Goal: Task Accomplishment & Management: Manage account settings

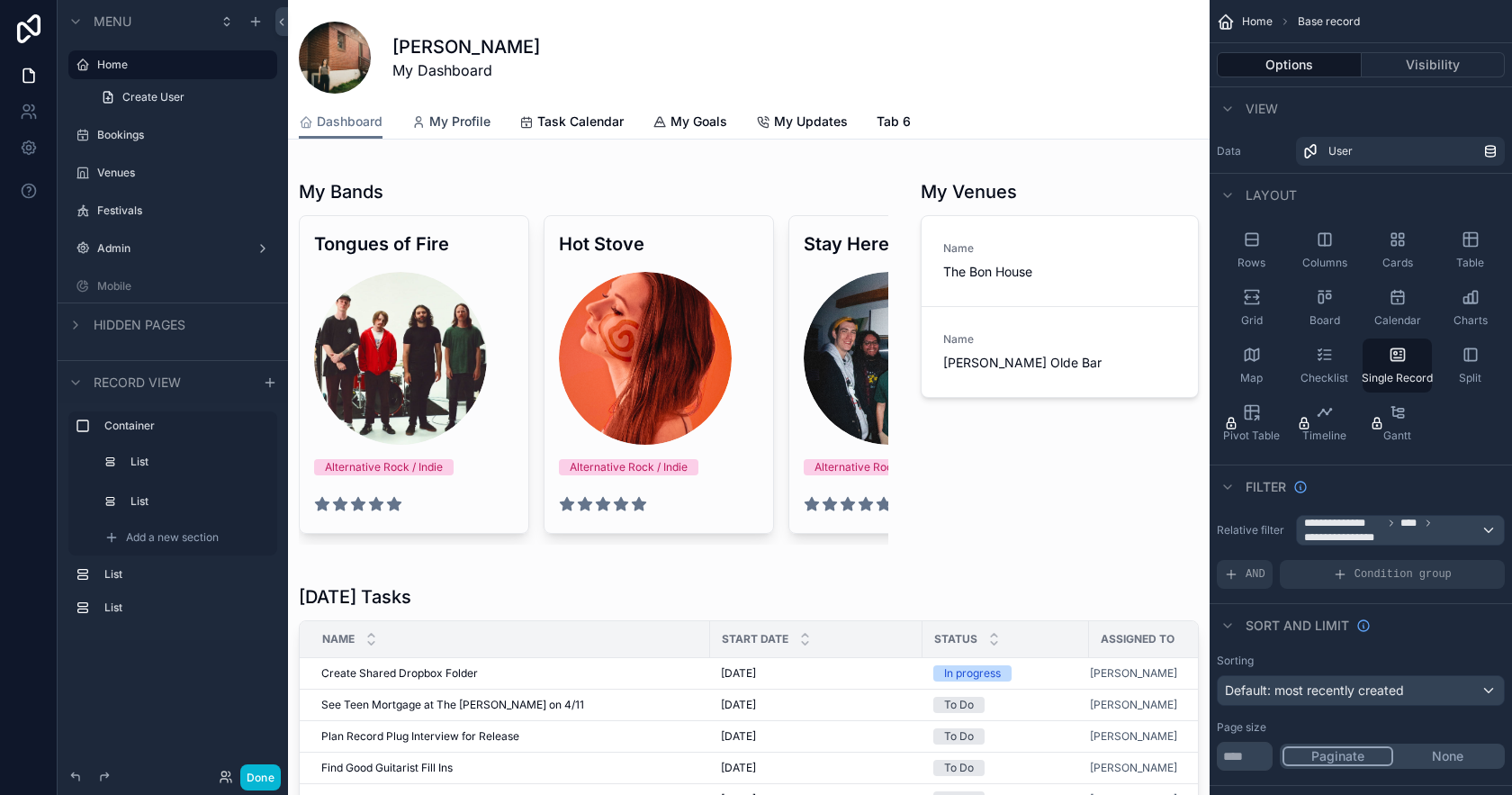
click at [465, 126] on span "My Profile" at bounding box center [460, 122] width 61 height 18
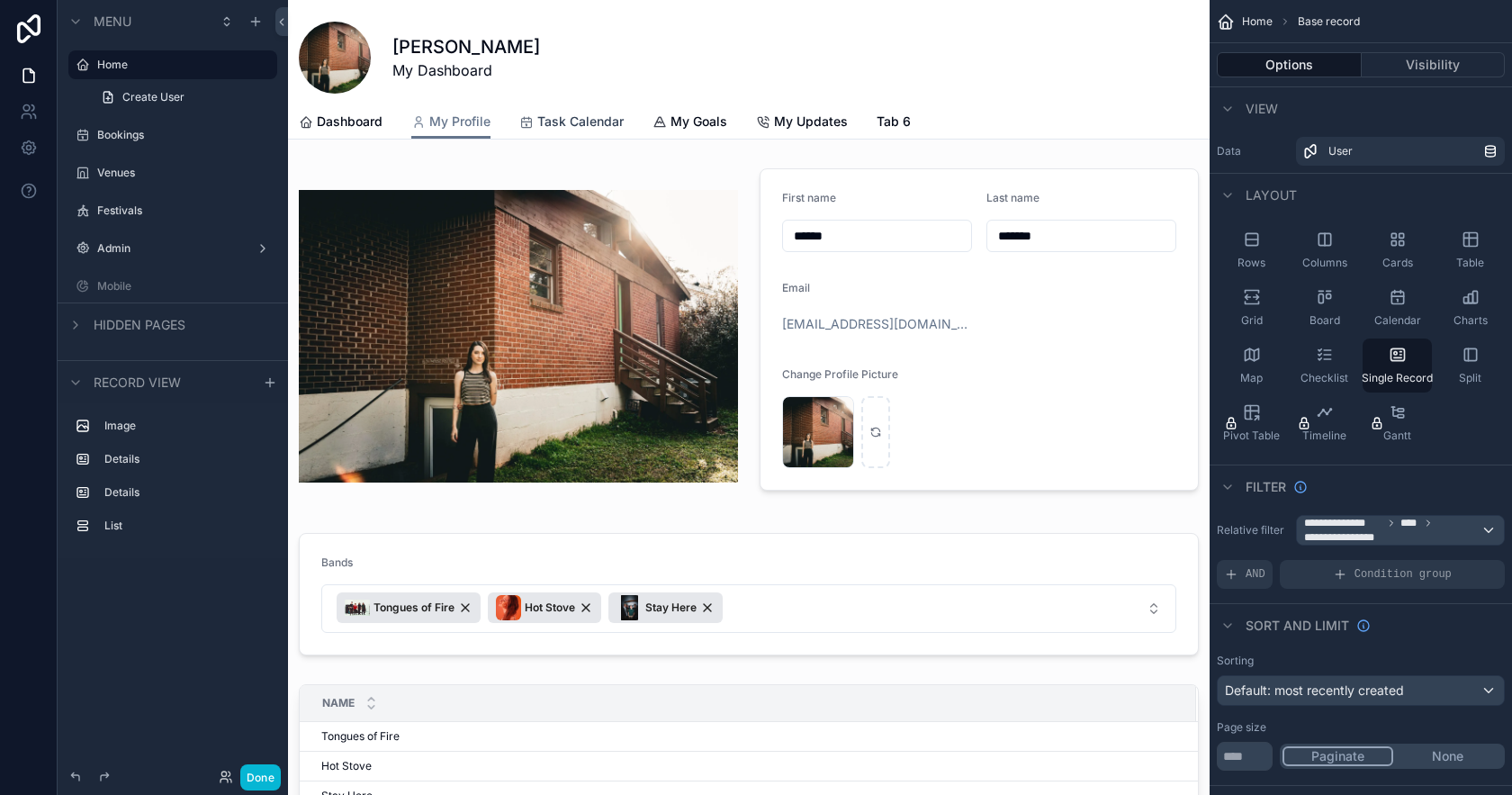
click at [581, 128] on span "Task Calendar" at bounding box center [581, 122] width 86 height 18
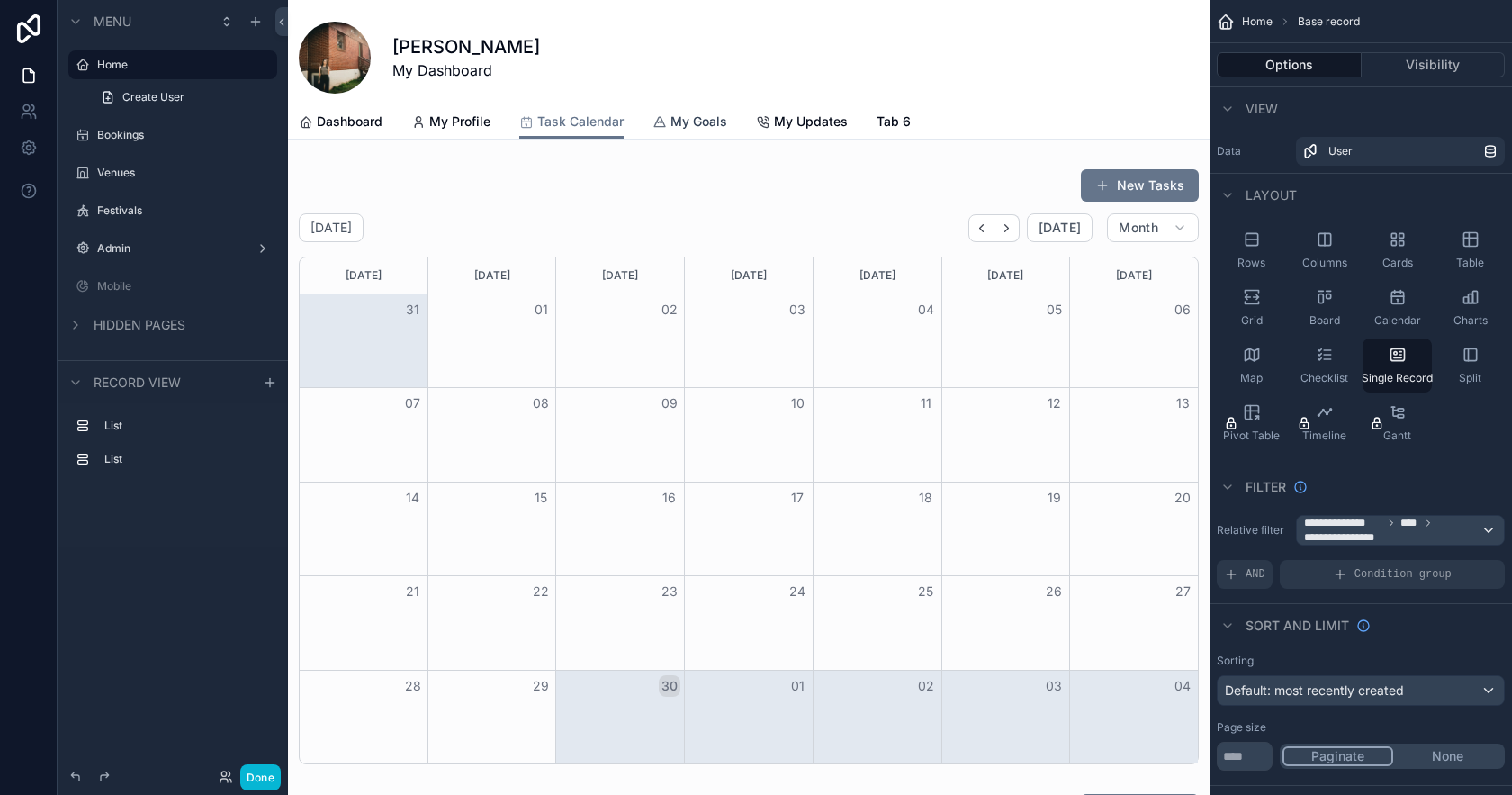
click at [697, 116] on span "My Goals" at bounding box center [699, 122] width 57 height 18
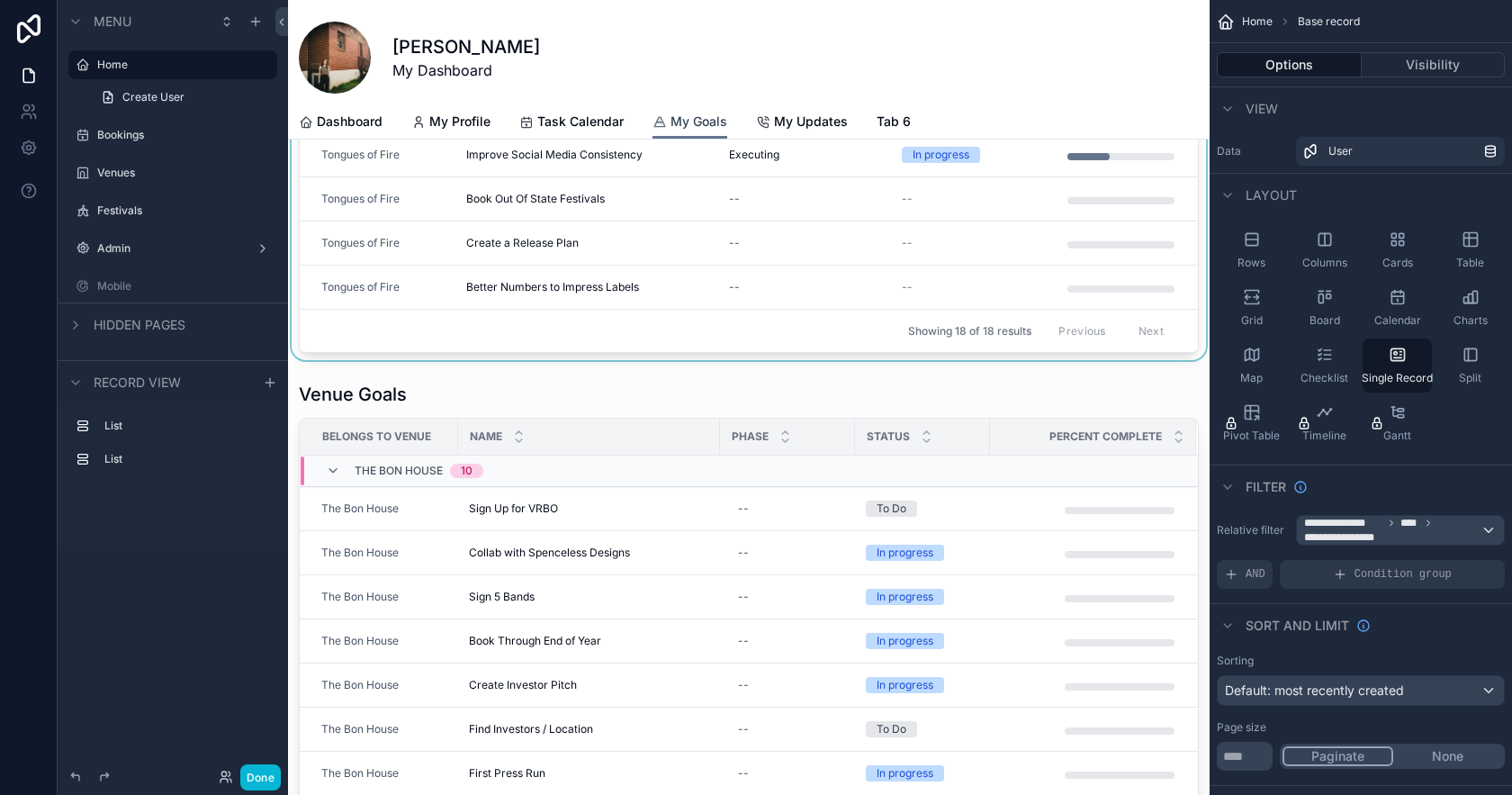
scroll to position [449, 0]
click at [802, 117] on span "My Updates" at bounding box center [810, 122] width 74 height 18
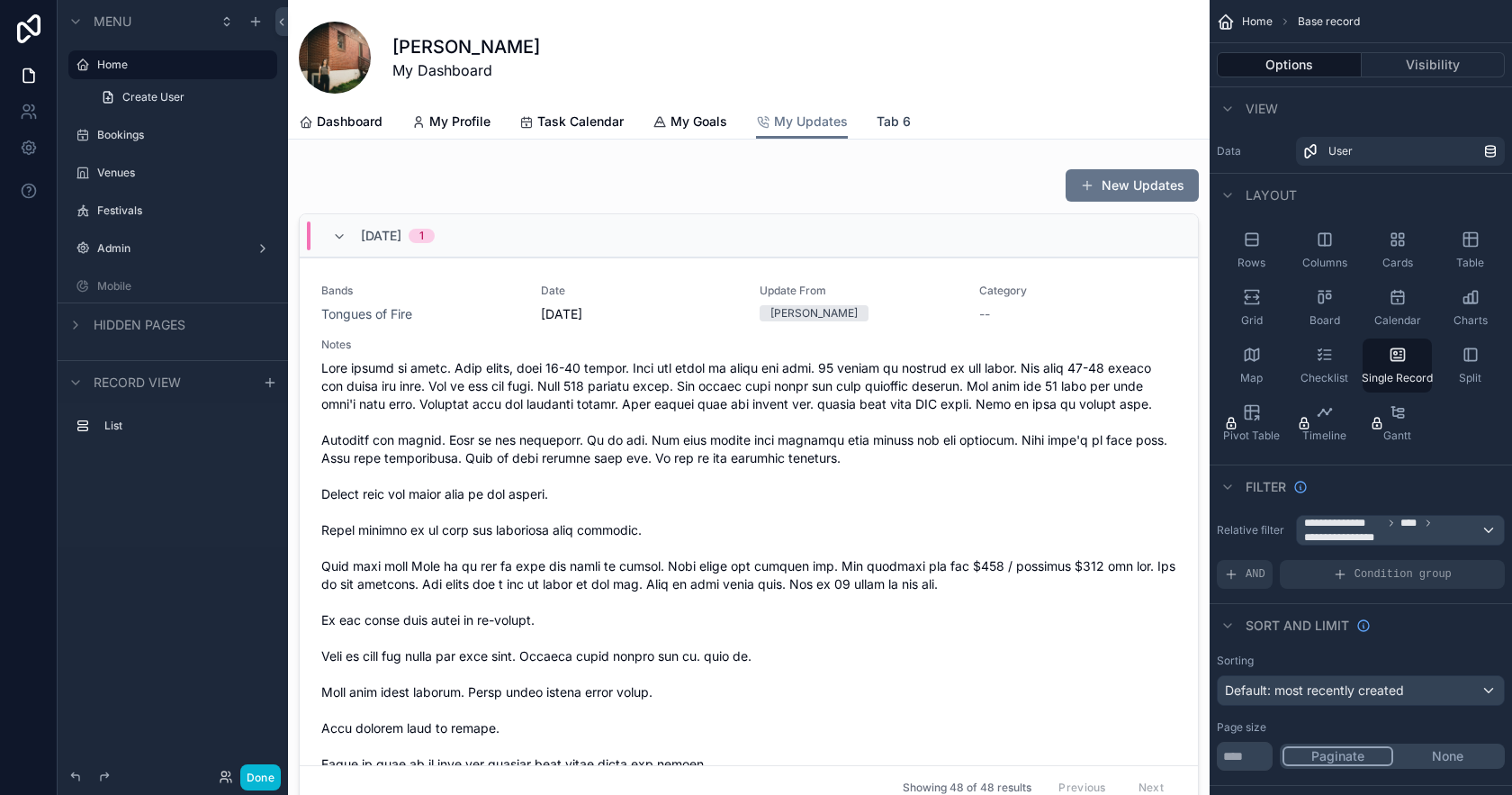
click at [884, 120] on span "Tab 6" at bounding box center [893, 122] width 34 height 18
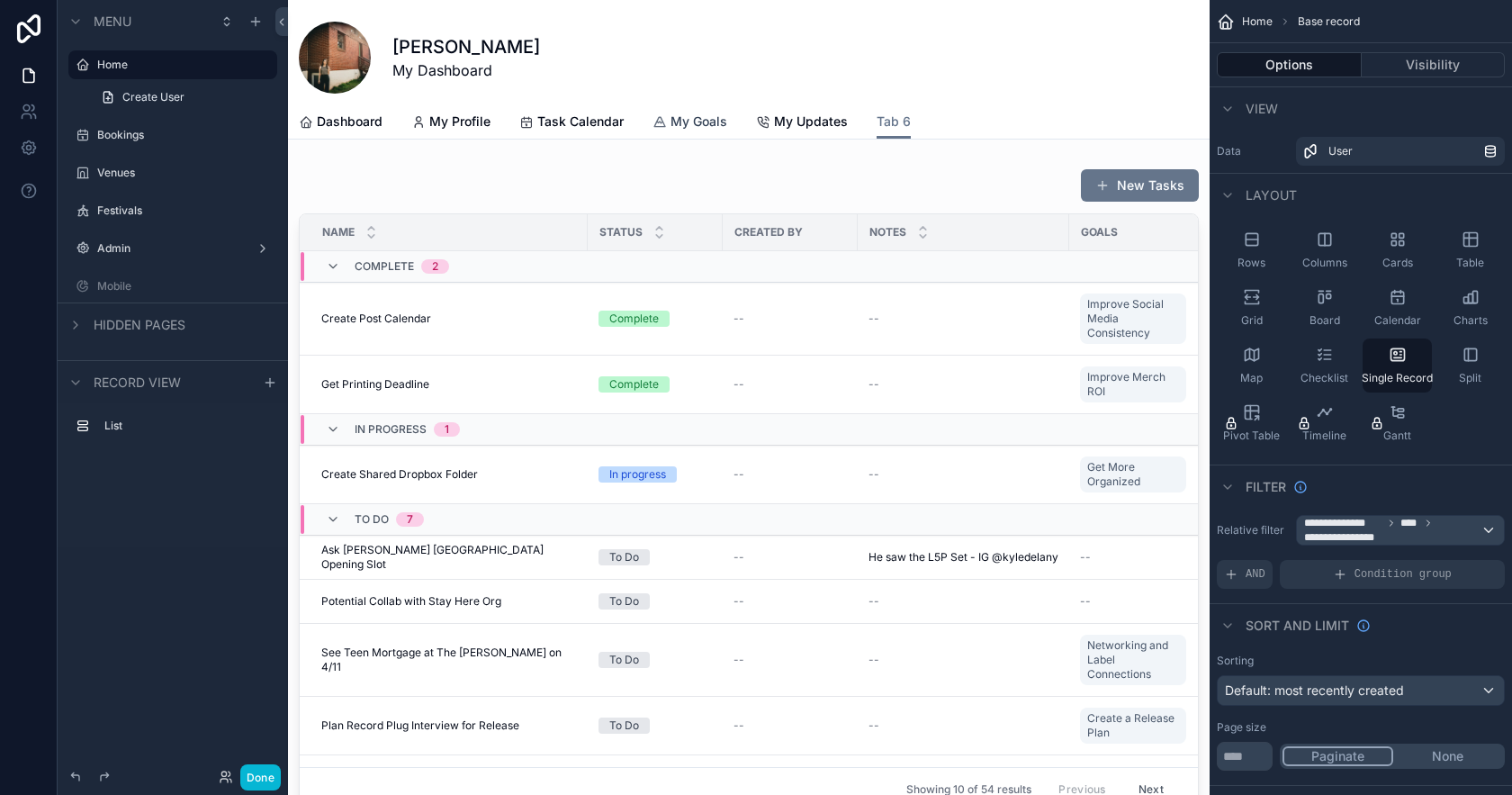
click at [677, 125] on span "My Goals" at bounding box center [699, 122] width 57 height 18
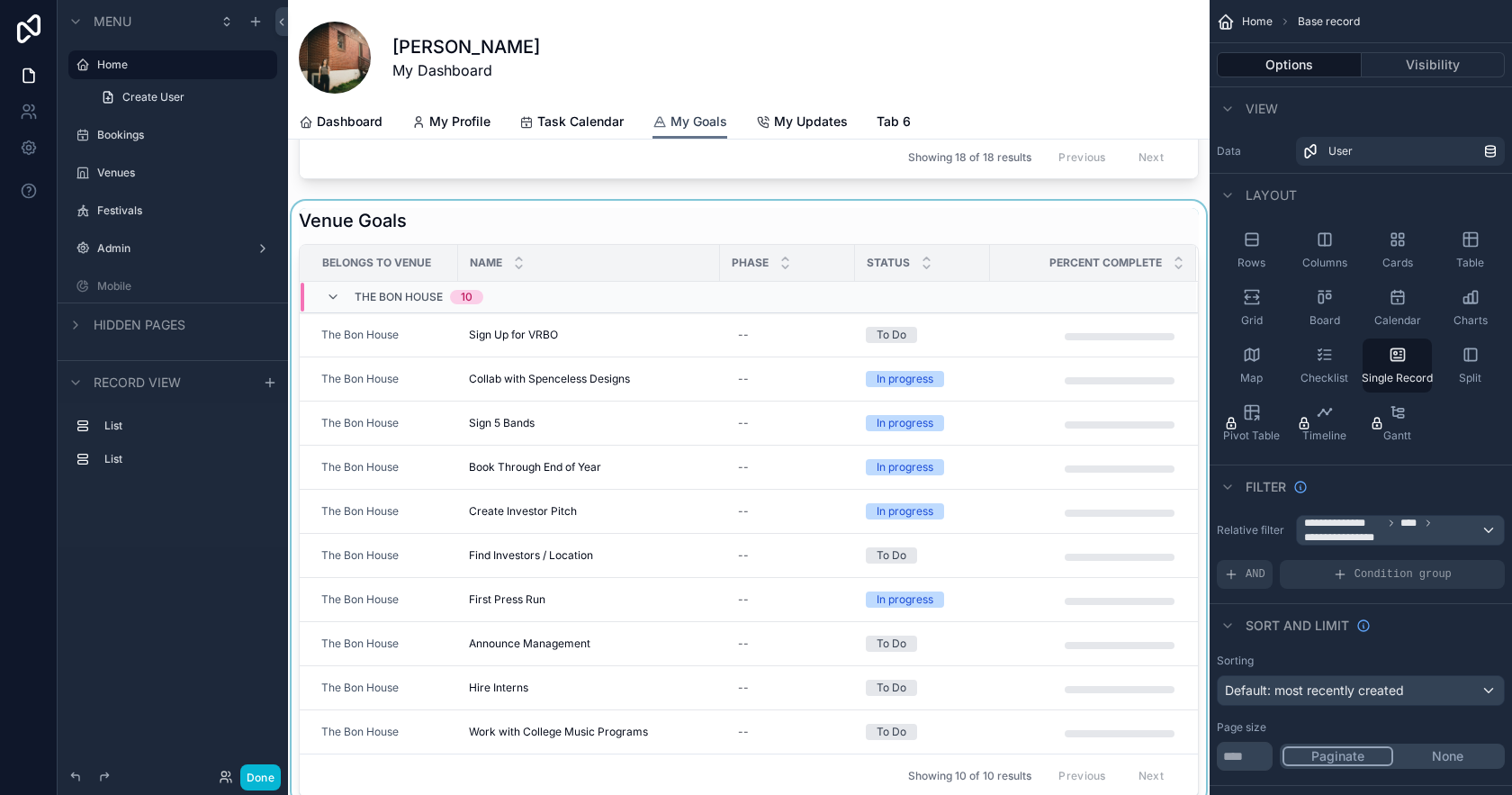
scroll to position [619, 0]
click at [900, 334] on div "scrollable content" at bounding box center [749, 506] width 921 height 604
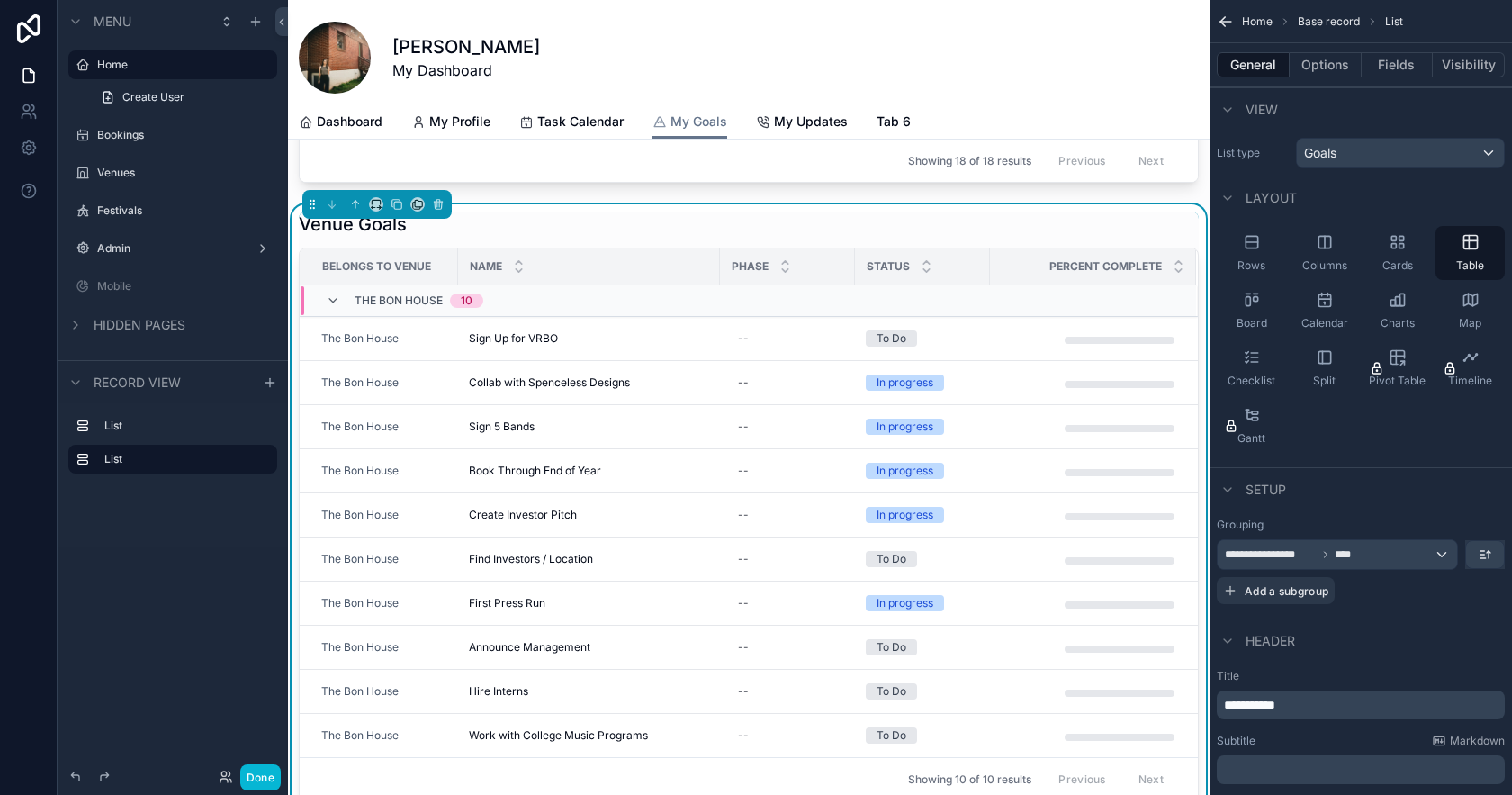
click at [900, 336] on div "To Do" at bounding box center [891, 339] width 29 height 16
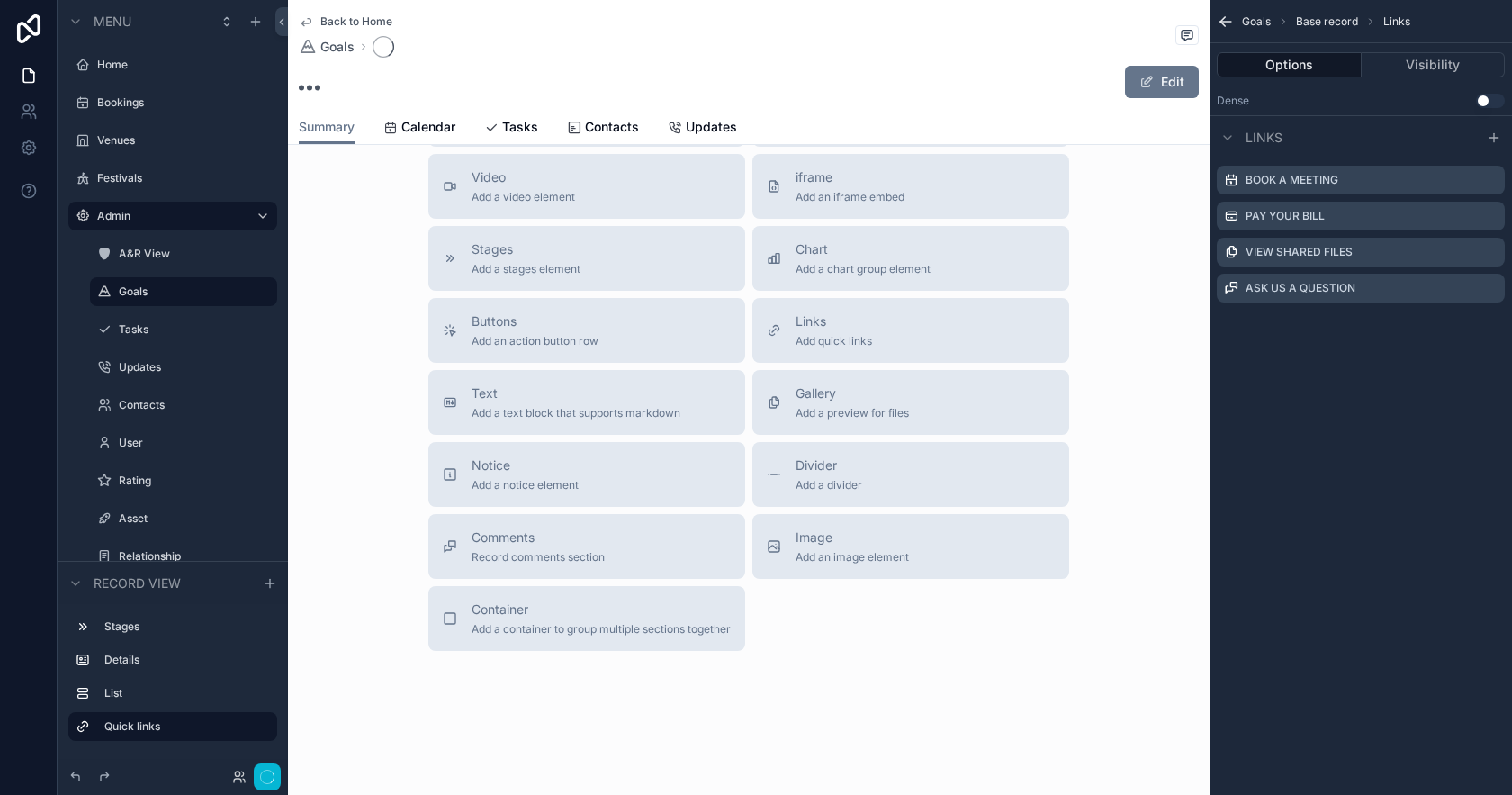
scroll to position [470, 0]
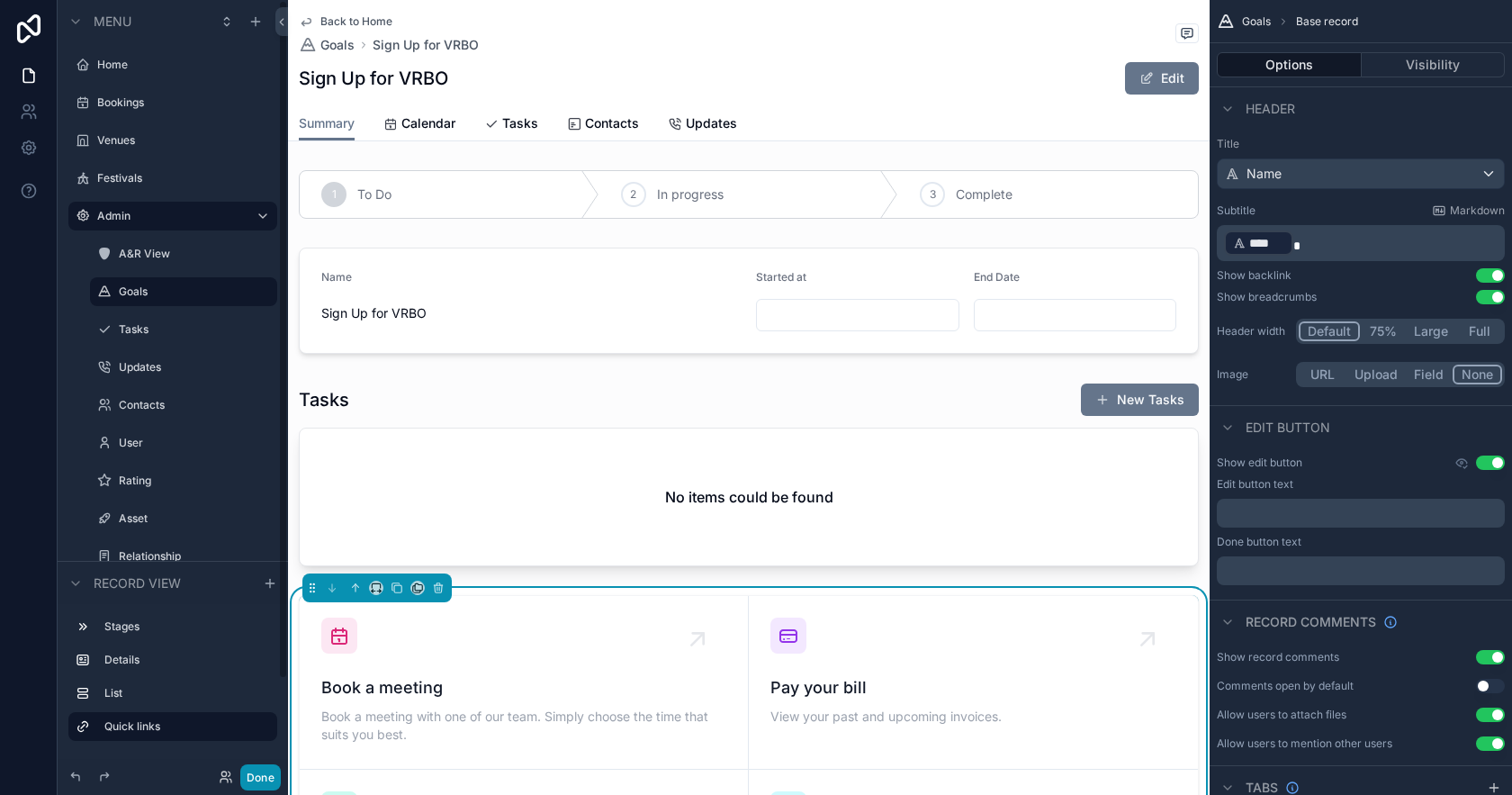
click at [265, 776] on button "Done" at bounding box center [260, 777] width 40 height 27
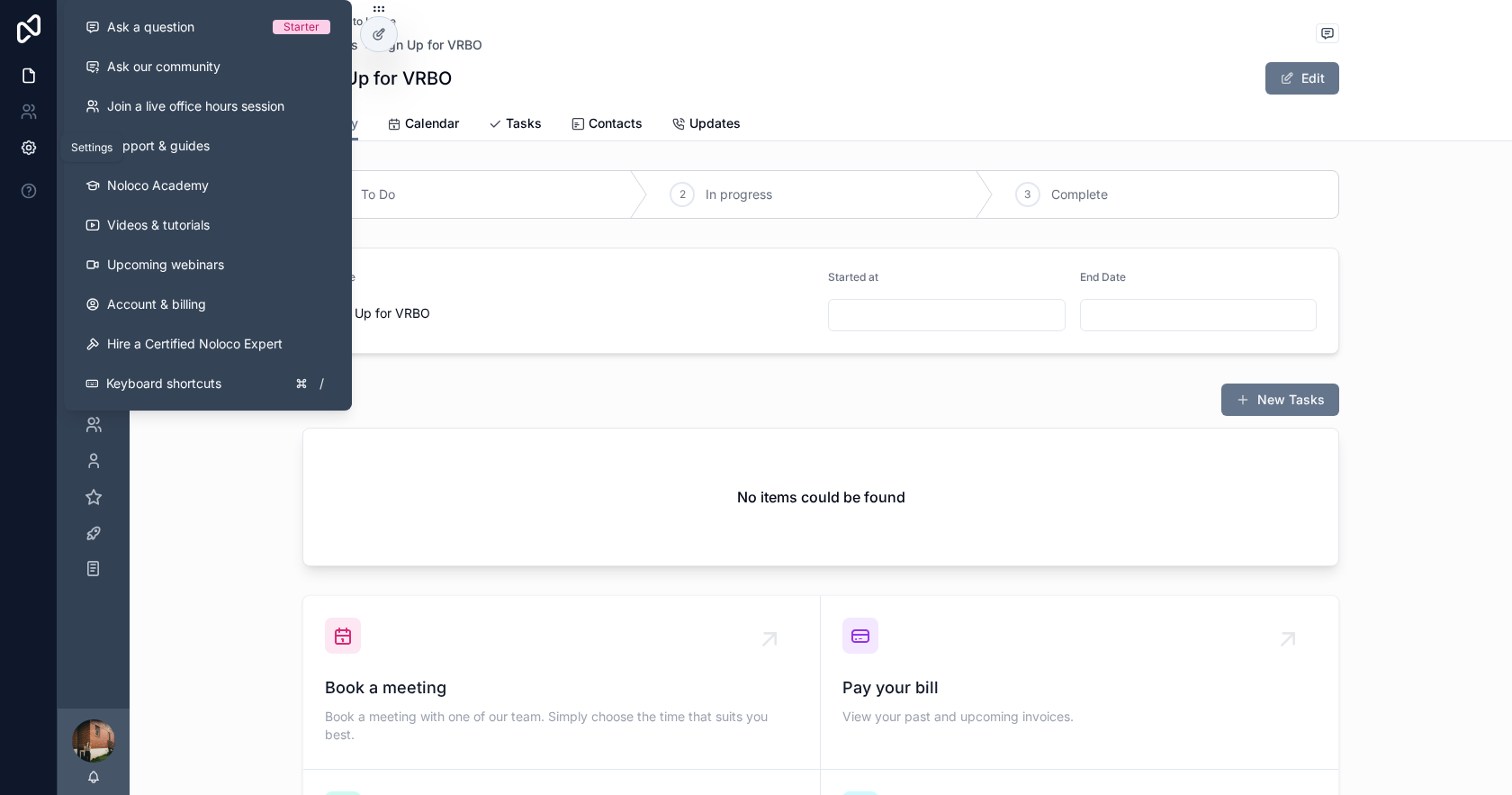
click at [27, 153] on icon at bounding box center [29, 147] width 18 height 18
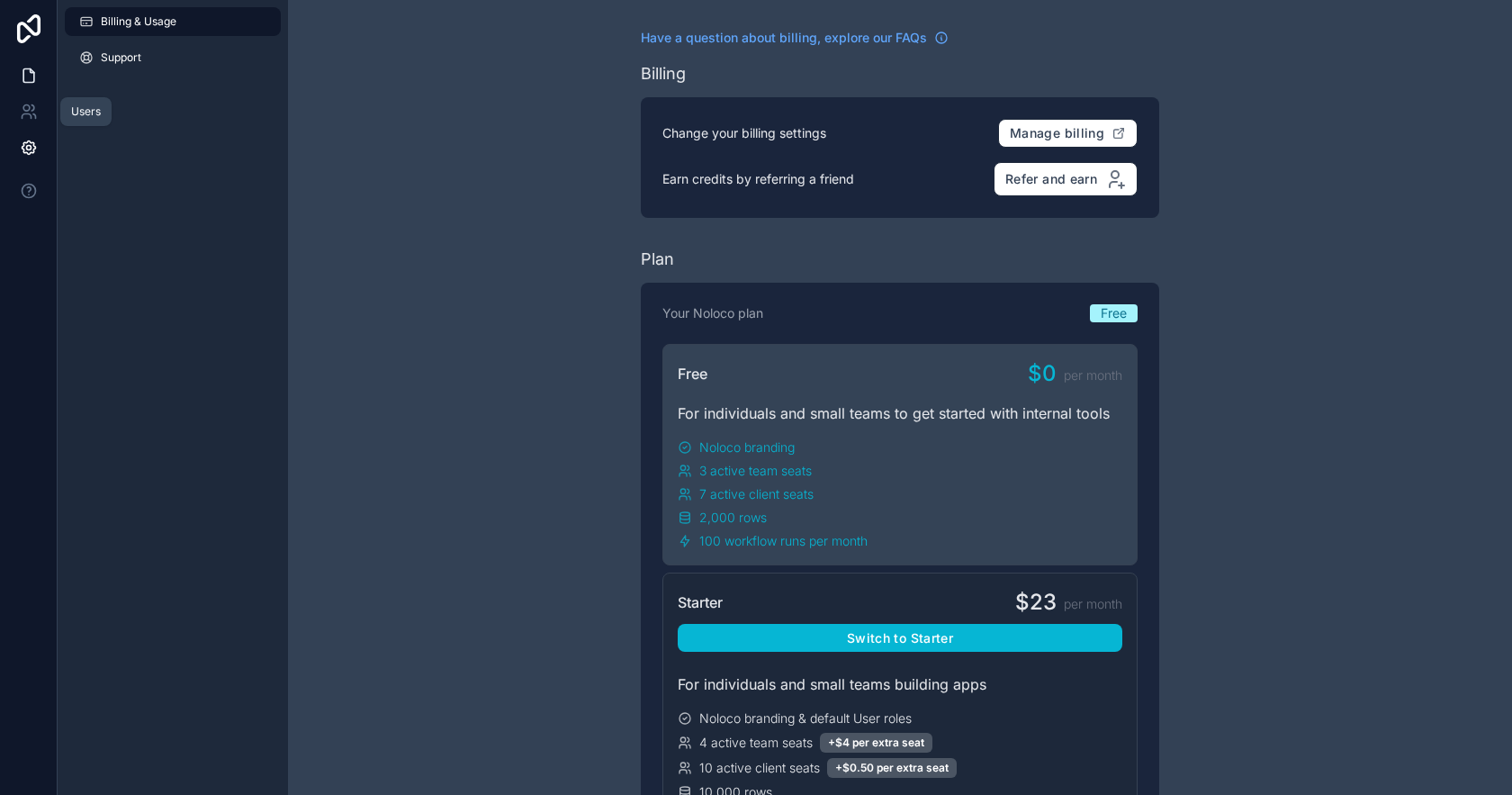
click at [20, 88] on link at bounding box center [28, 75] width 57 height 36
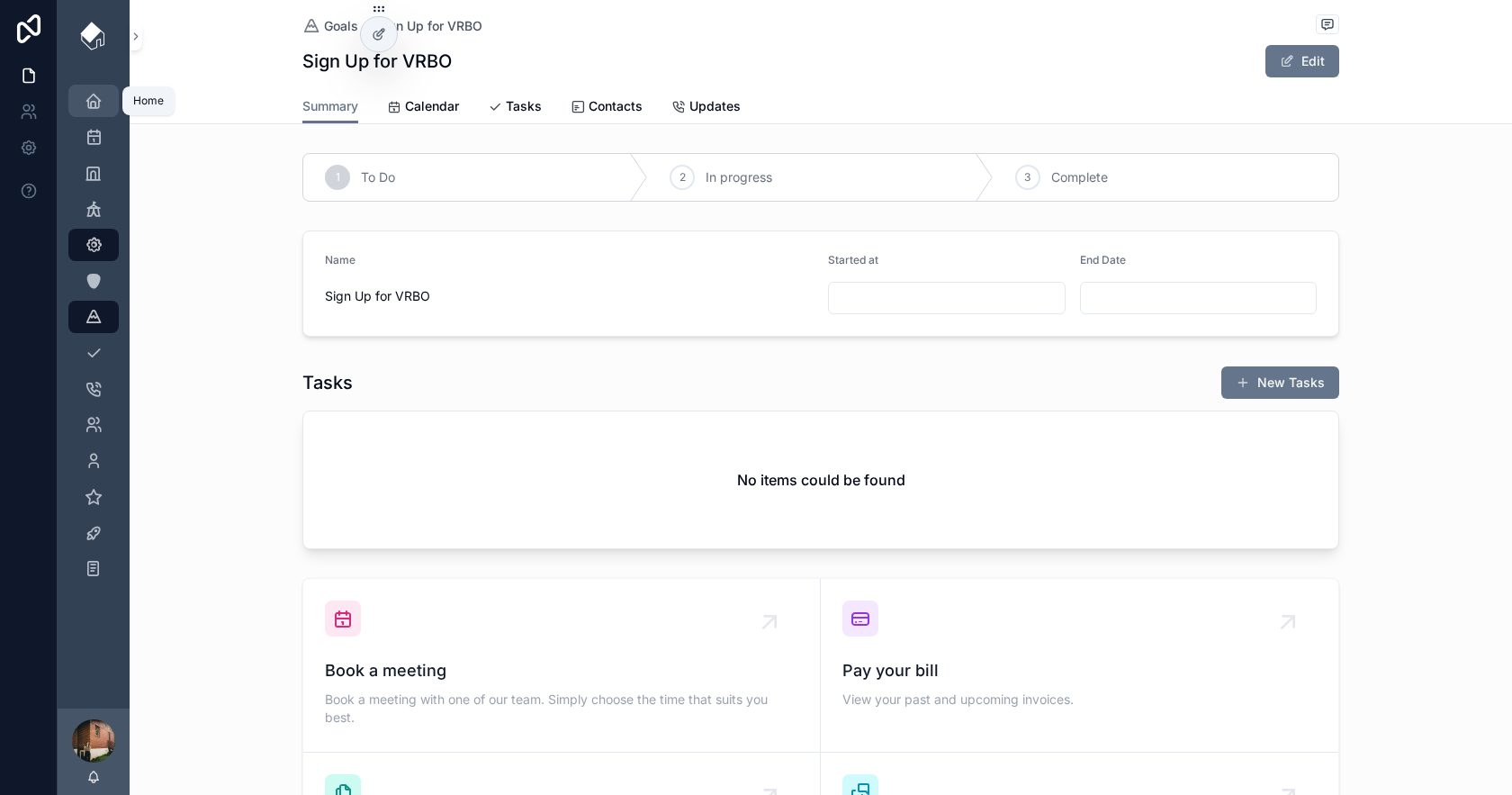
click at [103, 103] on div "Home" at bounding box center [92, 100] width 28 height 28
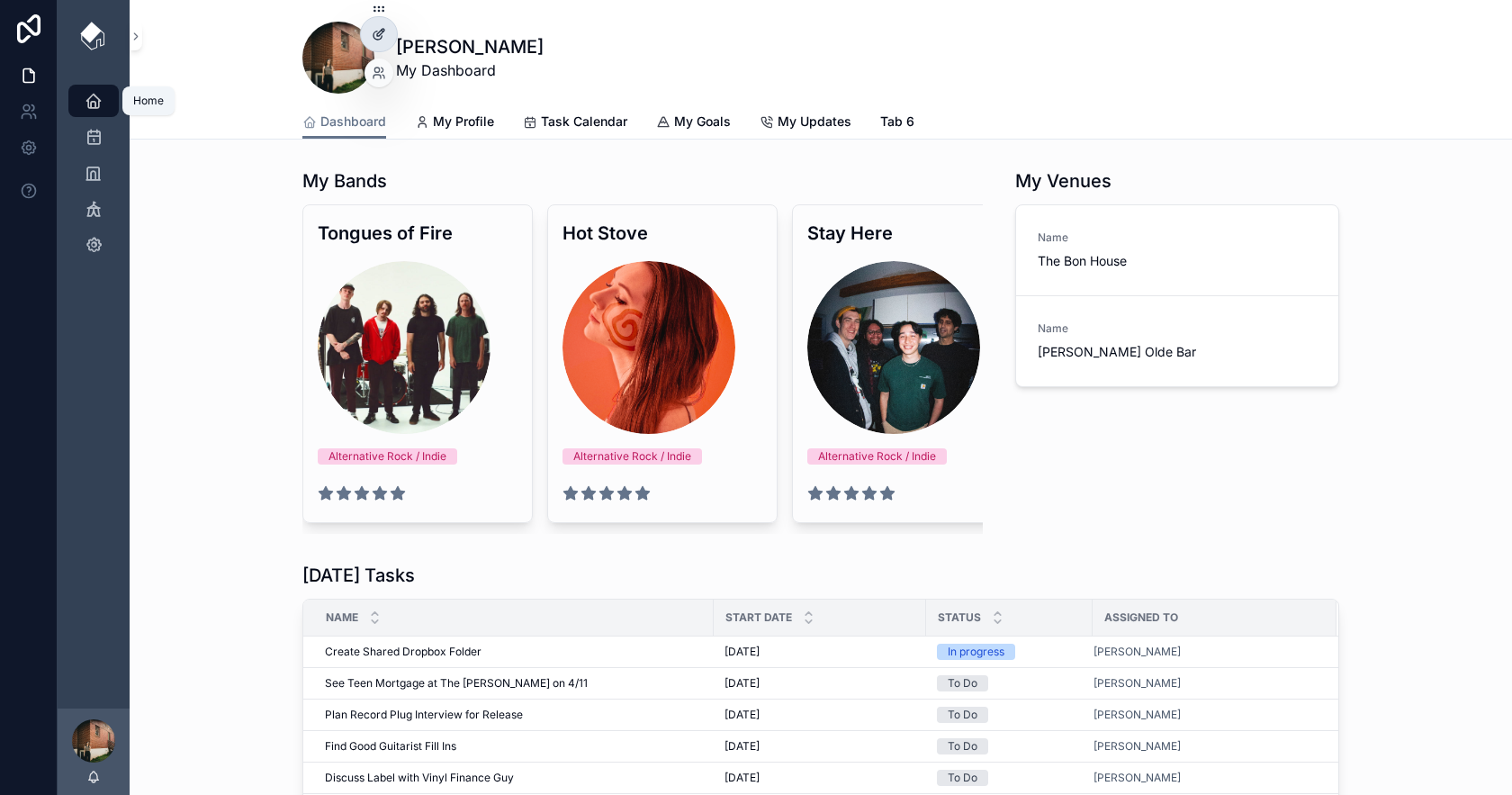
click at [384, 32] on icon at bounding box center [379, 34] width 15 height 15
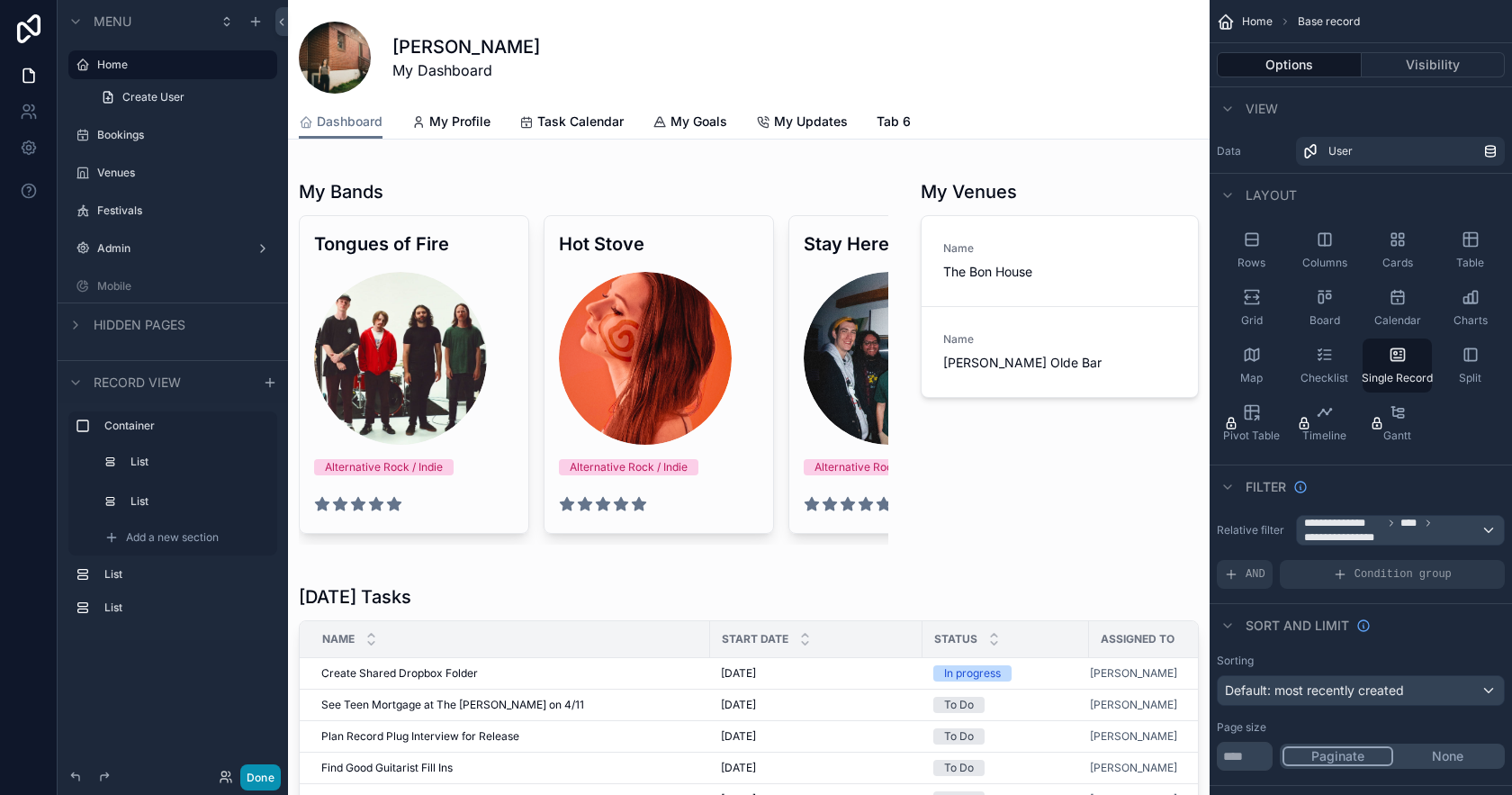
click at [262, 783] on button "Done" at bounding box center [260, 777] width 40 height 27
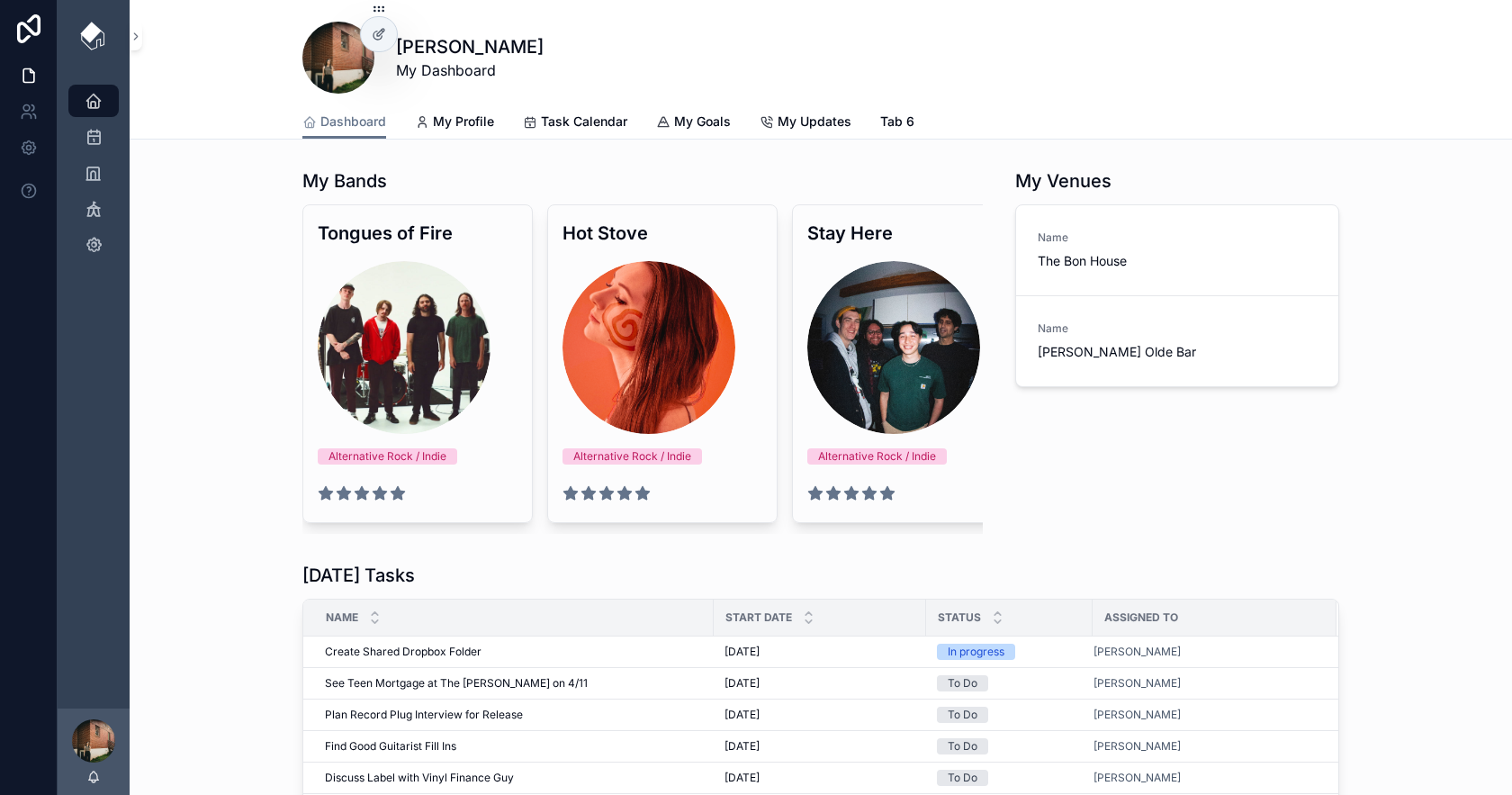
click at [91, 745] on div "scrollable content" at bounding box center [93, 740] width 43 height 43
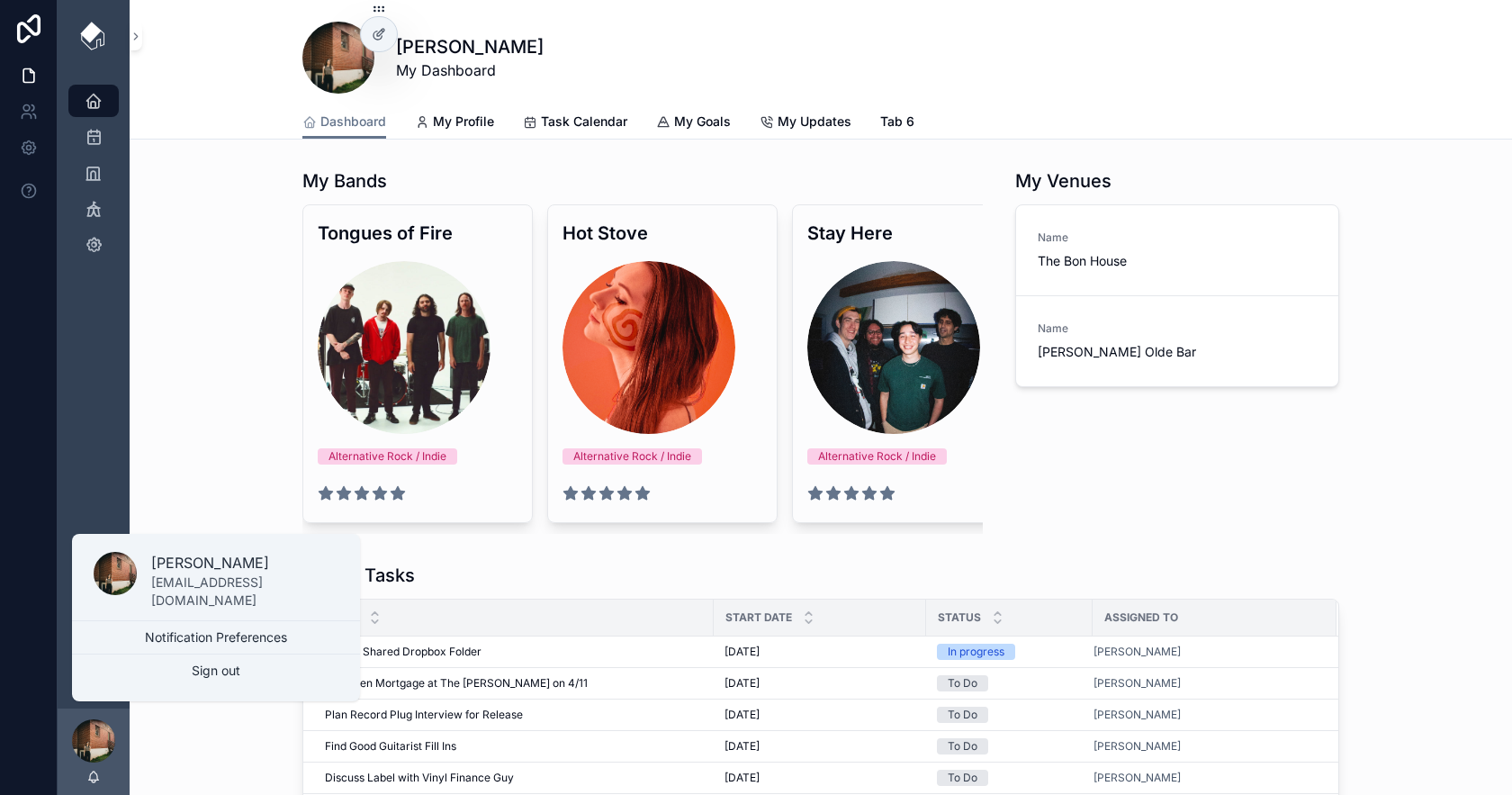
click at [100, 739] on div "scrollable content" at bounding box center [93, 740] width 43 height 43
click at [1015, 107] on div "Dashboard My Profile Task Calendar My Goals My Updates Tab 6" at bounding box center [821, 121] width 1037 height 34
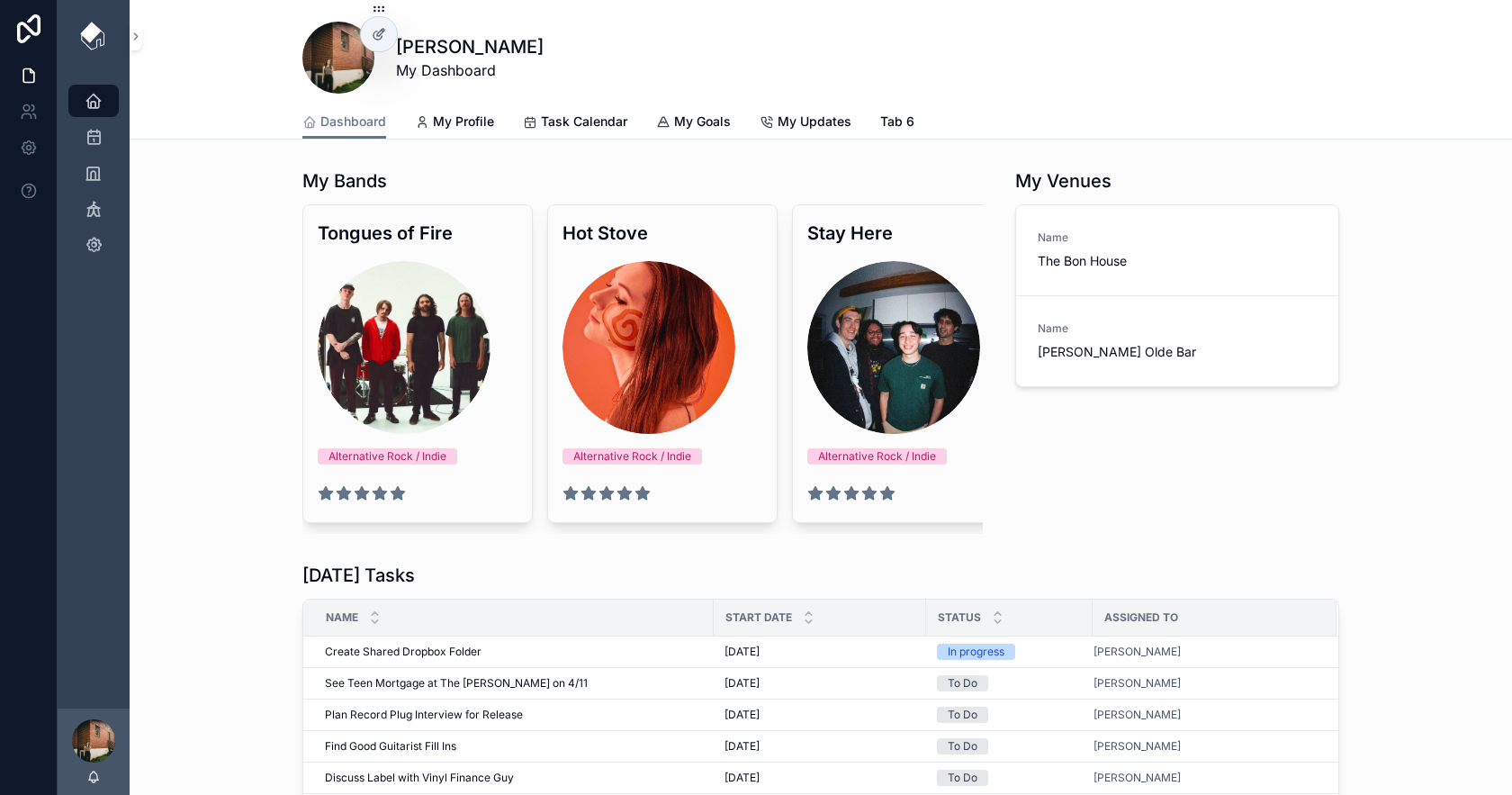
click at [1300, 25] on div "Gretta Wallace My Dashboard" at bounding box center [821, 58] width 1037 height 72
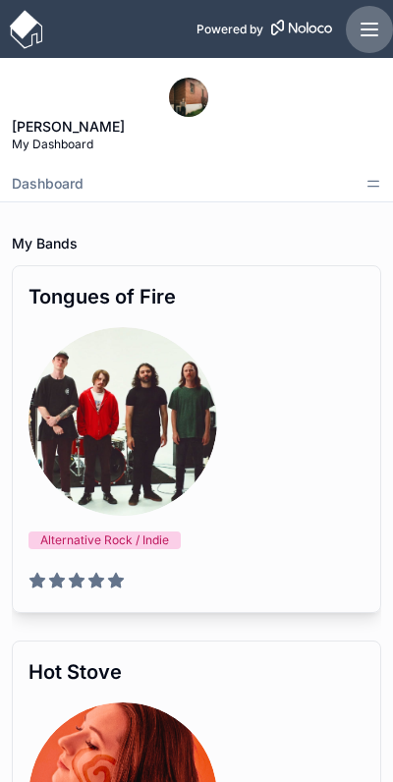
click at [381, 30] on button "scrollable content" at bounding box center [369, 29] width 47 height 47
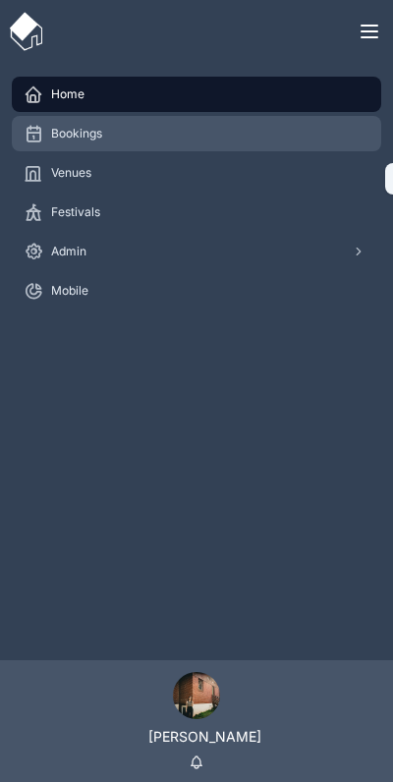
click at [146, 130] on div "Bookings" at bounding box center [197, 133] width 346 height 31
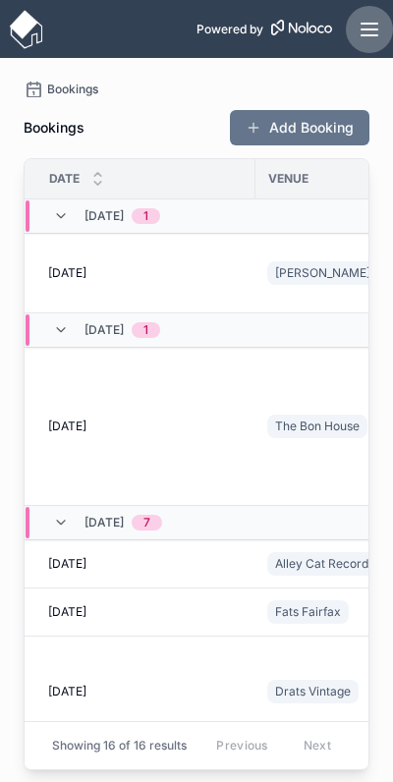
click at [376, 37] on icon "scrollable content" at bounding box center [370, 30] width 24 height 24
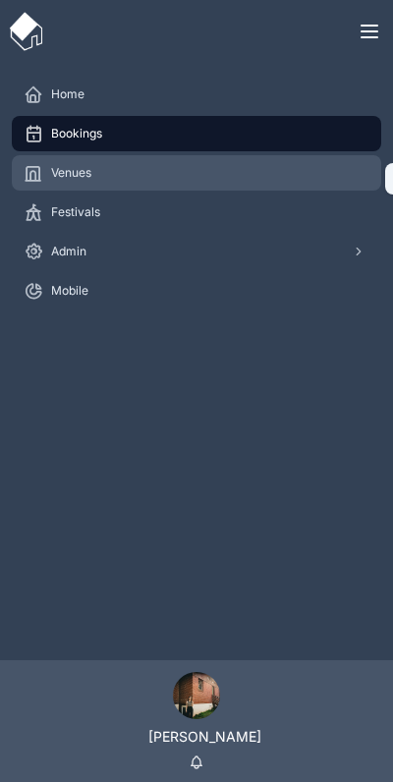
click at [212, 184] on div "Venues" at bounding box center [197, 172] width 346 height 31
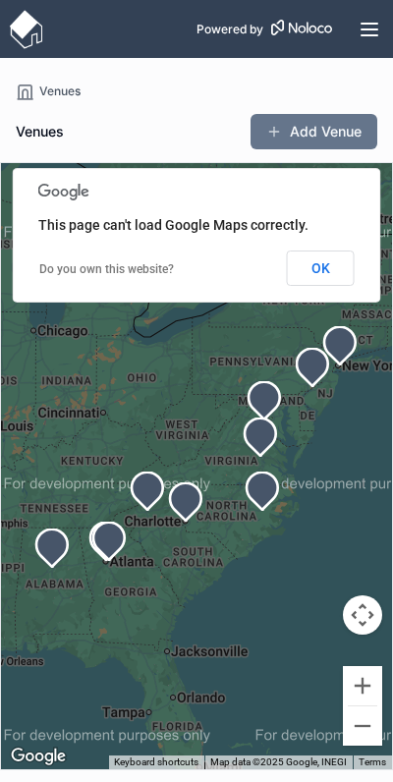
click at [324, 271] on button "OK" at bounding box center [321, 268] width 68 height 35
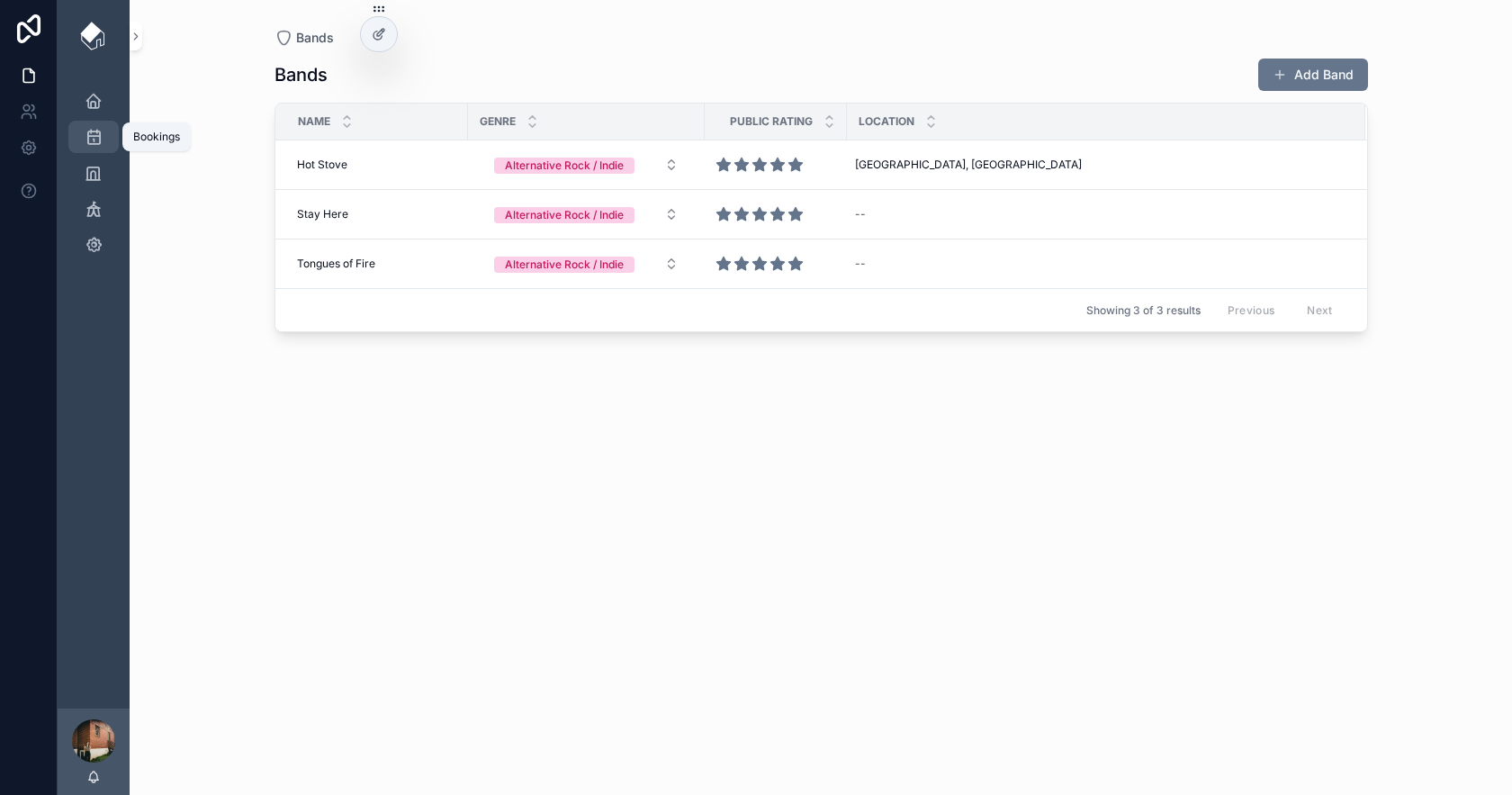
click at [103, 139] on div "Bookings" at bounding box center [92, 136] width 28 height 28
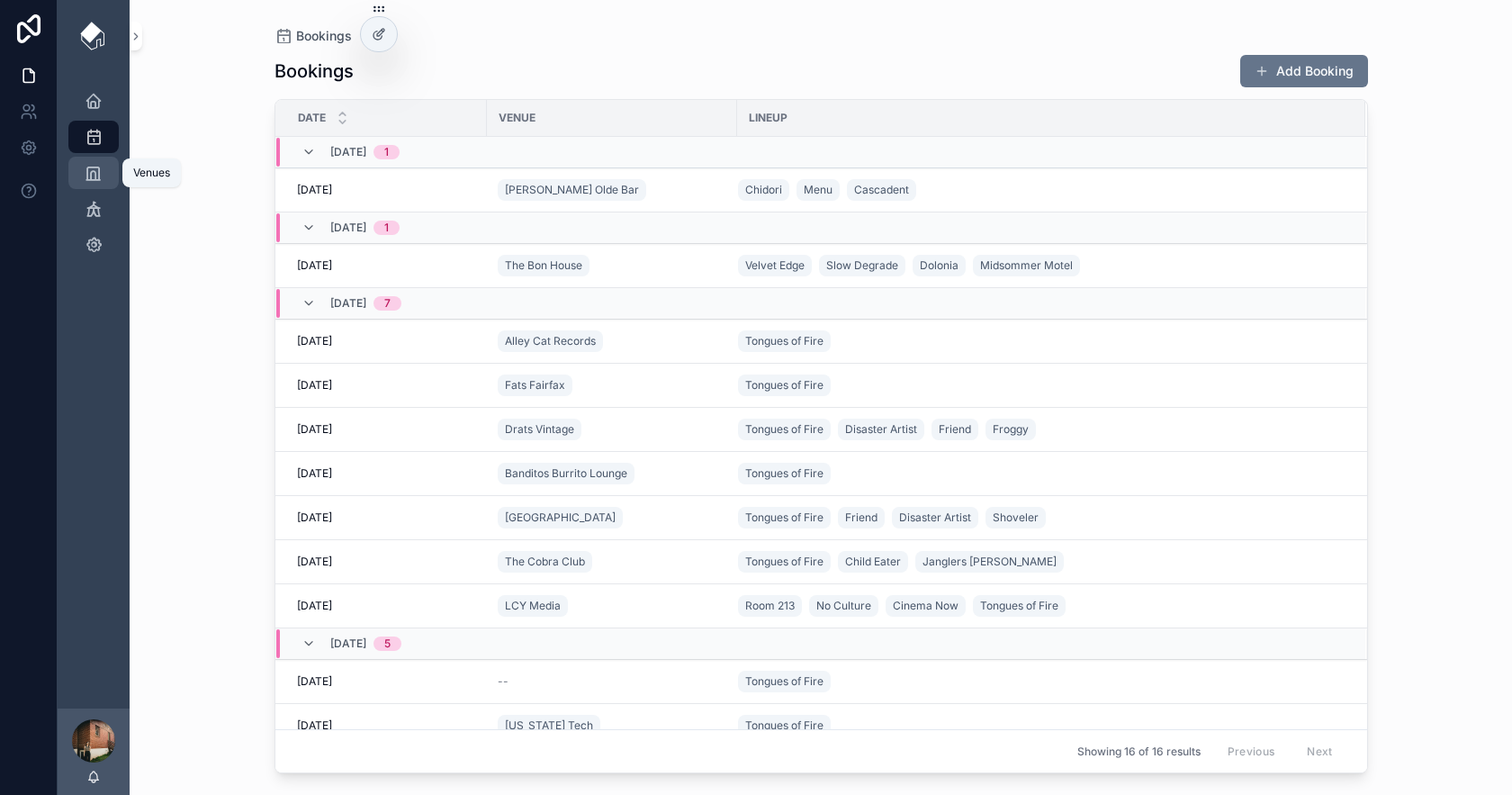
click at [103, 181] on div "Venues" at bounding box center [92, 172] width 28 height 28
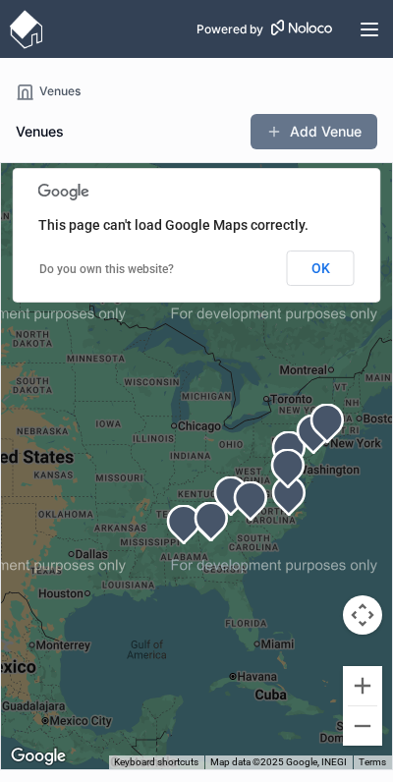
click at [336, 286] on button "OK" at bounding box center [321, 268] width 68 height 35
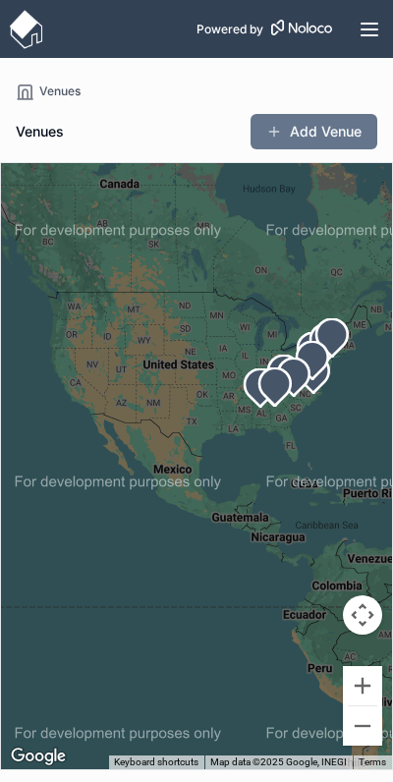
click at [278, 374] on icon "scrollable content" at bounding box center [274, 386] width 31 height 37
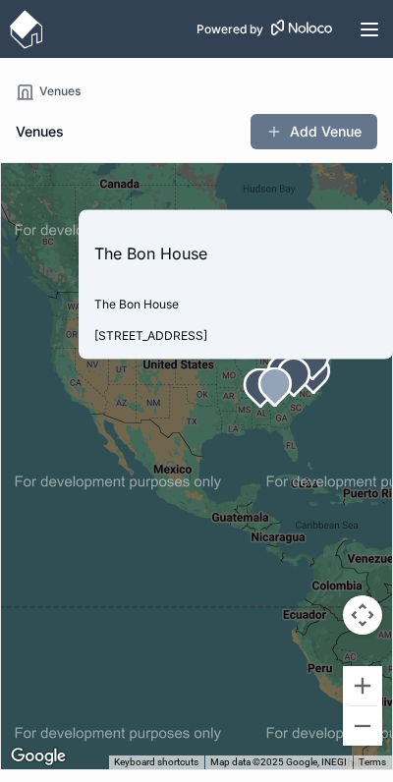
click at [309, 368] on icon "scrollable content" at bounding box center [293, 376] width 31 height 37
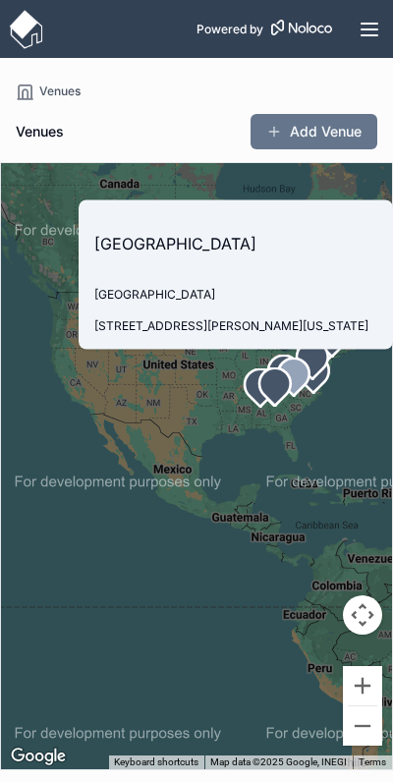
click at [326, 368] on icon "scrollable content" at bounding box center [312, 360] width 39 height 39
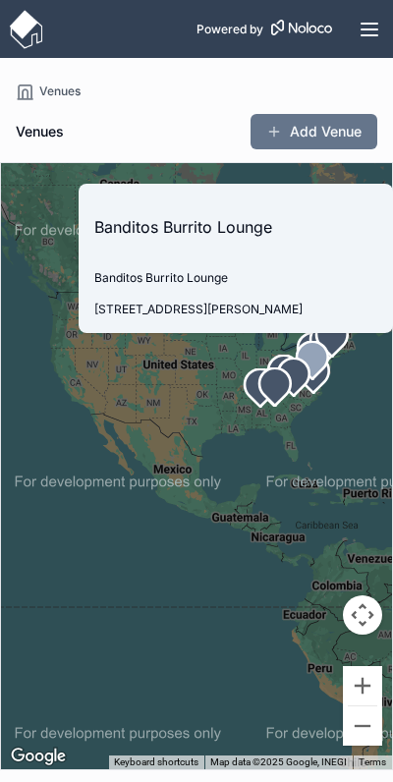
click at [222, 135] on div "Venues" at bounding box center [123, 132] width 214 height 20
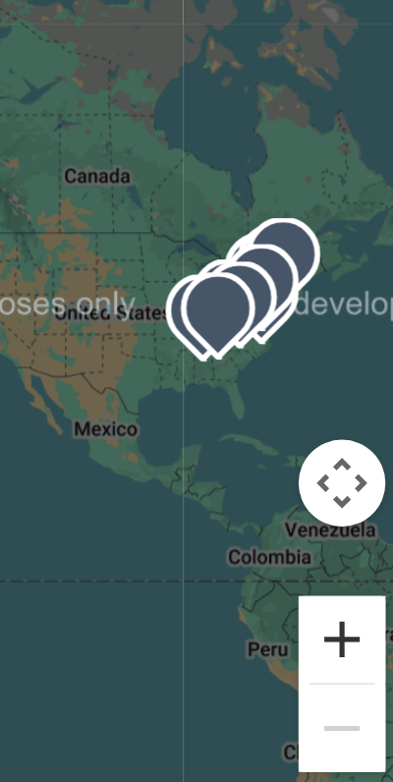
click at [362, 692] on button "Zoom in" at bounding box center [362, 685] width 39 height 39
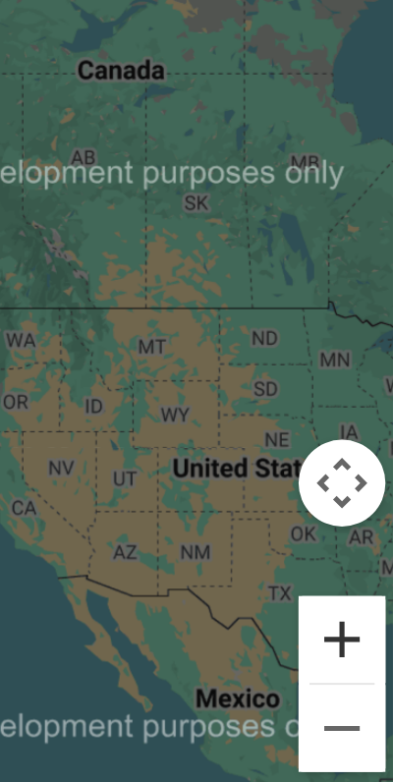
click at [363, 691] on button "Zoom in" at bounding box center [362, 685] width 39 height 39
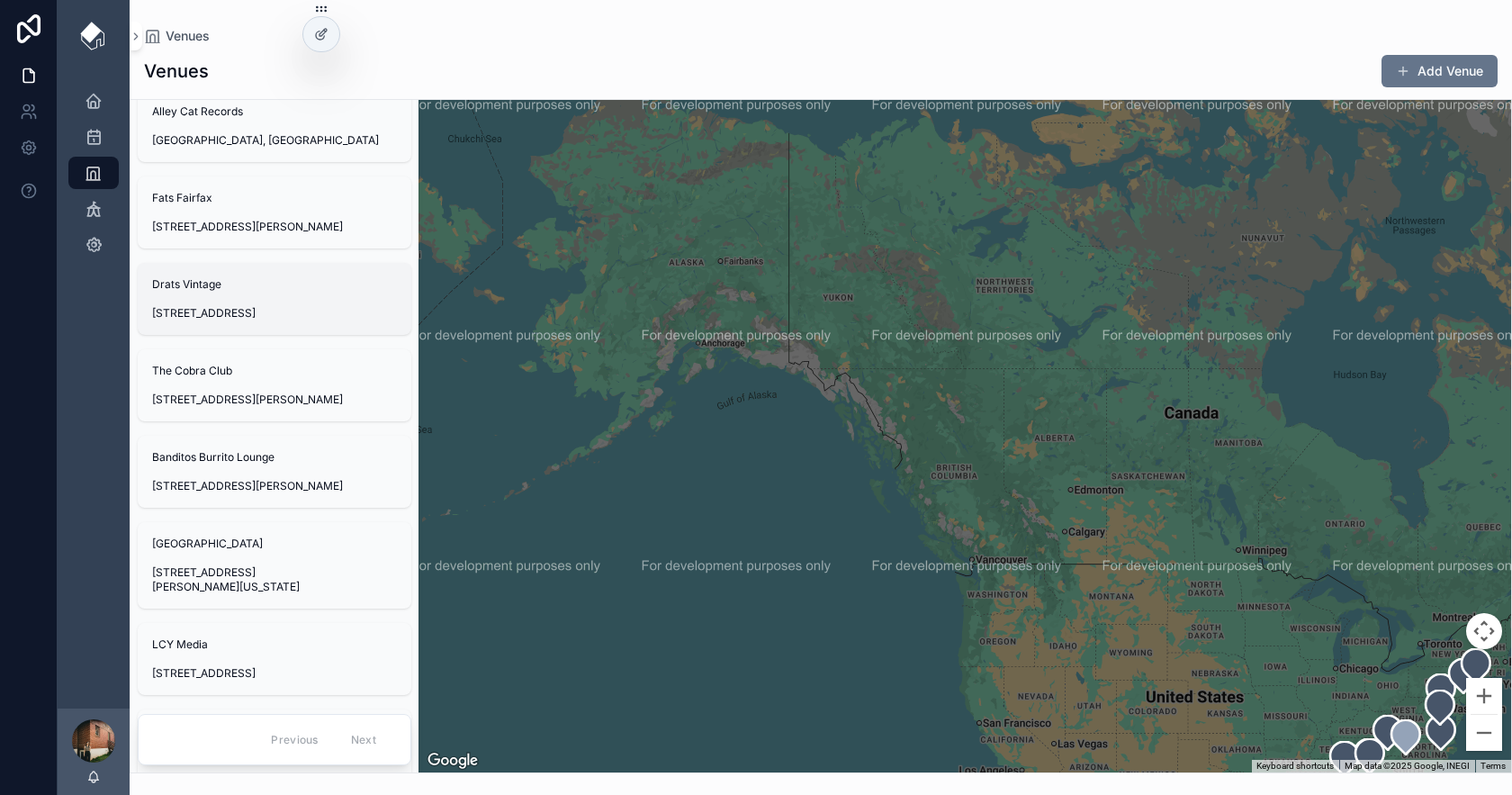
scroll to position [300, 0]
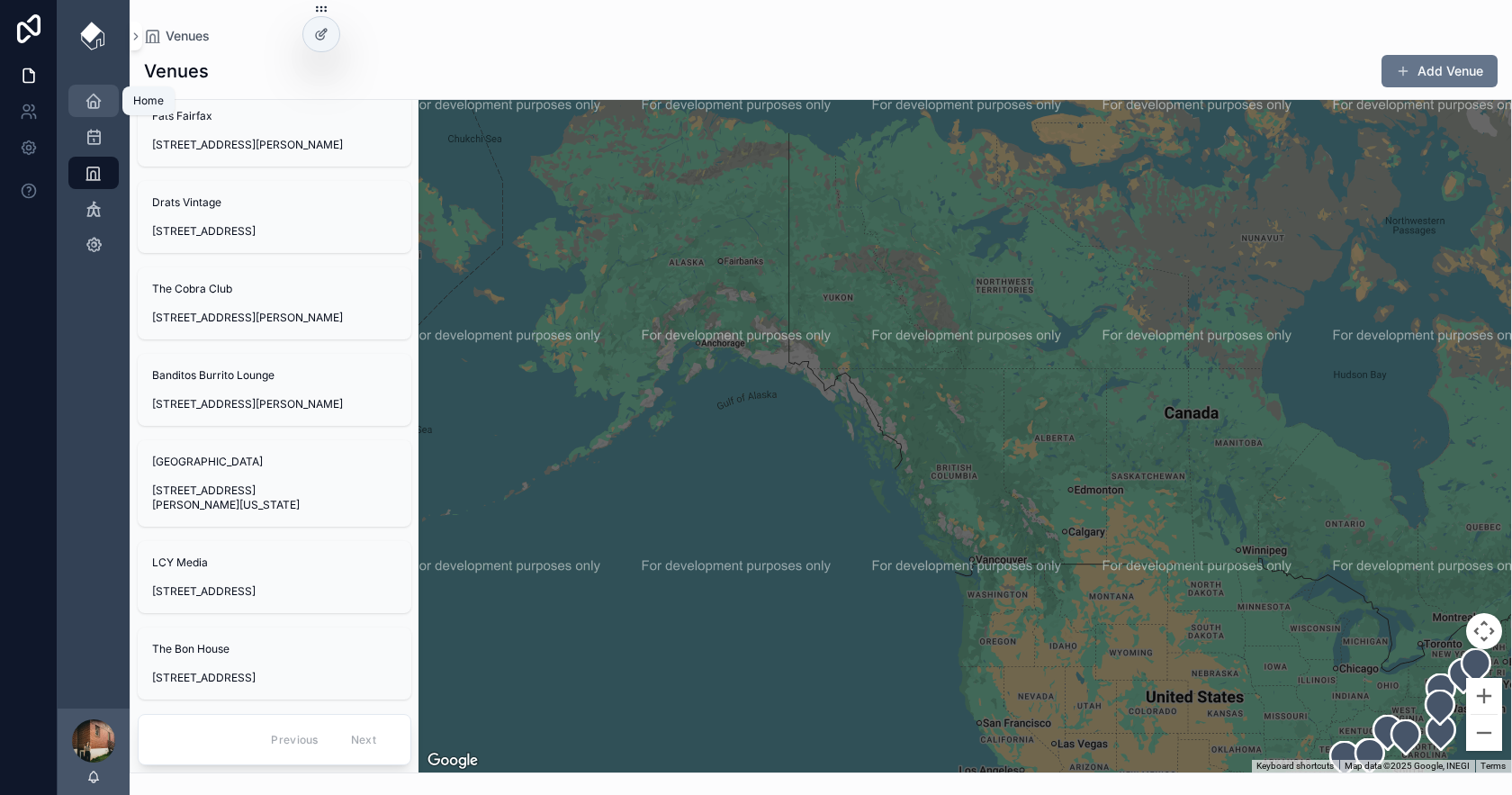
click at [95, 102] on icon "scrollable content" at bounding box center [93, 101] width 18 height 18
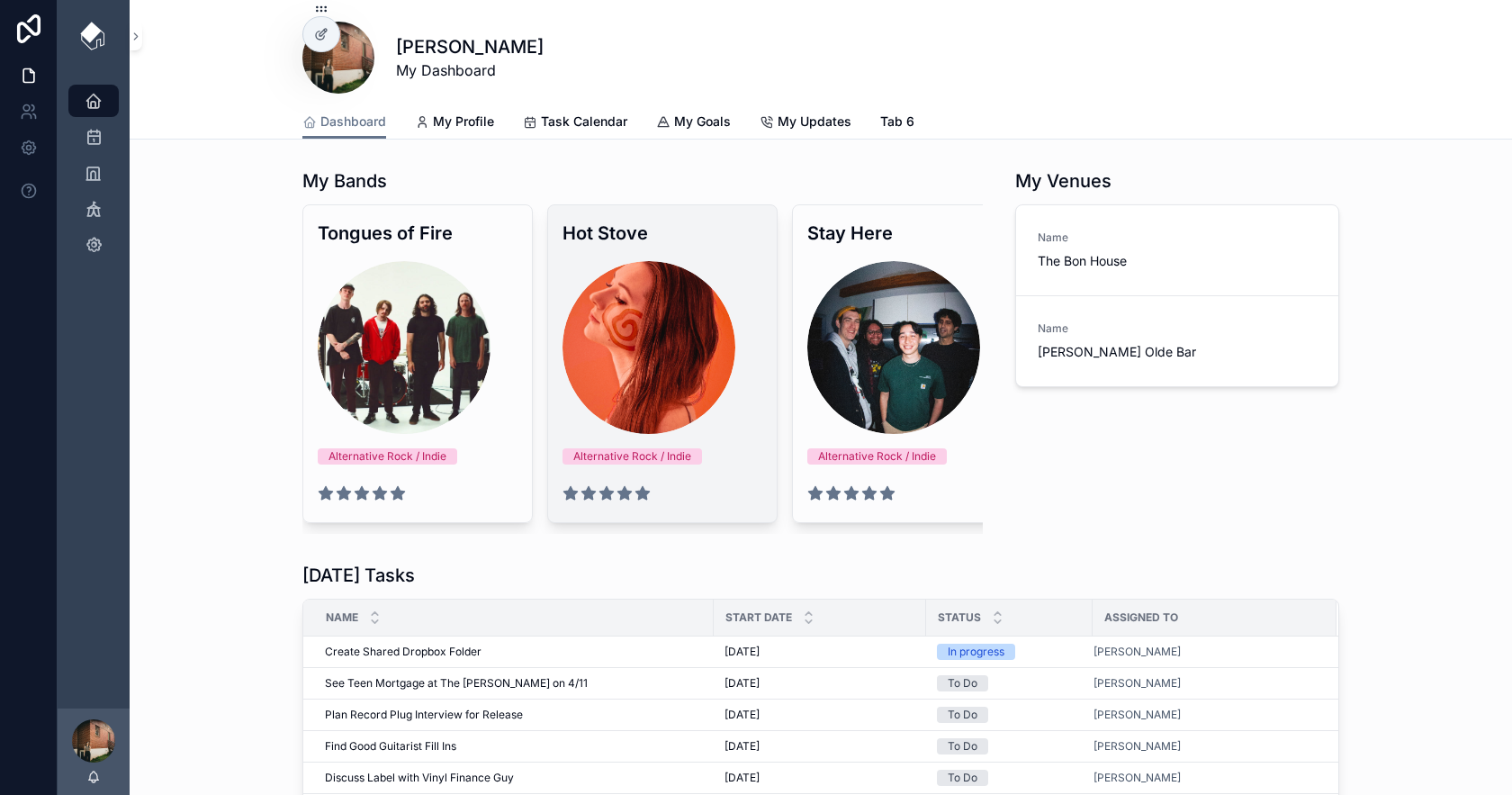
click at [655, 244] on h3 "Hot Stove" at bounding box center [662, 233] width 200 height 27
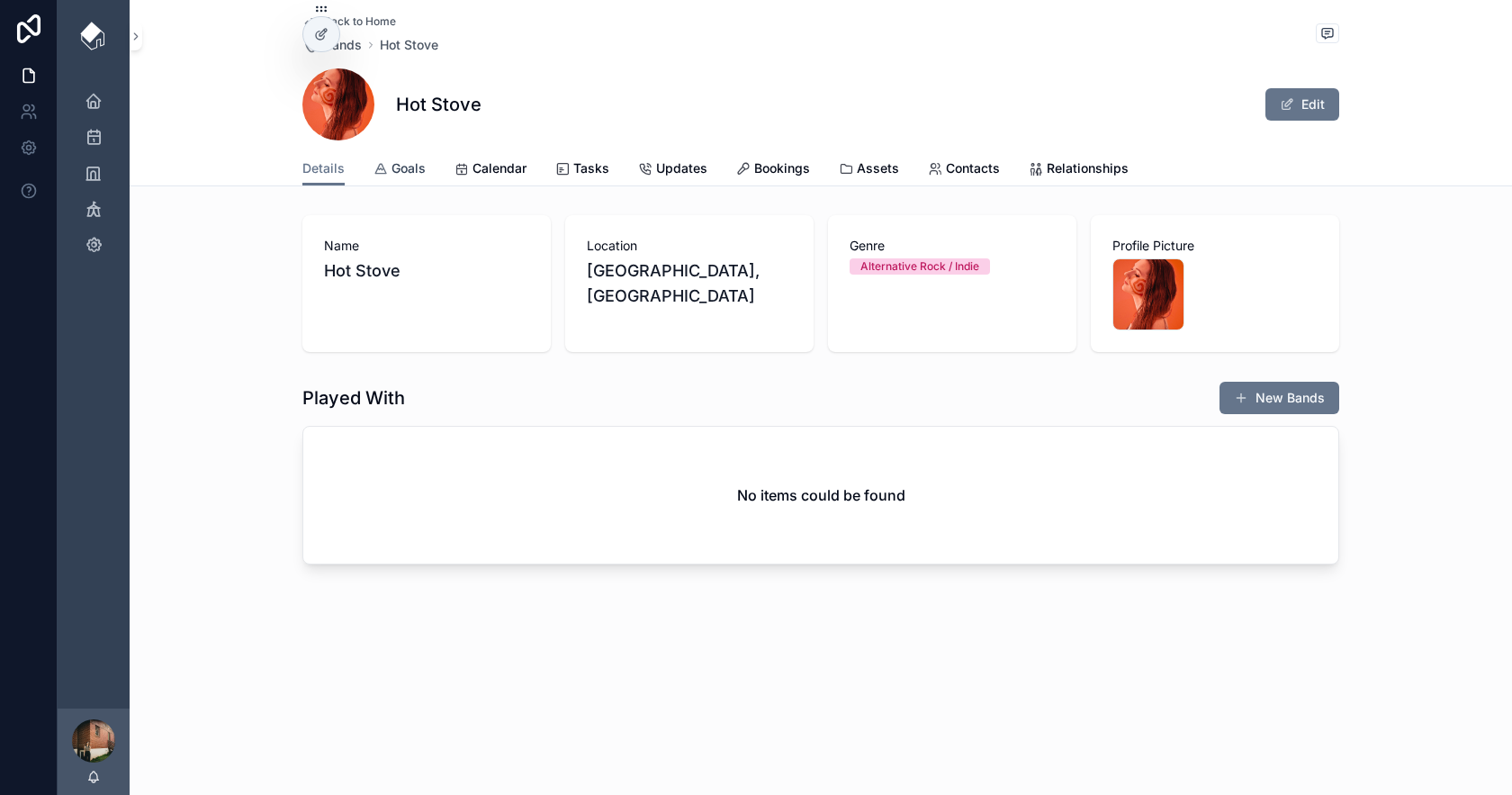
click at [418, 169] on span "Goals" at bounding box center [408, 169] width 34 height 18
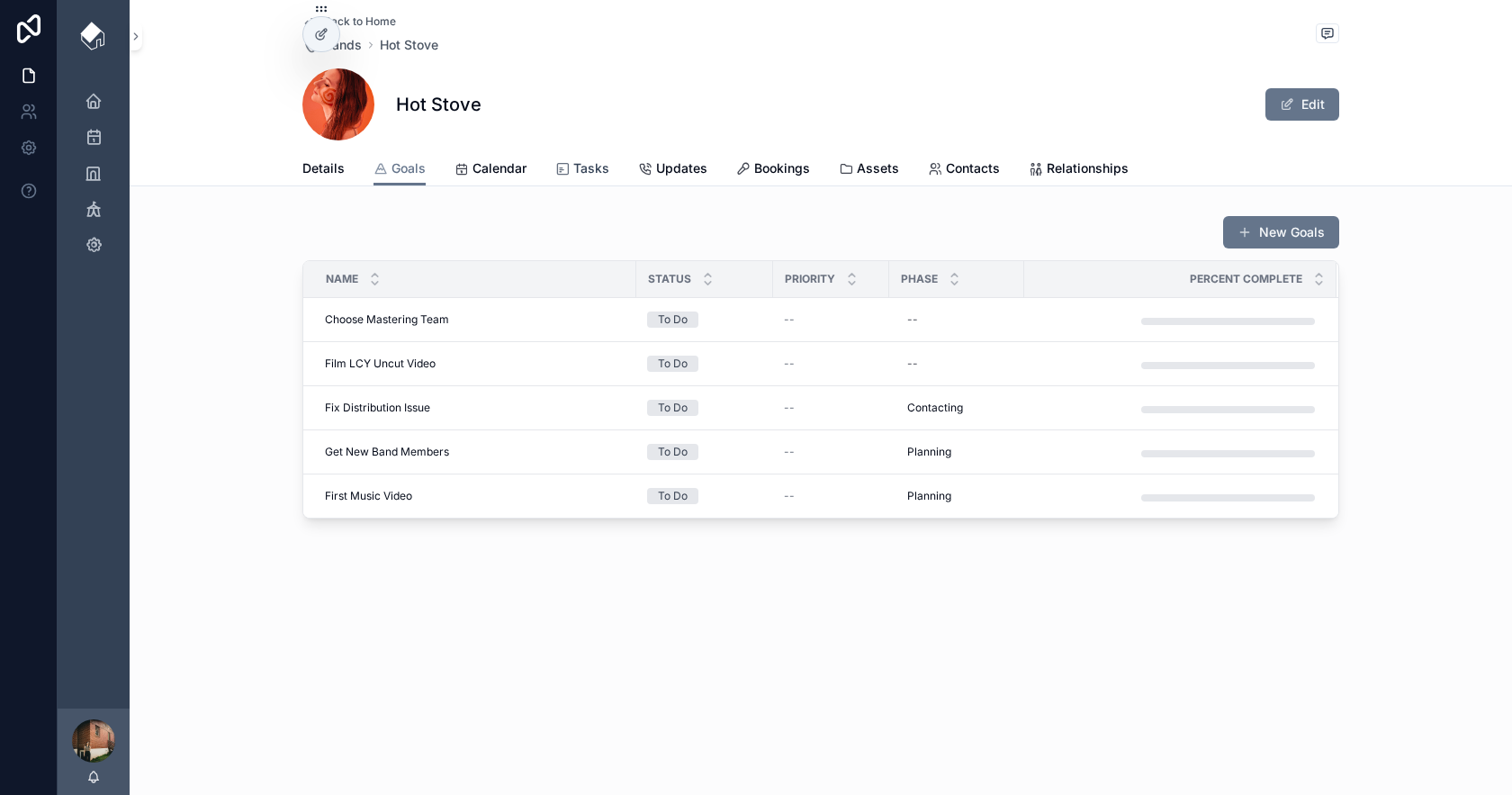
click at [580, 172] on span "Tasks" at bounding box center [591, 169] width 36 height 18
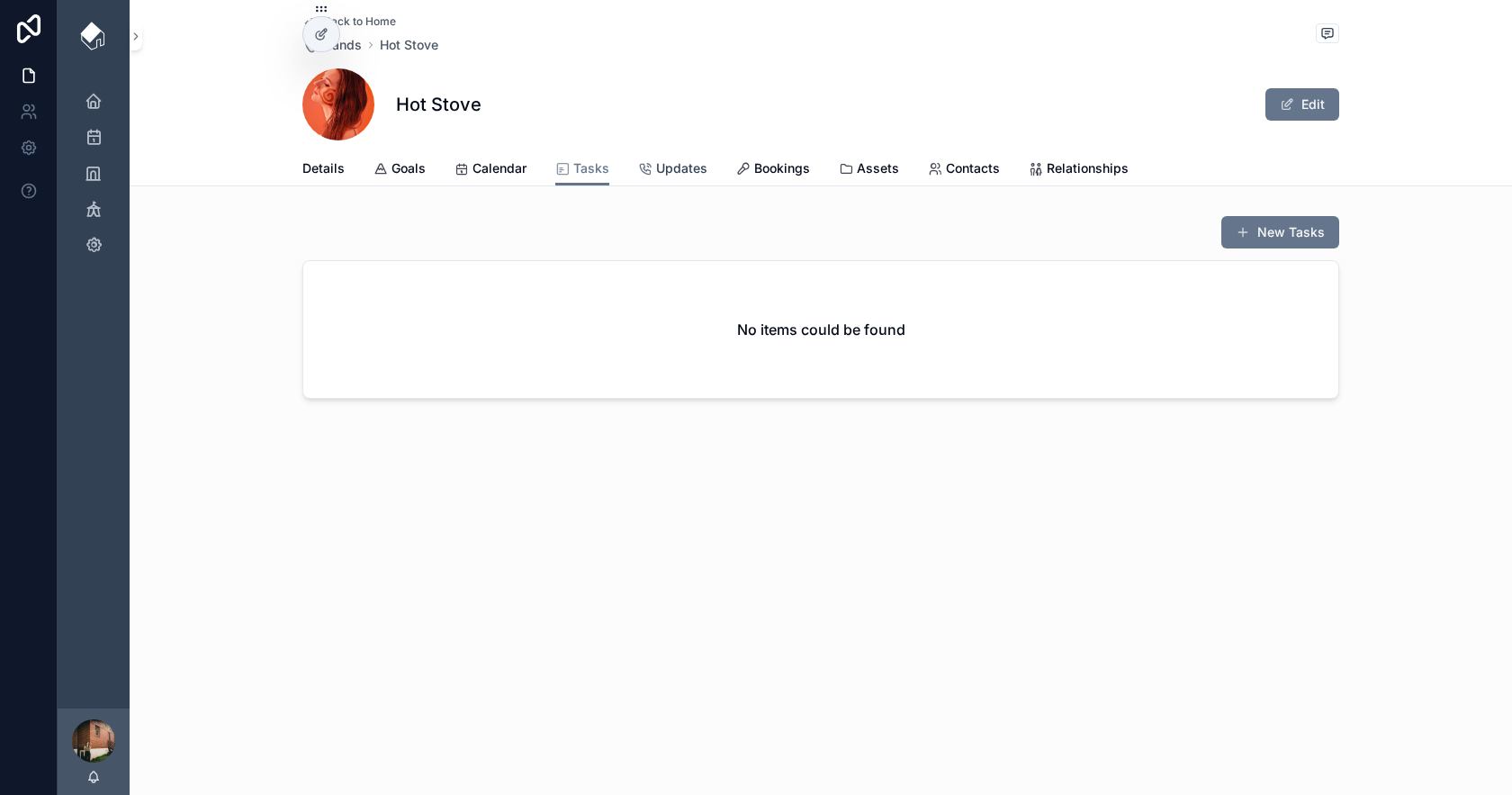
click at [672, 166] on span "Updates" at bounding box center [682, 169] width 51 height 18
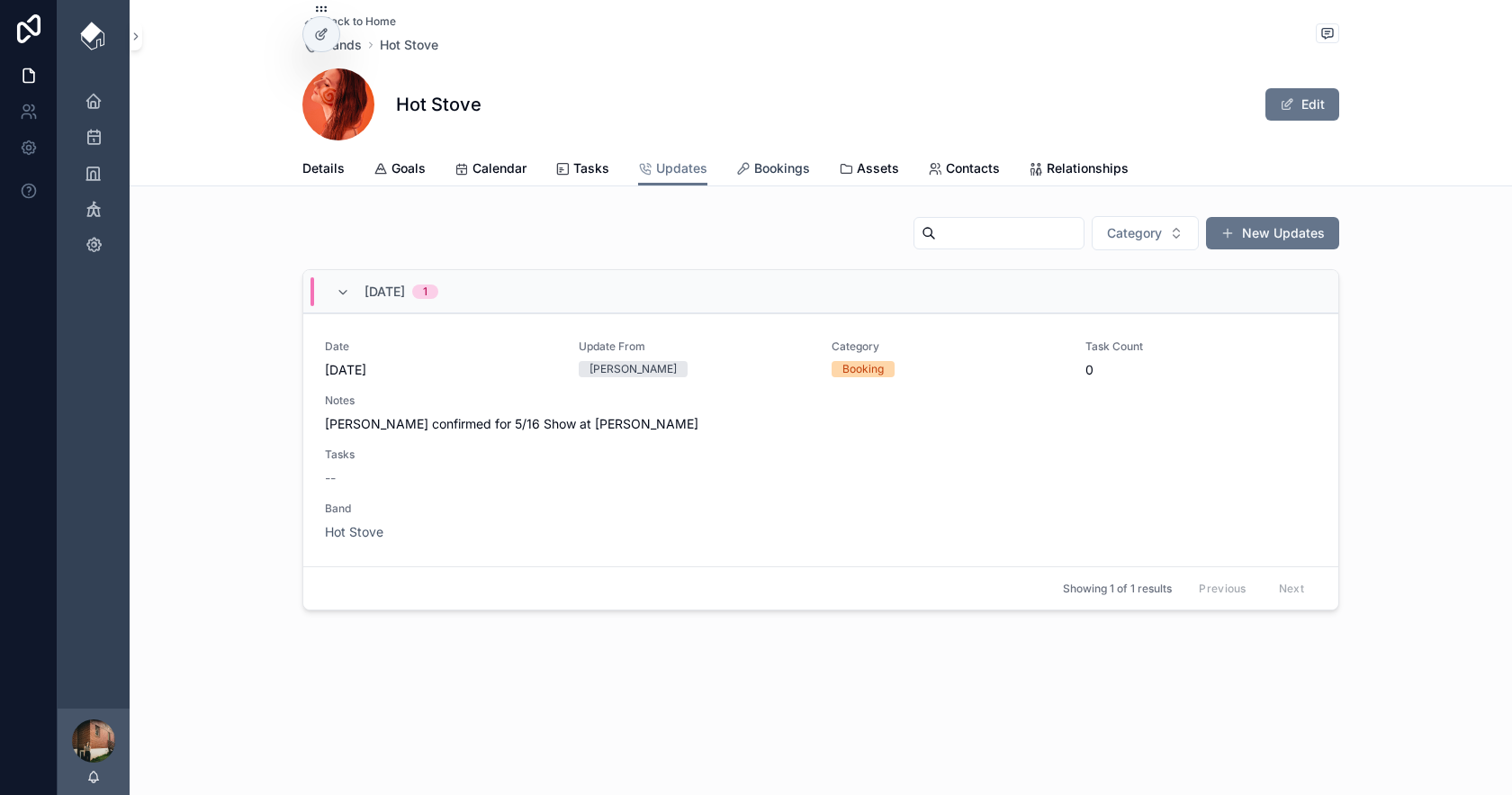
click at [765, 171] on span "Bookings" at bounding box center [782, 169] width 56 height 18
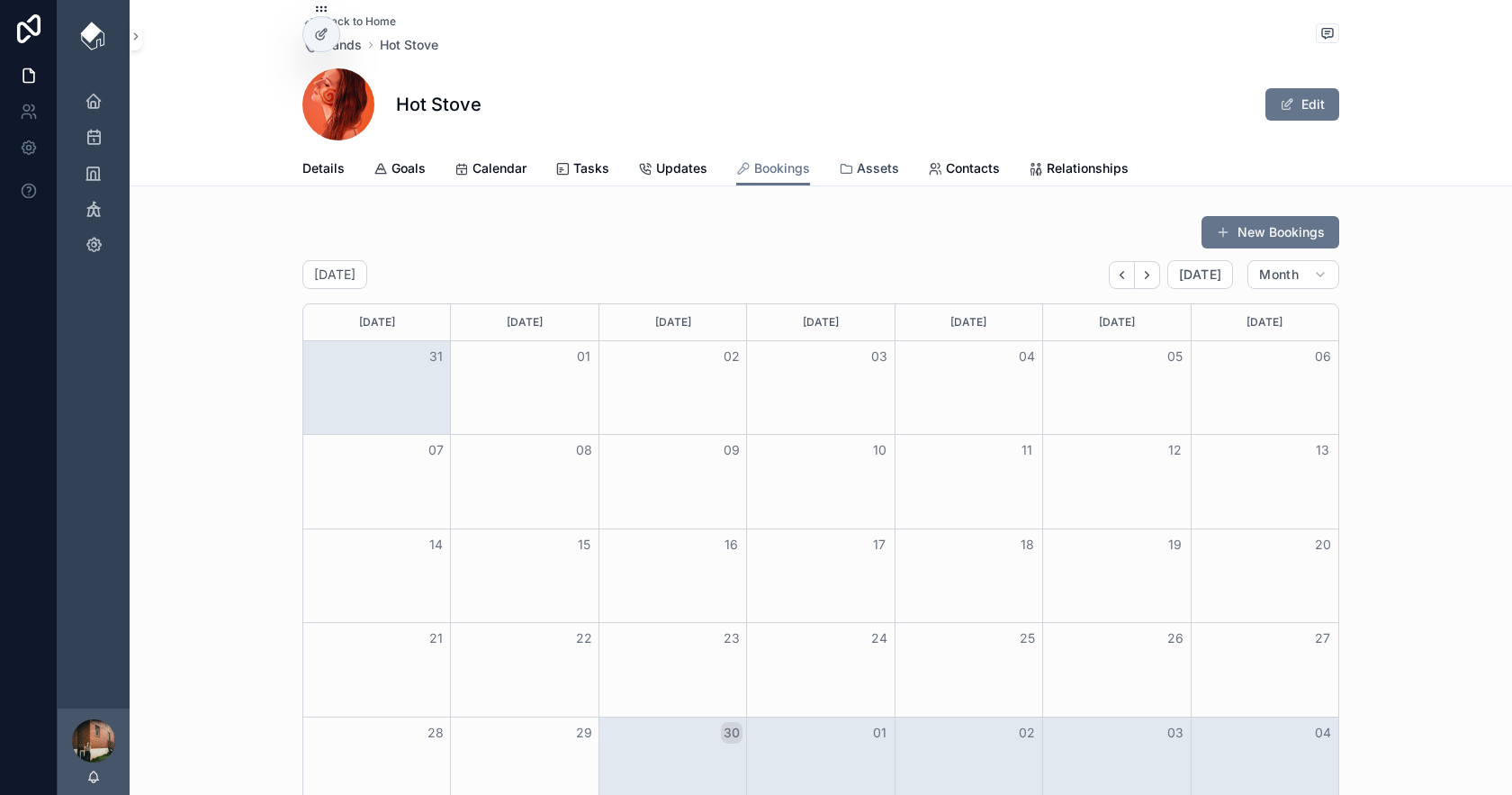
click at [868, 169] on span "Assets" at bounding box center [878, 169] width 42 height 18
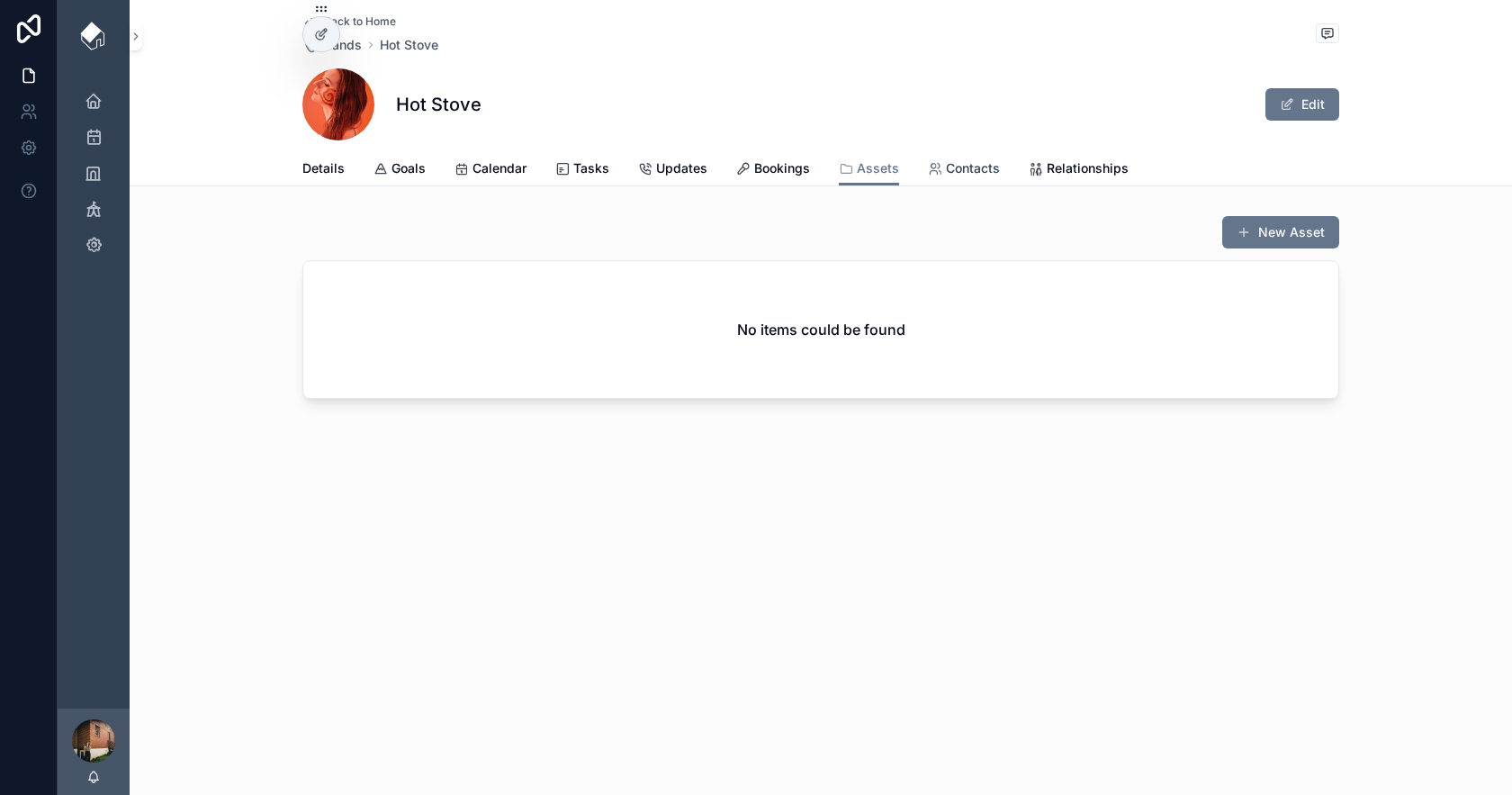
click at [928, 170] on icon "scrollable content" at bounding box center [935, 169] width 15 height 15
click at [1047, 174] on span "Relationships" at bounding box center [1087, 169] width 82 height 18
click at [881, 171] on span "Assets" at bounding box center [878, 169] width 42 height 18
click at [1049, 172] on span "Relationships" at bounding box center [1087, 169] width 82 height 18
click at [859, 163] on span "Assets" at bounding box center [878, 169] width 42 height 18
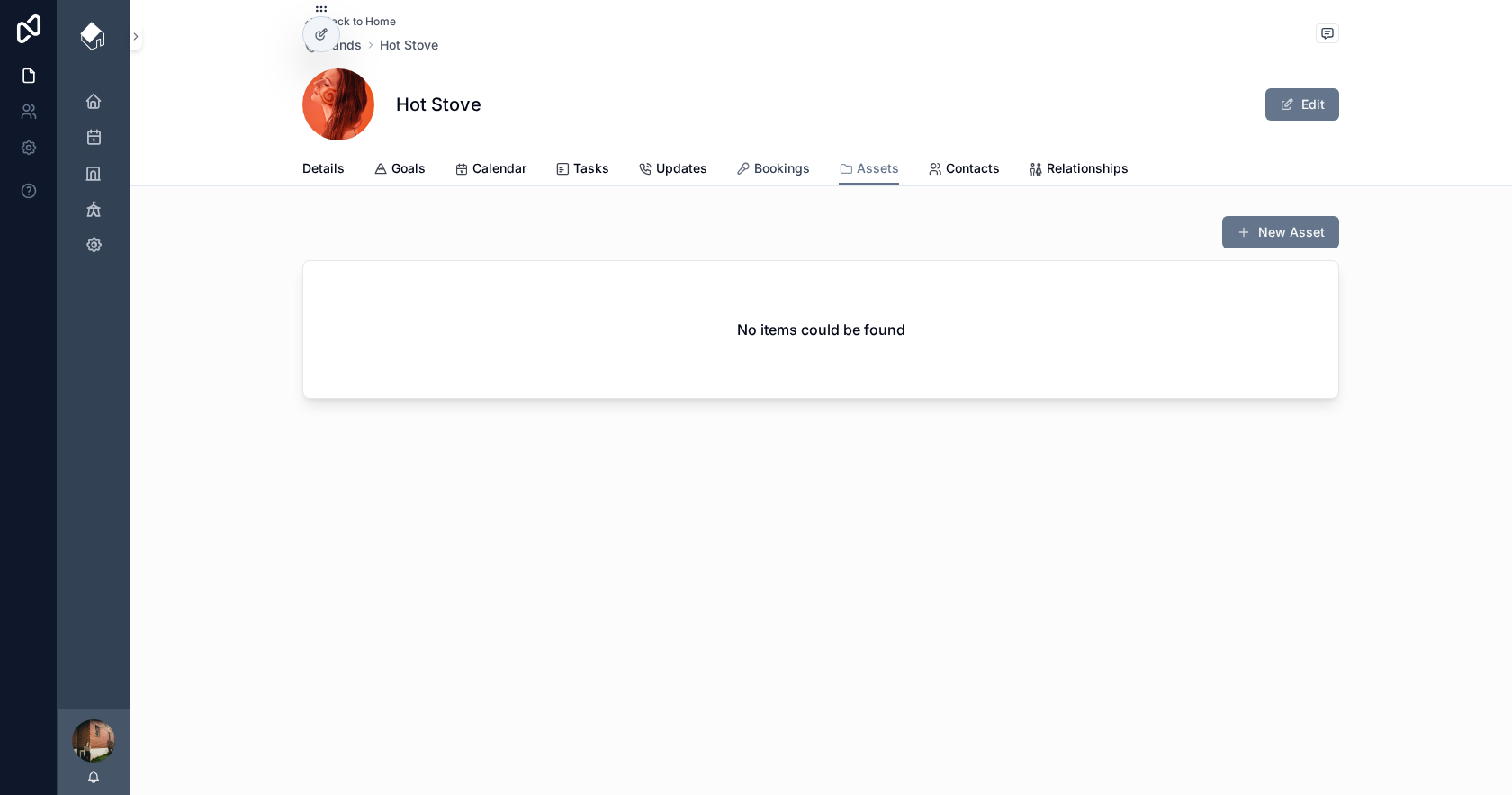
click at [783, 171] on span "Bookings" at bounding box center [782, 169] width 56 height 18
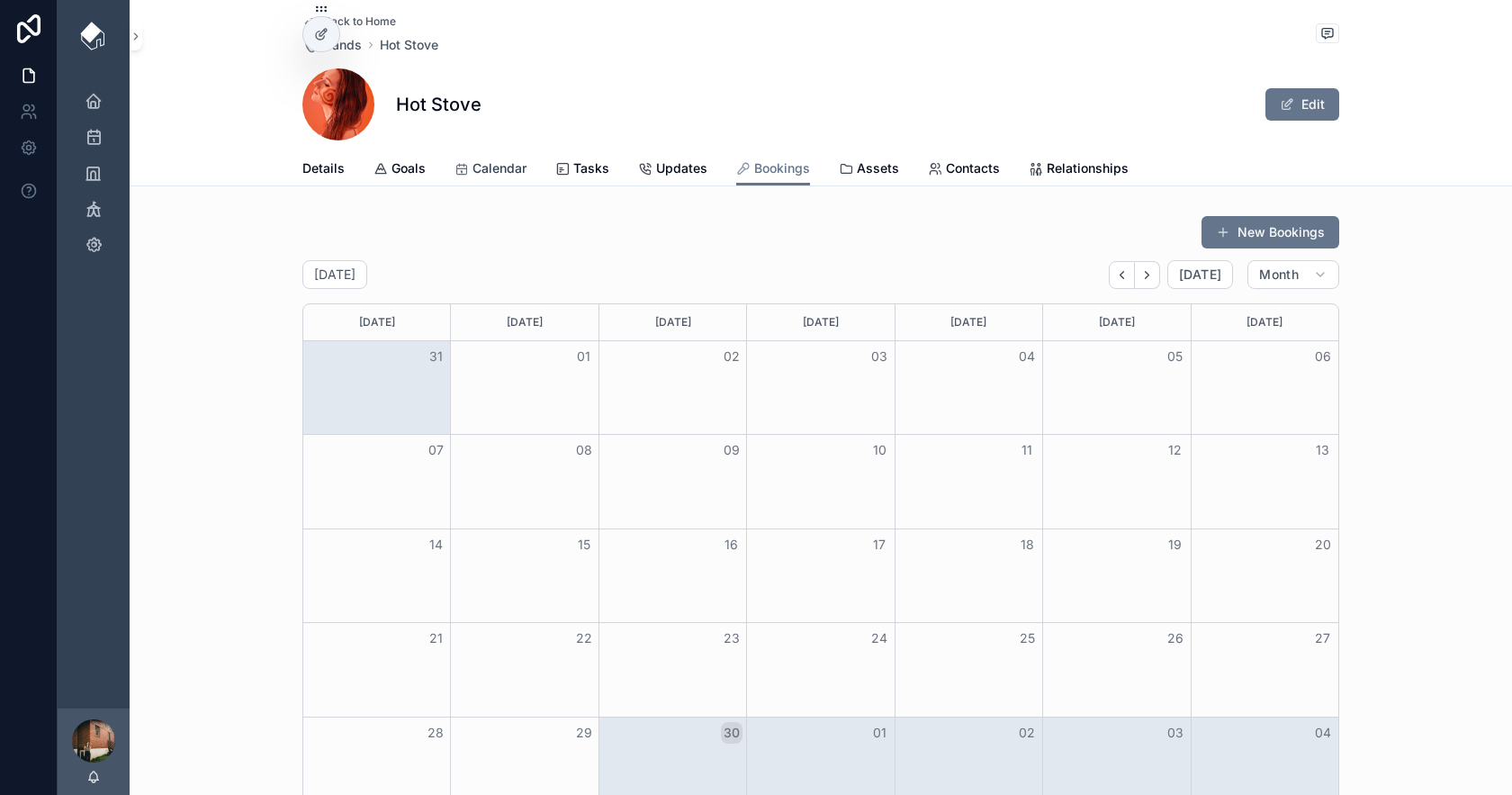
click at [477, 164] on span "Calendar" at bounding box center [499, 169] width 54 height 18
click at [321, 33] on icon at bounding box center [321, 34] width 15 height 15
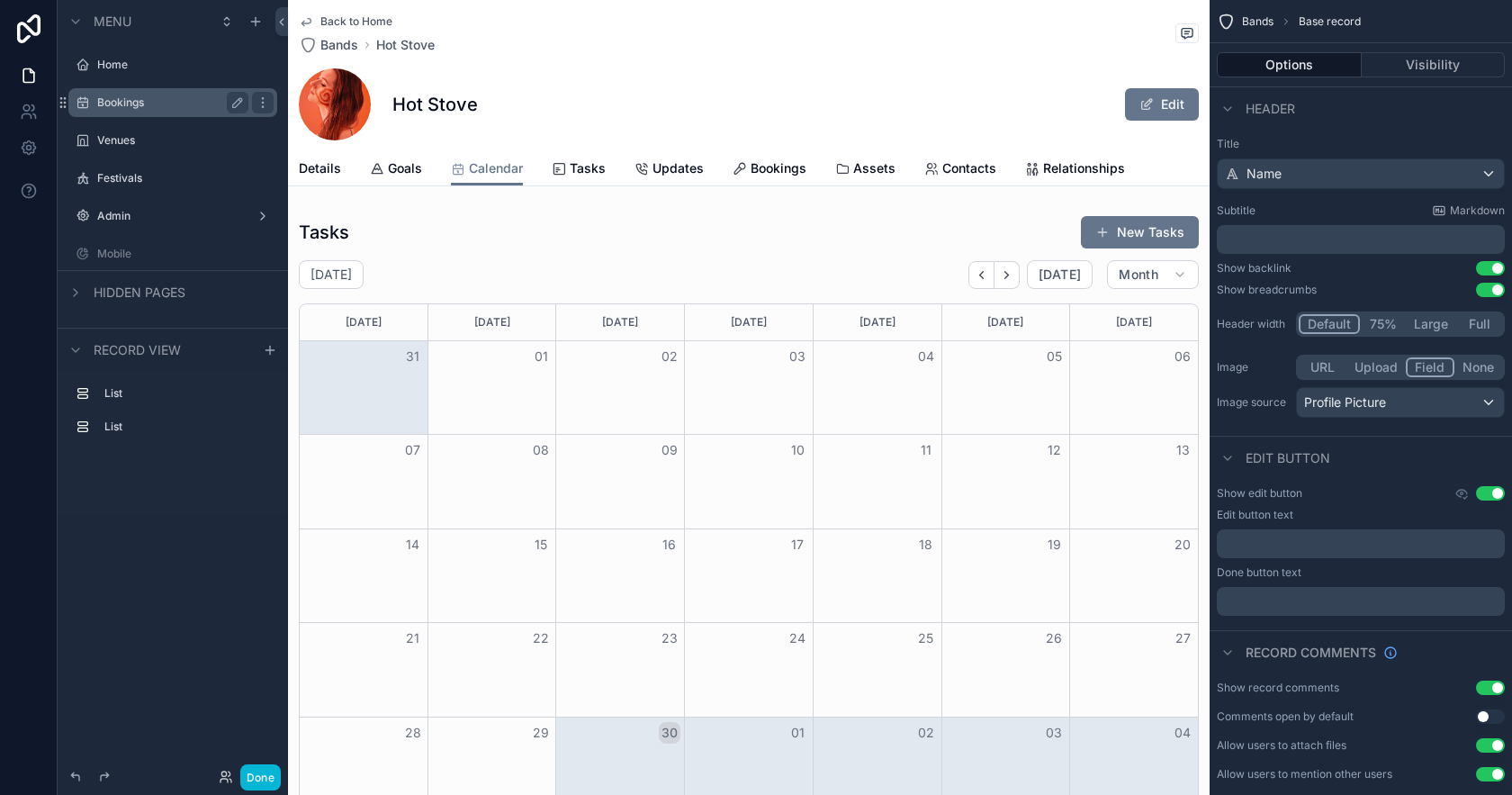
click at [179, 102] on label "Bookings" at bounding box center [169, 103] width 144 height 15
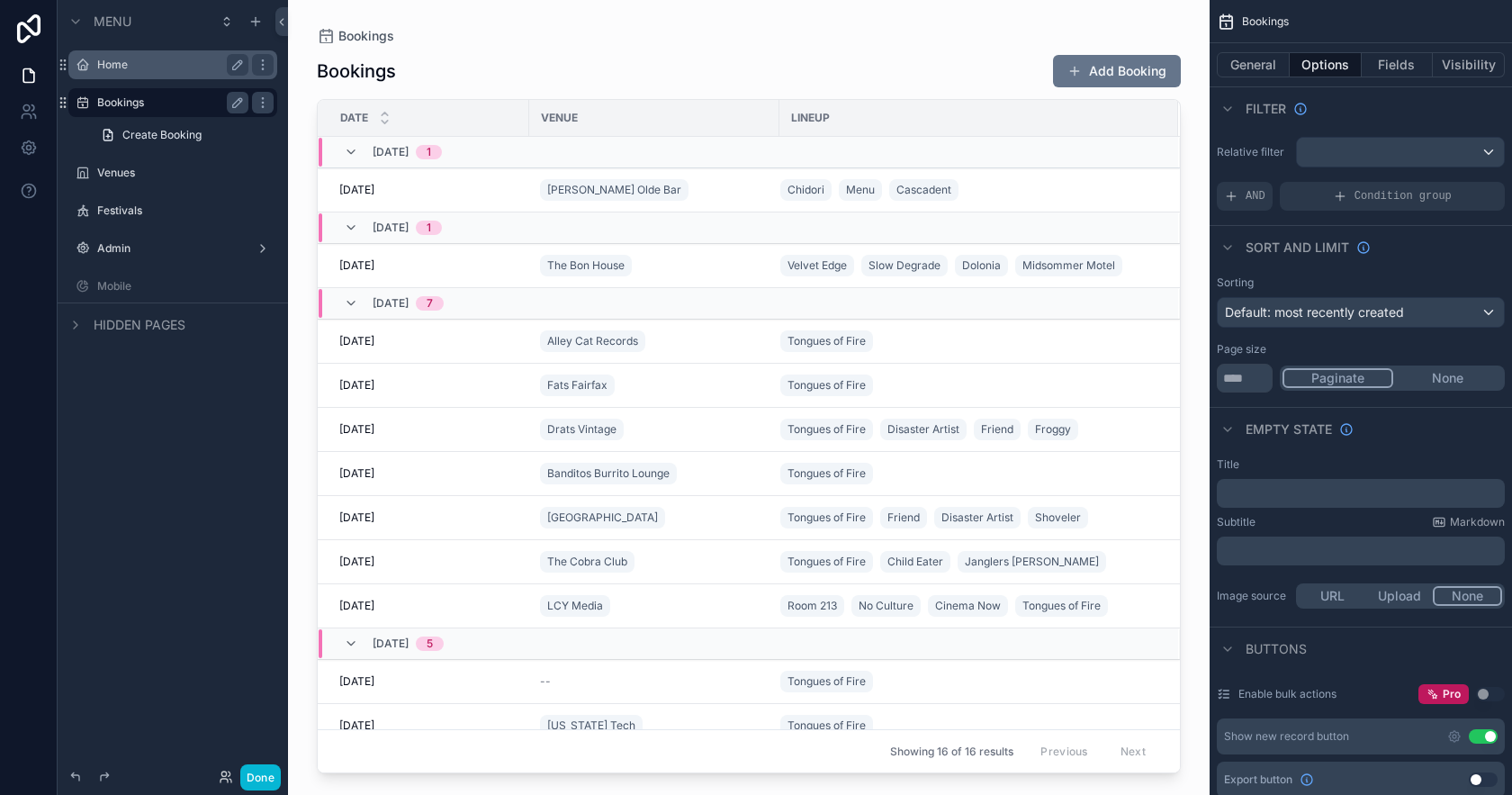
click at [195, 69] on label "Home" at bounding box center [169, 65] width 144 height 15
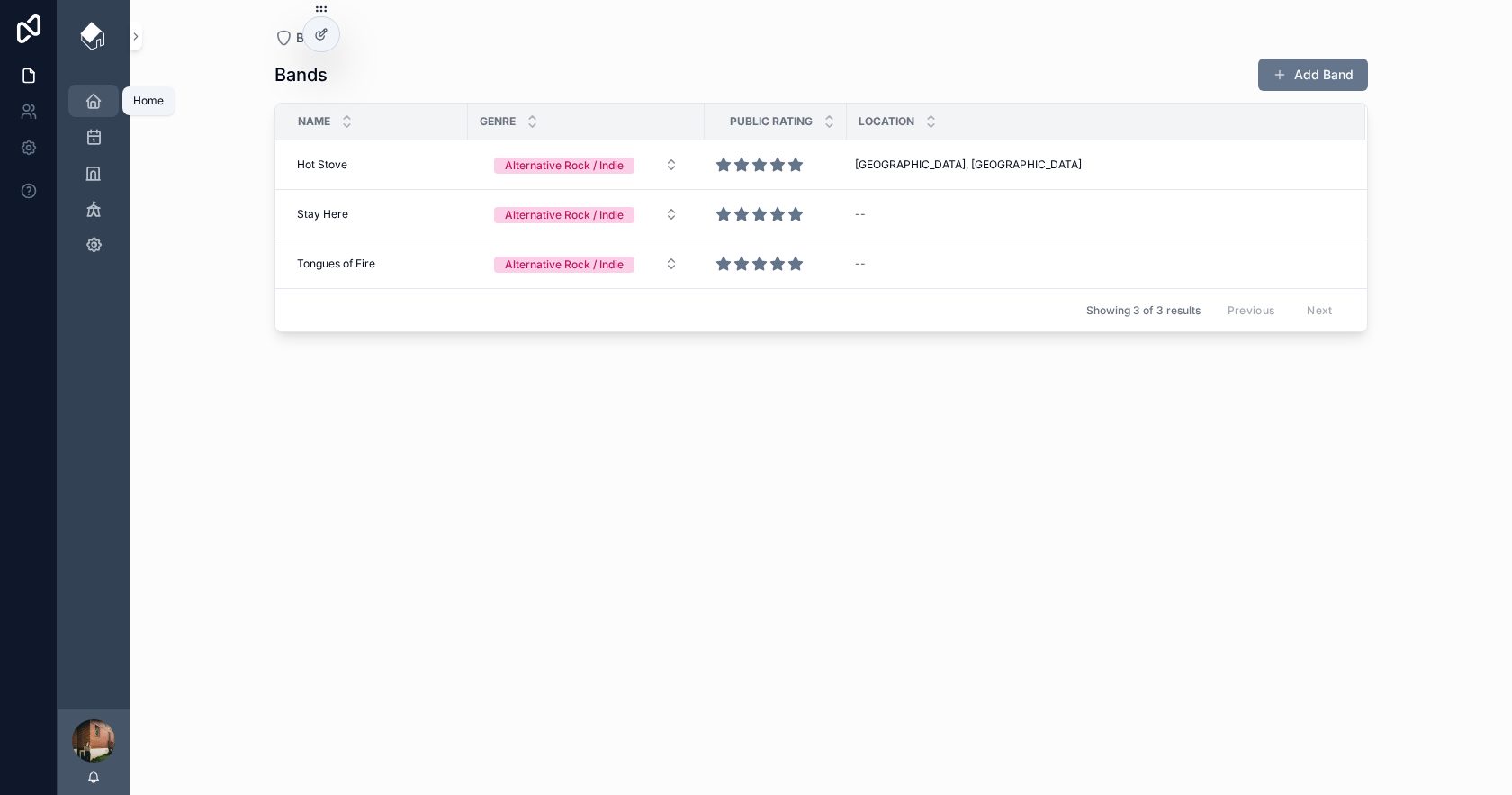
click at [103, 94] on div "Home" at bounding box center [92, 100] width 28 height 28
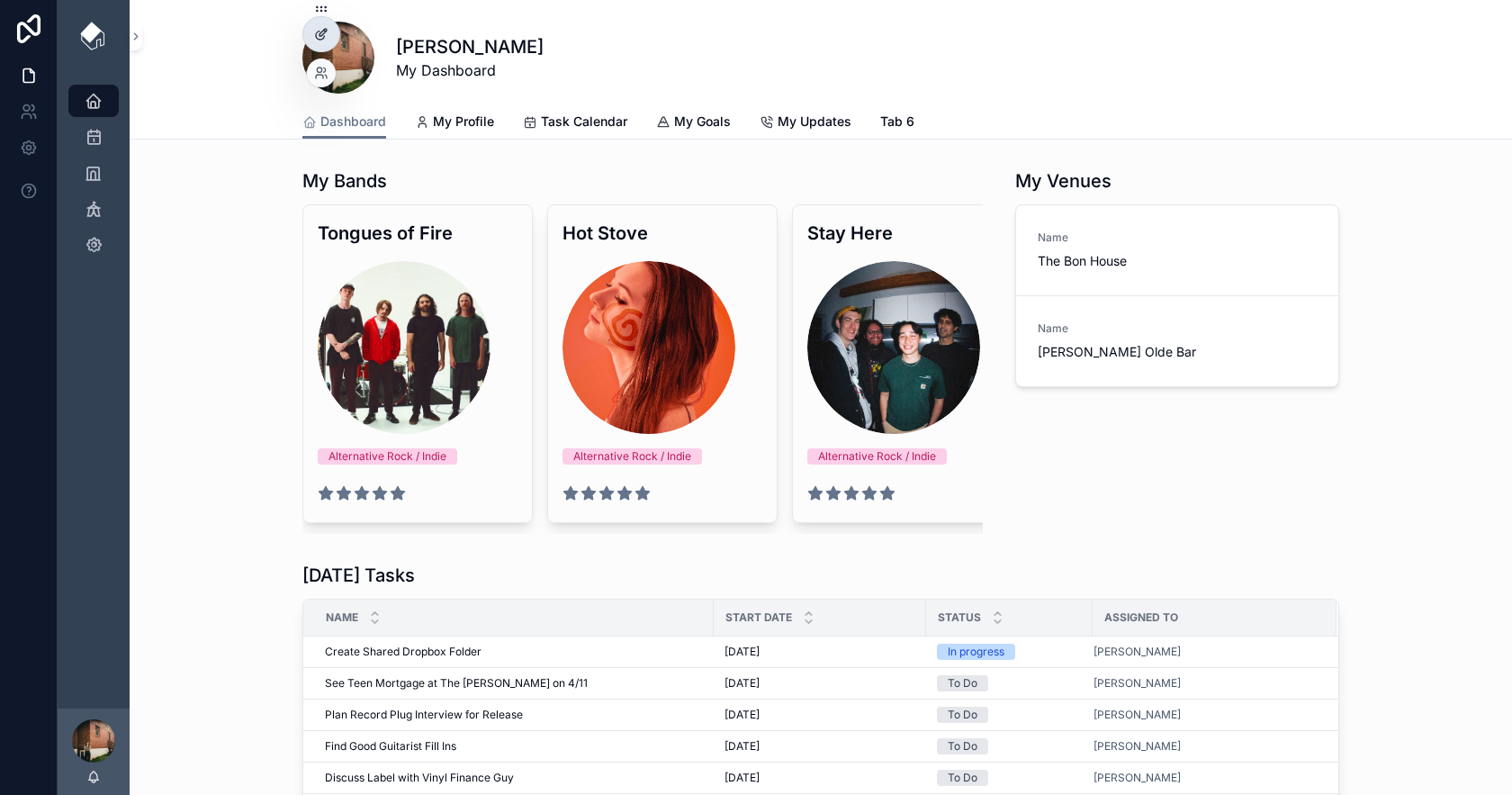
click at [327, 38] on icon at bounding box center [321, 34] width 15 height 15
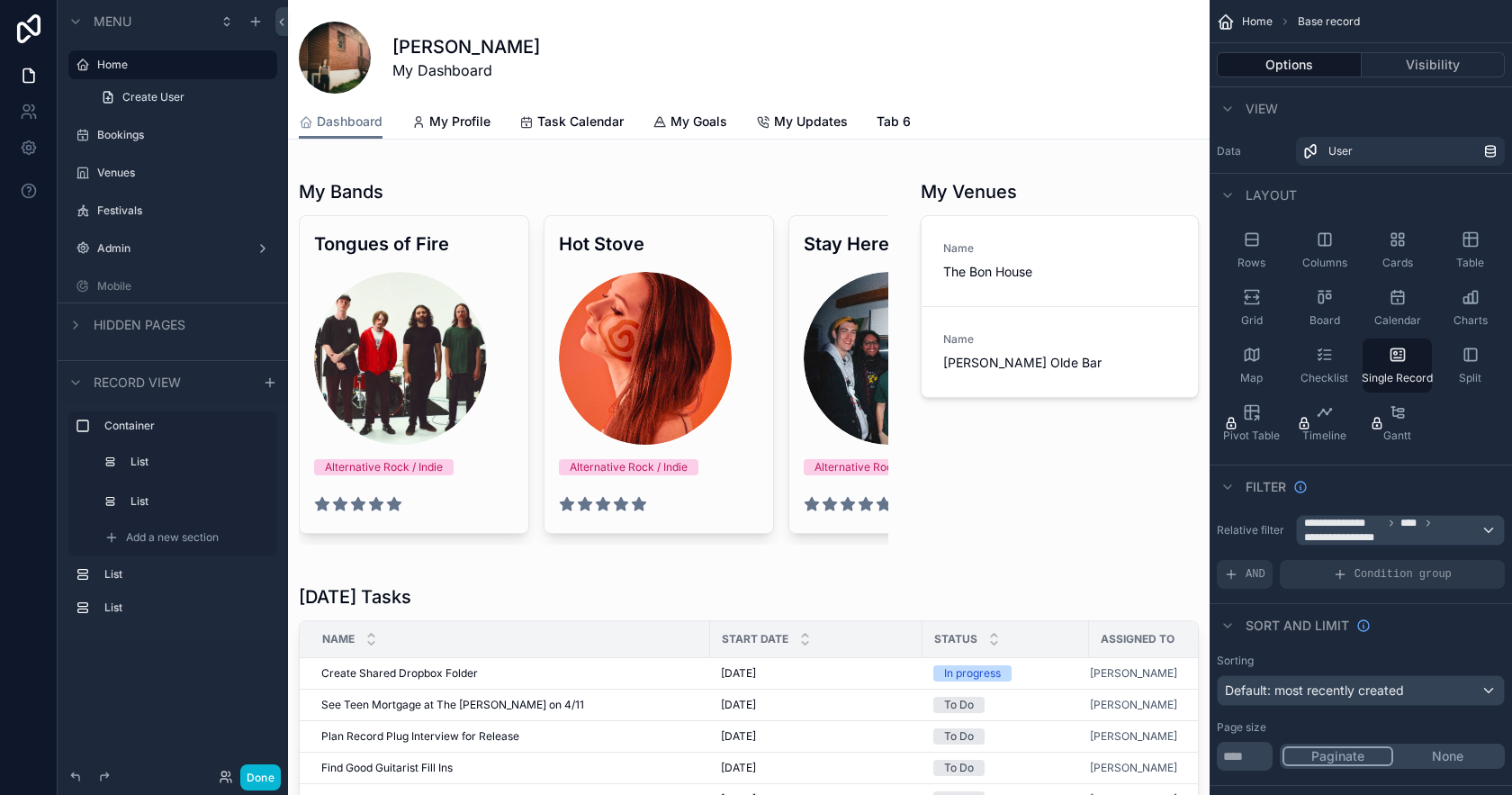
scroll to position [145, 0]
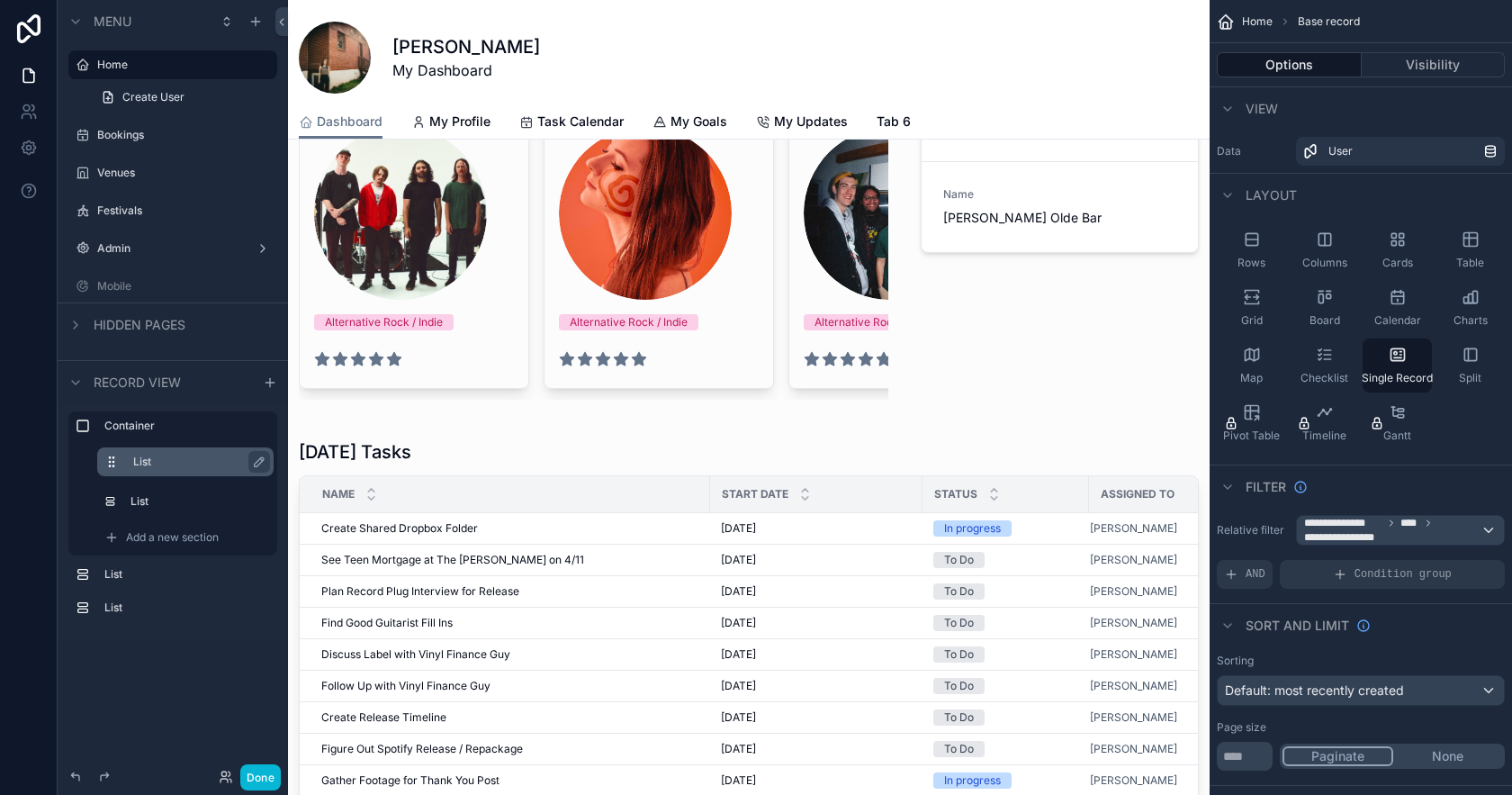
click at [174, 464] on label "List" at bounding box center [196, 462] width 126 height 15
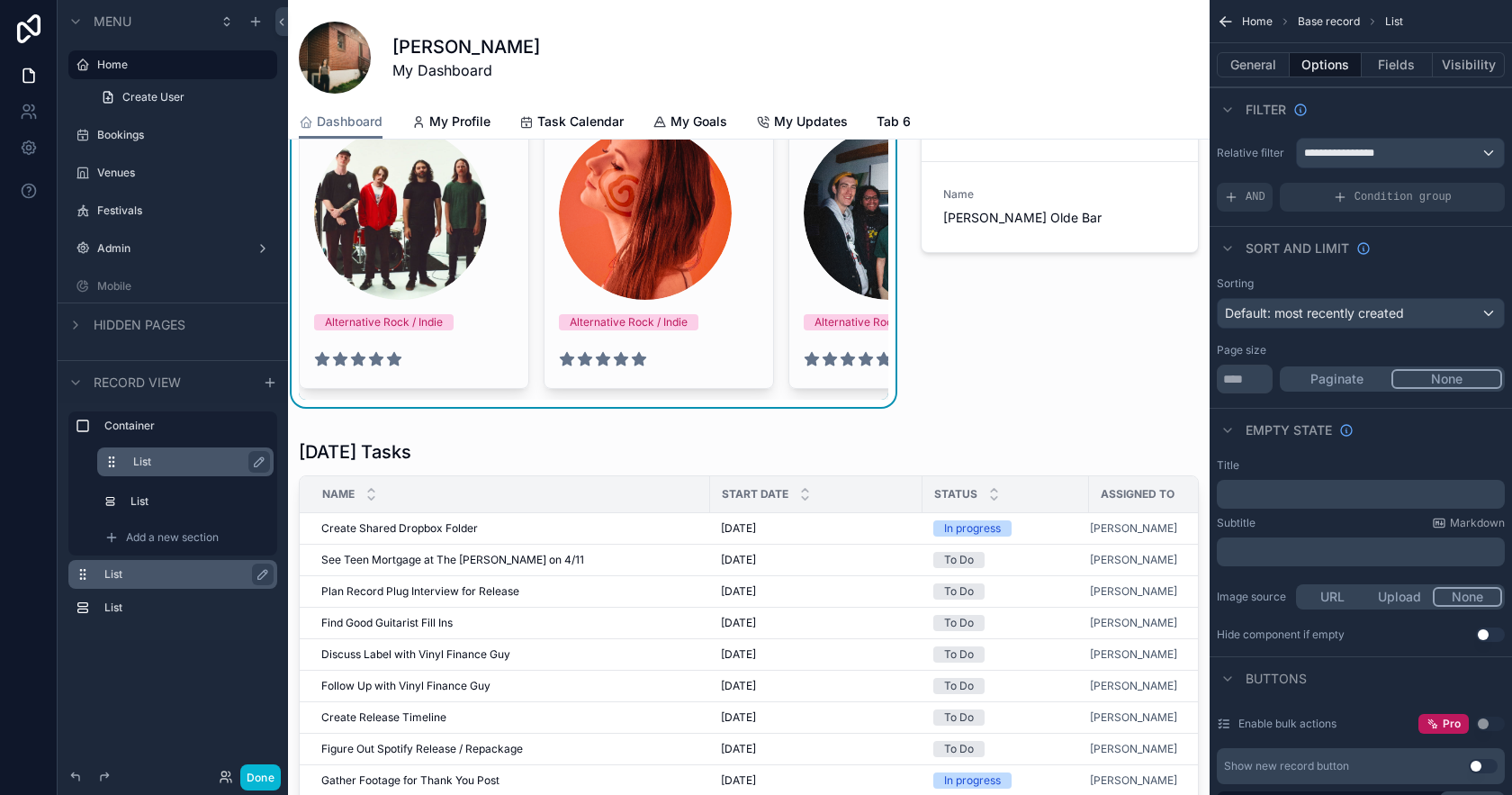
click at [141, 577] on label "List" at bounding box center [183, 574] width 158 height 15
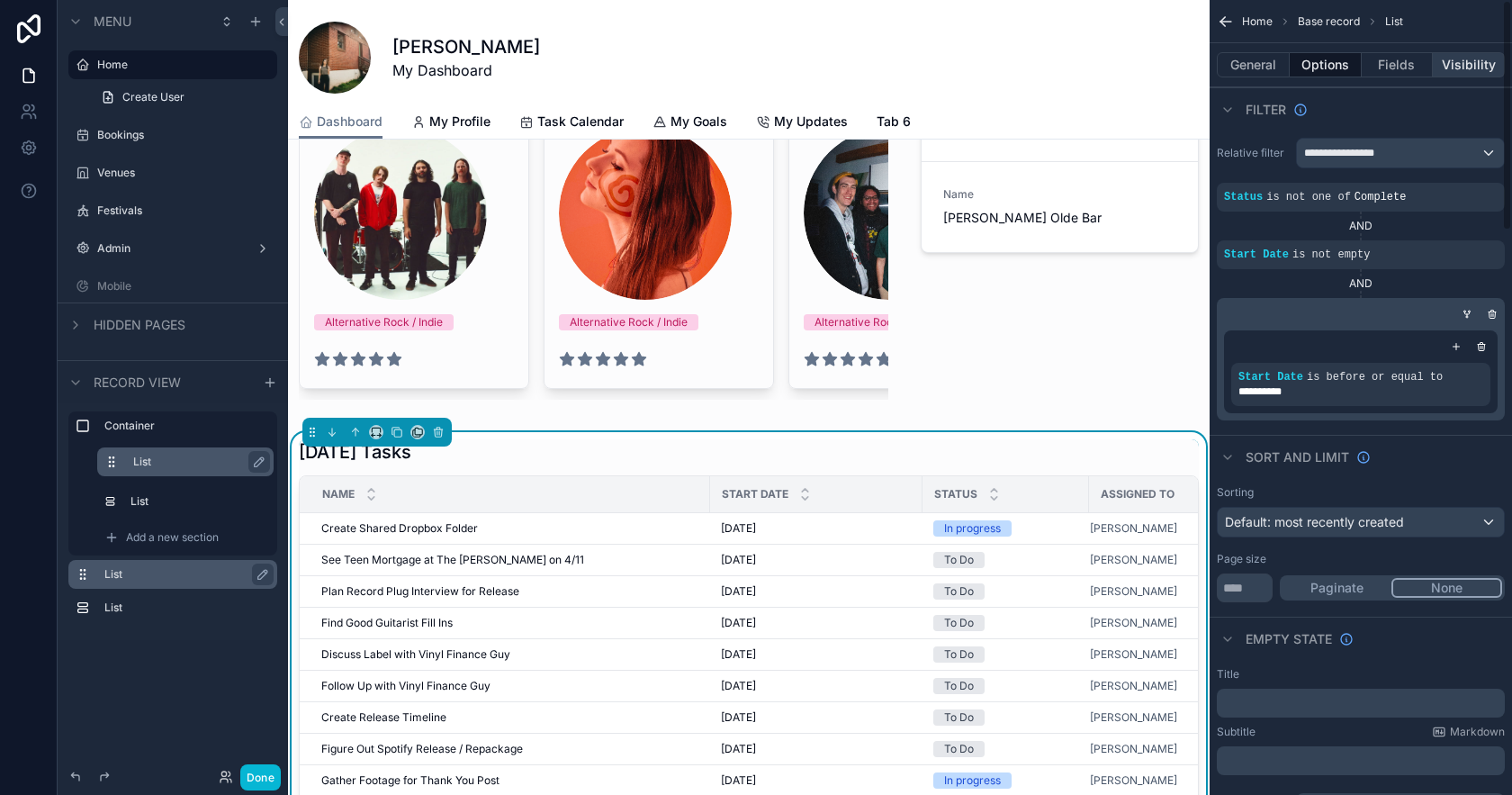
click at [1450, 65] on button "Visibility" at bounding box center [1469, 65] width 72 height 26
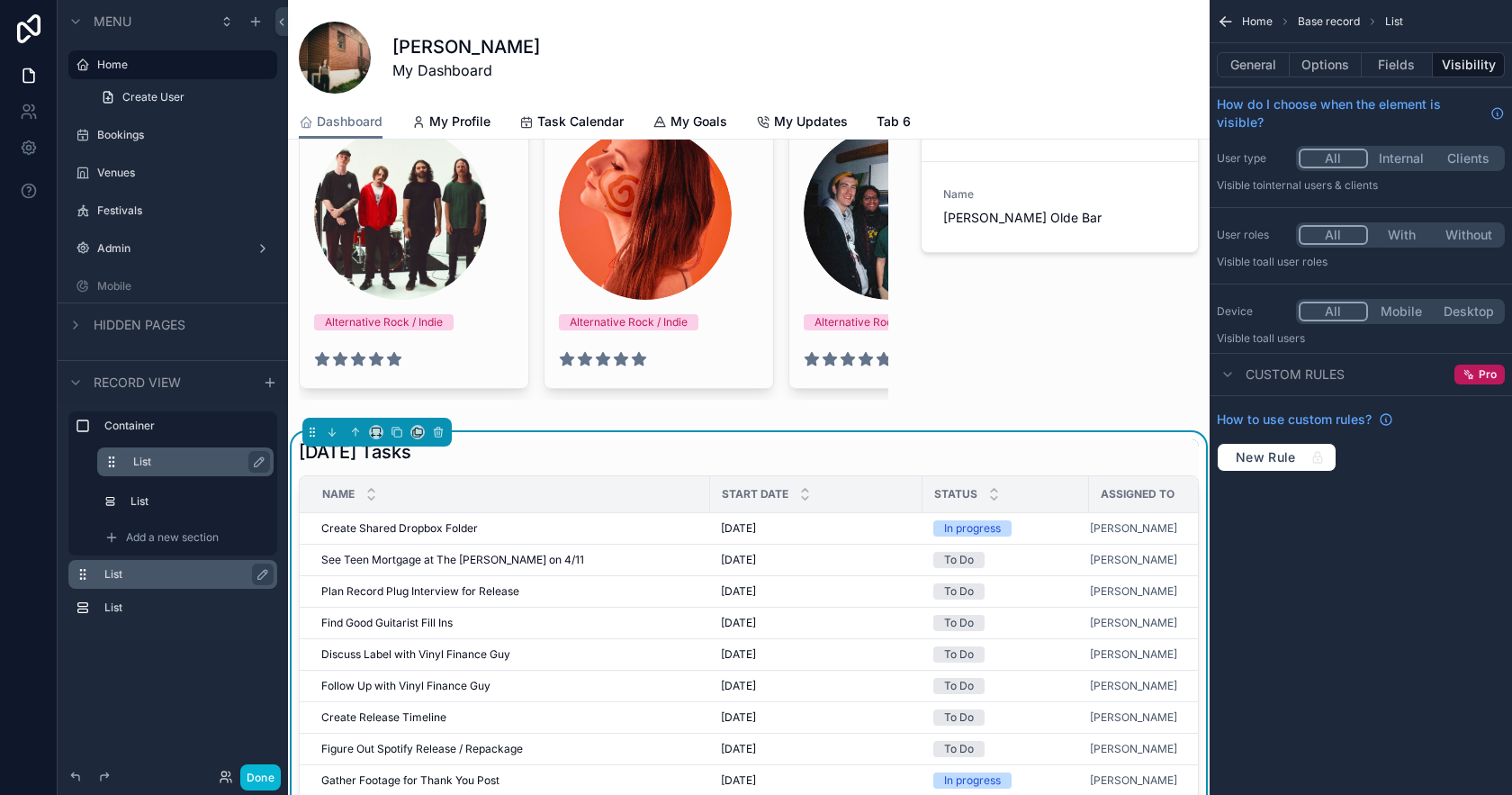
click at [1394, 303] on button "Mobile" at bounding box center [1402, 311] width 68 height 20
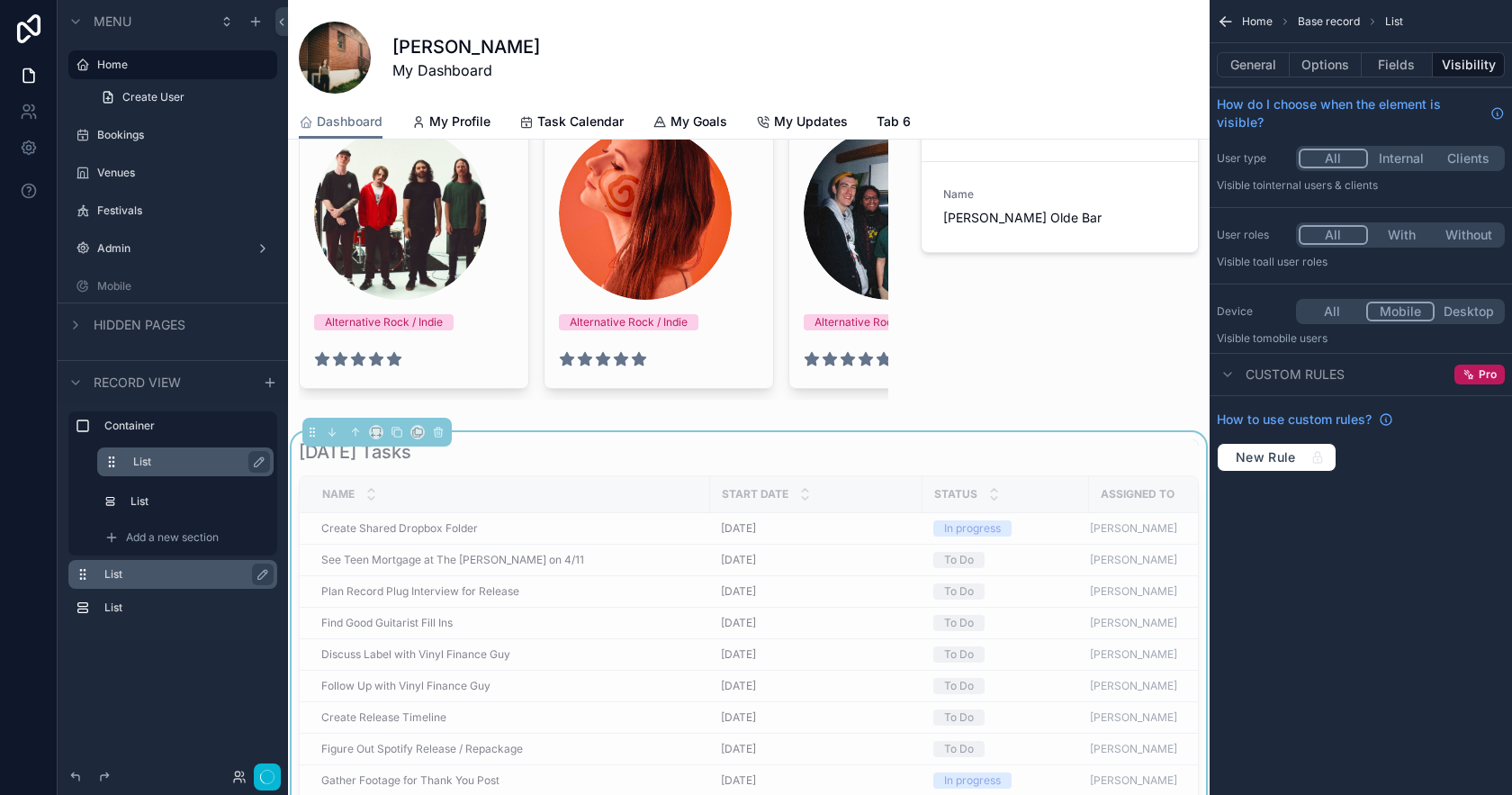
click at [1334, 313] on button "All" at bounding box center [1333, 311] width 68 height 20
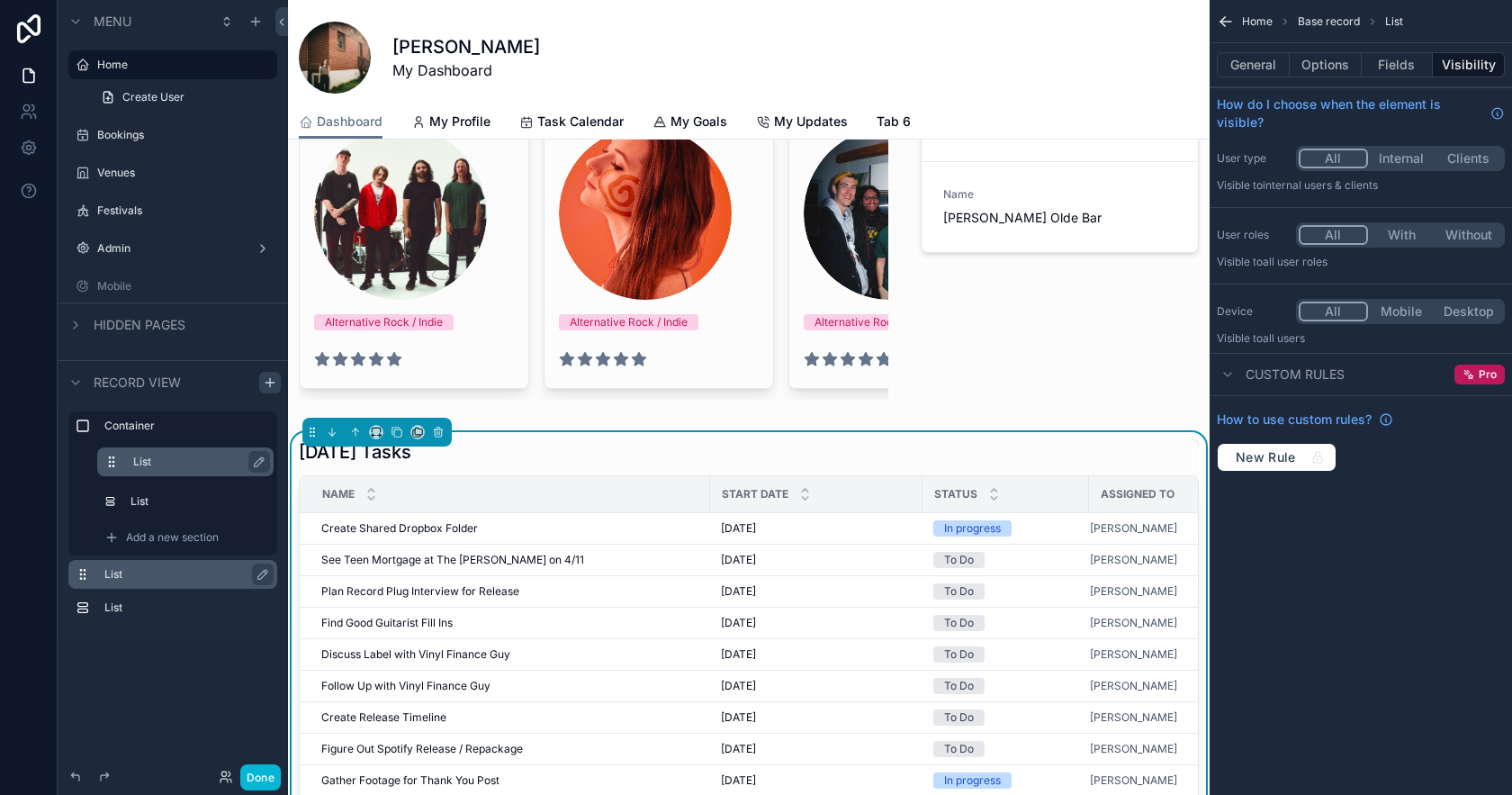
click at [265, 381] on icon "scrollable content" at bounding box center [270, 383] width 15 height 15
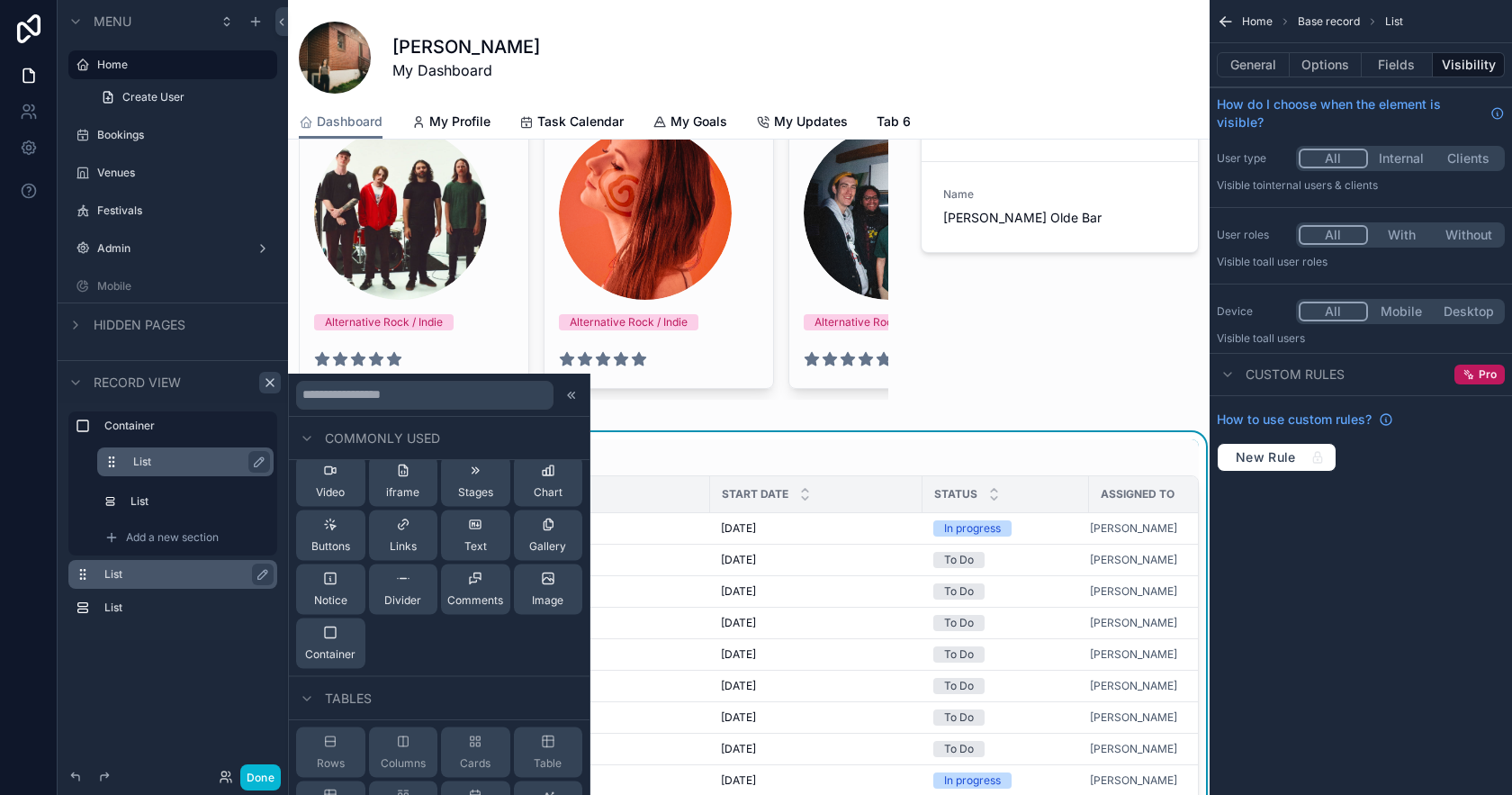
scroll to position [0, 0]
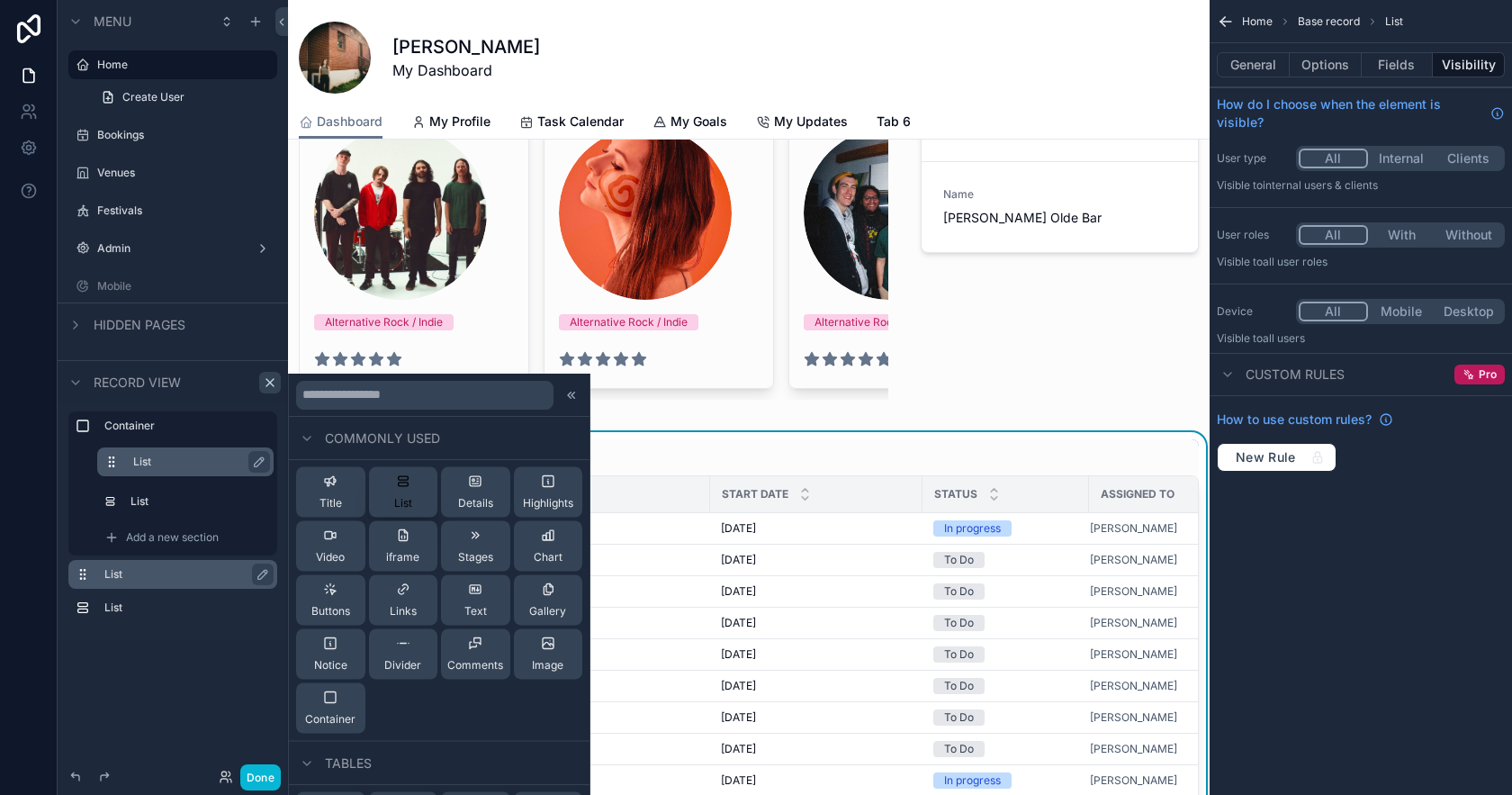
click at [400, 491] on div "List" at bounding box center [404, 492] width 18 height 36
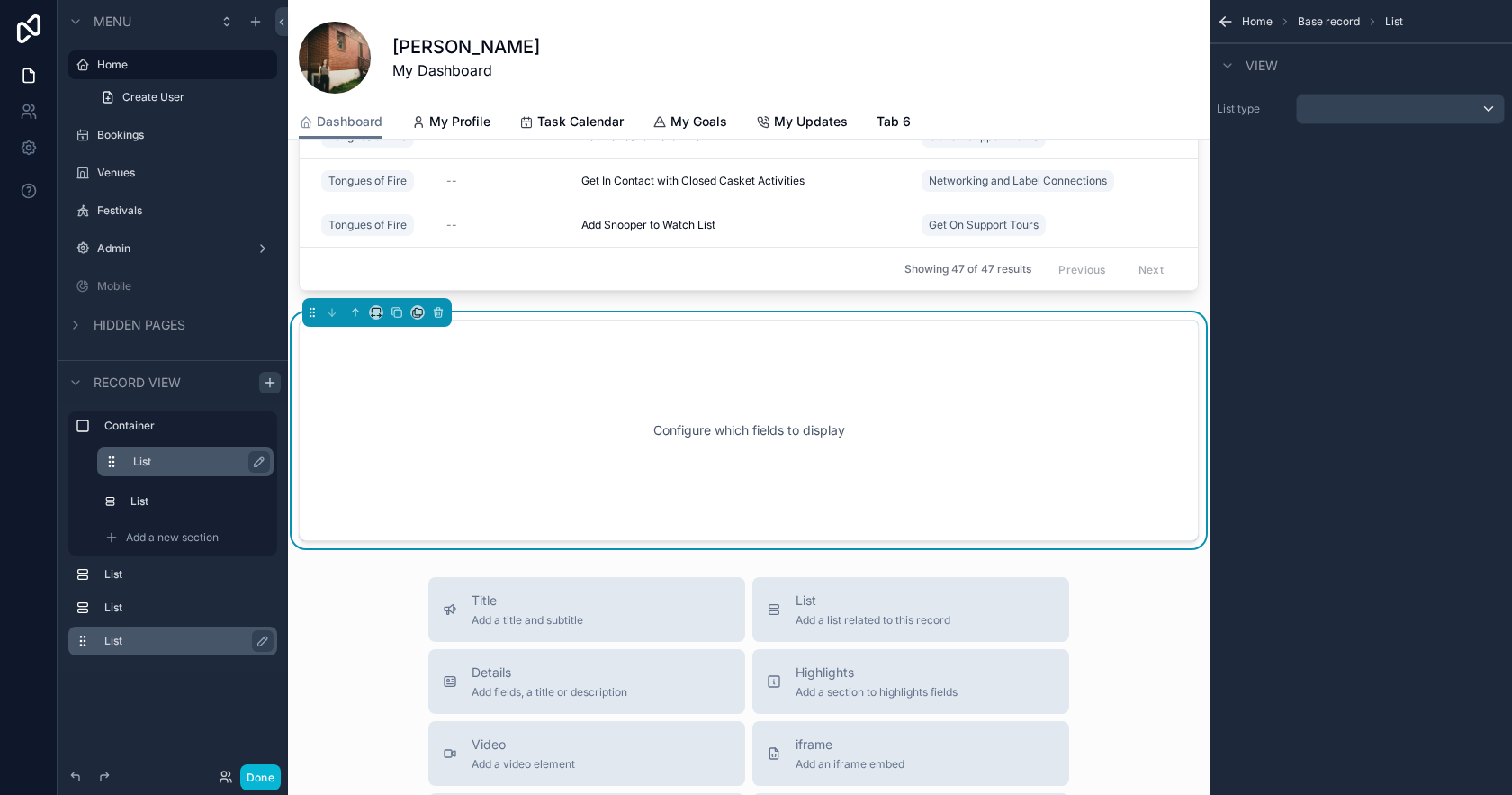
scroll to position [1323, 0]
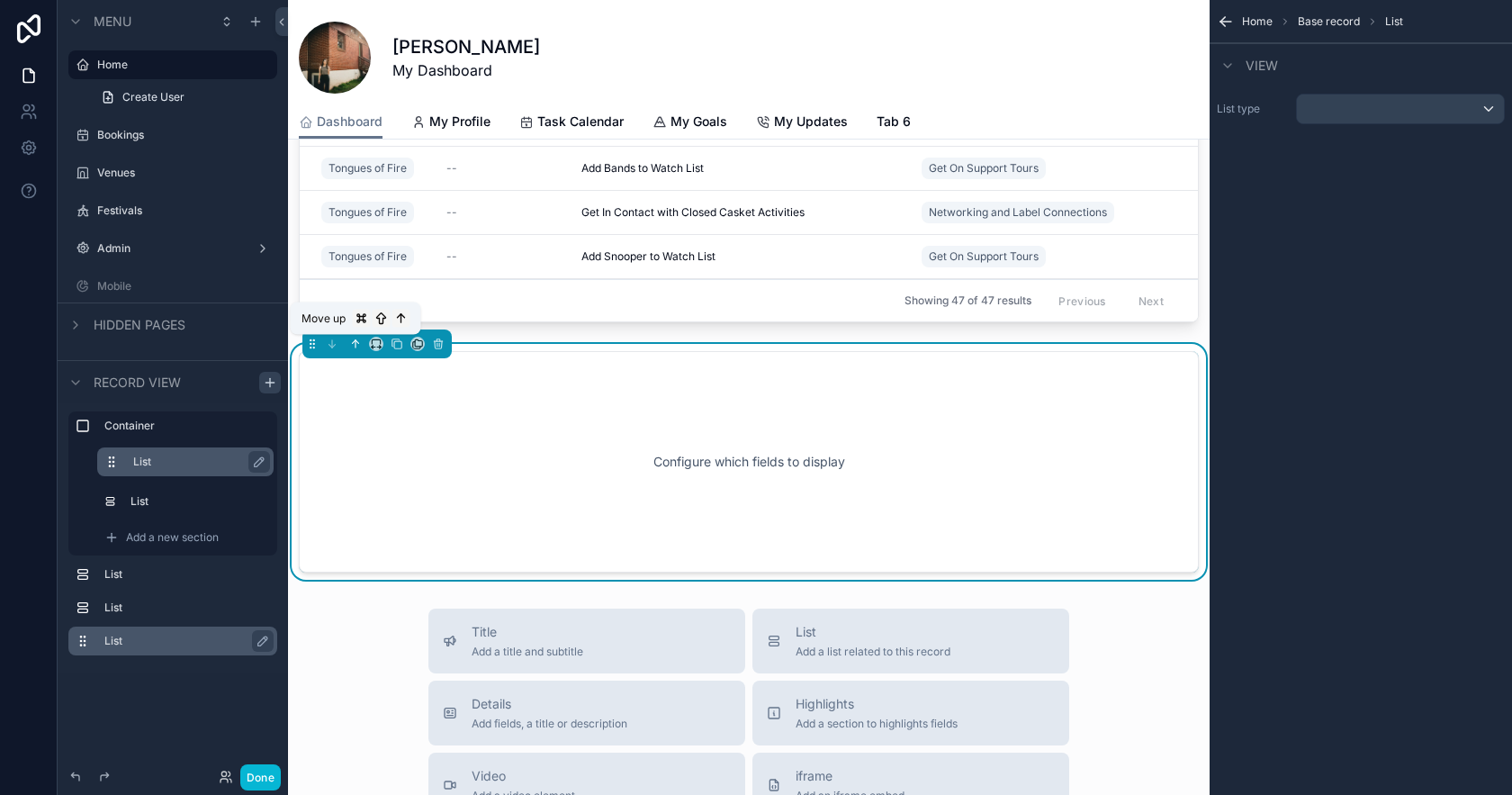
click at [353, 339] on icon "scrollable content" at bounding box center [355, 344] width 13 height 13
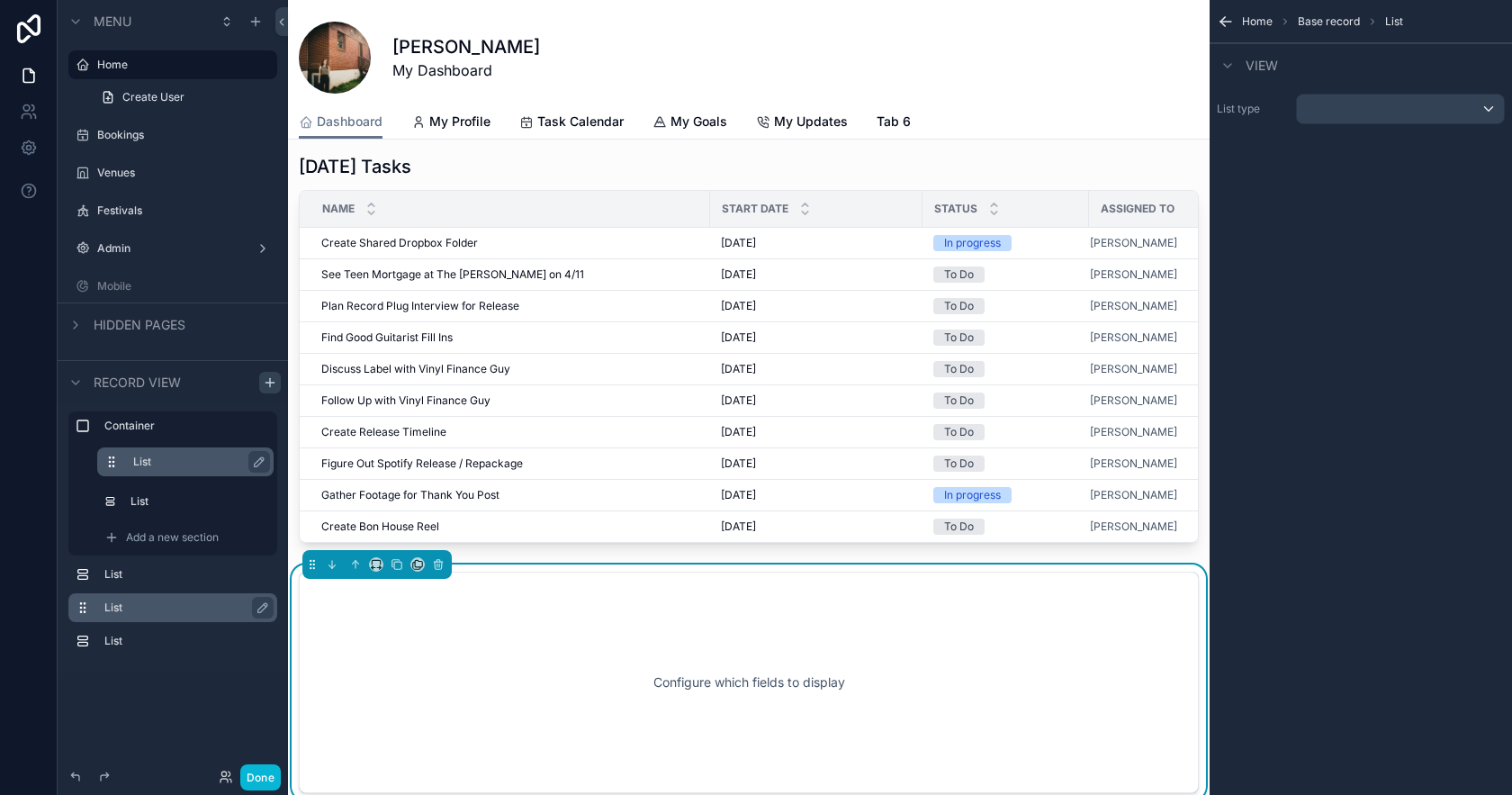
scroll to position [390, 0]
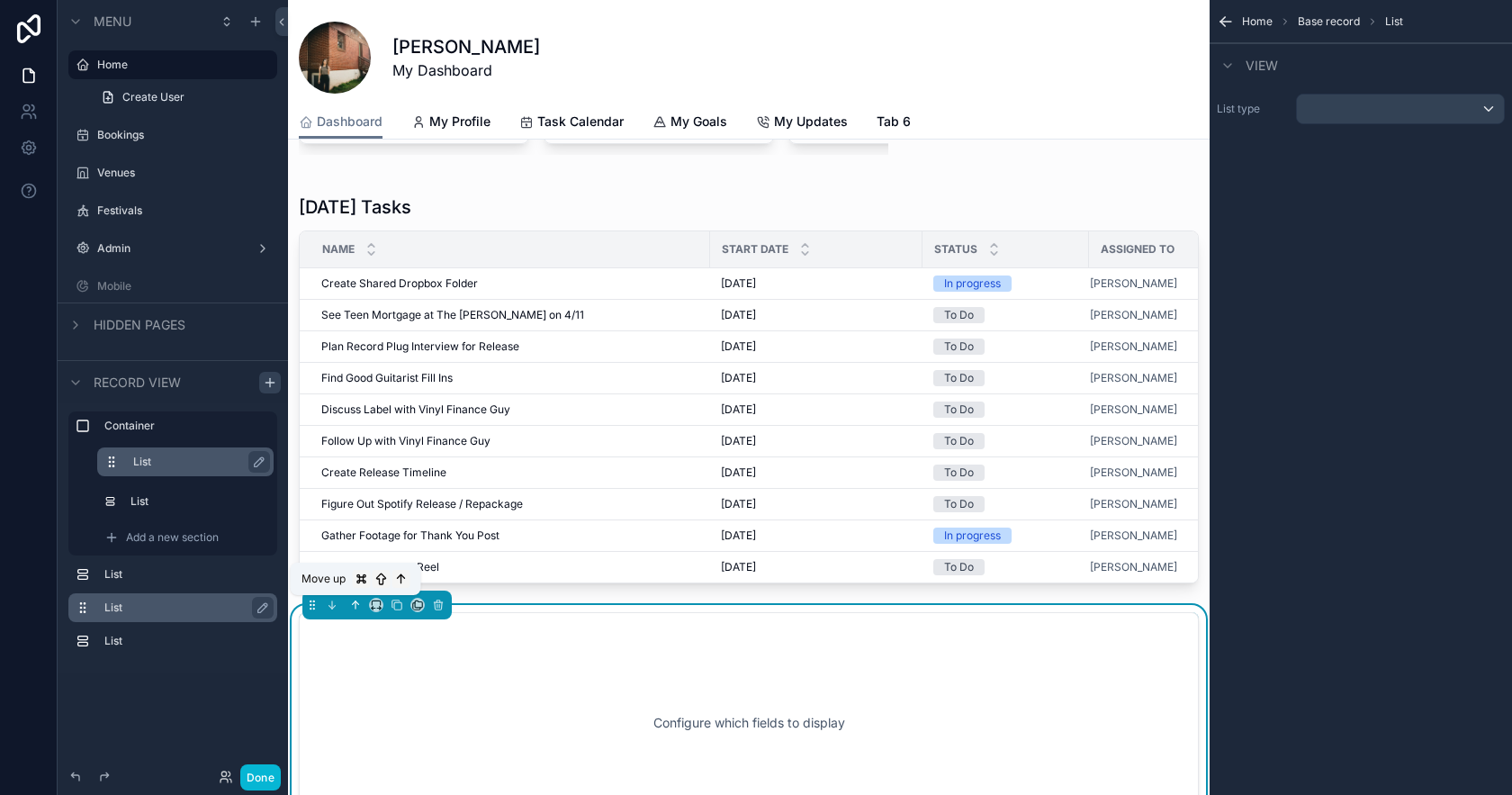
click at [354, 604] on icon "scrollable content" at bounding box center [355, 605] width 13 height 13
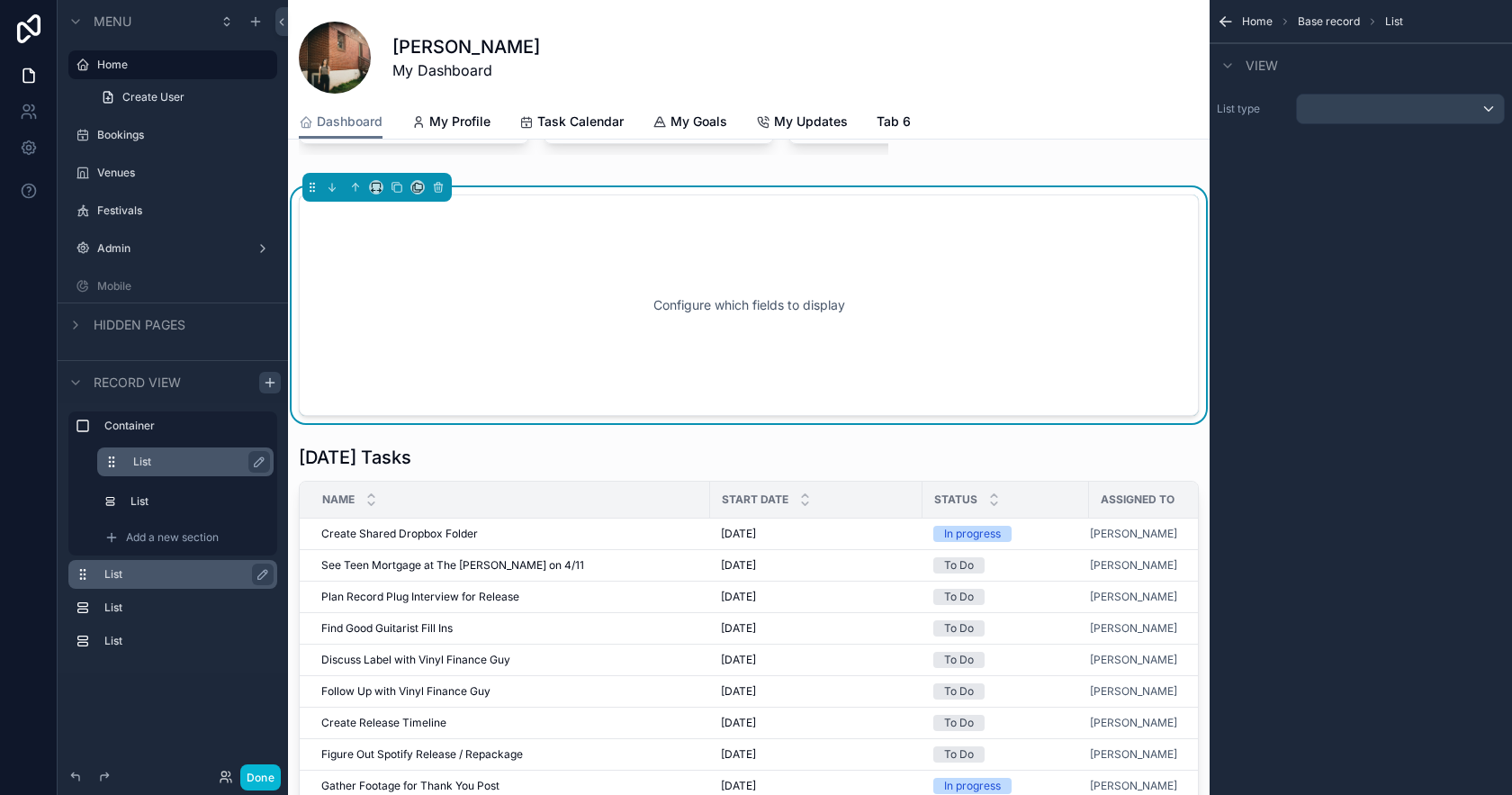
click at [442, 332] on div "Configure which fields to display" at bounding box center [749, 305] width 841 height 162
click at [1445, 95] on div "scrollable content" at bounding box center [1400, 108] width 207 height 28
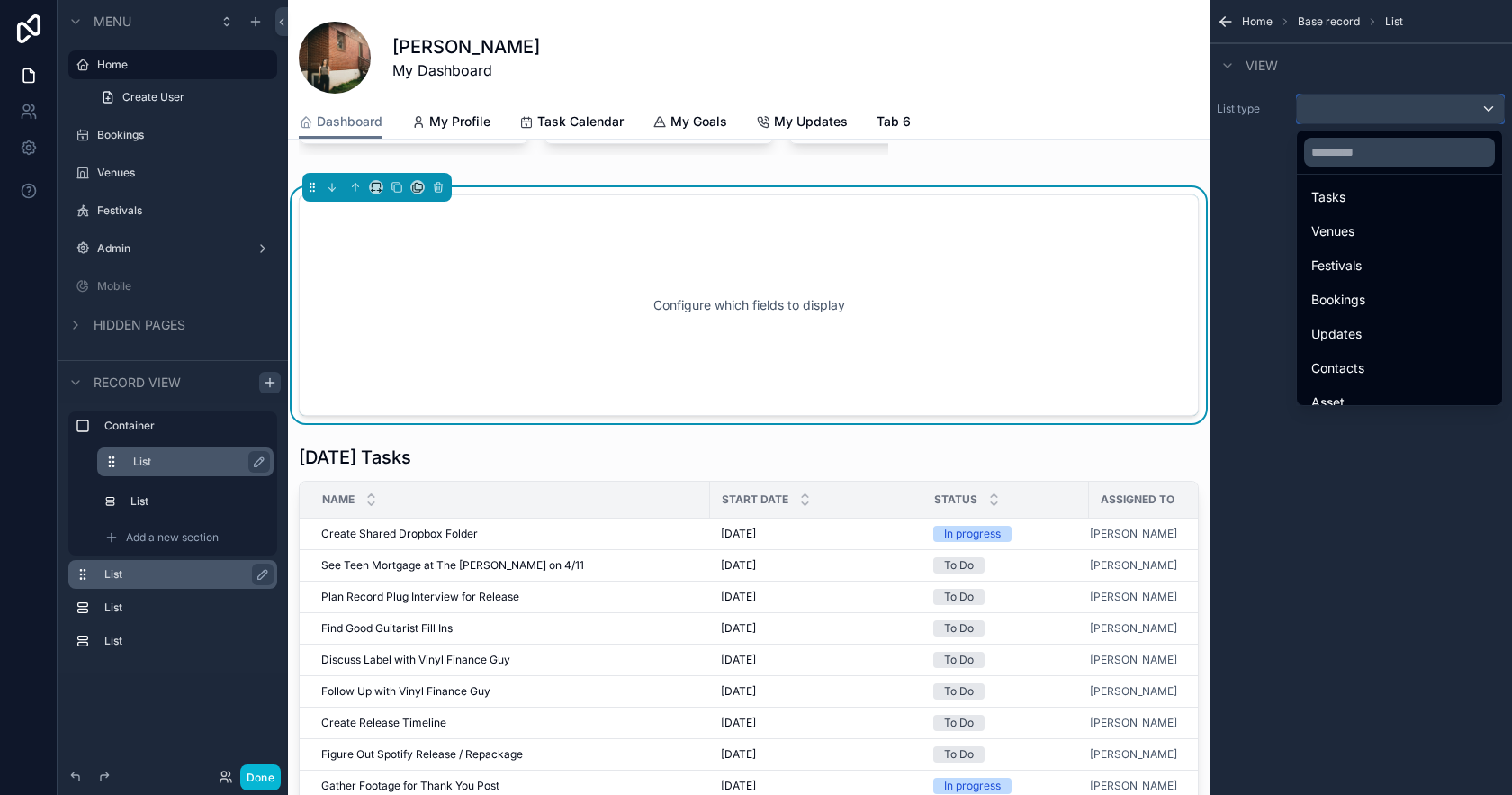
scroll to position [223, 0]
click at [1248, 141] on div "scrollable content" at bounding box center [756, 398] width 1512 height 795
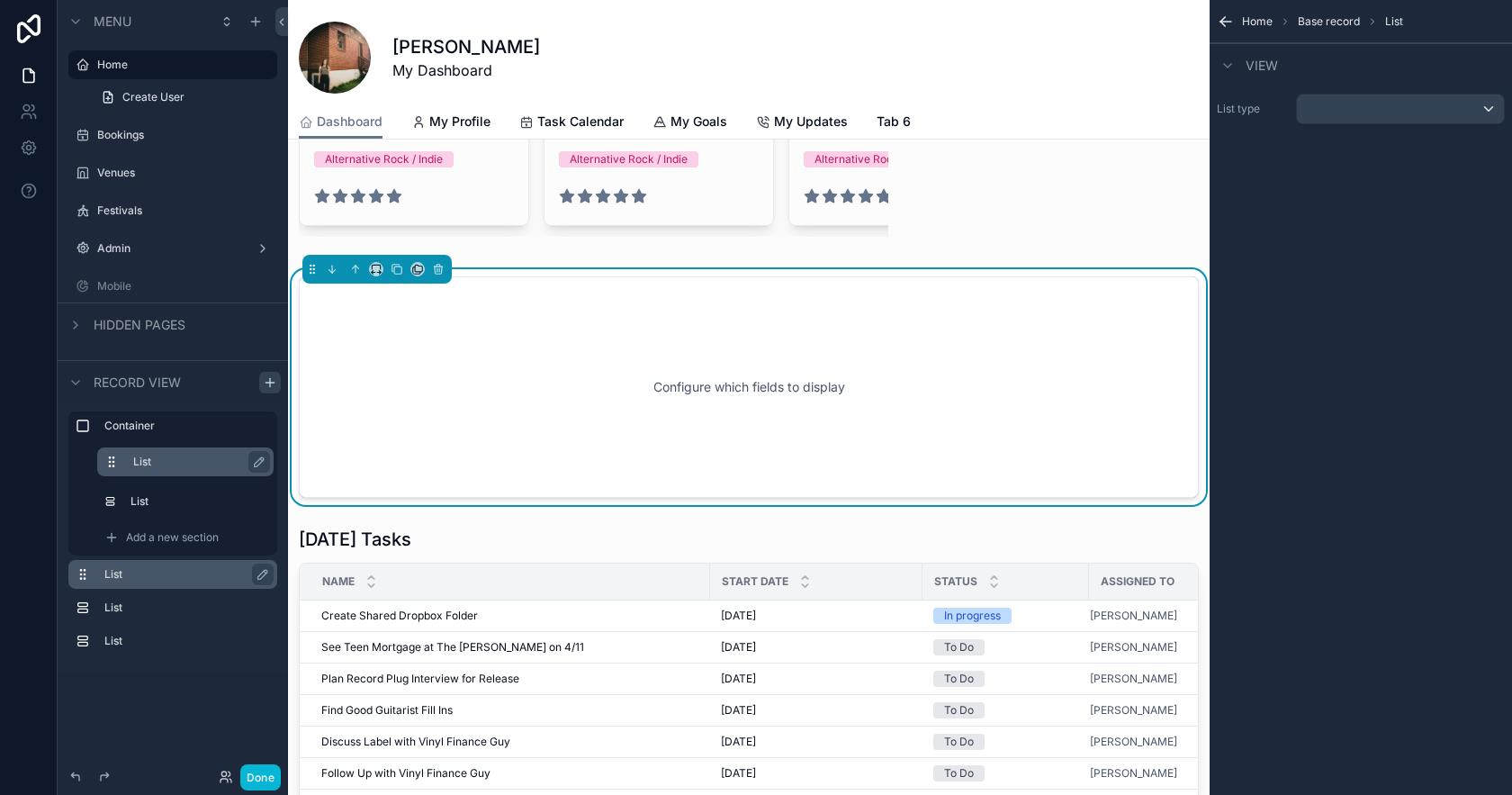
scroll to position [264, 0]
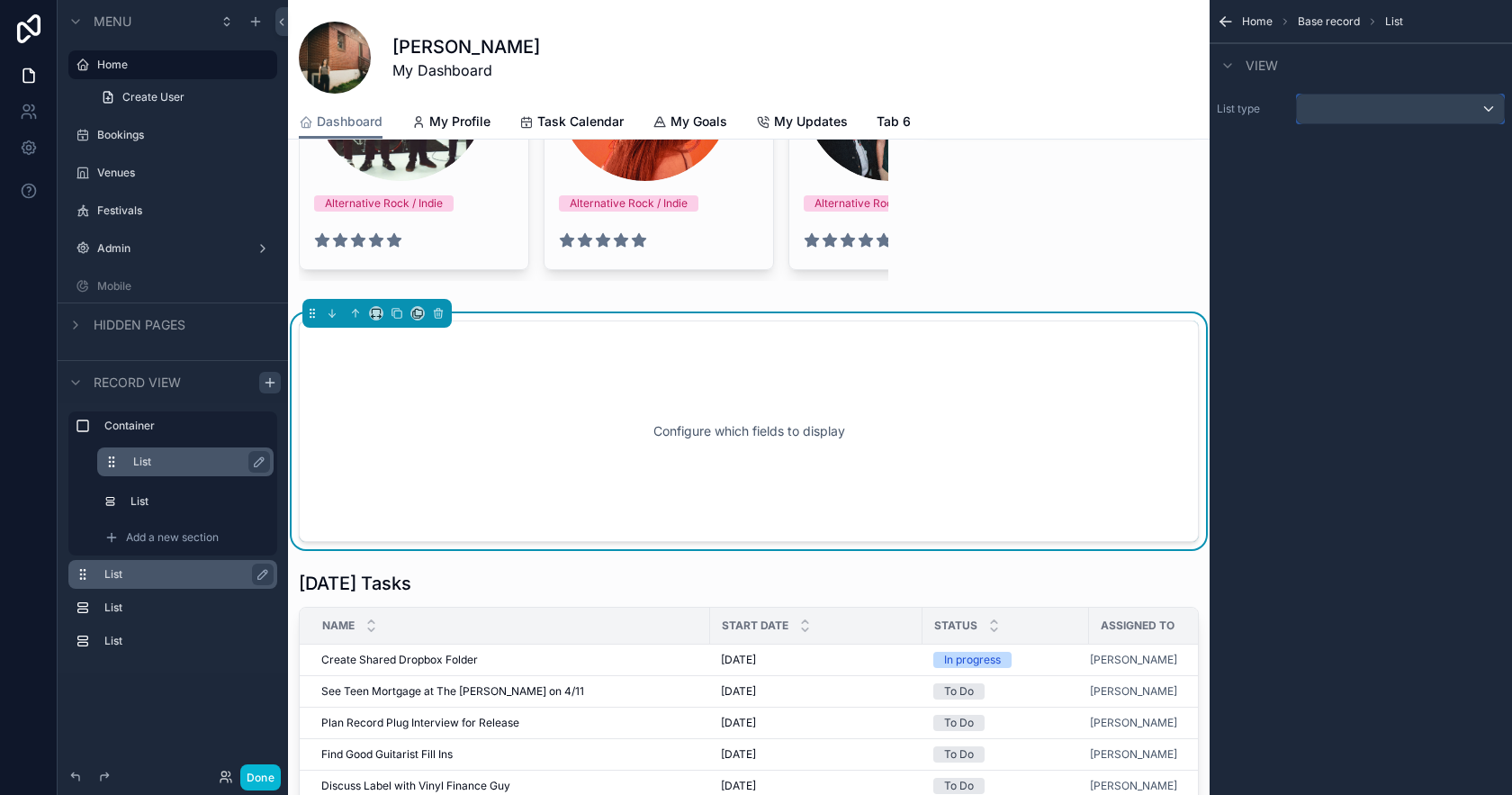
click at [1333, 113] on div "scrollable content" at bounding box center [1400, 108] width 207 height 28
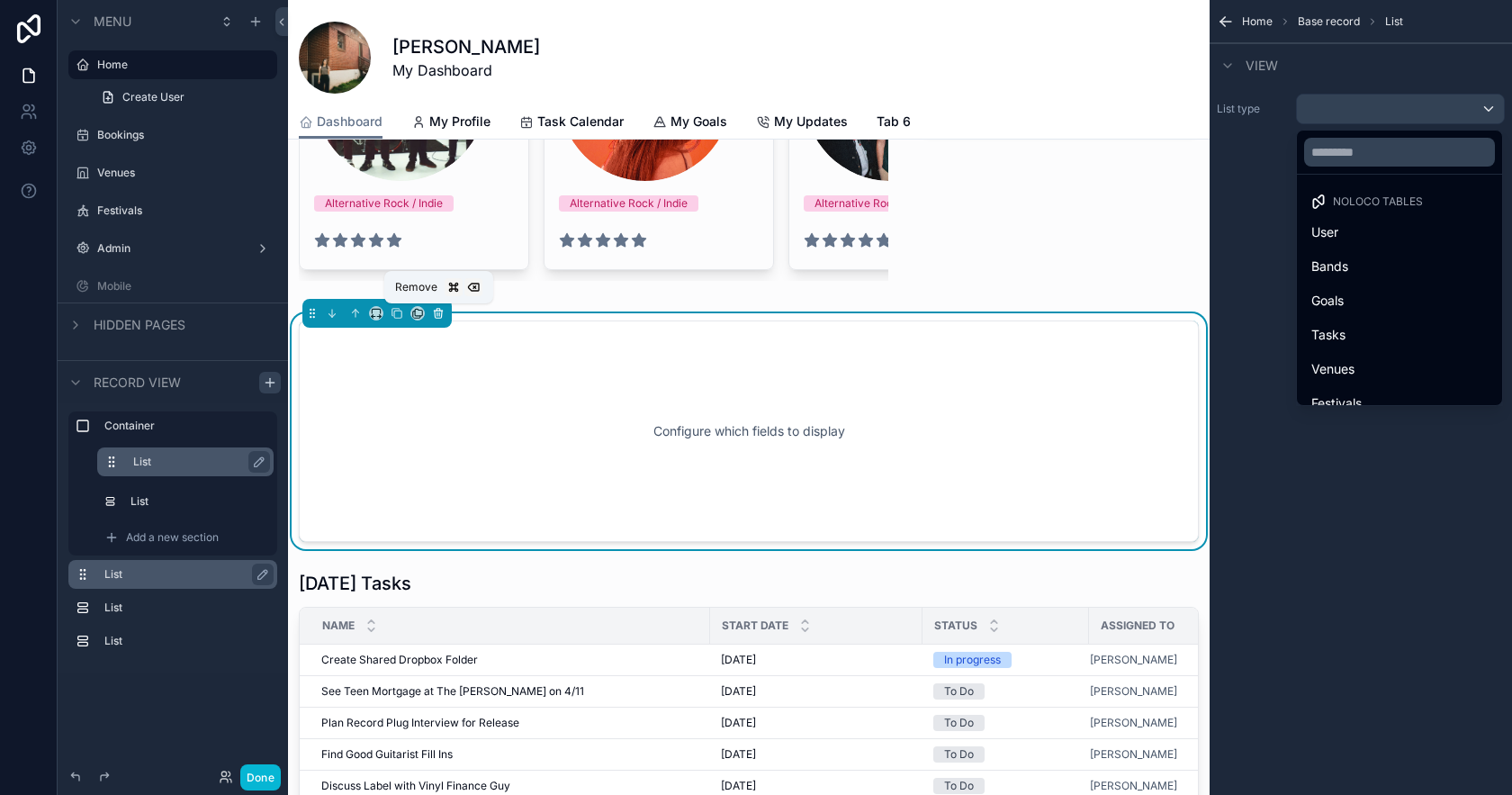
click at [441, 313] on icon "scrollable content" at bounding box center [439, 313] width 13 height 13
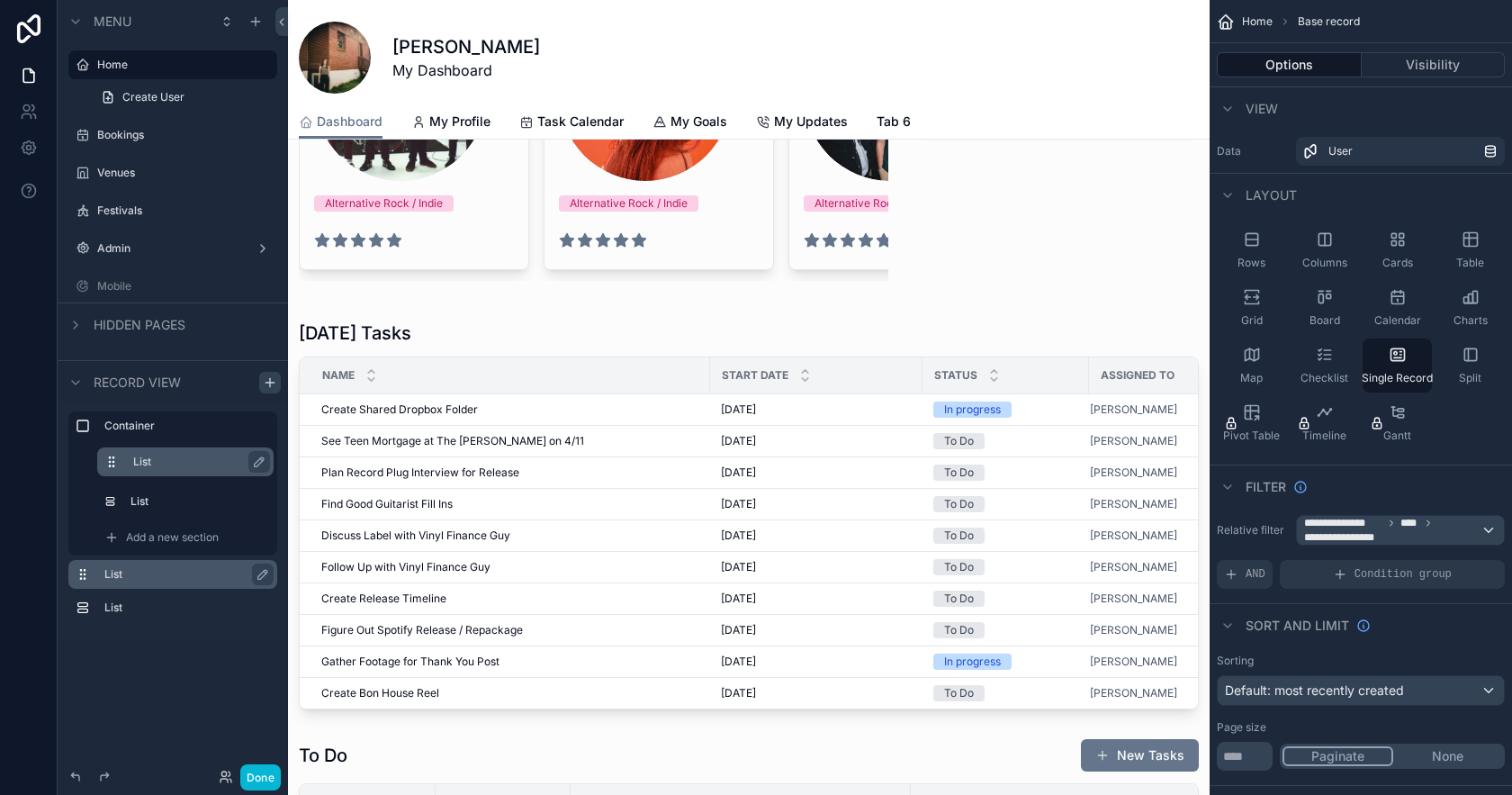
click at [158, 580] on label "List" at bounding box center [183, 574] width 158 height 15
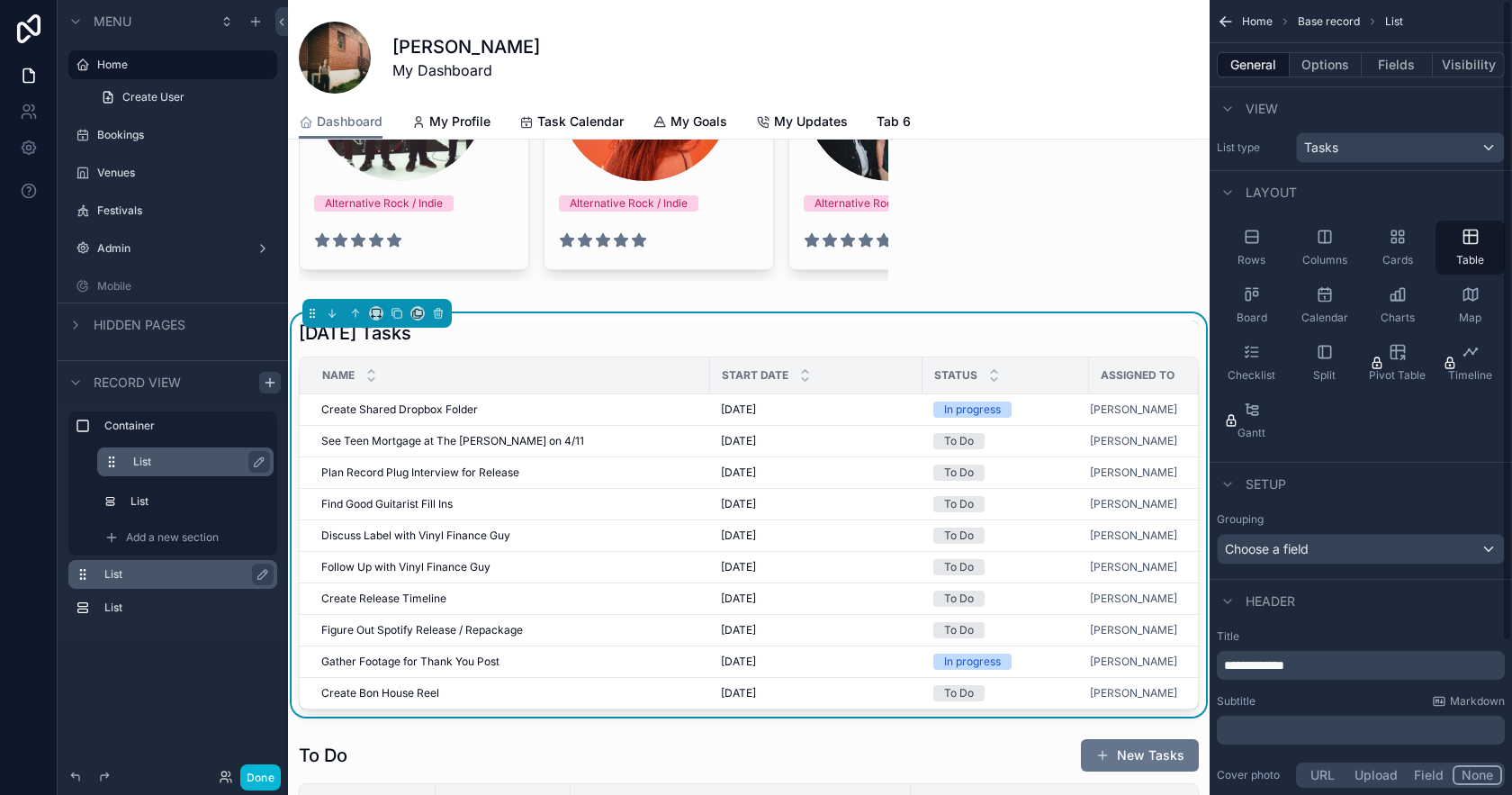
scroll to position [0, 0]
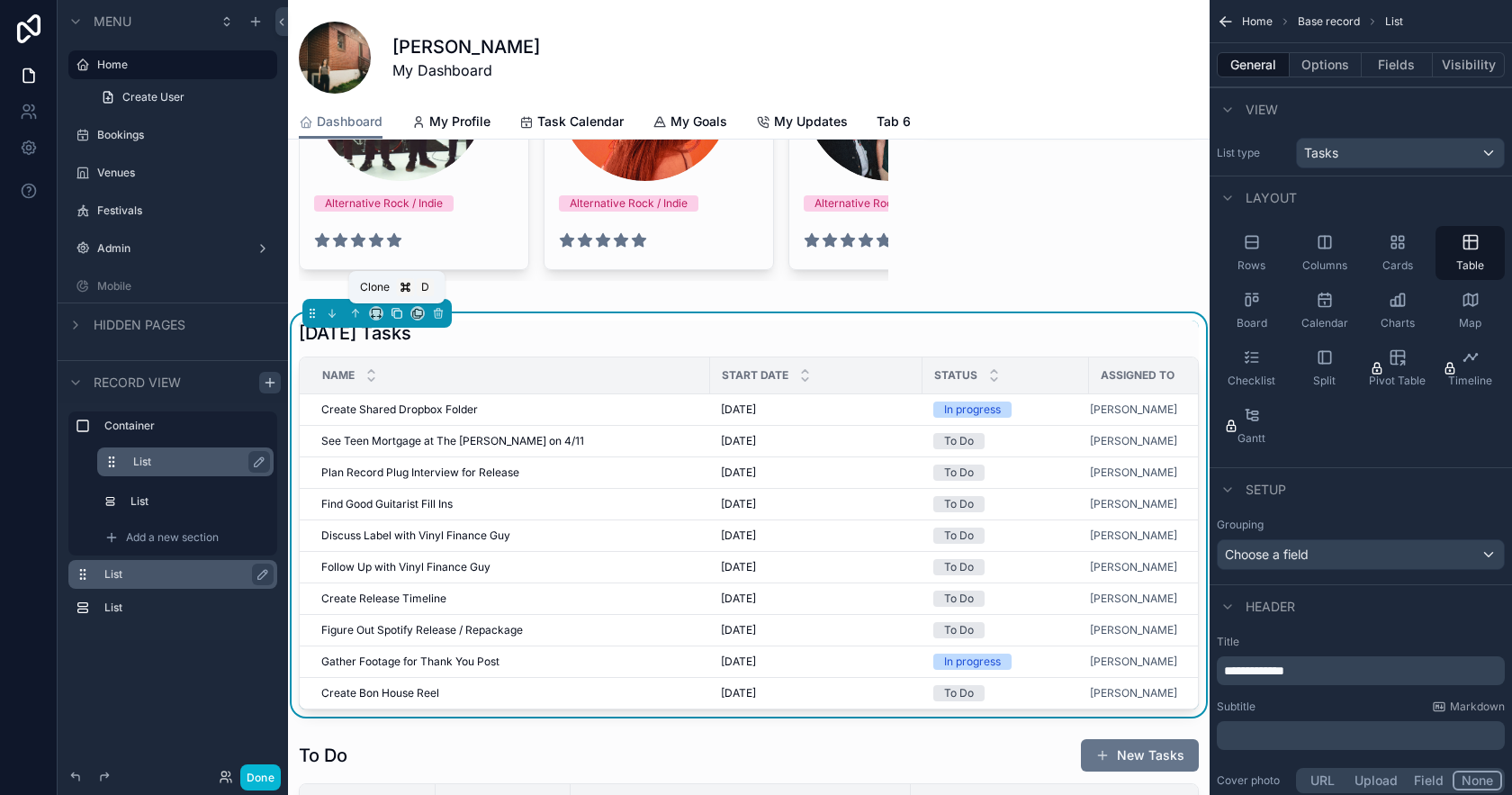
click at [393, 310] on icon "scrollable content" at bounding box center [397, 313] width 13 height 13
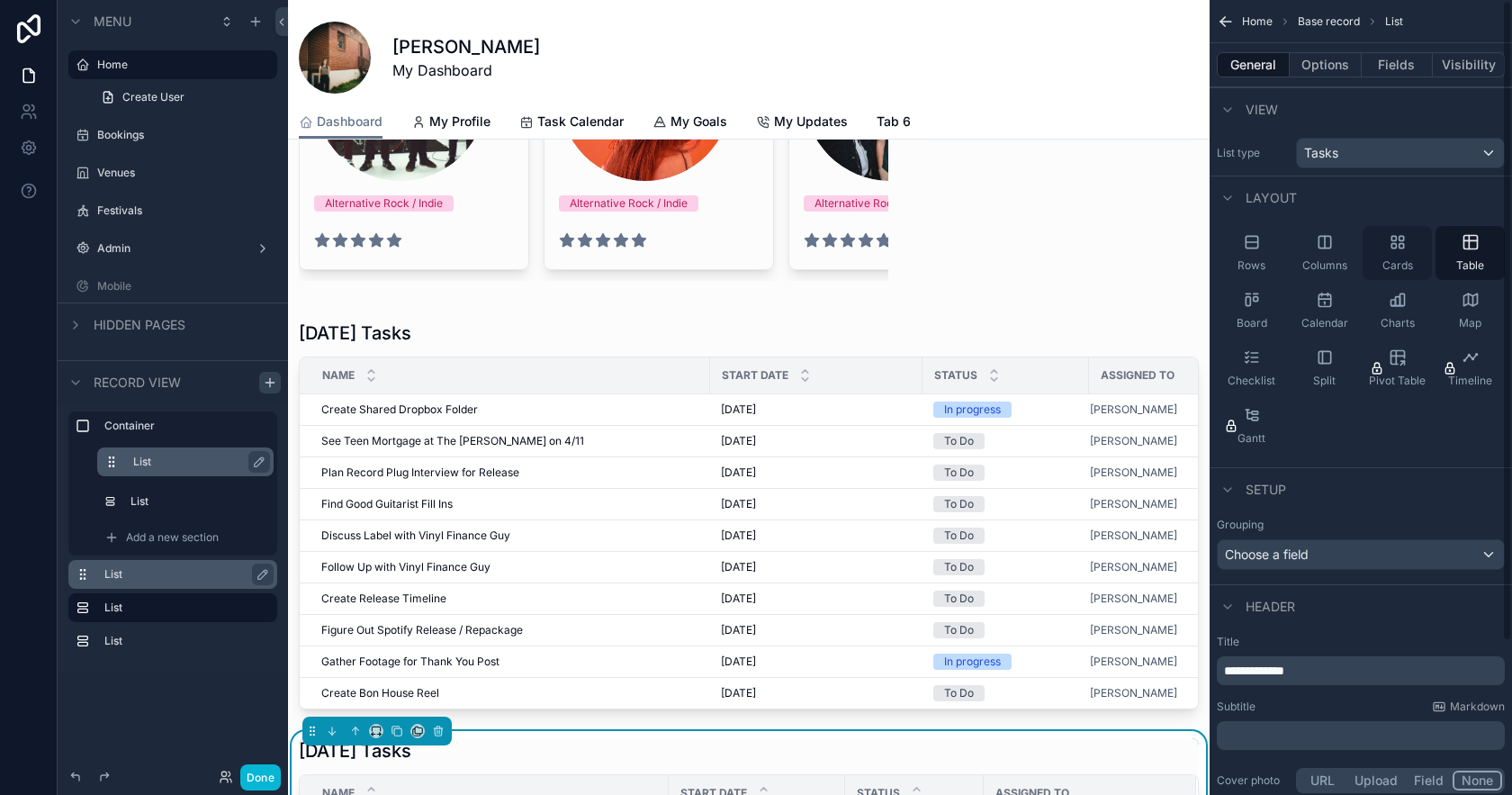
click at [1397, 256] on div "Cards" at bounding box center [1398, 253] width 70 height 54
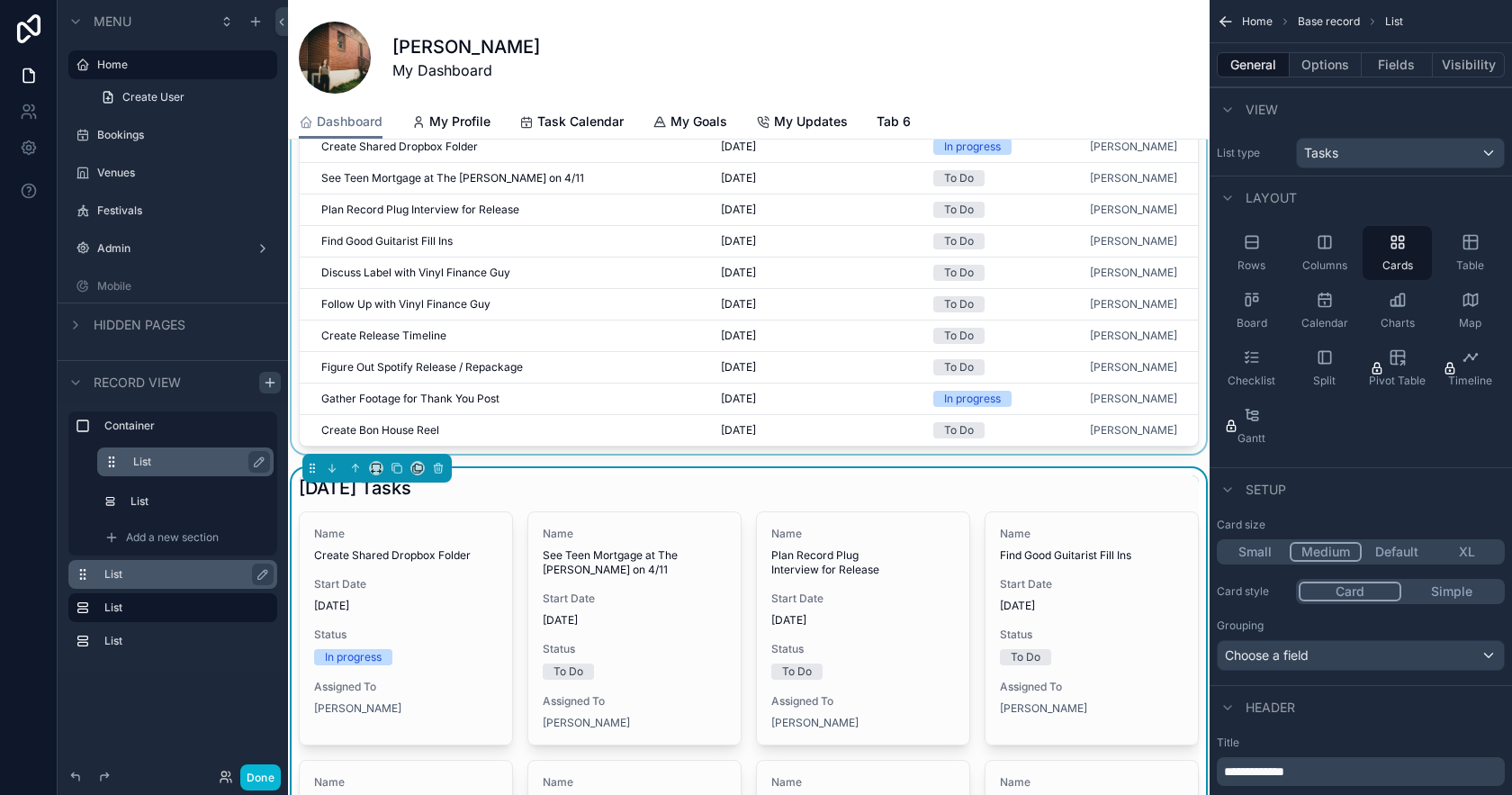
scroll to position [534, 0]
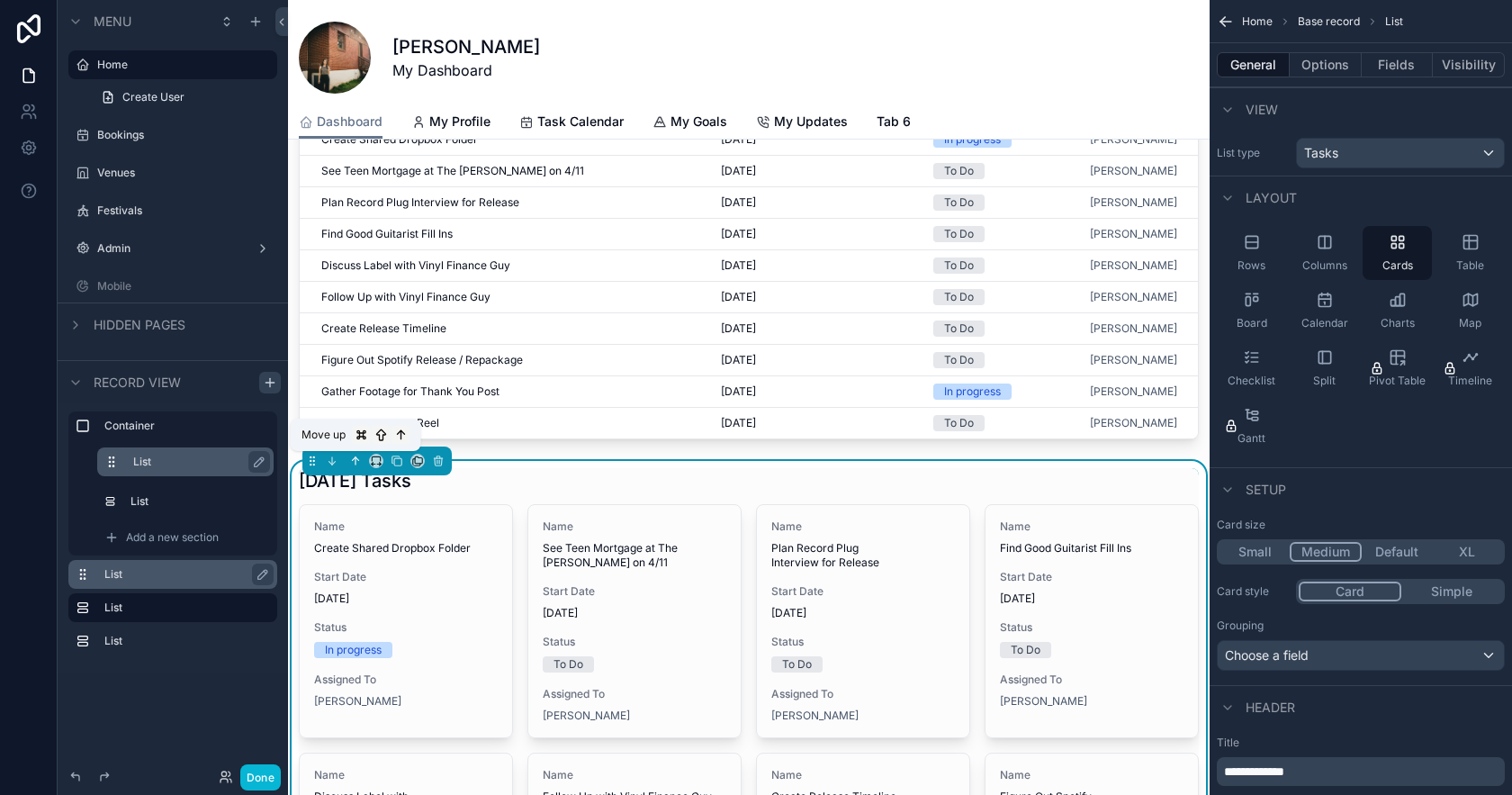
click at [354, 463] on icon "scrollable content" at bounding box center [355, 461] width 13 height 13
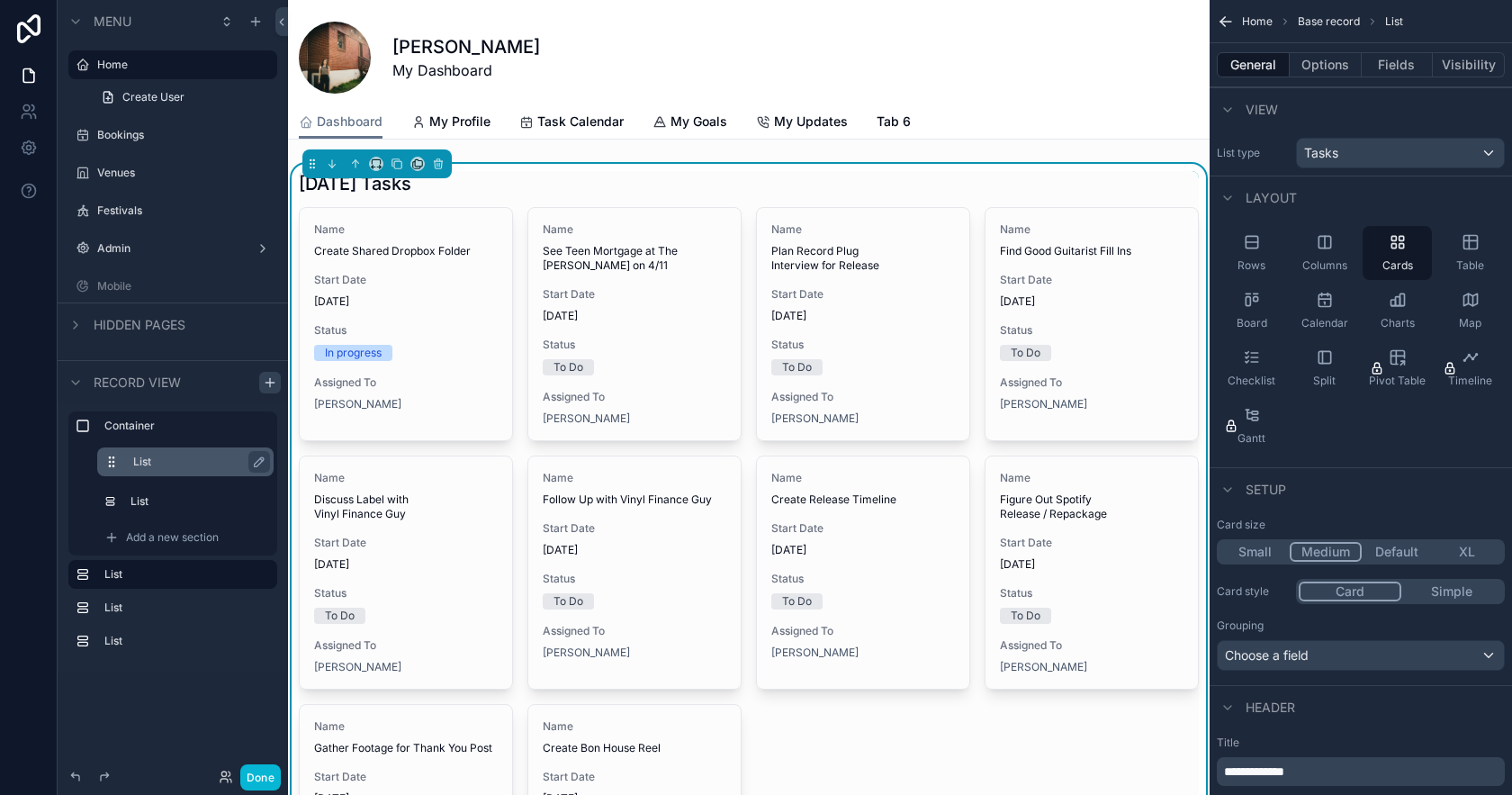
scroll to position [353, 0]
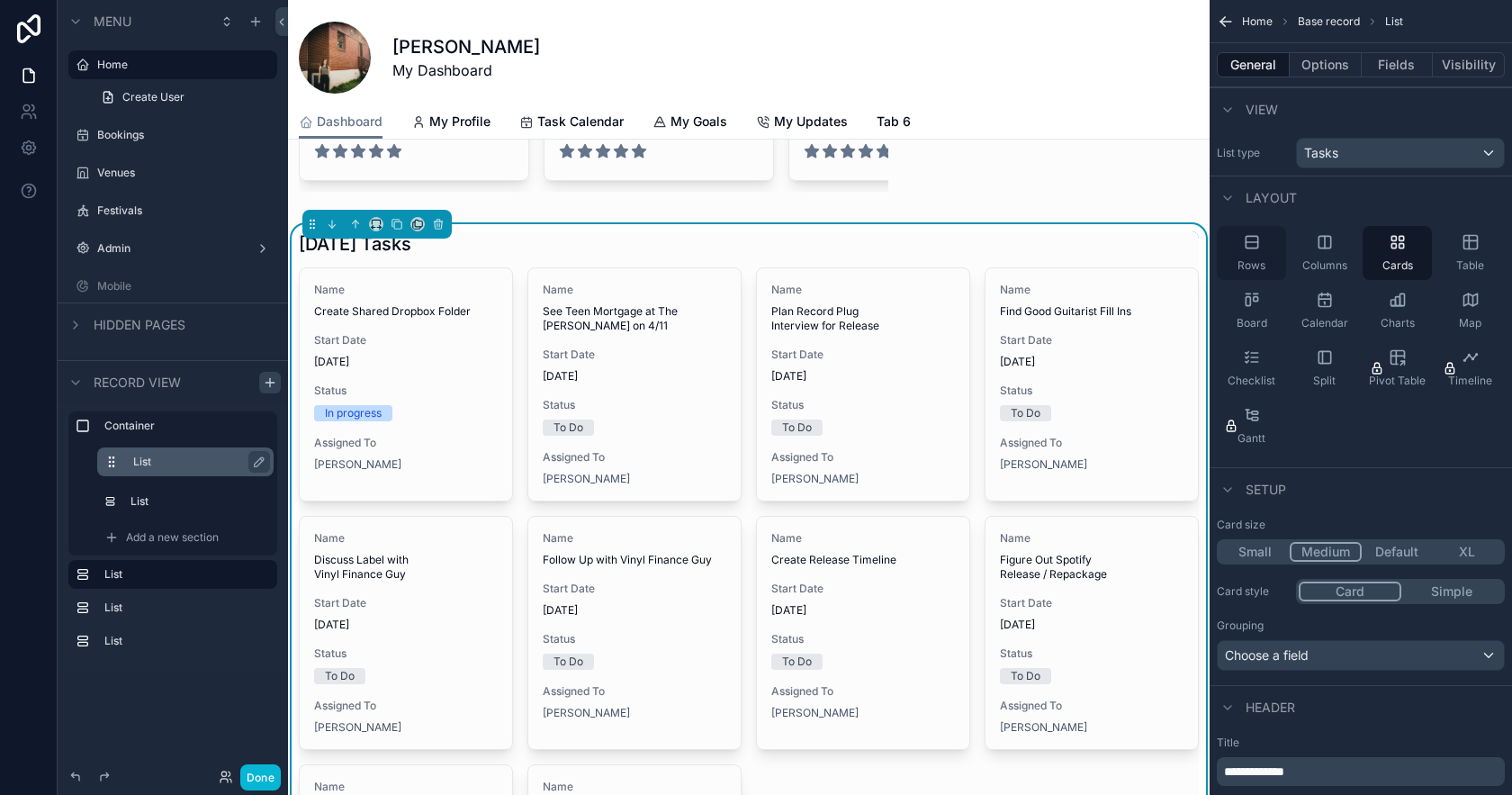
click at [1261, 248] on div "Rows" at bounding box center [1252, 253] width 70 height 54
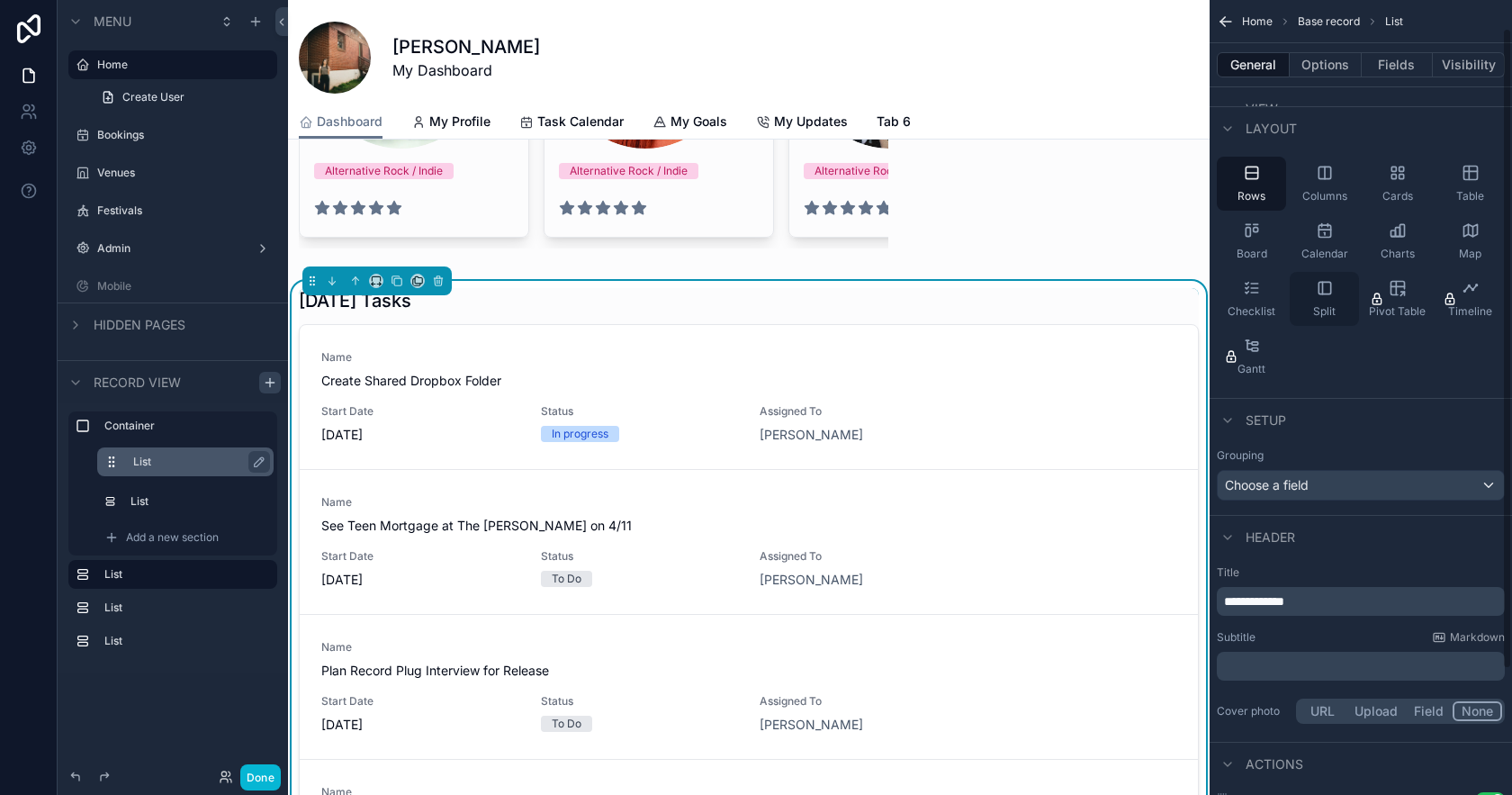
scroll to position [0, 0]
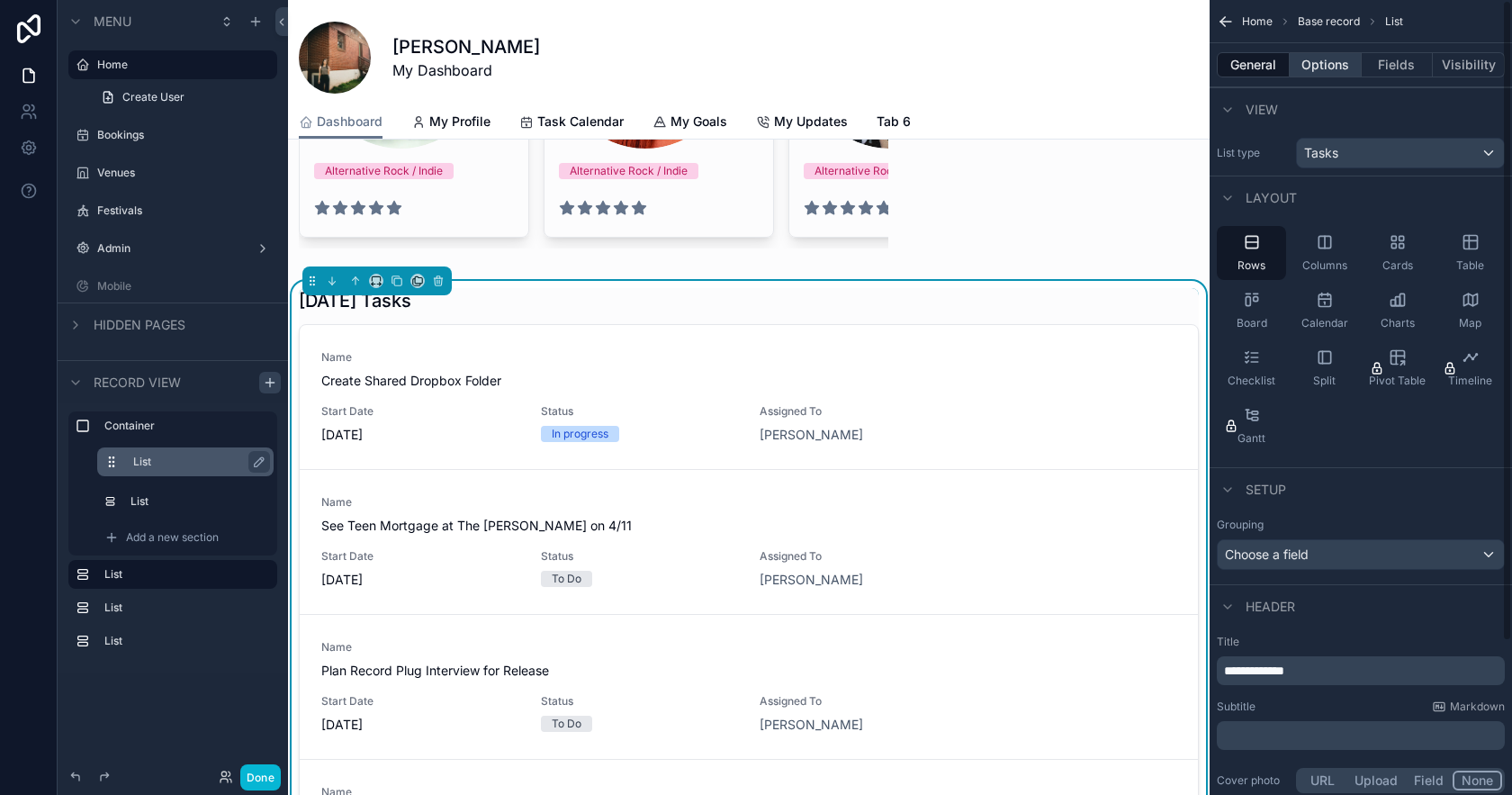
click at [1333, 67] on button "Options" at bounding box center [1326, 65] width 72 height 26
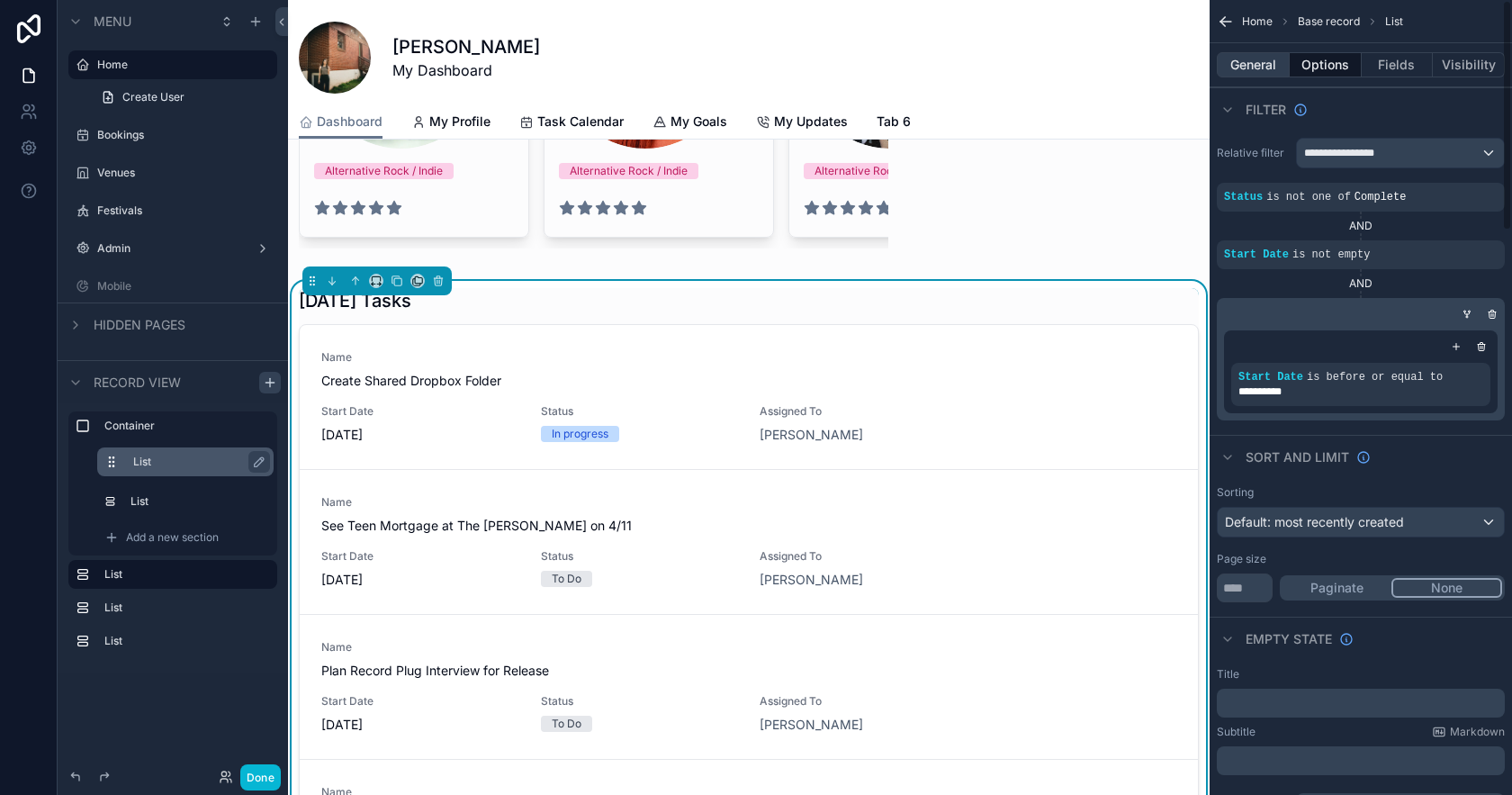
click at [1267, 64] on button "General" at bounding box center [1254, 65] width 73 height 26
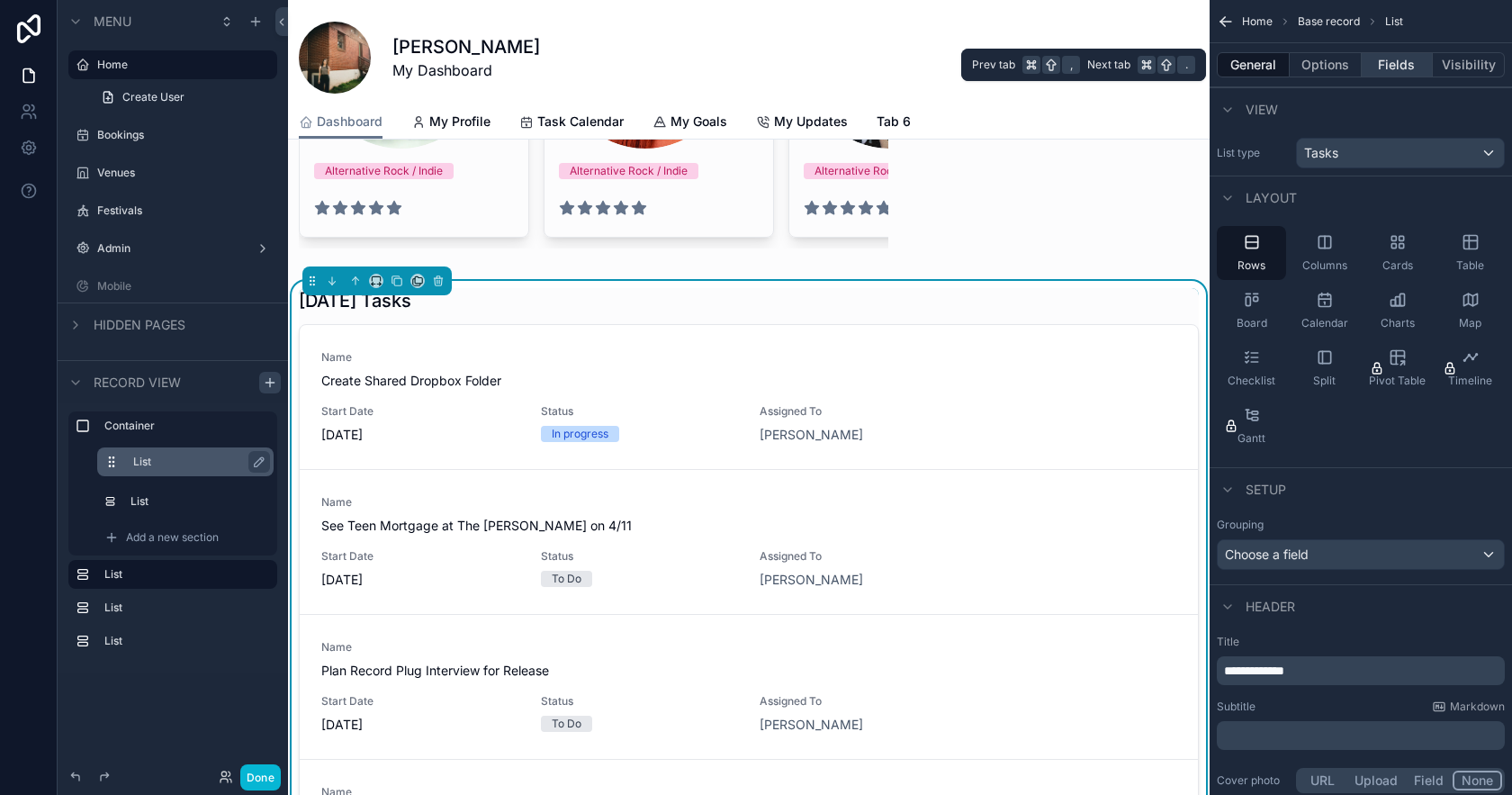
click at [1395, 63] on button "Fields" at bounding box center [1398, 65] width 72 height 26
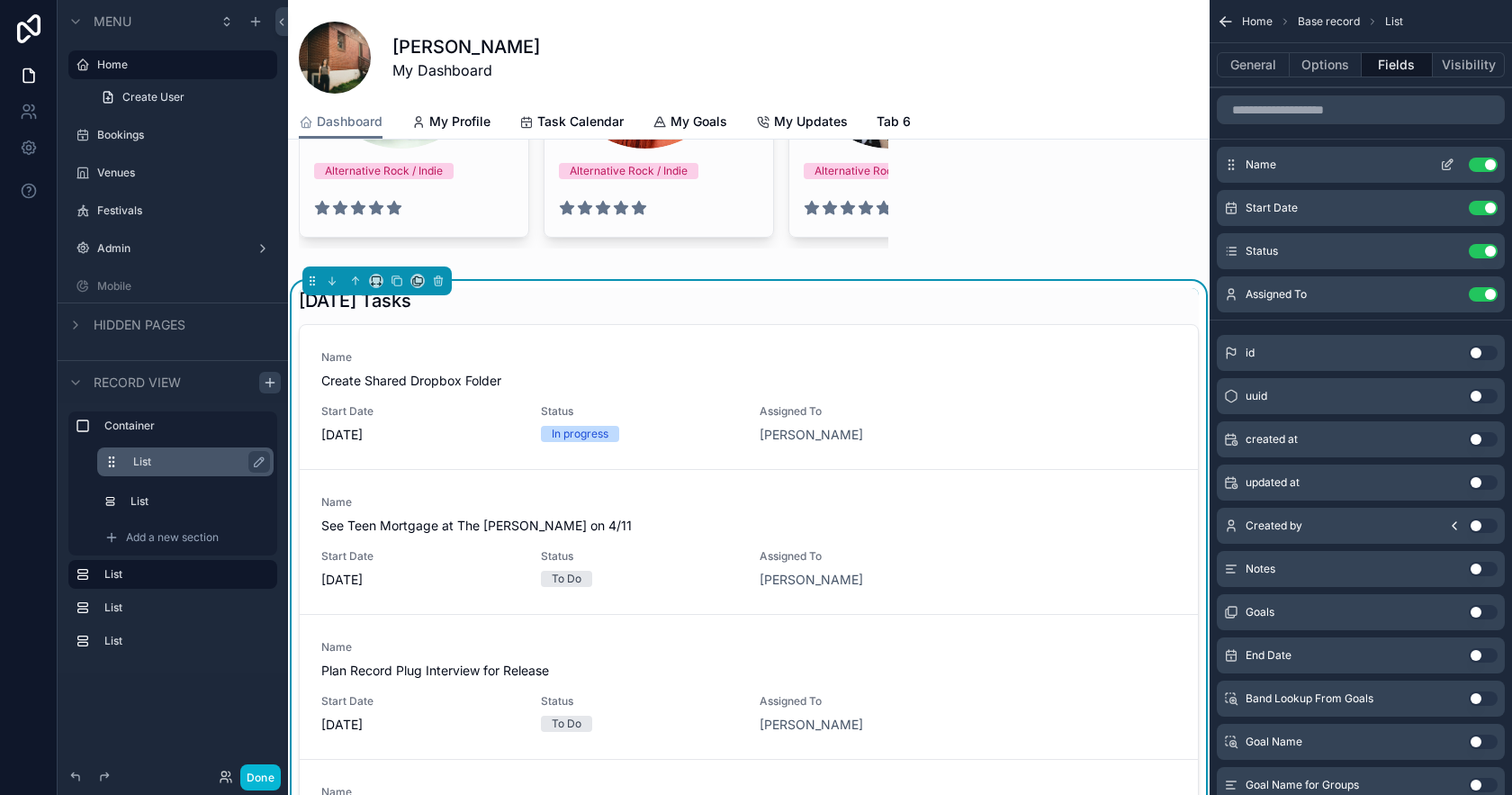
click at [1303, 166] on div "Name Use setting" at bounding box center [1361, 164] width 288 height 36
click at [1444, 162] on icon "scrollable content" at bounding box center [1448, 165] width 15 height 15
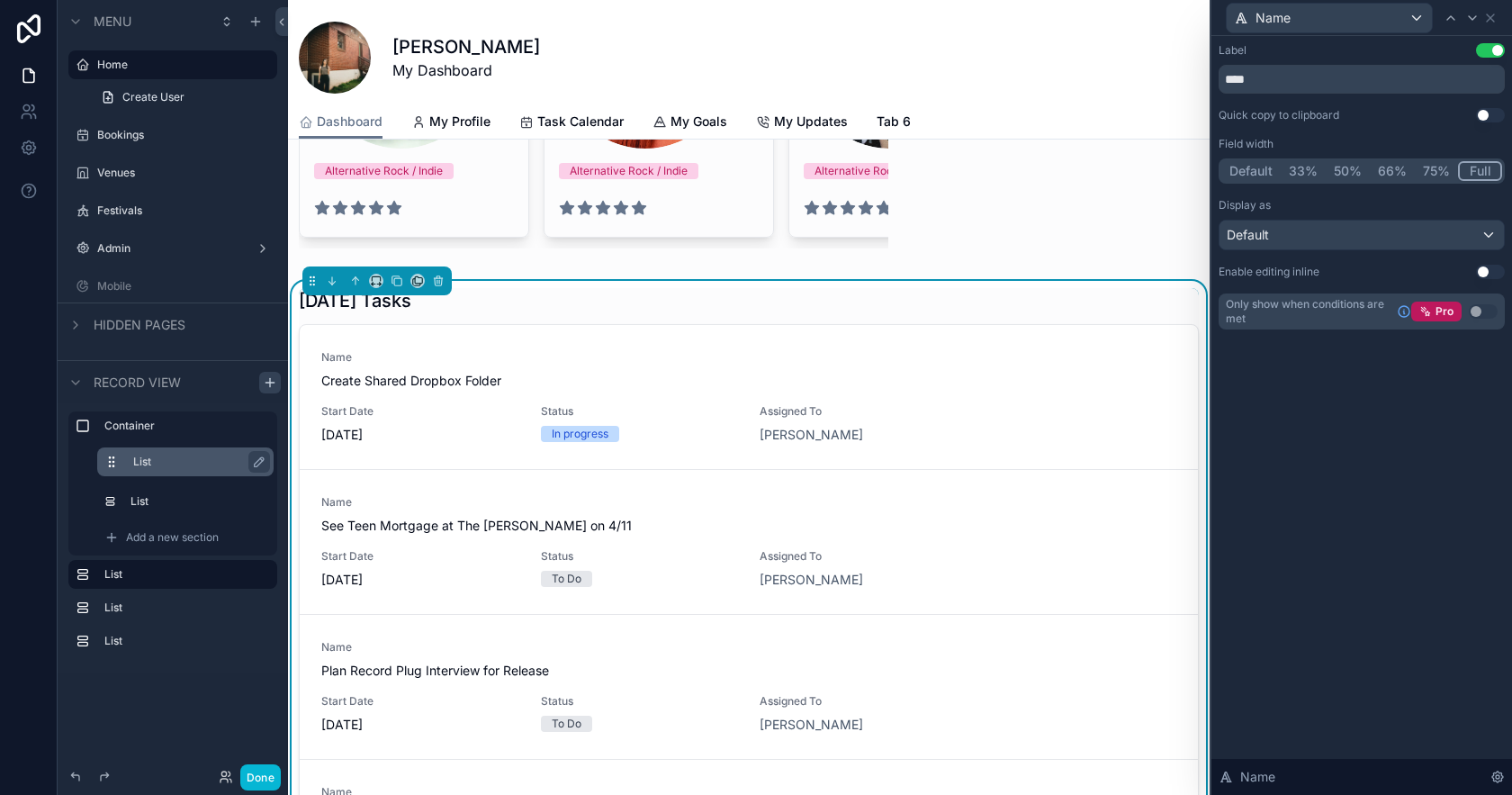
click at [1485, 49] on button "Use setting" at bounding box center [1490, 50] width 28 height 15
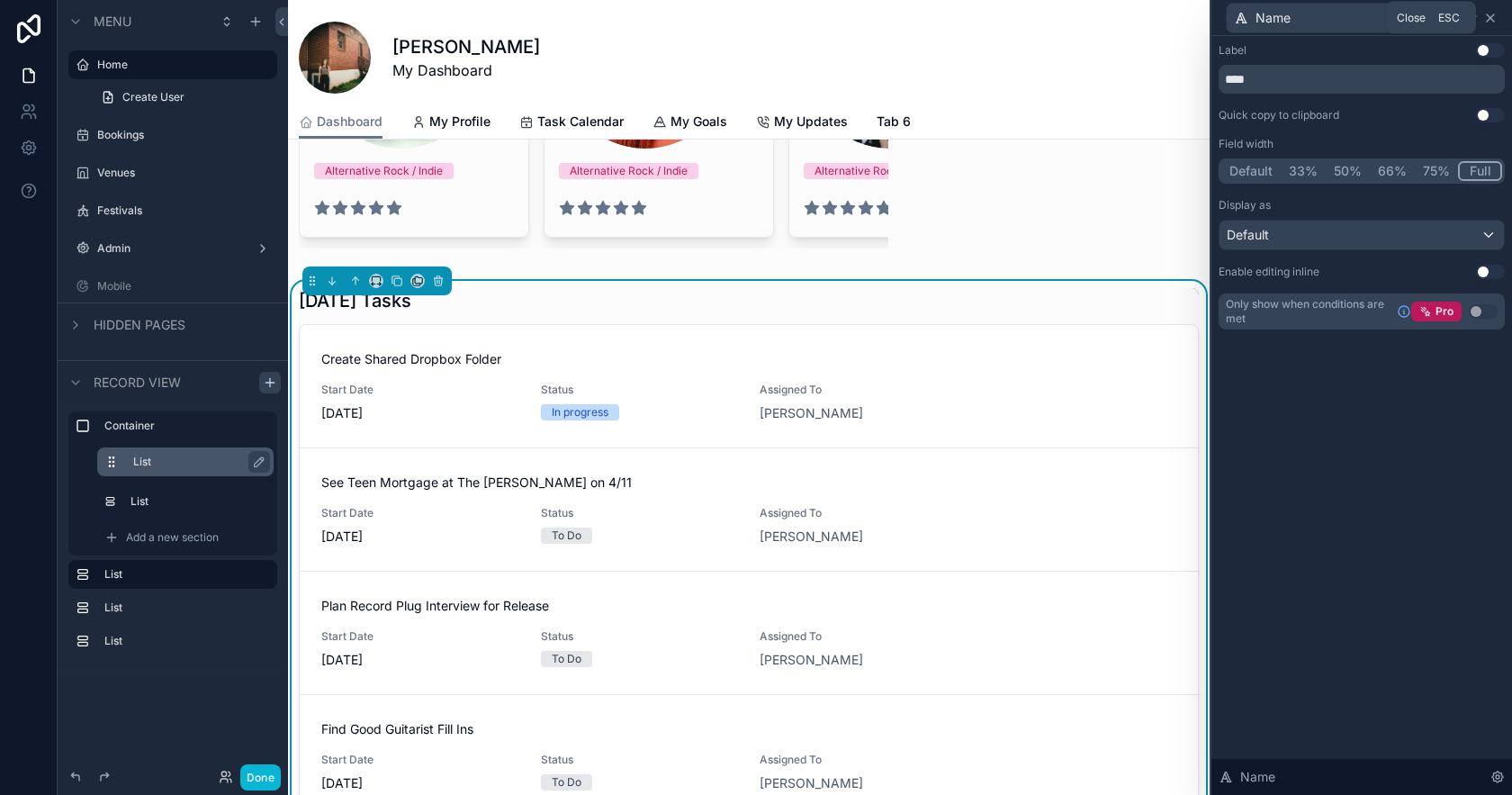
click at [1496, 17] on icon at bounding box center [1491, 18] width 15 height 15
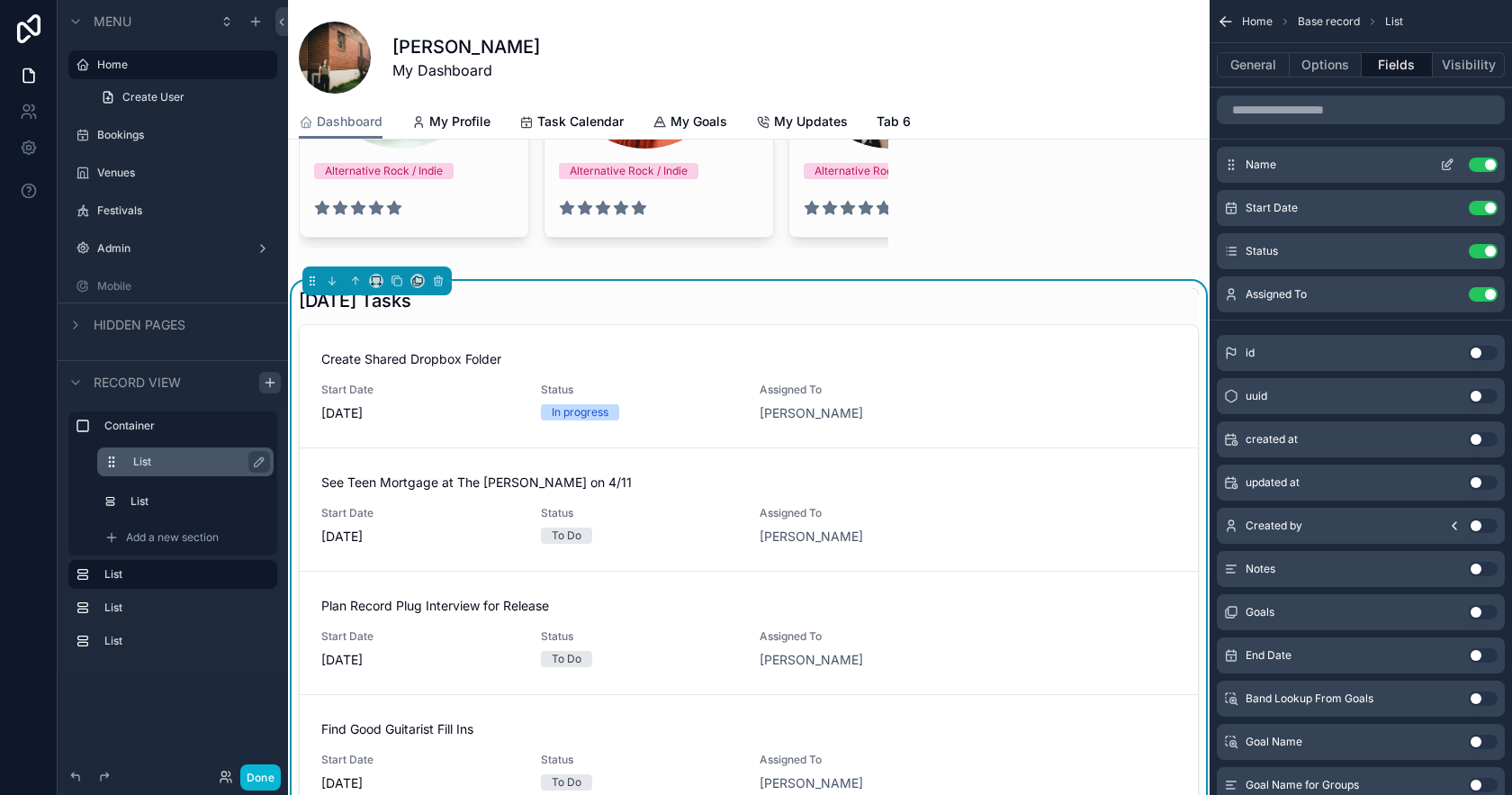
click at [1447, 166] on icon "scrollable content" at bounding box center [1450, 163] width 7 height 7
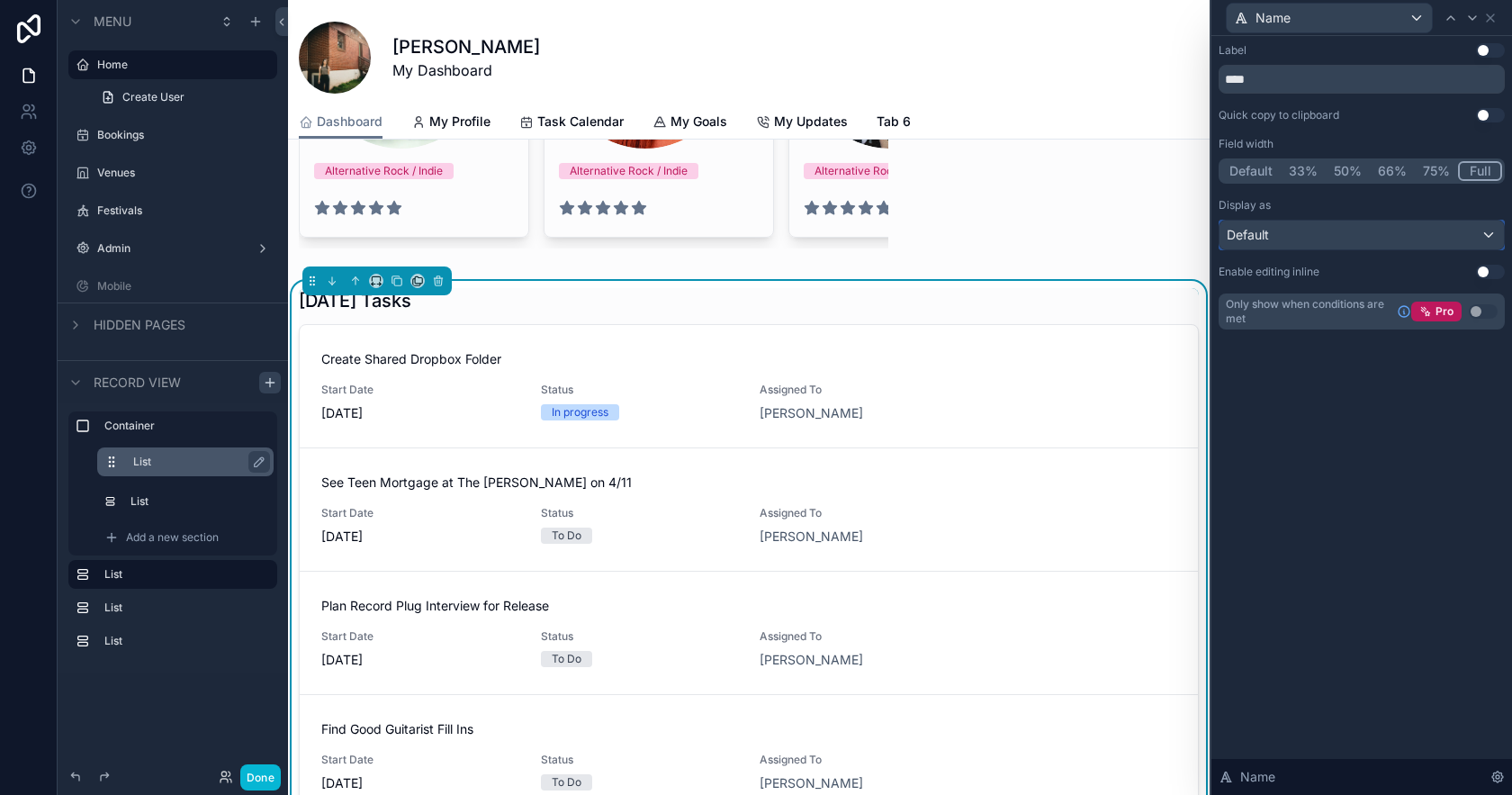
click at [1362, 236] on div "Default" at bounding box center [1362, 234] width 285 height 28
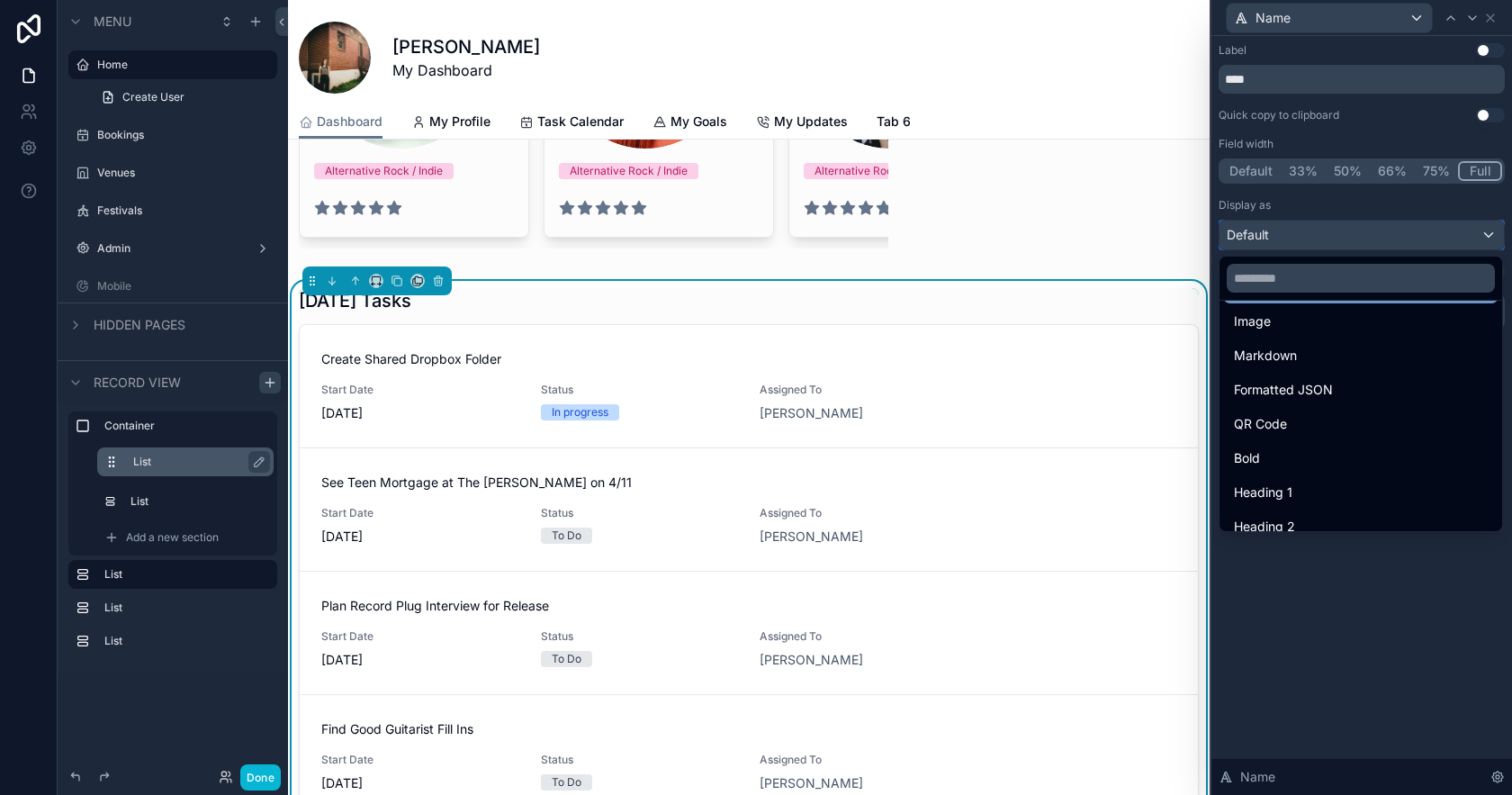
scroll to position [196, 0]
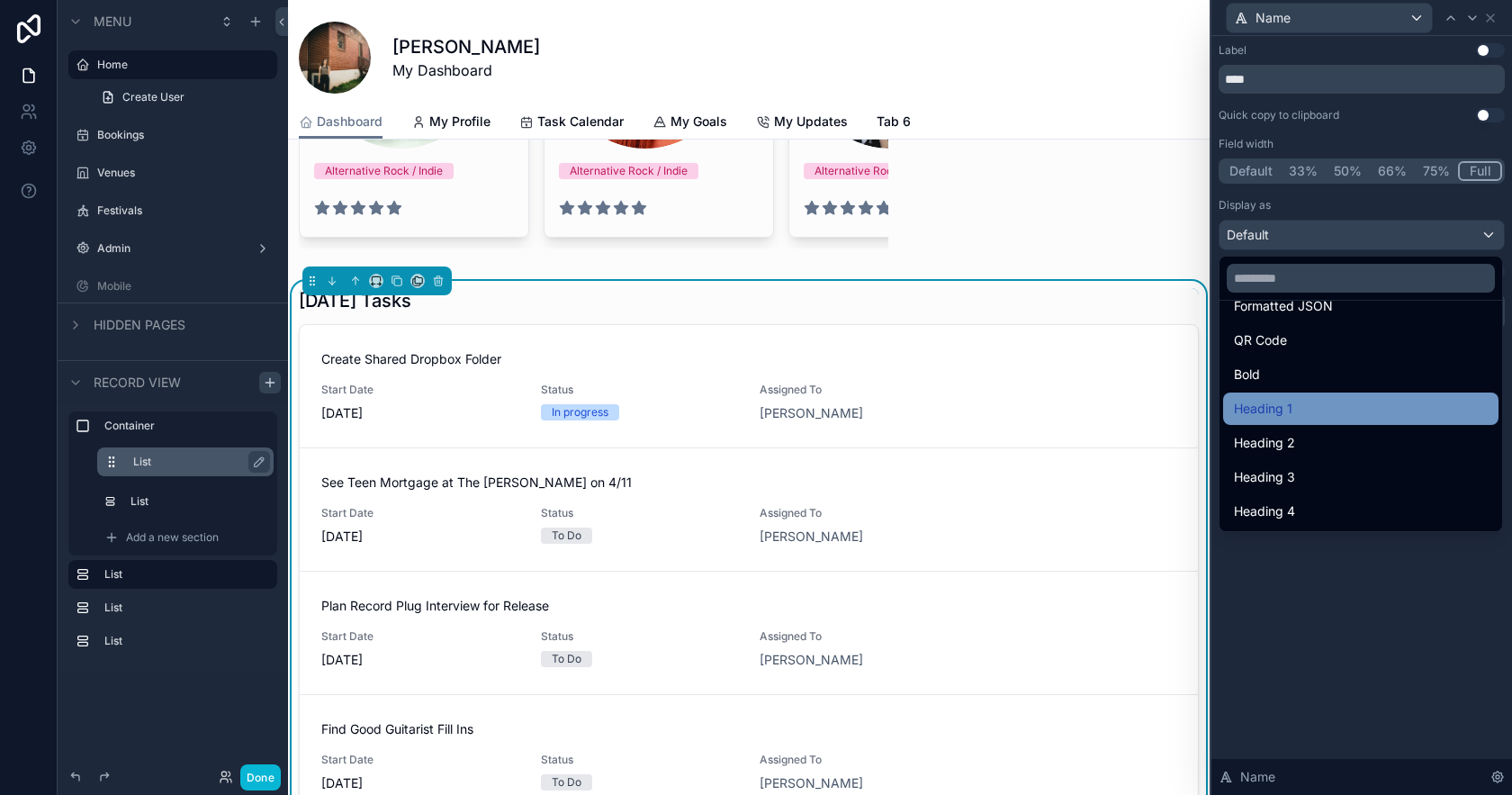
click at [1291, 407] on span "Heading 1" at bounding box center [1264, 408] width 59 height 22
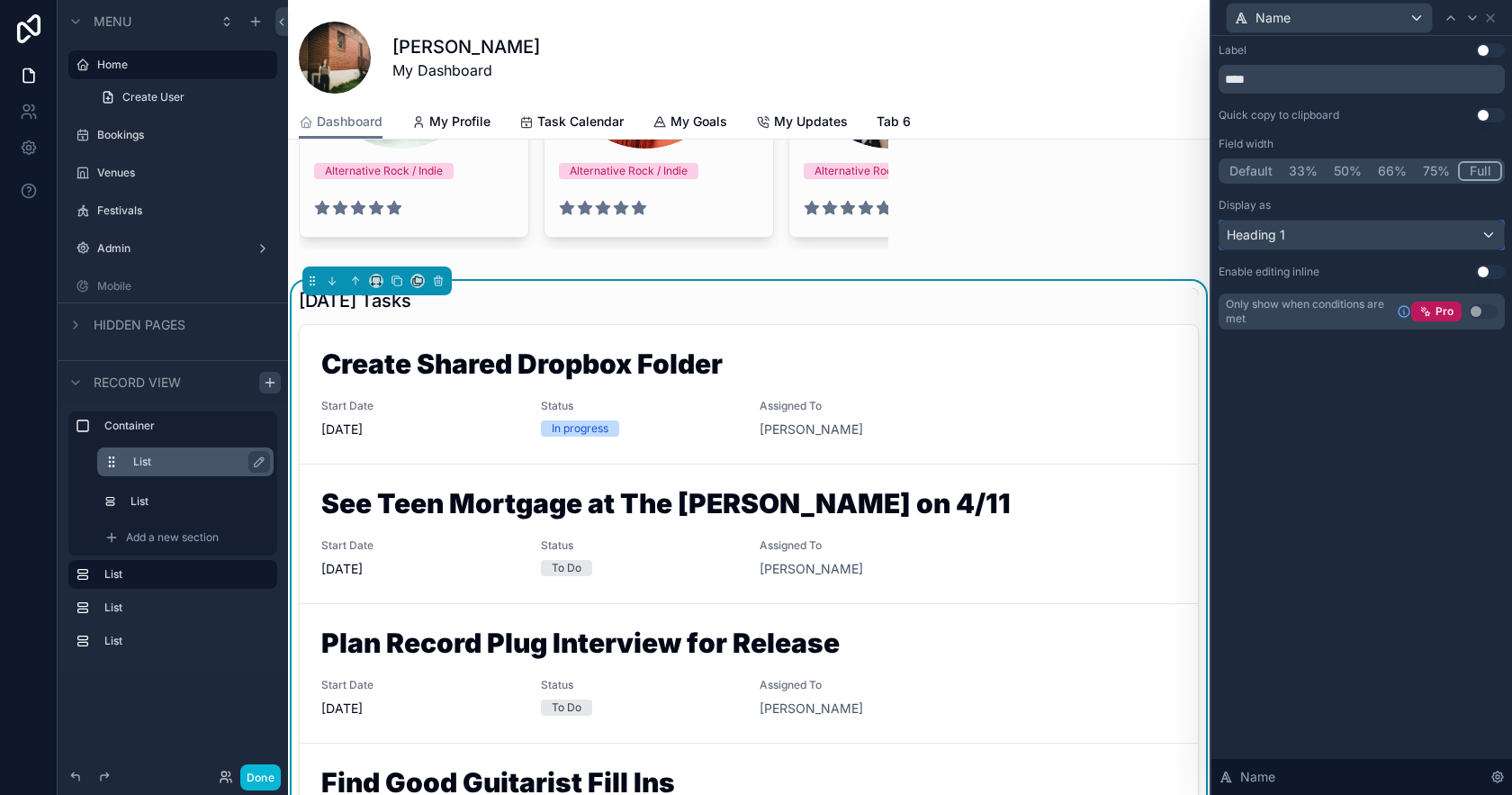
click at [1336, 234] on div "Heading 1" at bounding box center [1362, 234] width 285 height 28
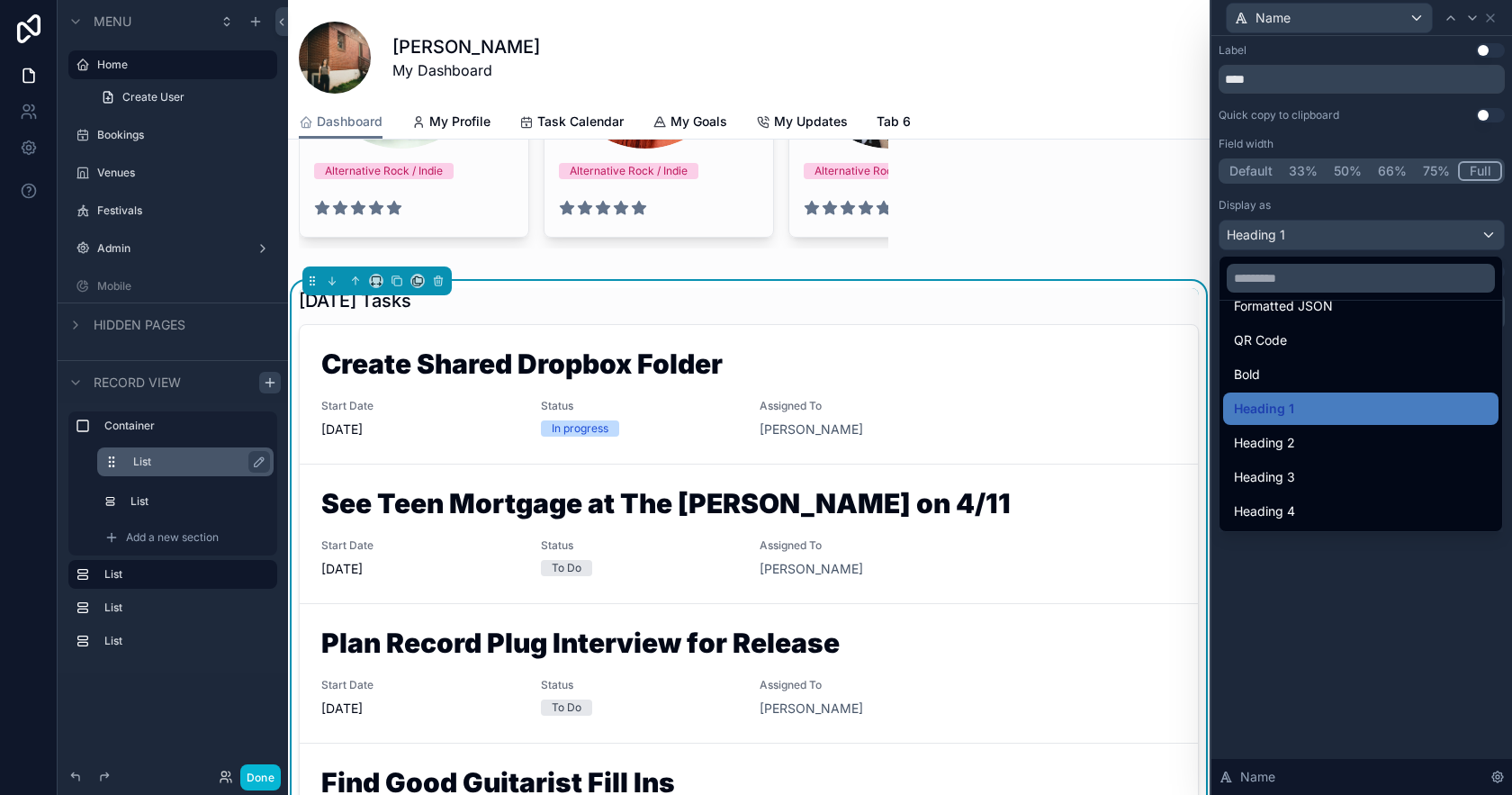
click at [1283, 504] on span "Heading 4" at bounding box center [1265, 511] width 61 height 22
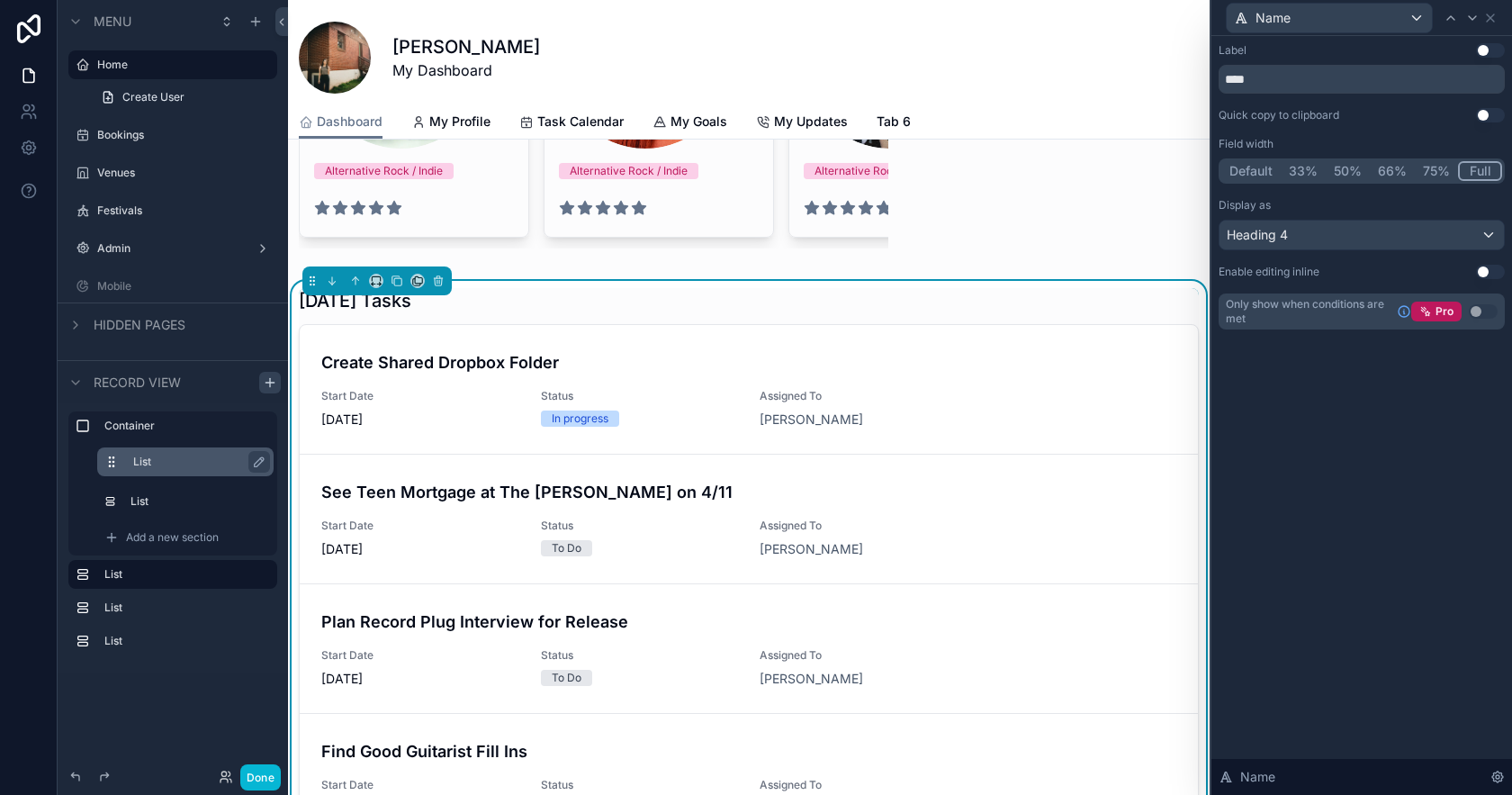
click at [1307, 168] on button "33%" at bounding box center [1303, 171] width 45 height 20
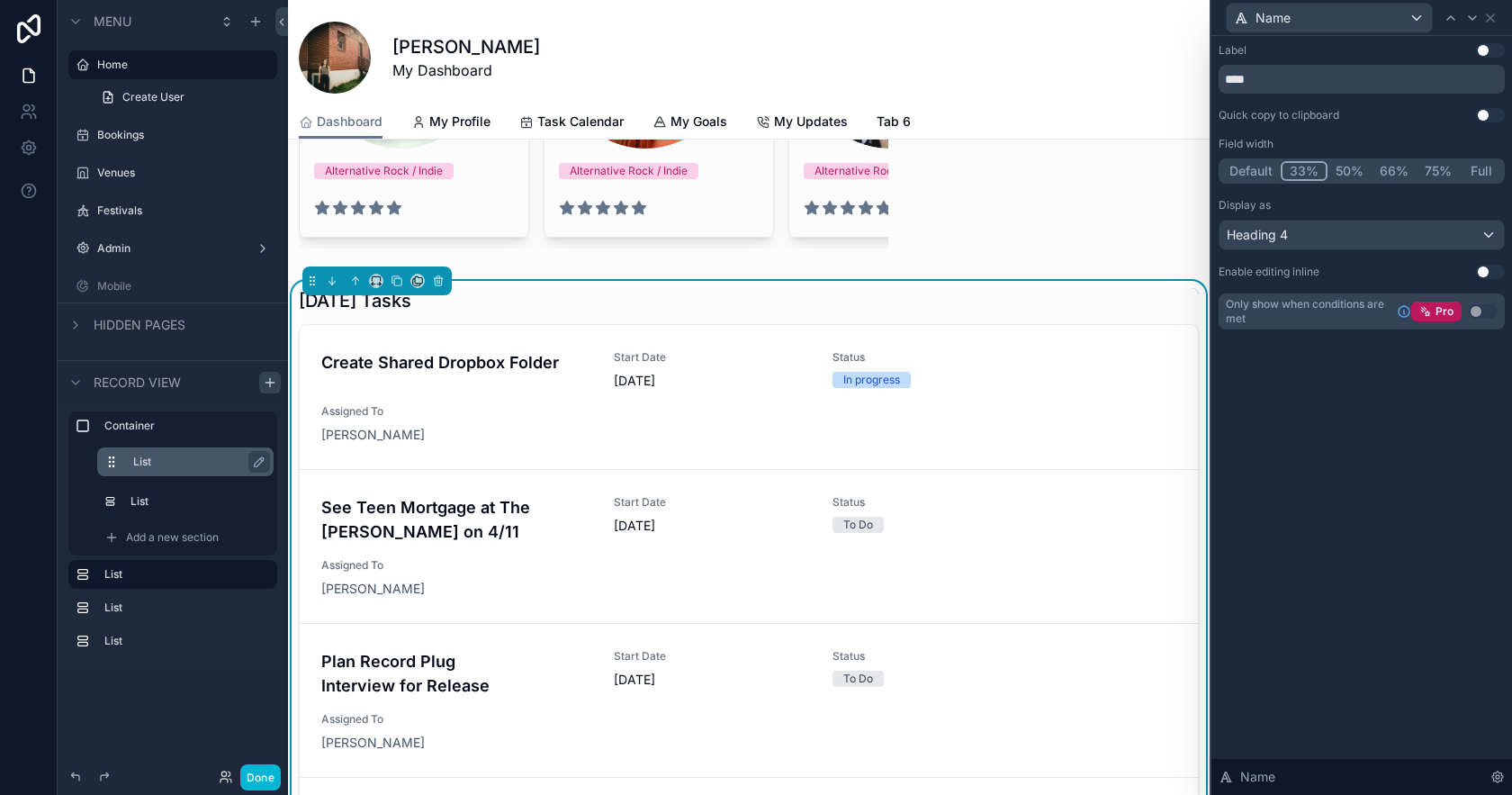
click at [1351, 169] on button "50%" at bounding box center [1350, 171] width 44 height 20
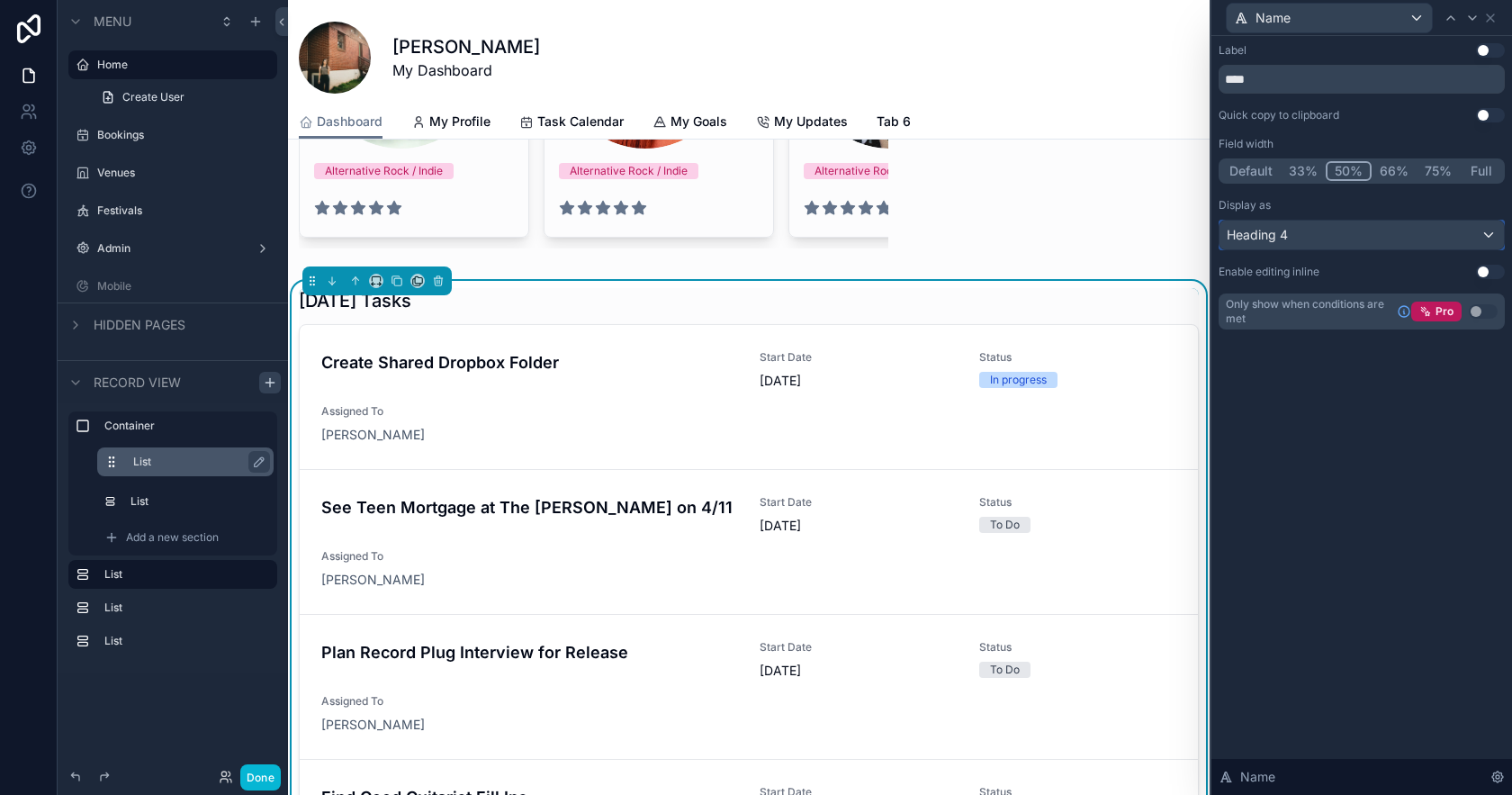
click at [1289, 232] on span "Heading 4" at bounding box center [1257, 235] width 61 height 18
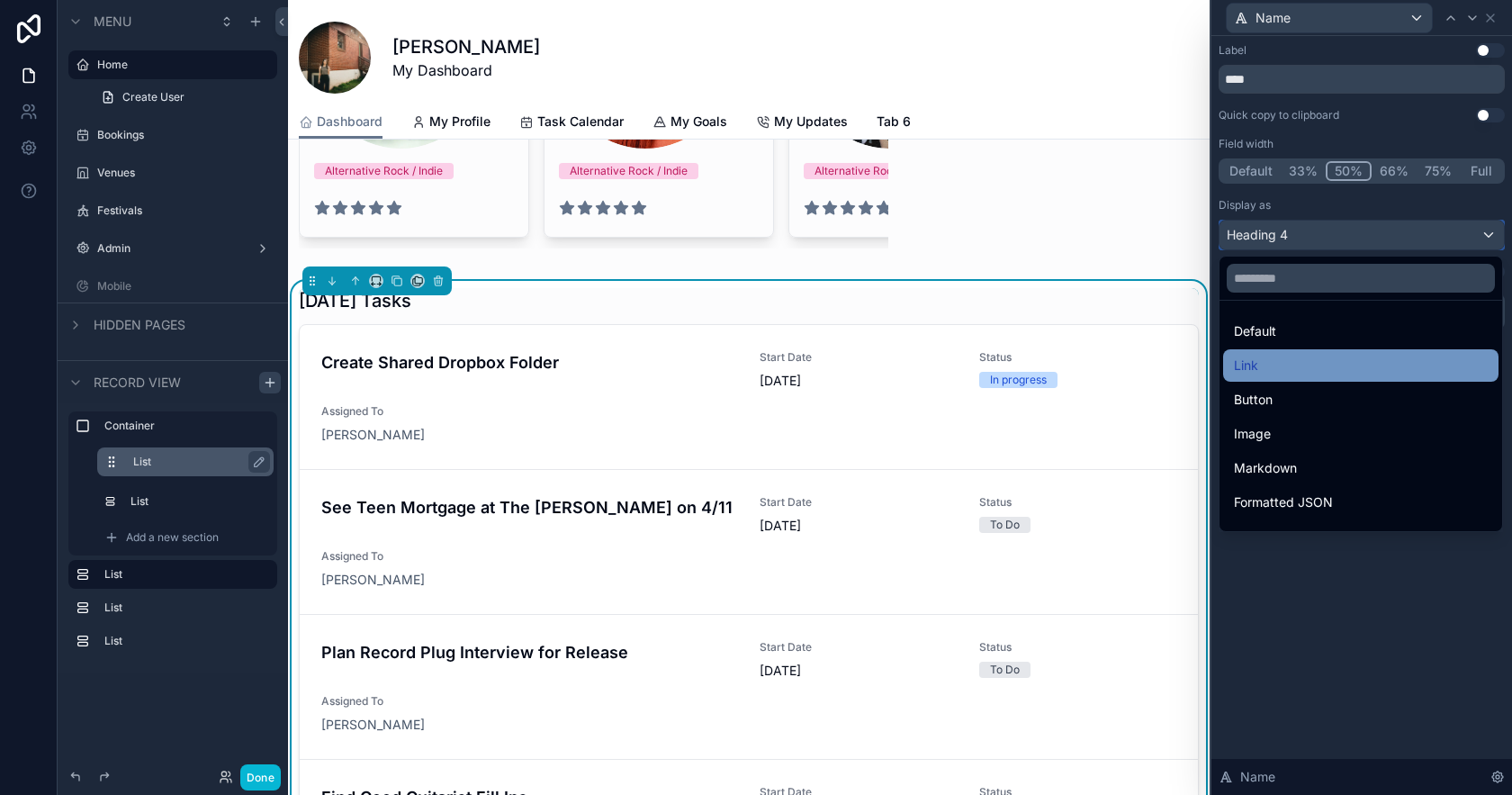
scroll to position [1, 0]
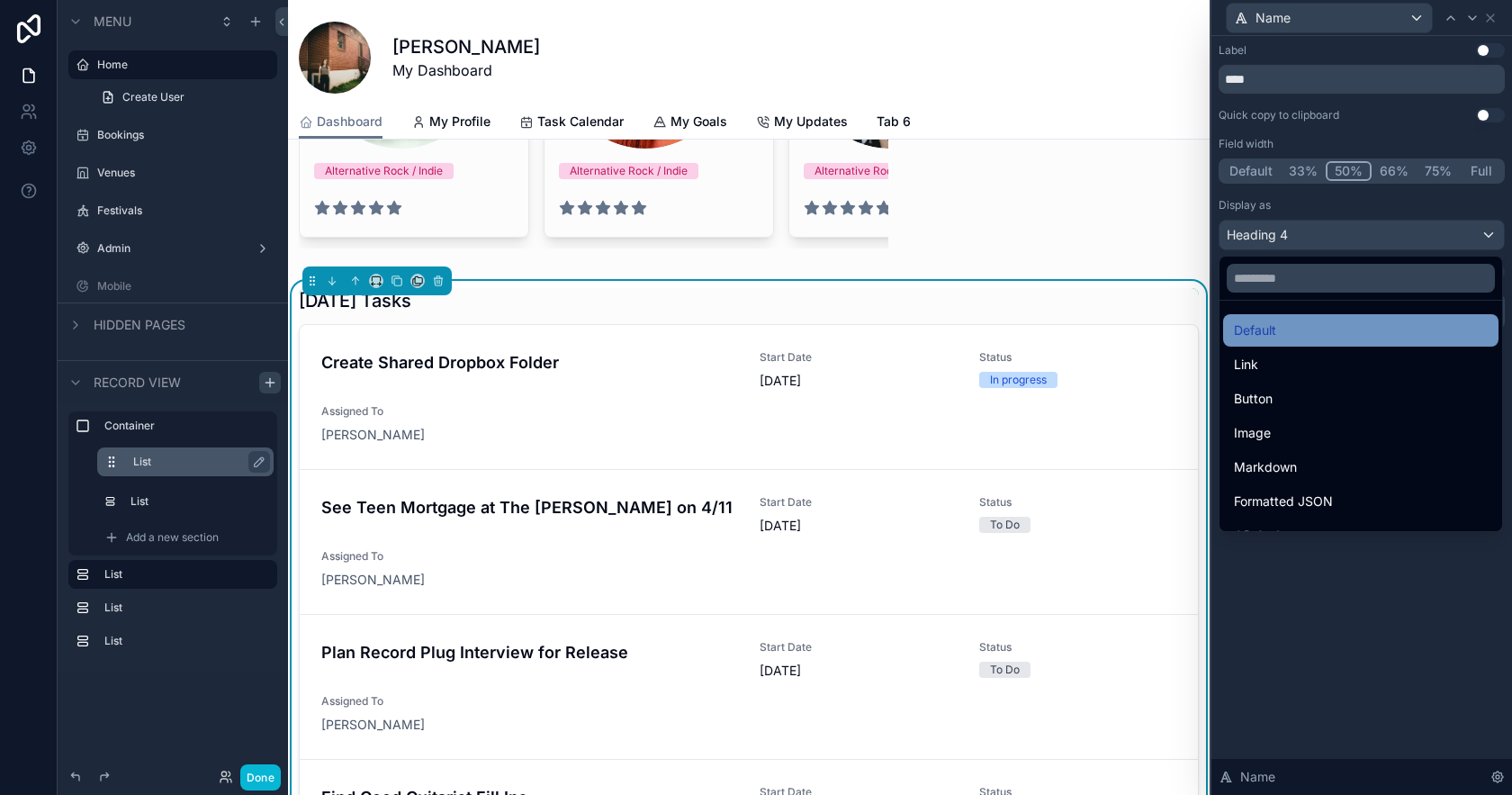
click at [1260, 334] on span "Default" at bounding box center [1256, 331] width 42 height 22
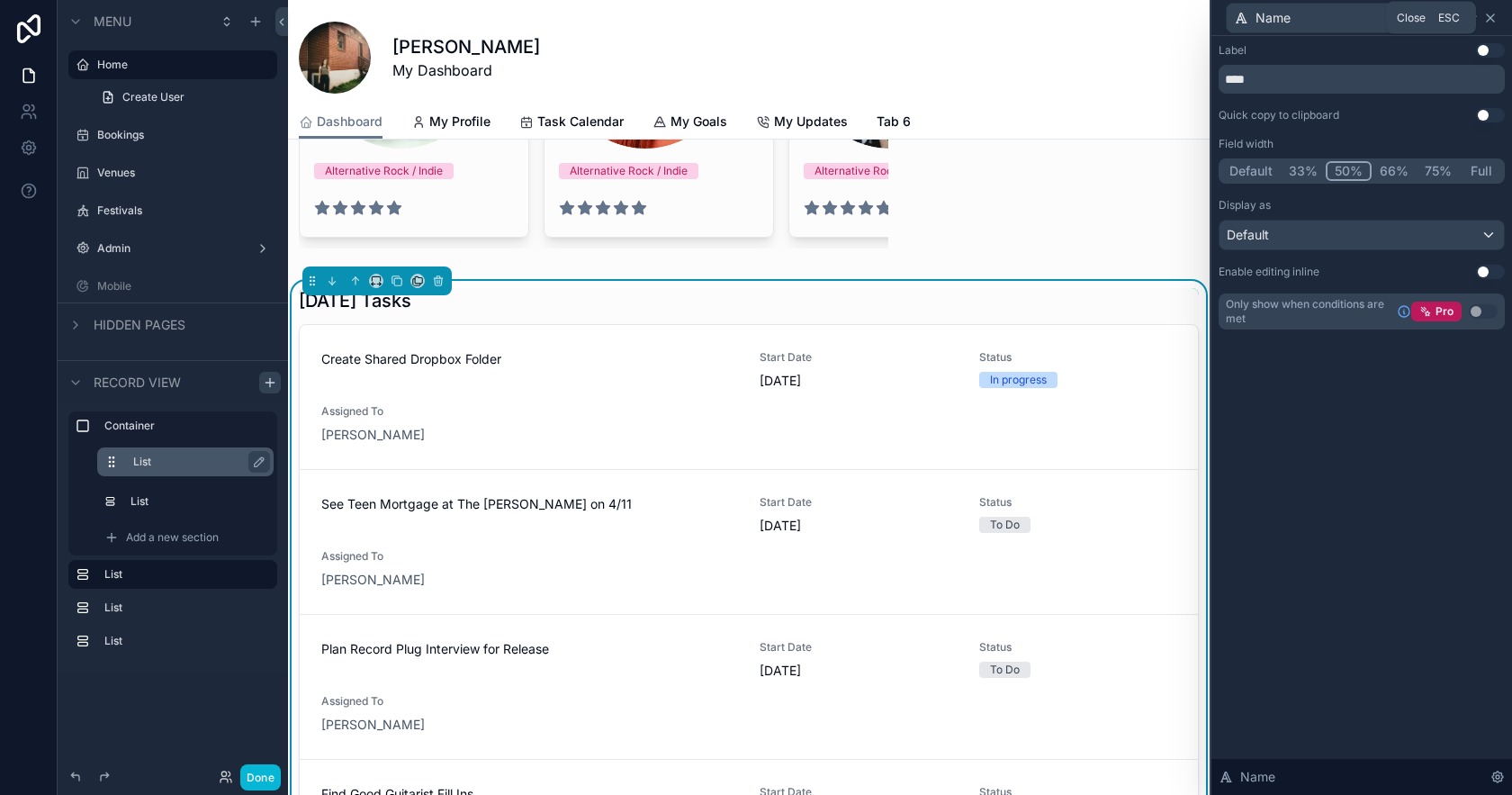
click at [1490, 19] on icon at bounding box center [1491, 18] width 15 height 15
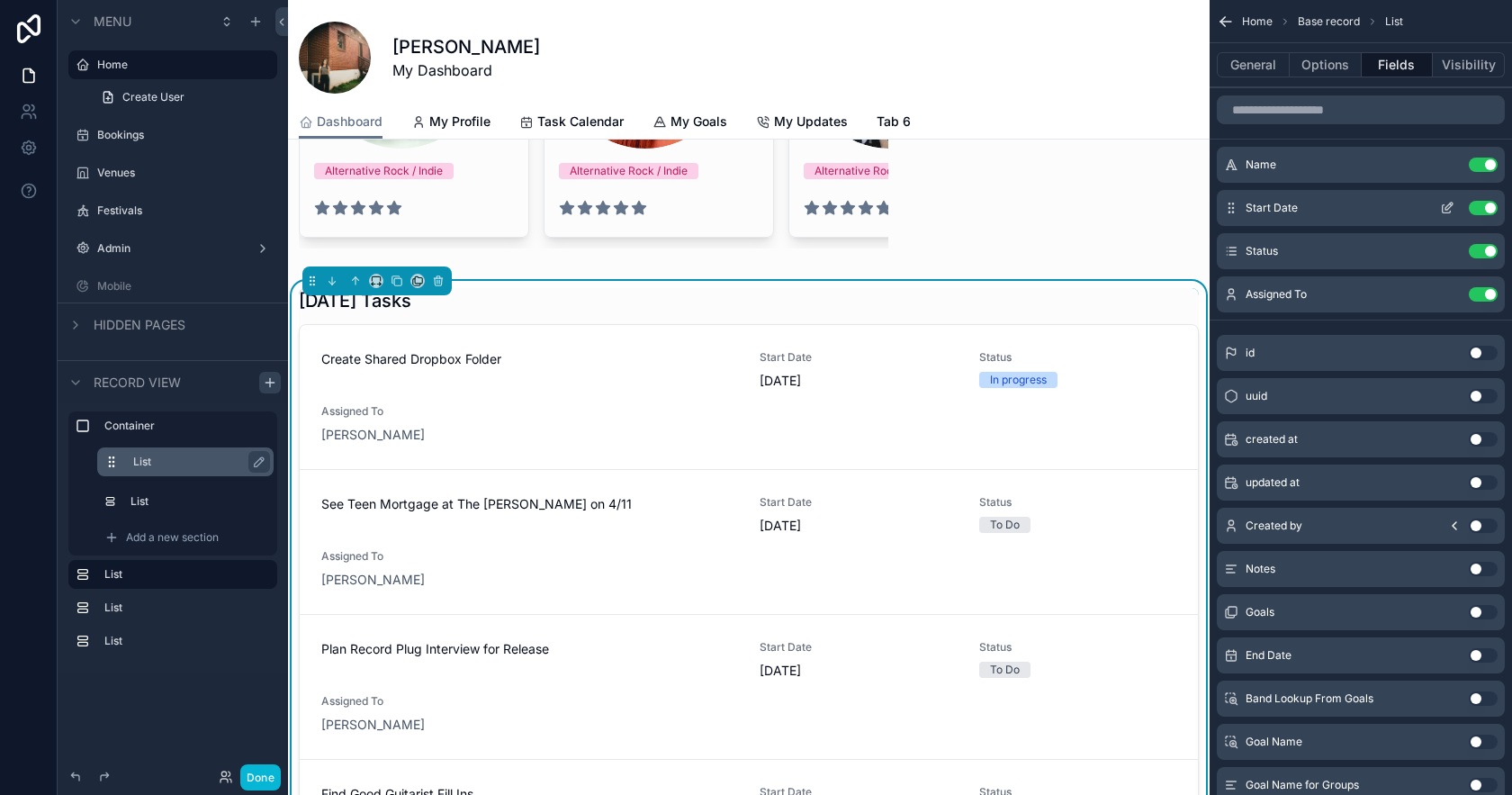
click at [1449, 206] on icon "scrollable content" at bounding box center [1448, 208] width 15 height 15
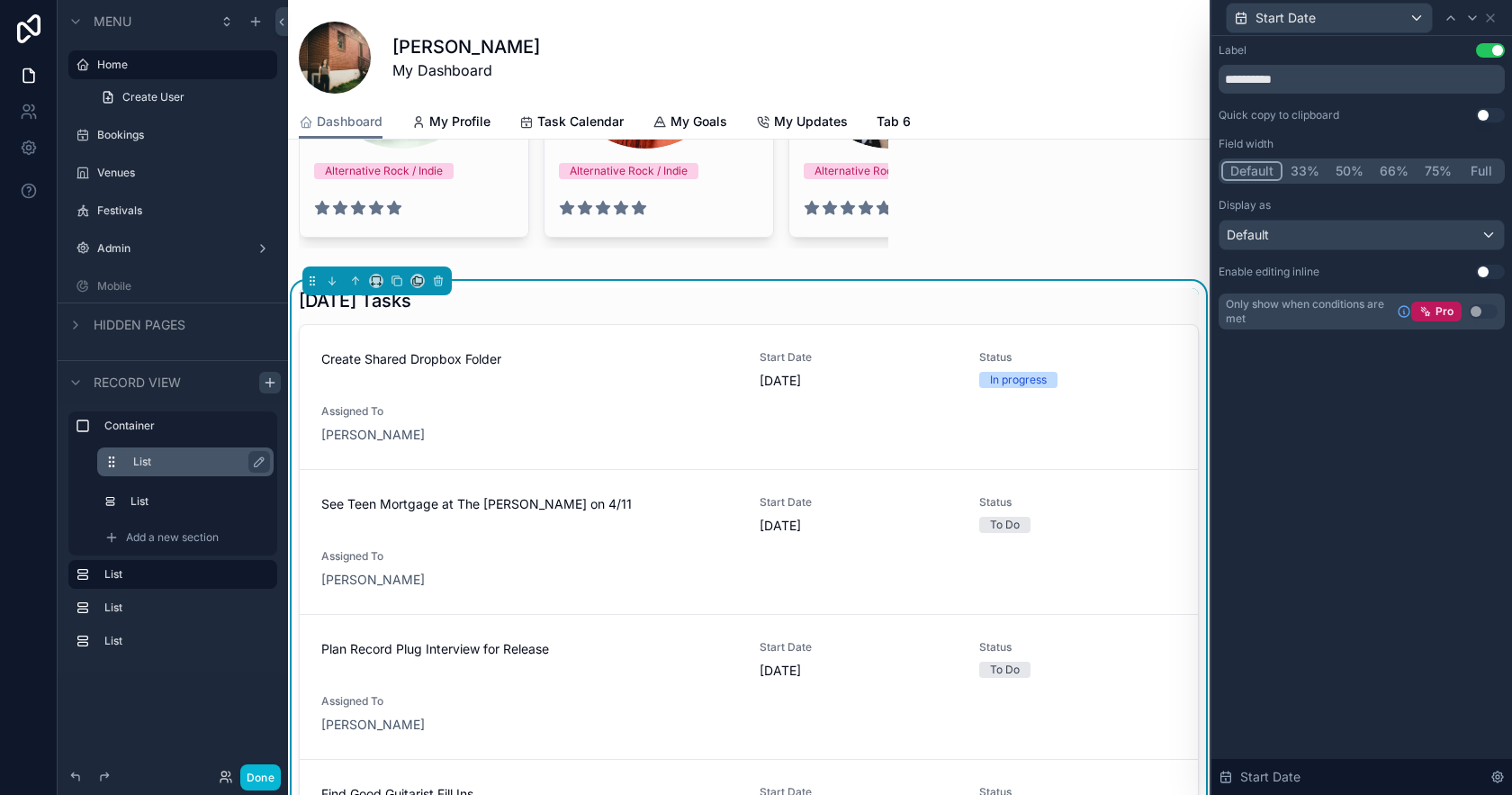
click at [1500, 45] on button "Use setting" at bounding box center [1490, 50] width 28 height 15
click at [1493, 24] on icon at bounding box center [1491, 18] width 15 height 15
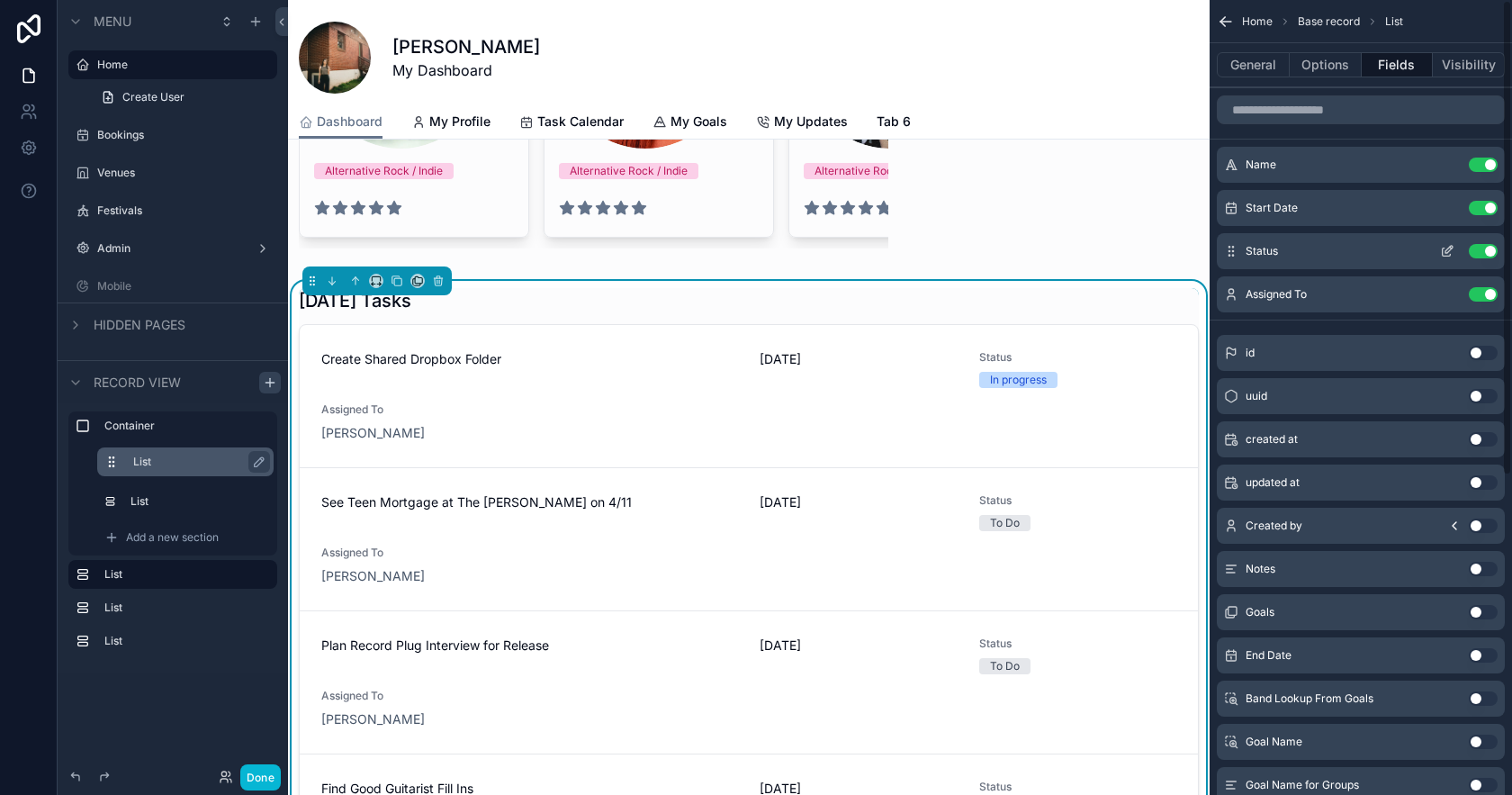
click at [1443, 250] on icon "scrollable content" at bounding box center [1448, 251] width 15 height 15
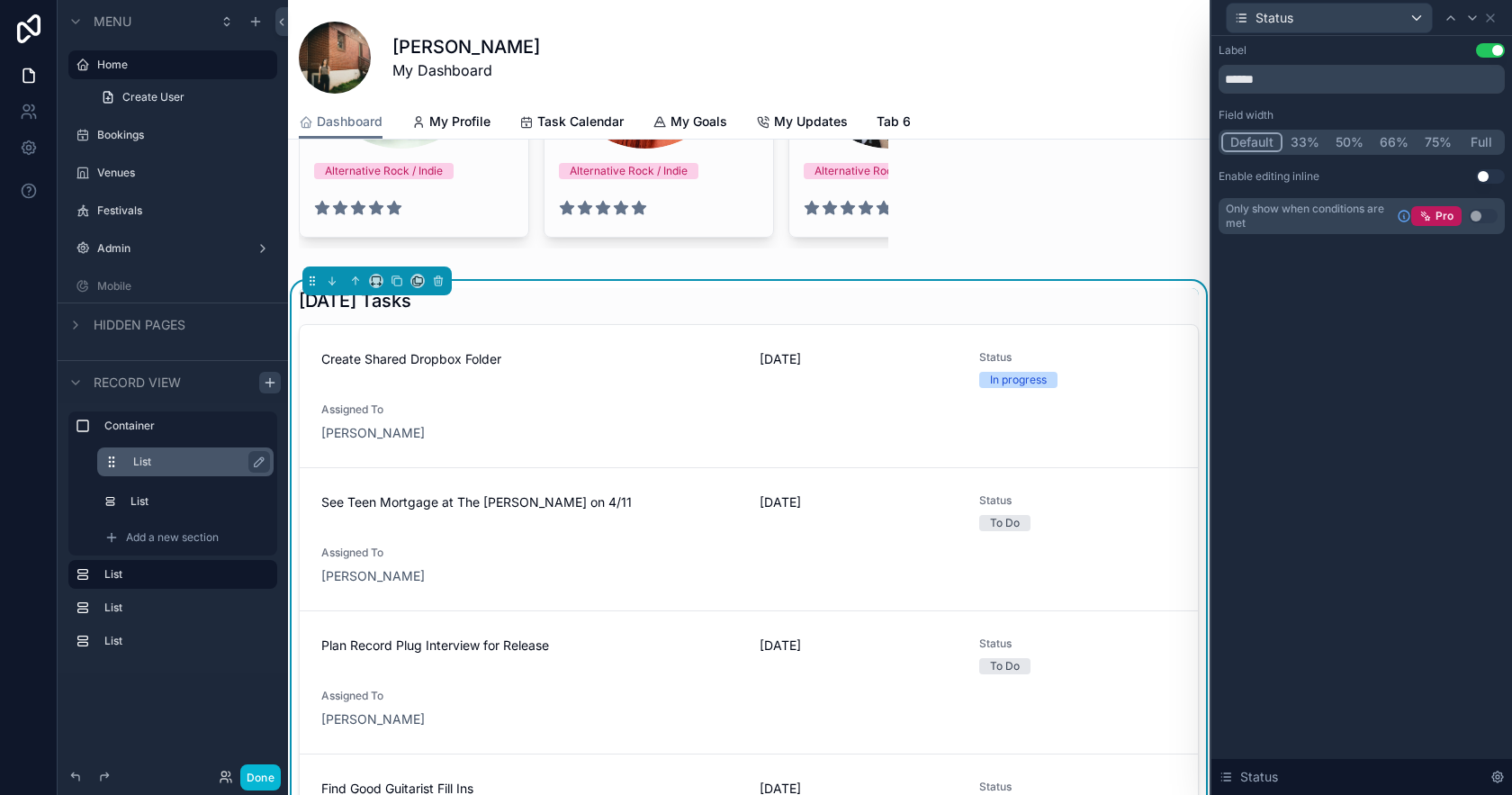
click at [1485, 47] on button "Use setting" at bounding box center [1490, 50] width 28 height 15
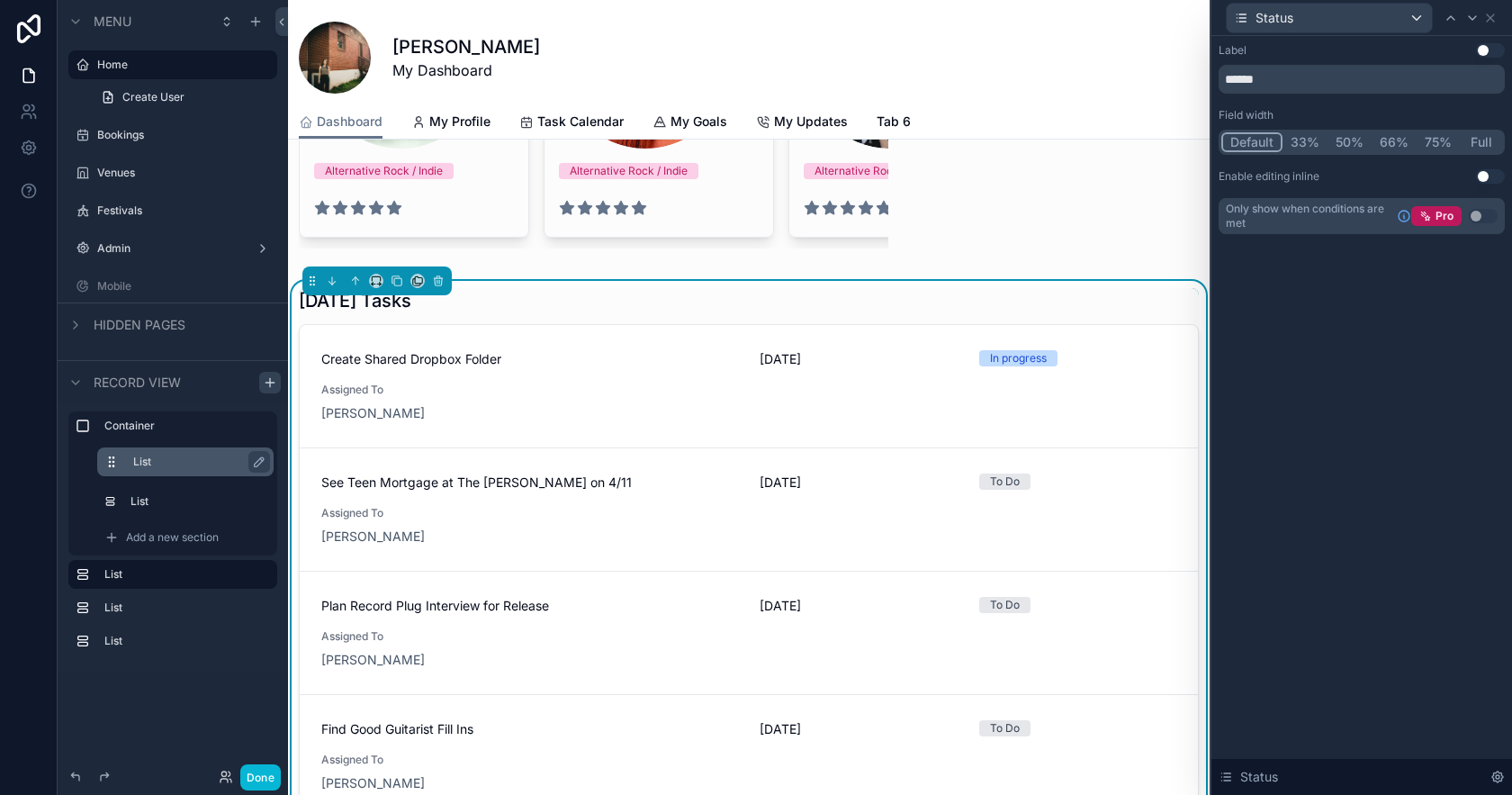
click at [1481, 179] on button "Use setting" at bounding box center [1490, 177] width 28 height 15
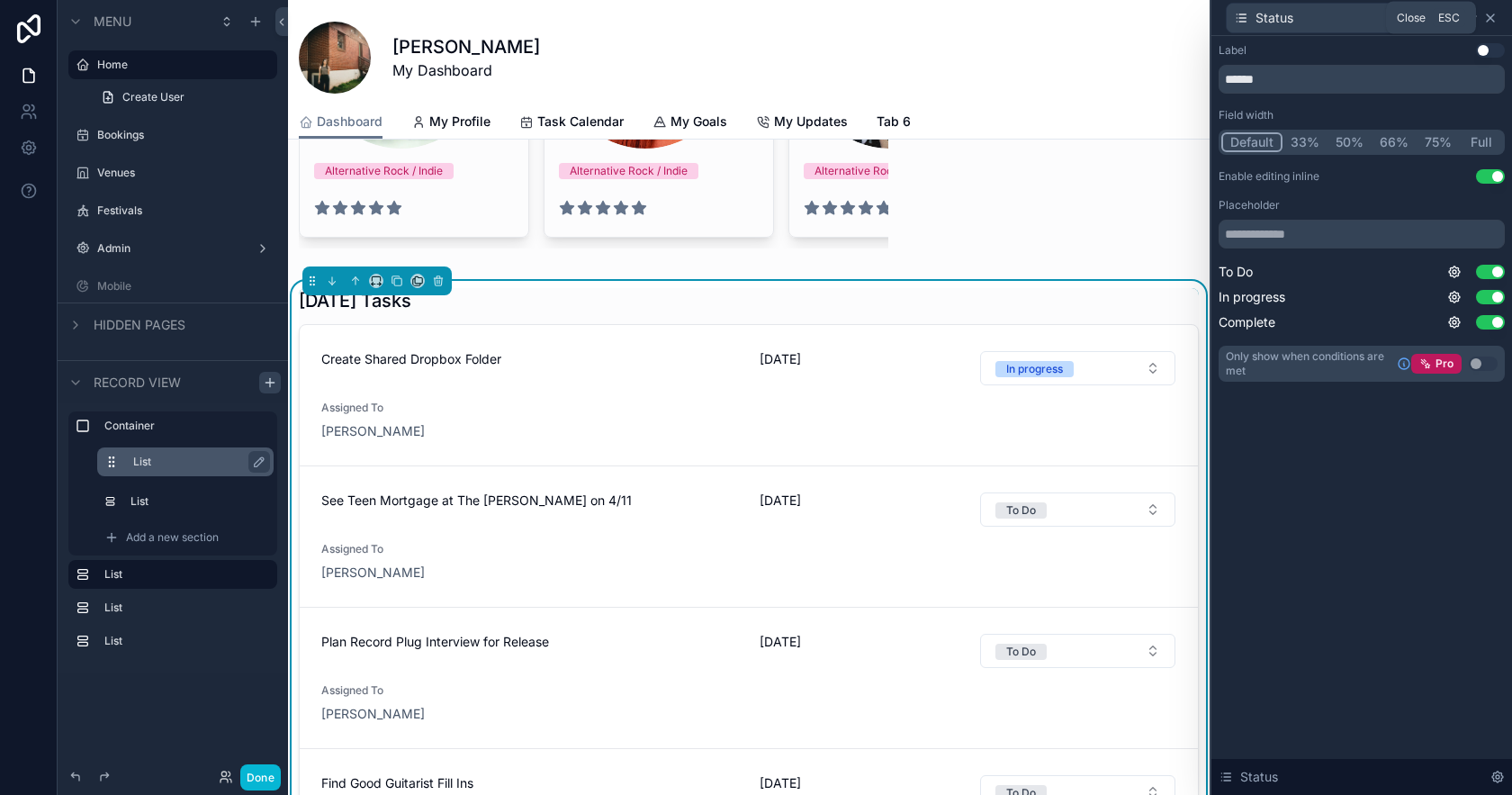
click at [1495, 19] on icon at bounding box center [1491, 18] width 15 height 15
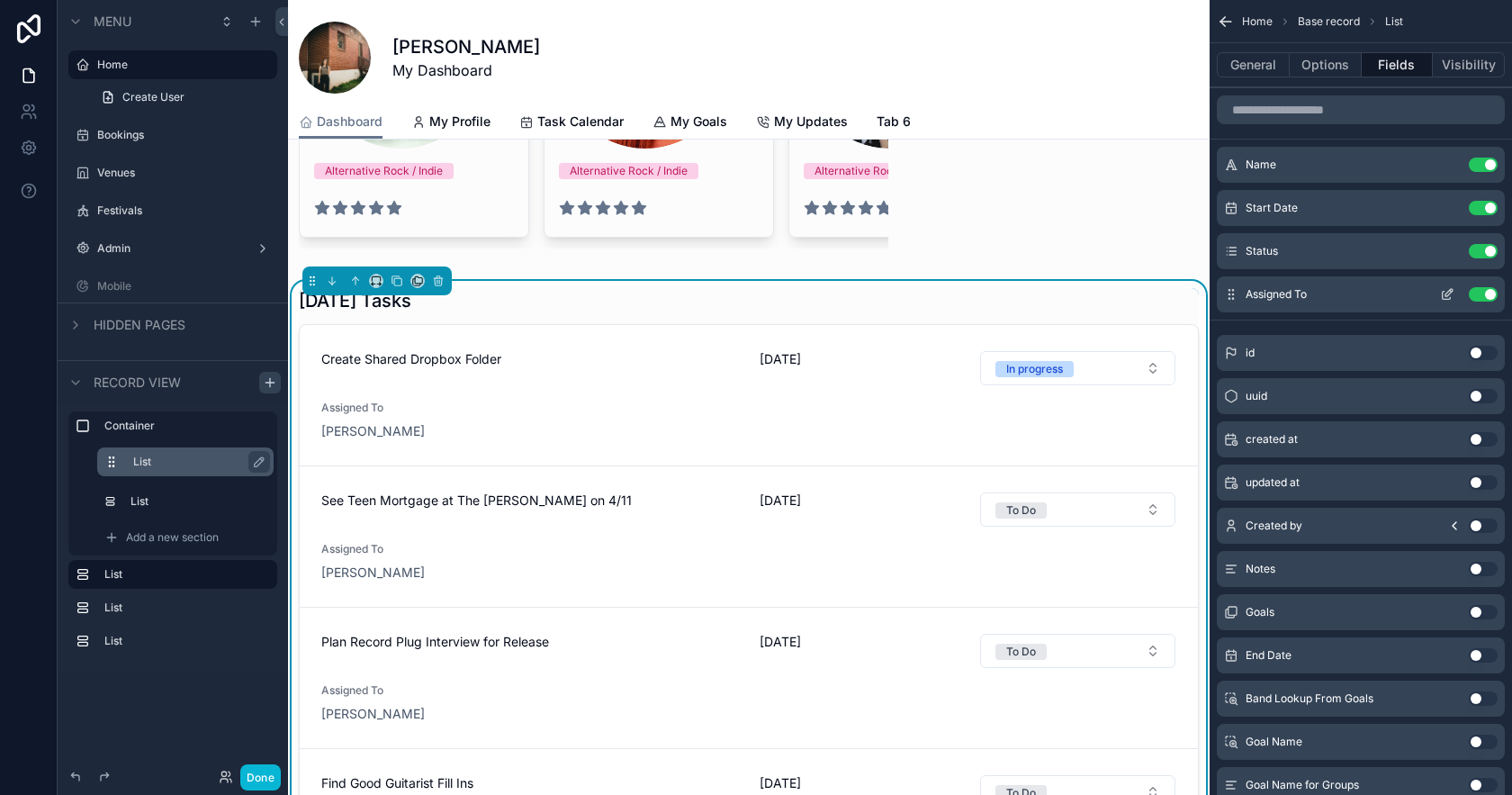
click at [1443, 292] on icon "scrollable content" at bounding box center [1448, 295] width 15 height 15
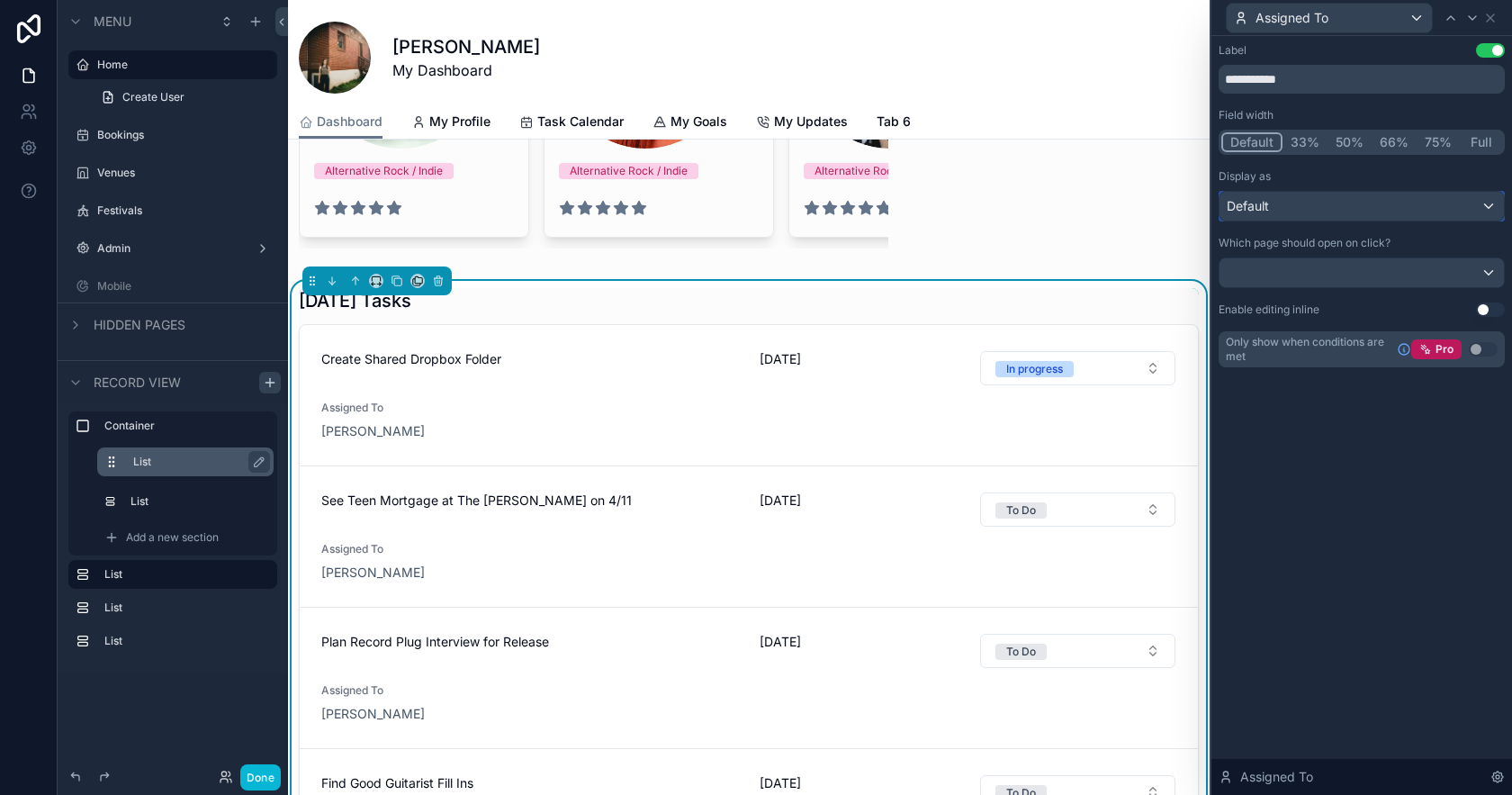
click at [1408, 211] on div "Default" at bounding box center [1362, 205] width 285 height 28
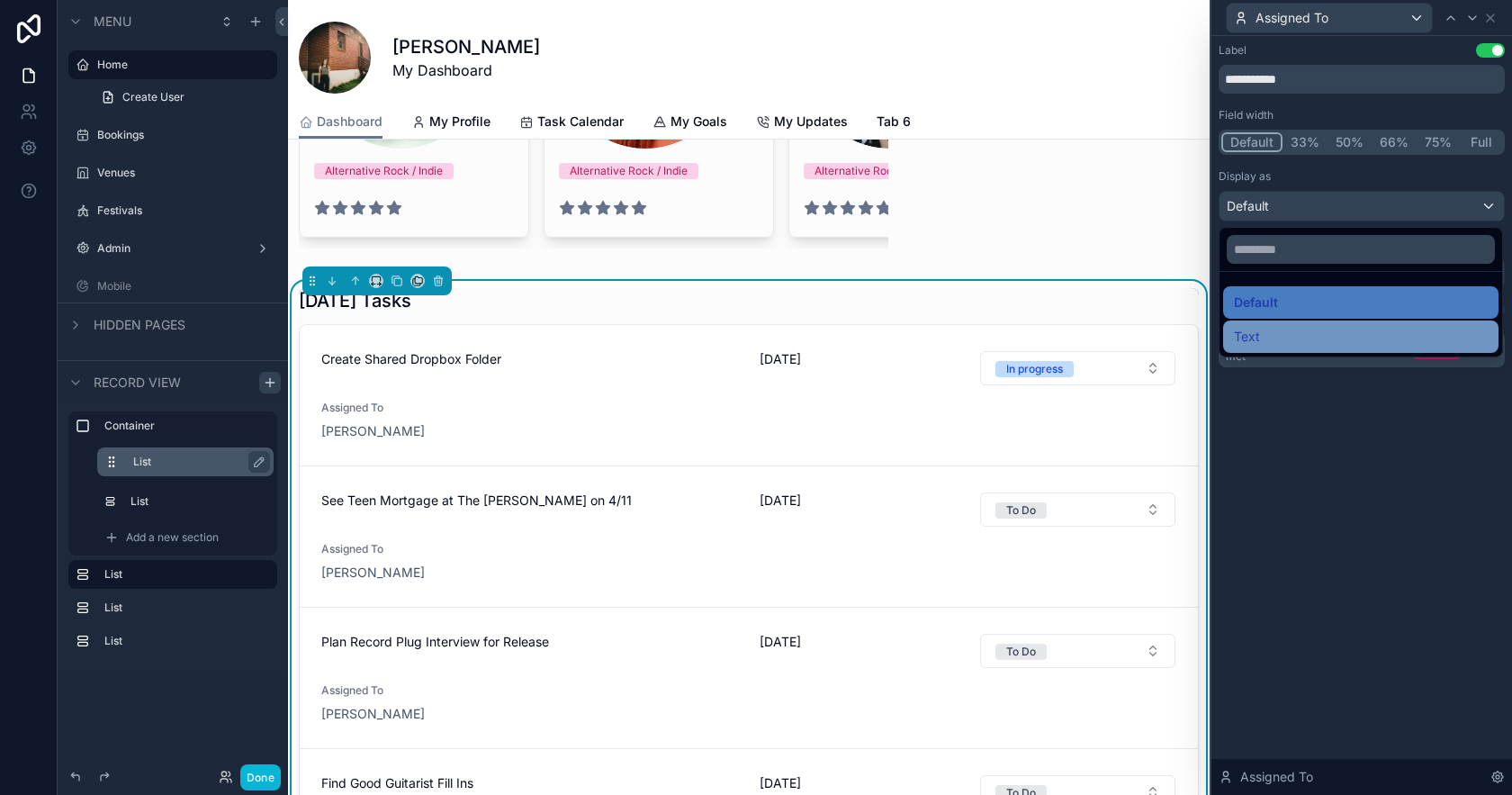
click at [1327, 334] on div "Text" at bounding box center [1361, 337] width 254 height 22
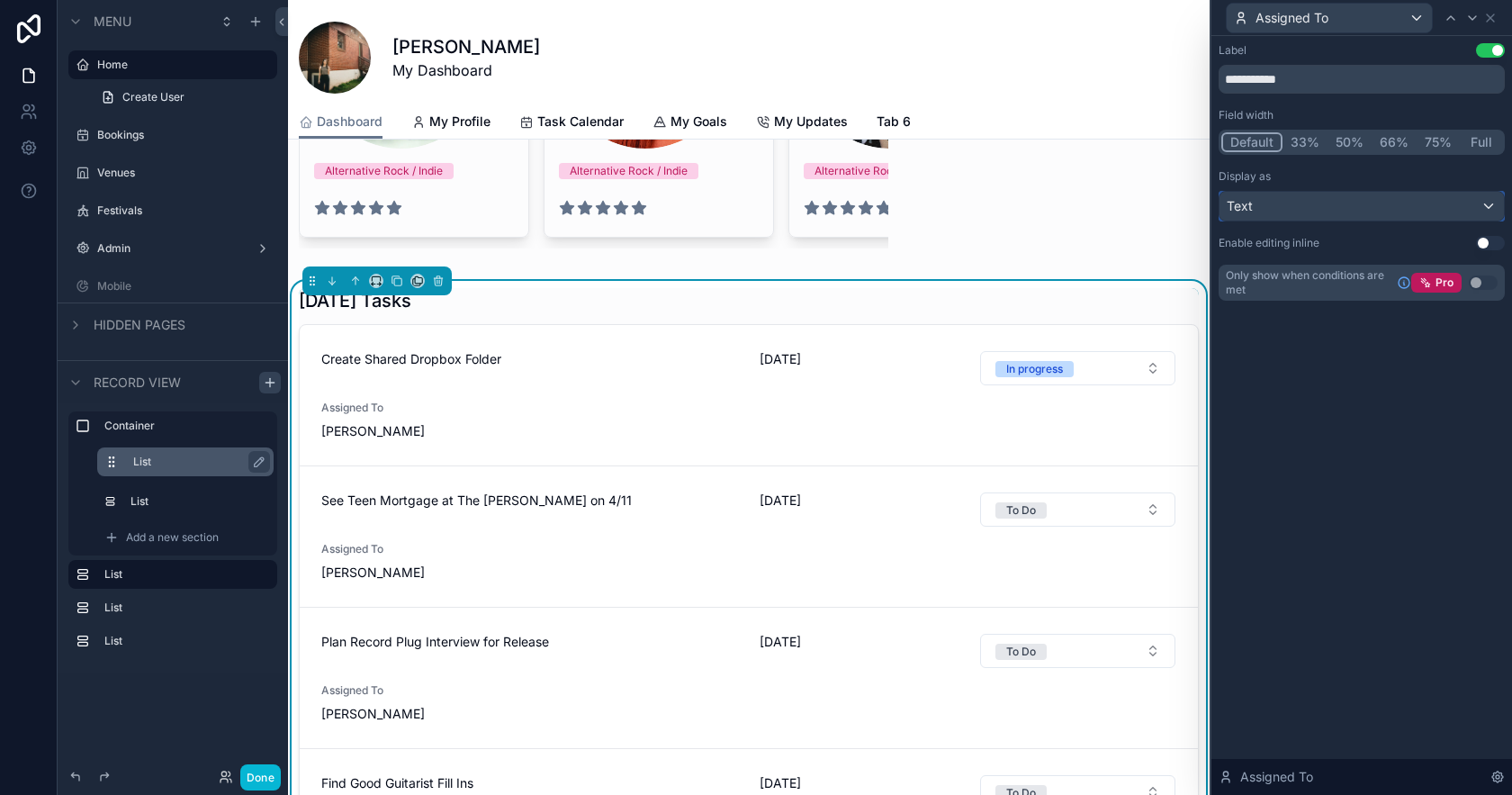
click at [1337, 214] on div "Text" at bounding box center [1362, 205] width 285 height 28
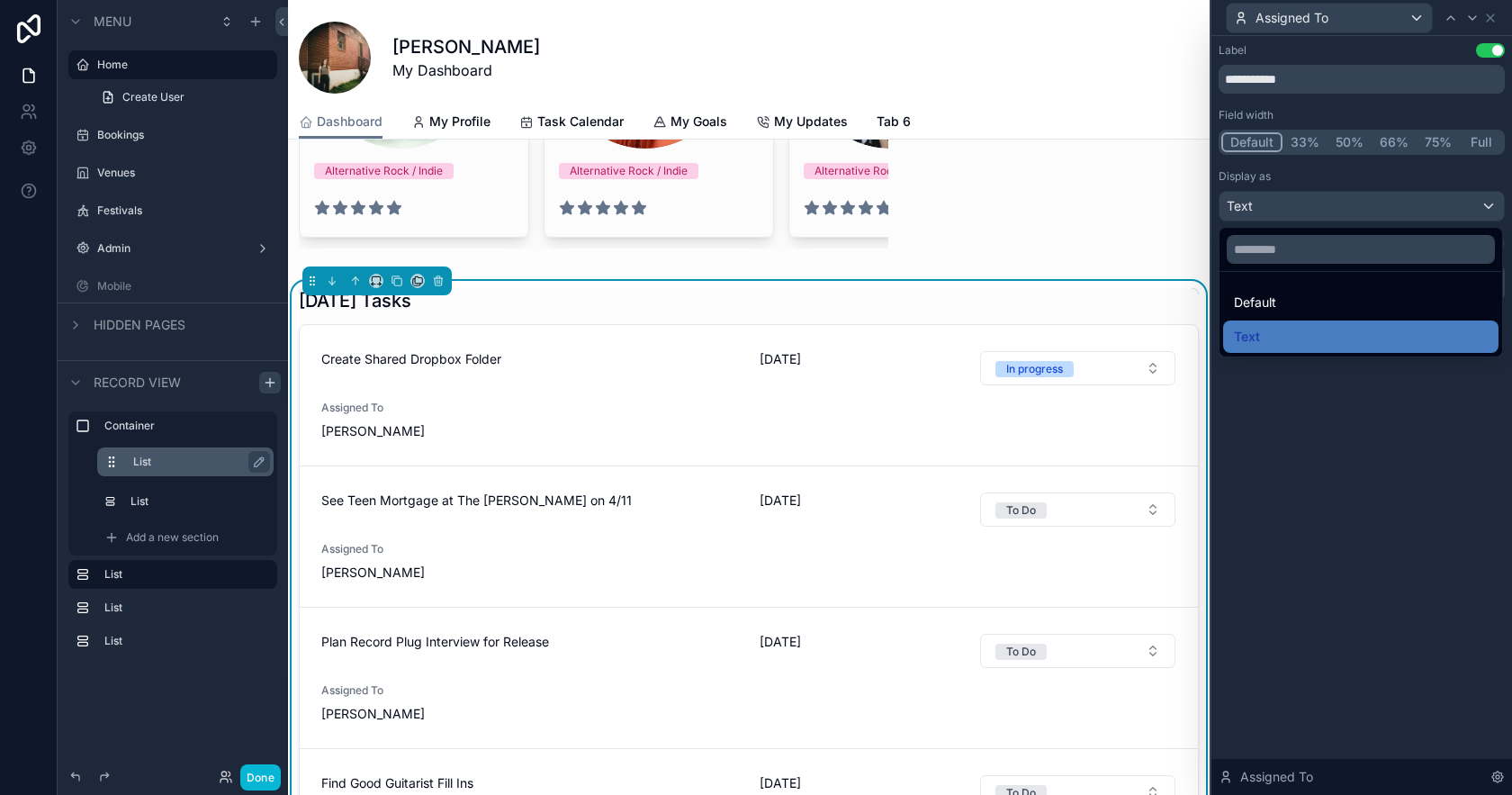
click at [1304, 300] on div "Default" at bounding box center [1361, 302] width 254 height 22
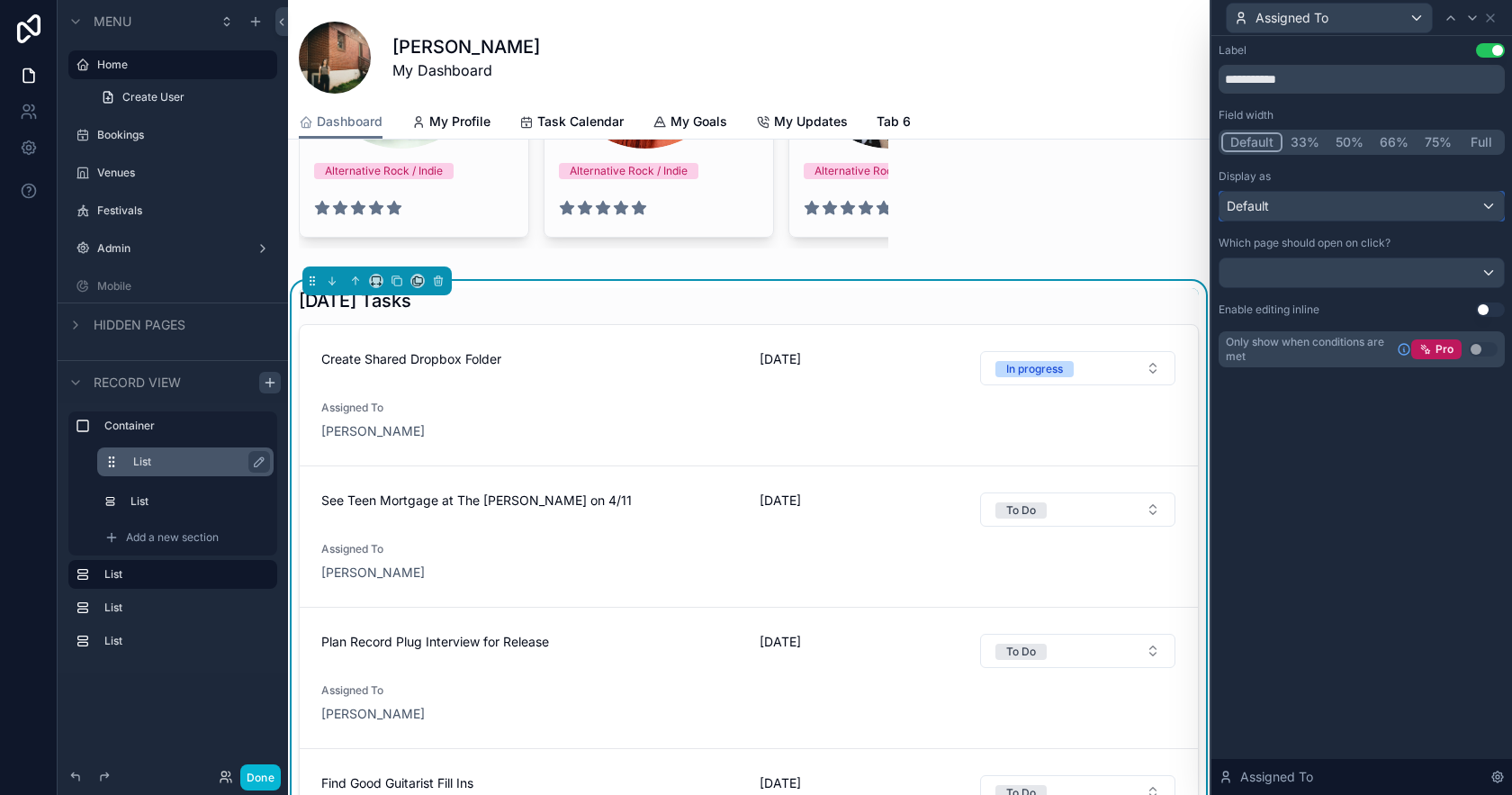
click at [1411, 208] on div "Default" at bounding box center [1362, 205] width 285 height 28
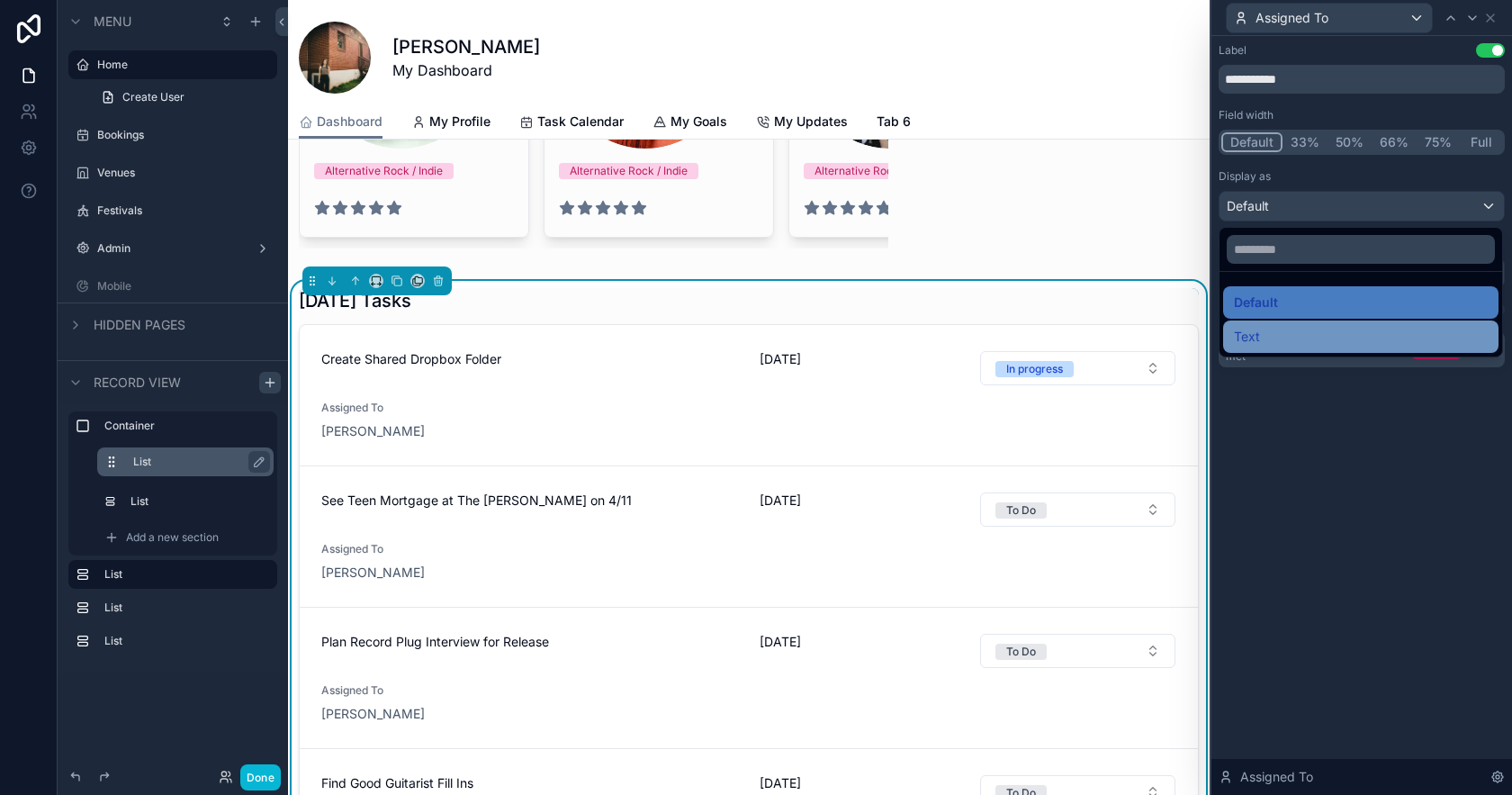
click at [1333, 331] on div "Text" at bounding box center [1361, 337] width 254 height 22
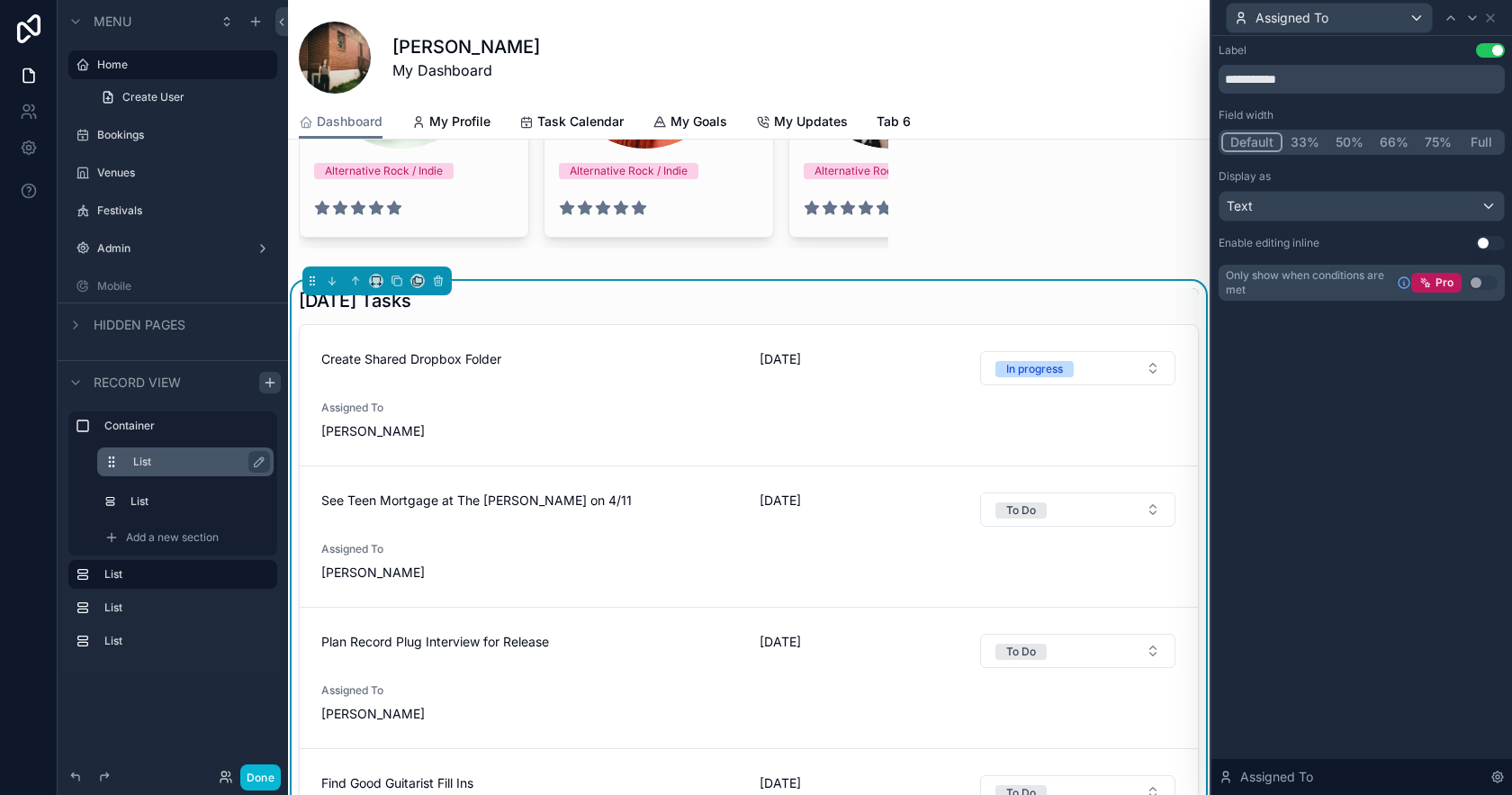
click at [1485, 243] on button "Use setting" at bounding box center [1490, 244] width 28 height 15
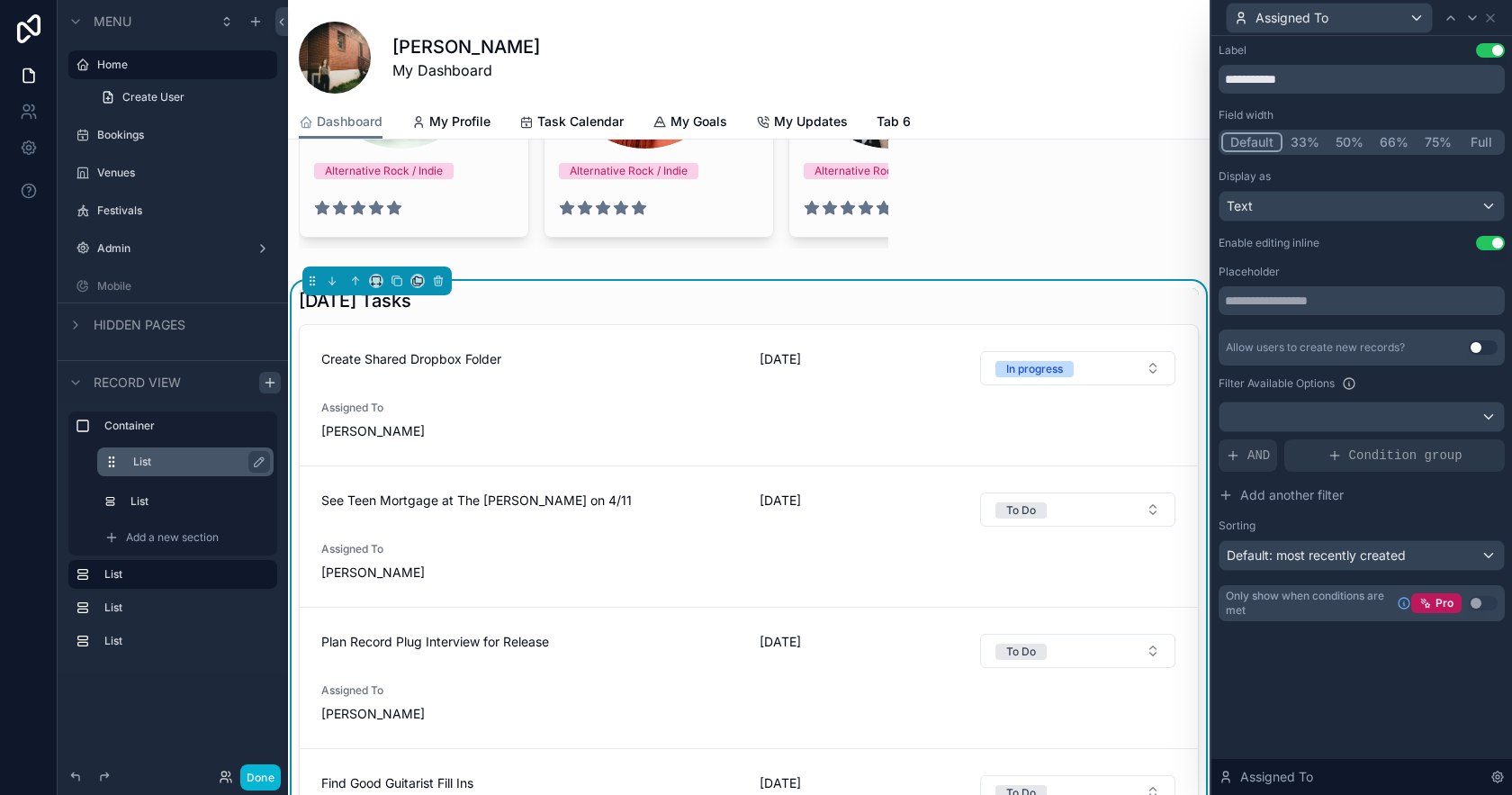
click at [1496, 240] on button "Use setting" at bounding box center [1490, 244] width 28 height 15
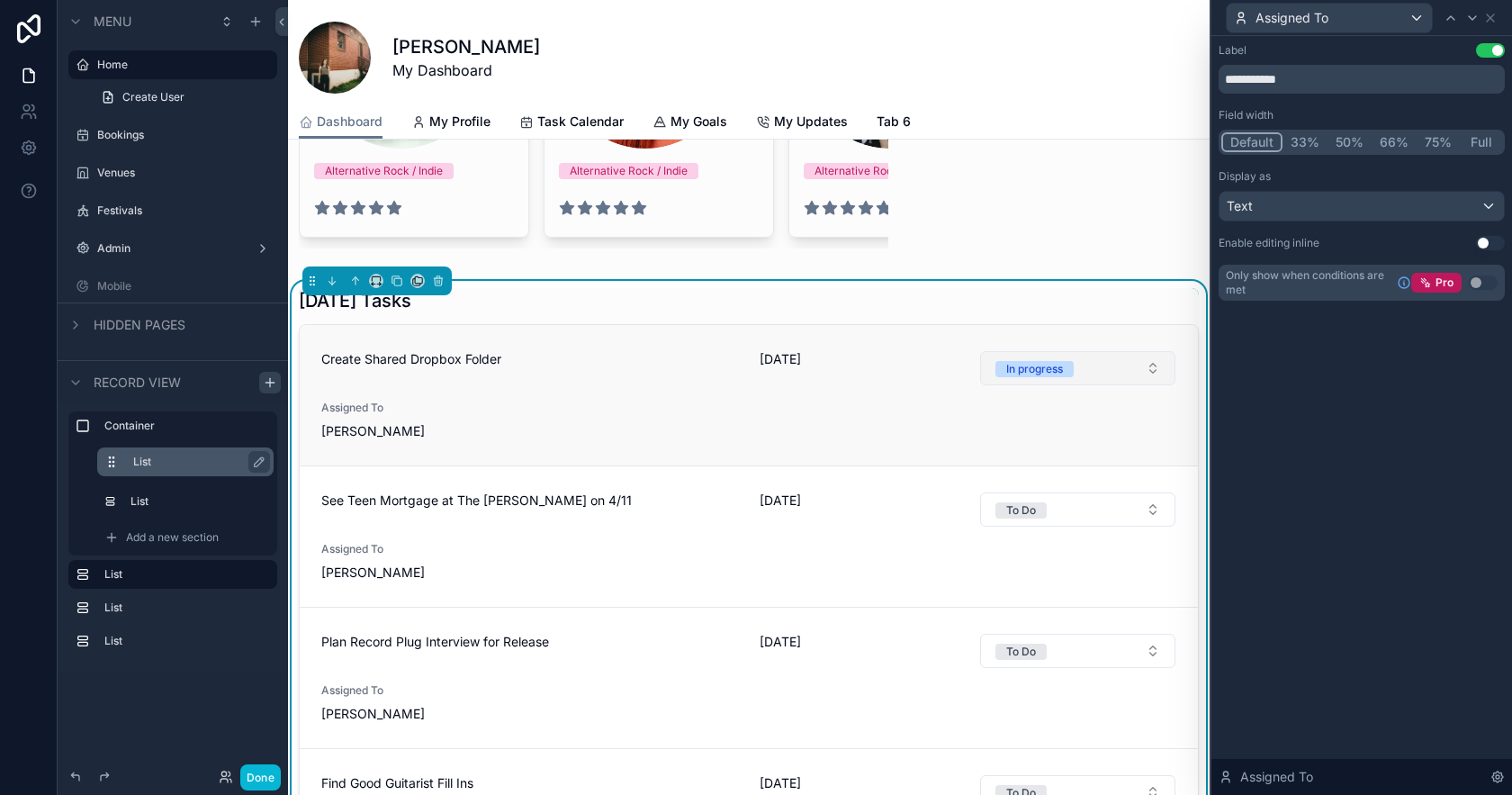
scroll to position [283, 0]
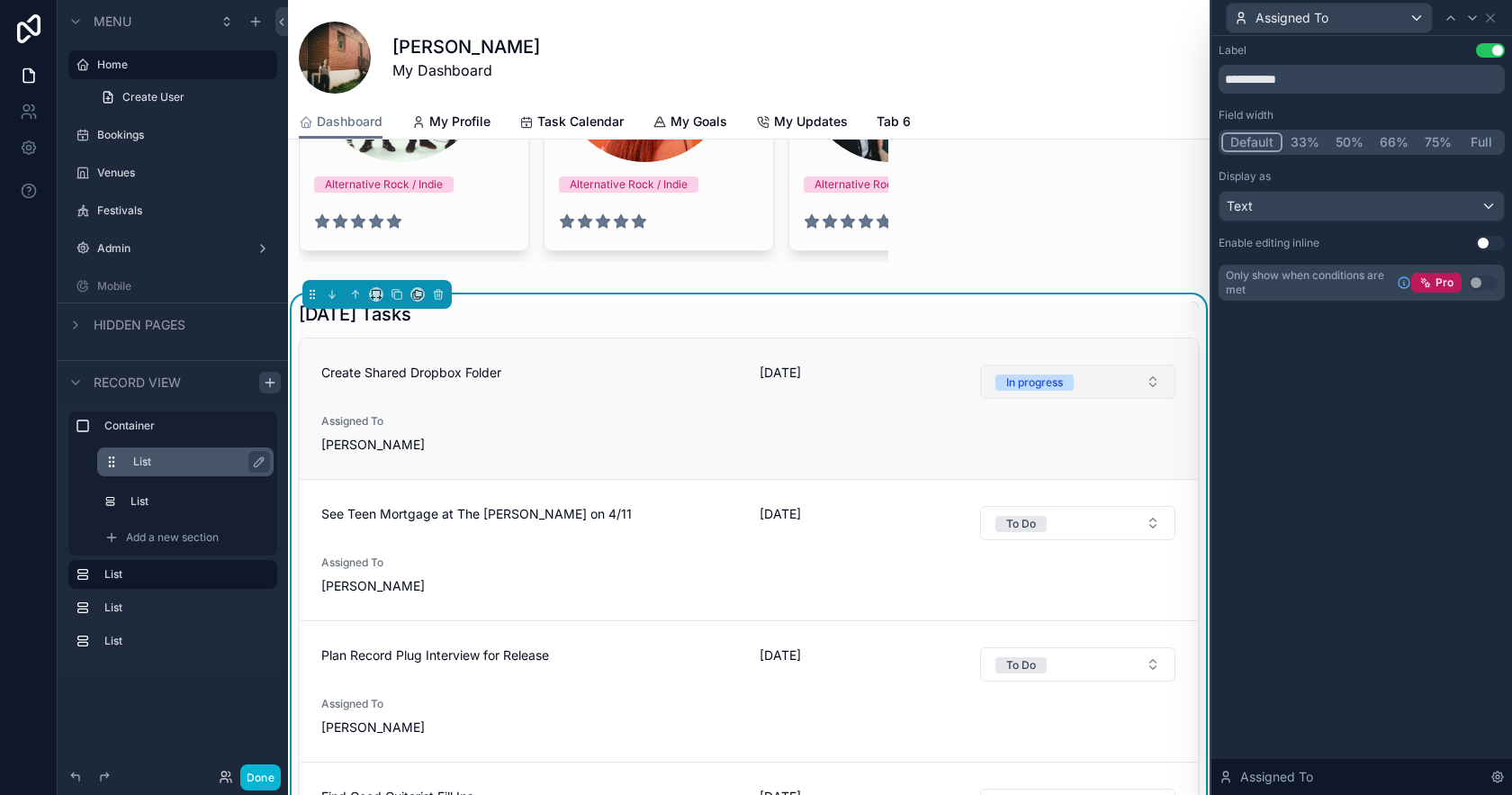
click at [1129, 379] on button "In progress" at bounding box center [1078, 381] width 196 height 34
click at [1488, 47] on button "Use setting" at bounding box center [1490, 50] width 28 height 15
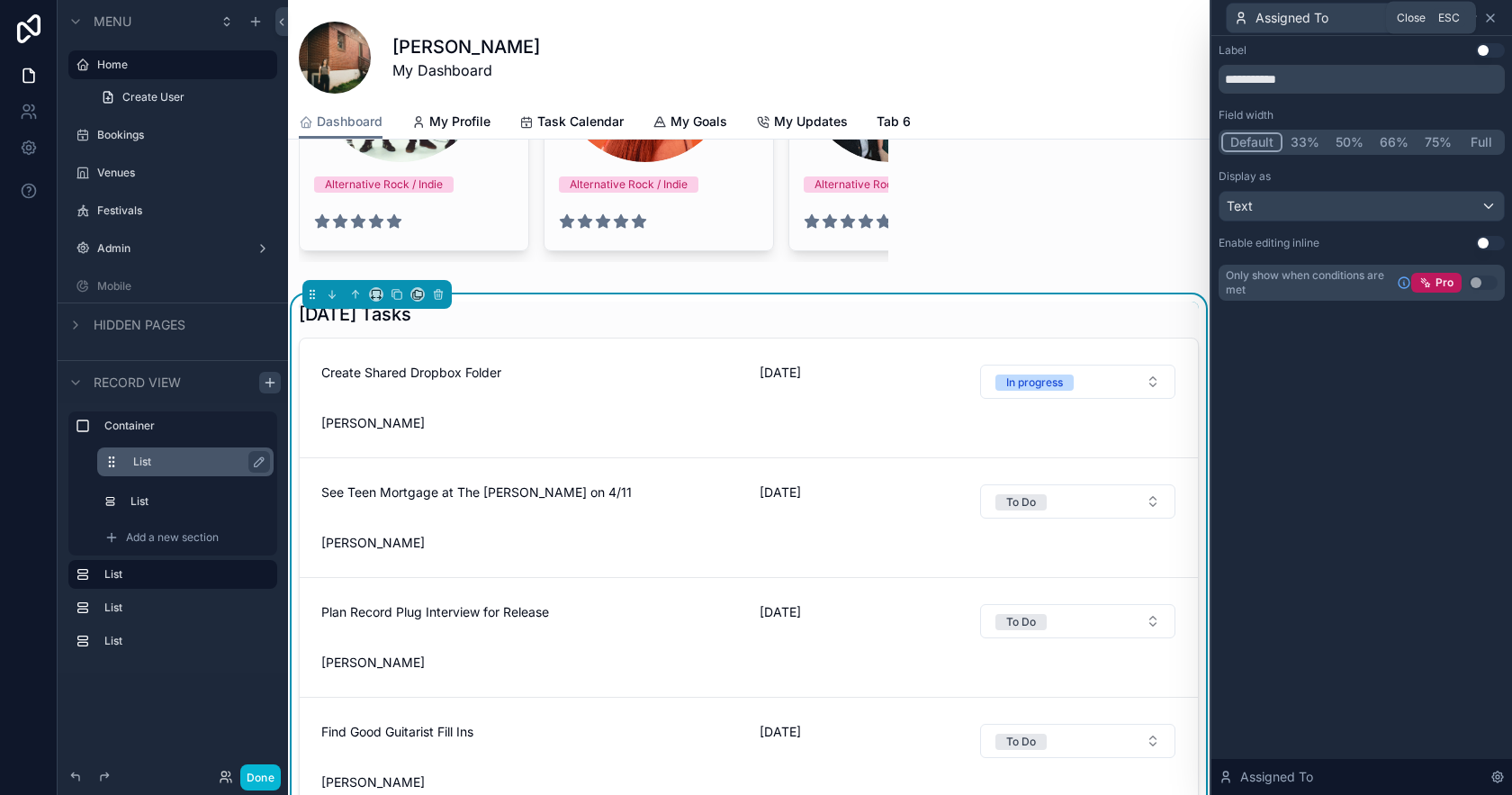
click at [1493, 17] on icon at bounding box center [1491, 18] width 15 height 15
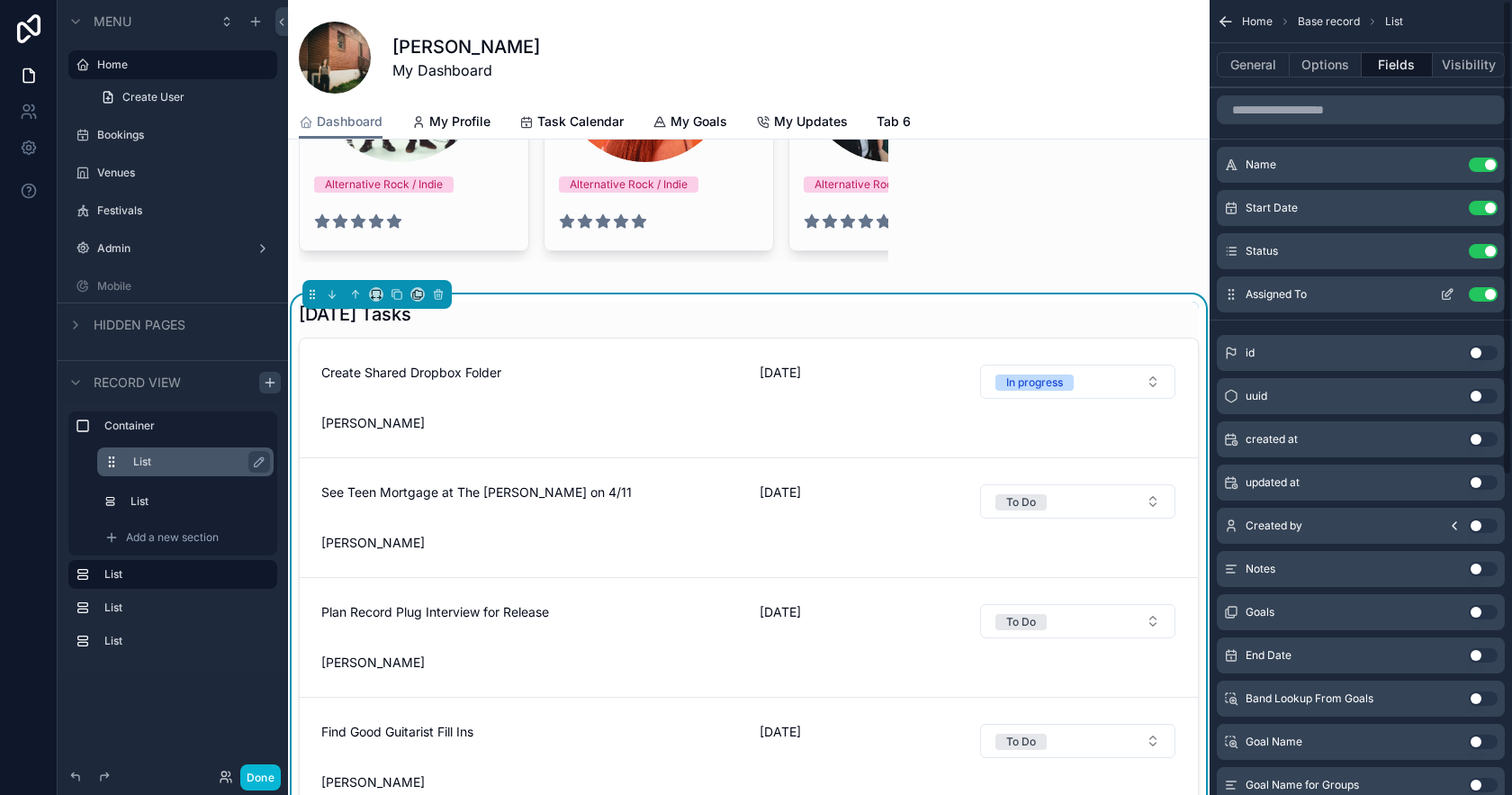
click at [1484, 288] on button "Use setting" at bounding box center [1483, 295] width 28 height 15
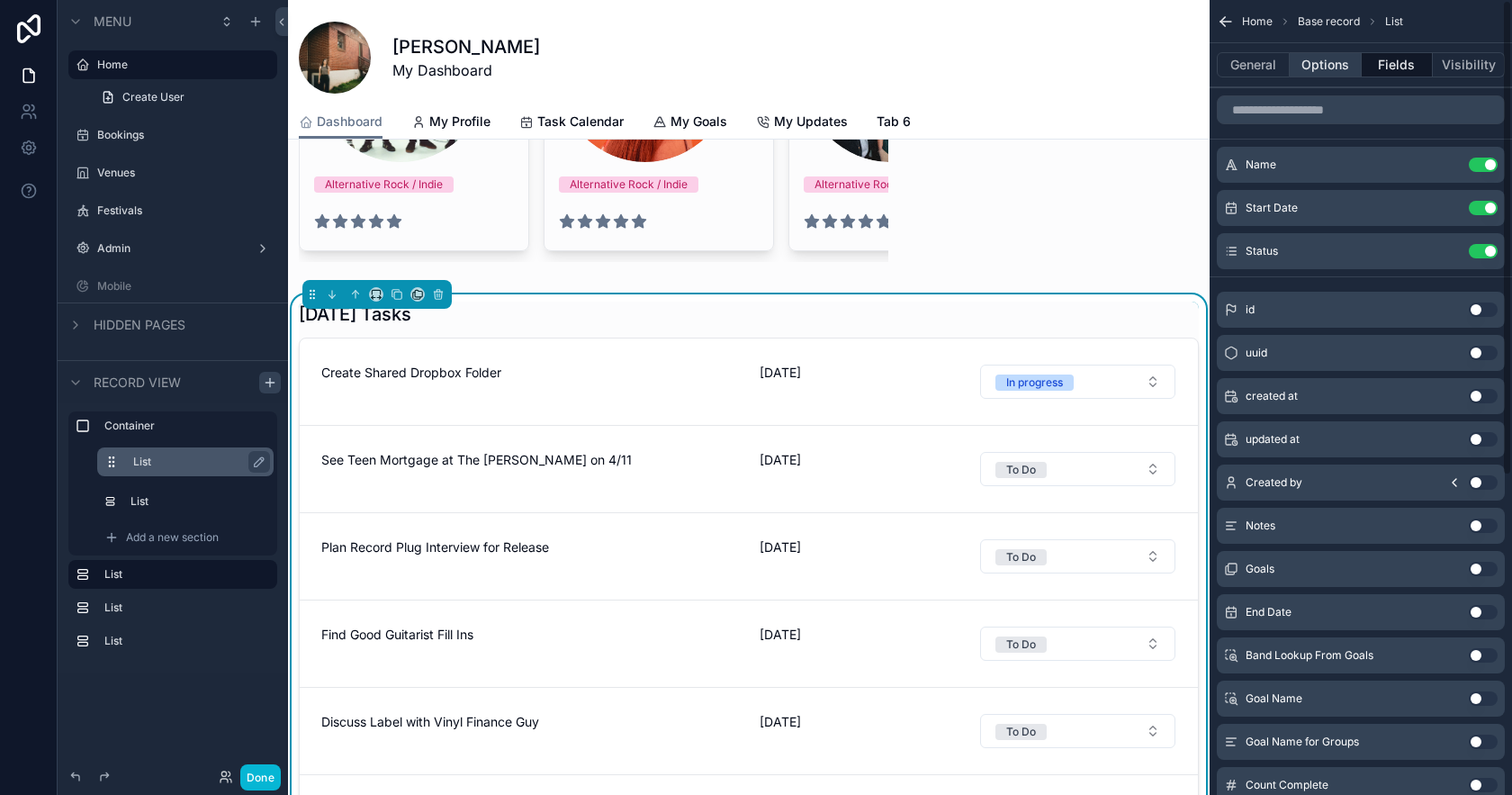
click at [1339, 64] on button "Options" at bounding box center [1326, 65] width 72 height 26
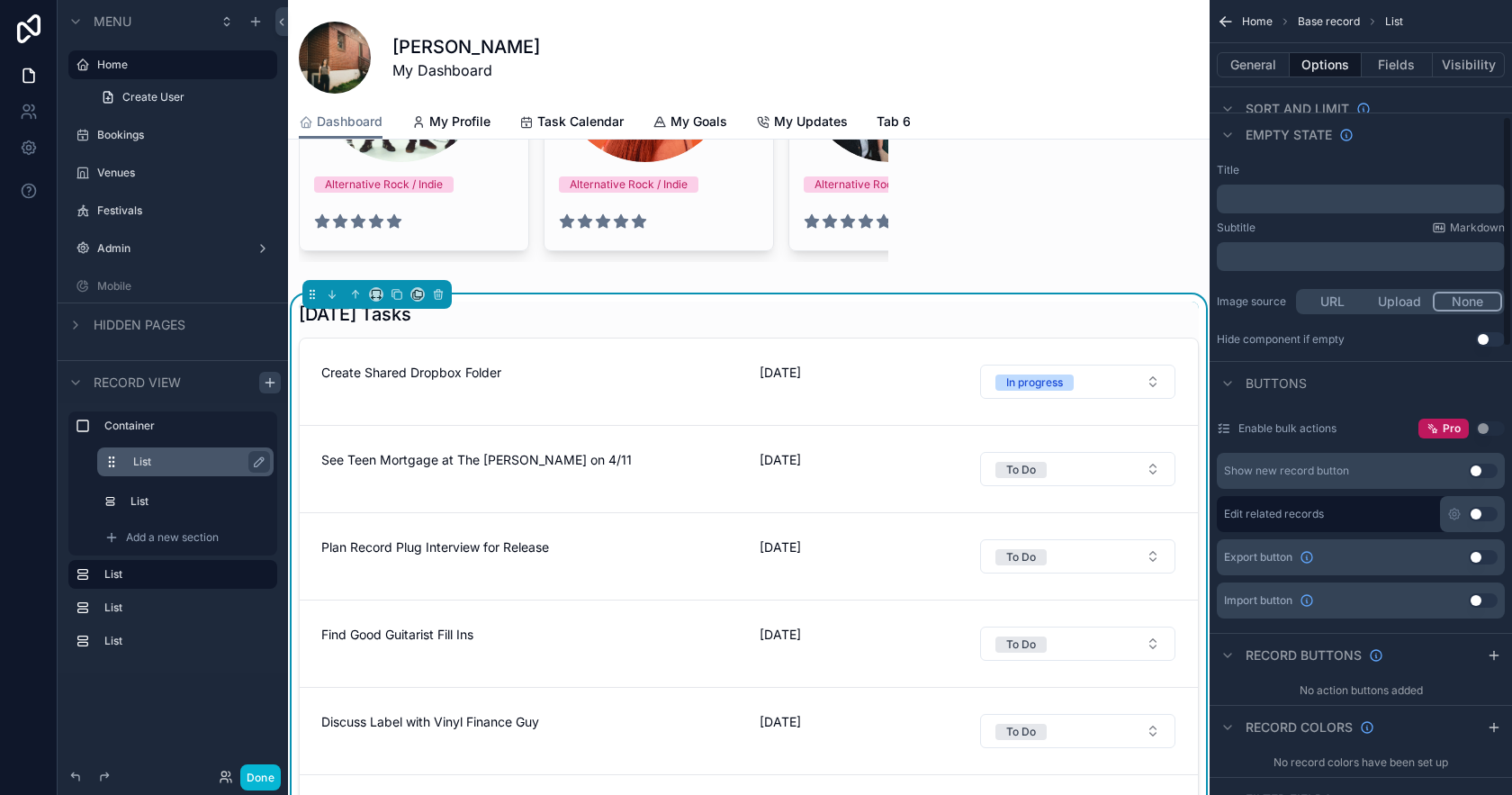
scroll to position [0, 0]
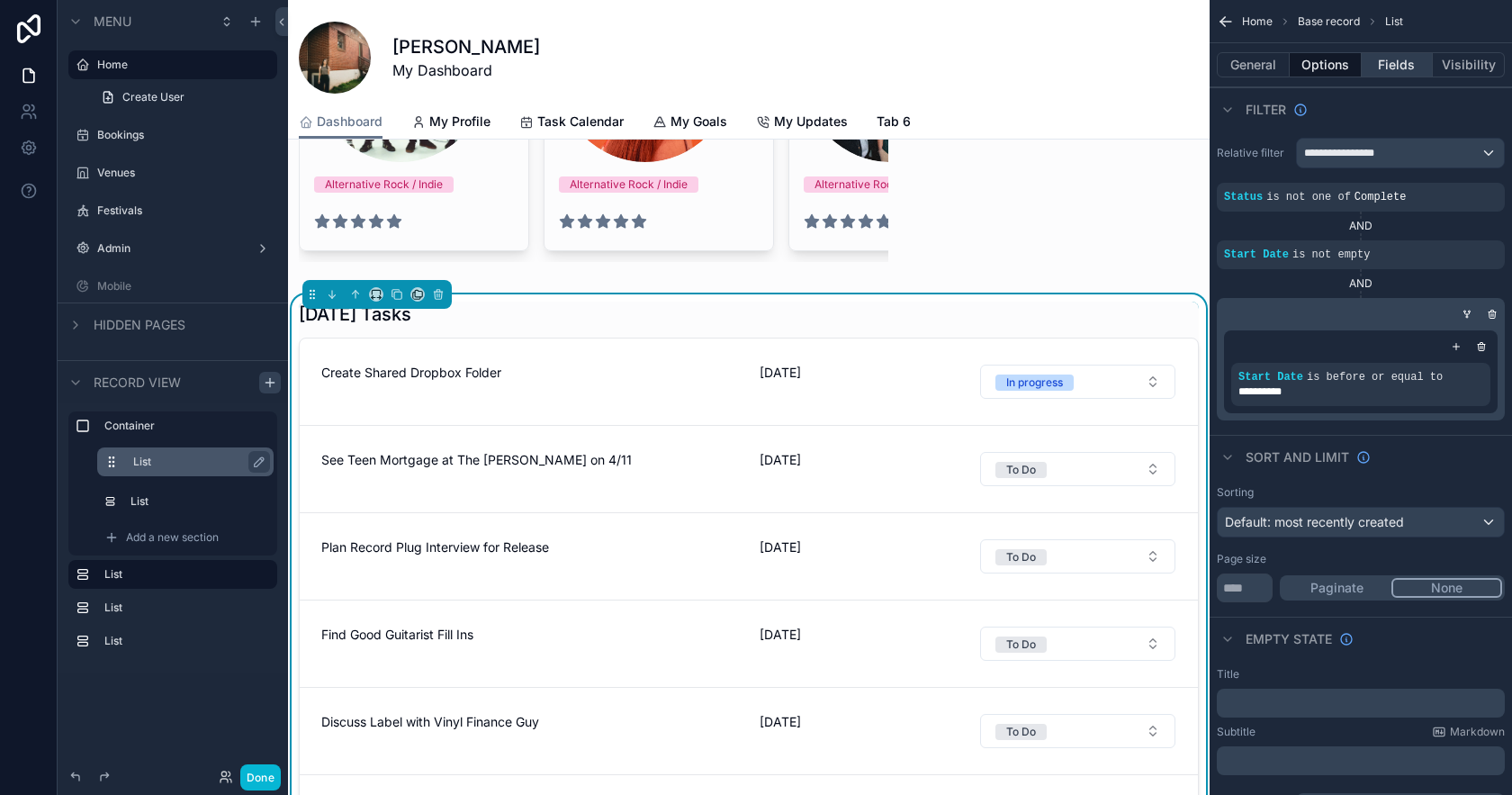
click at [1398, 70] on button "Fields" at bounding box center [1398, 65] width 72 height 26
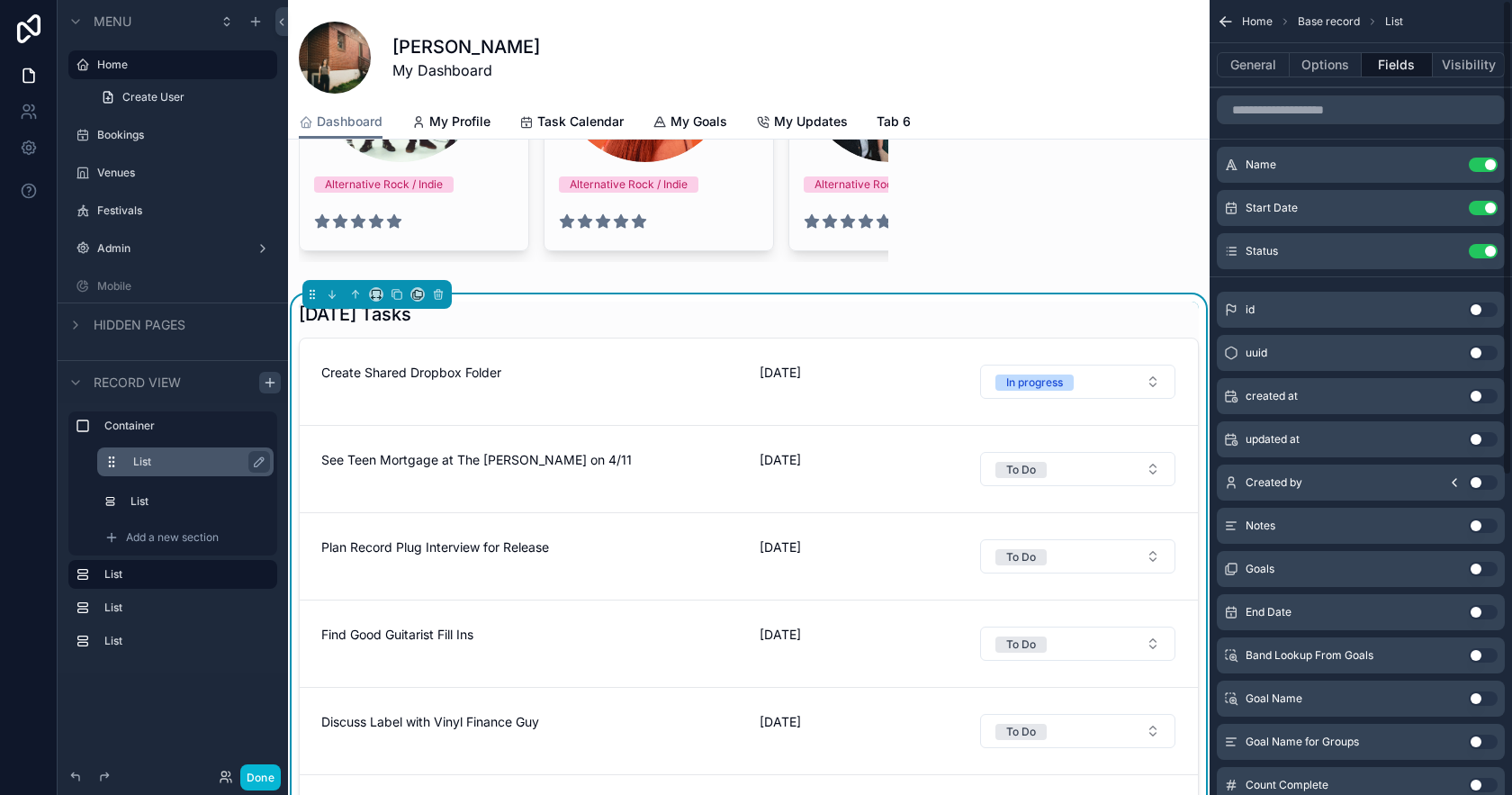
click at [1241, 79] on div "General Options Fields Visibility" at bounding box center [1361, 64] width 302 height 43
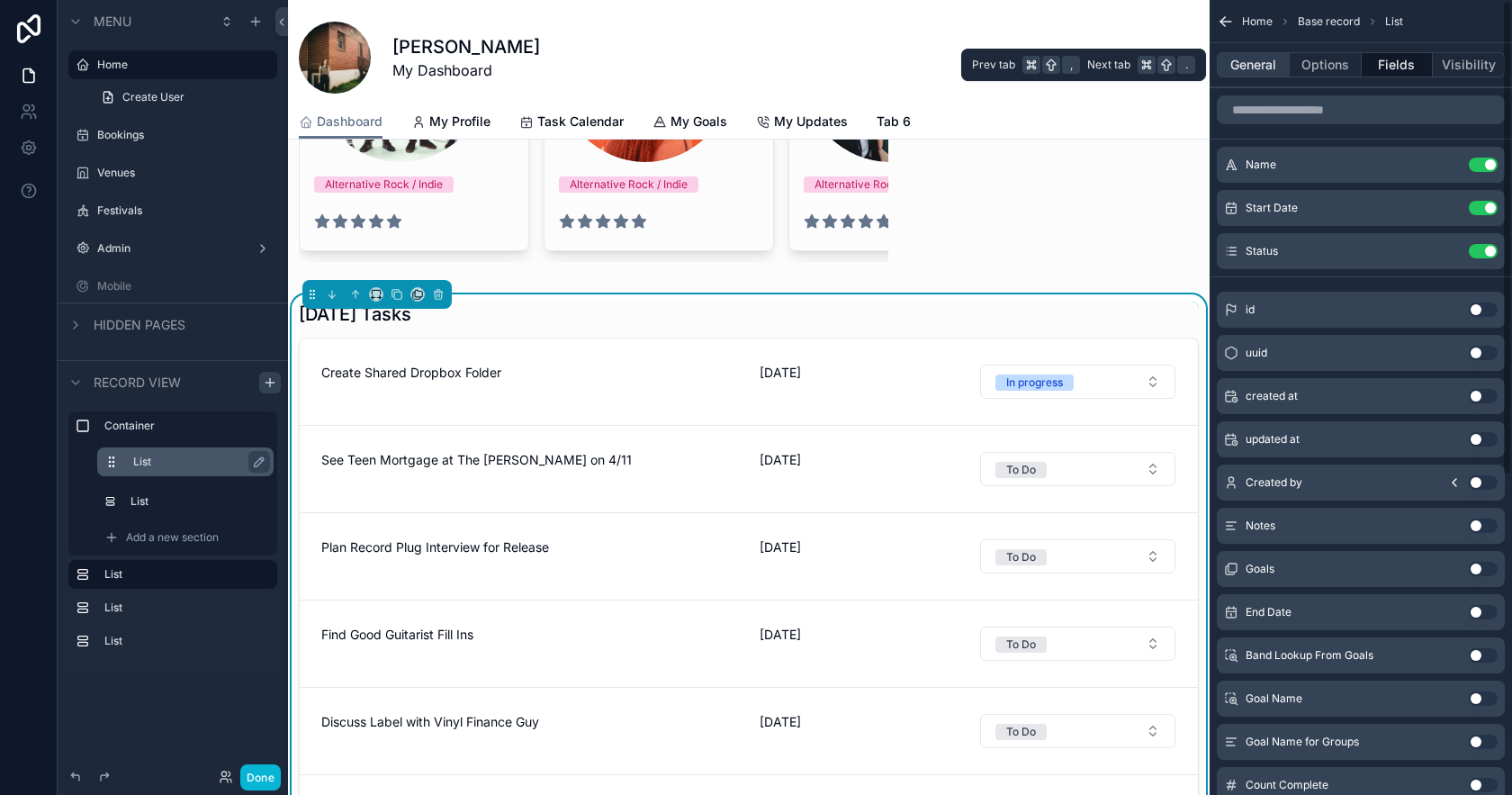
click at [1242, 69] on button "General" at bounding box center [1254, 65] width 73 height 26
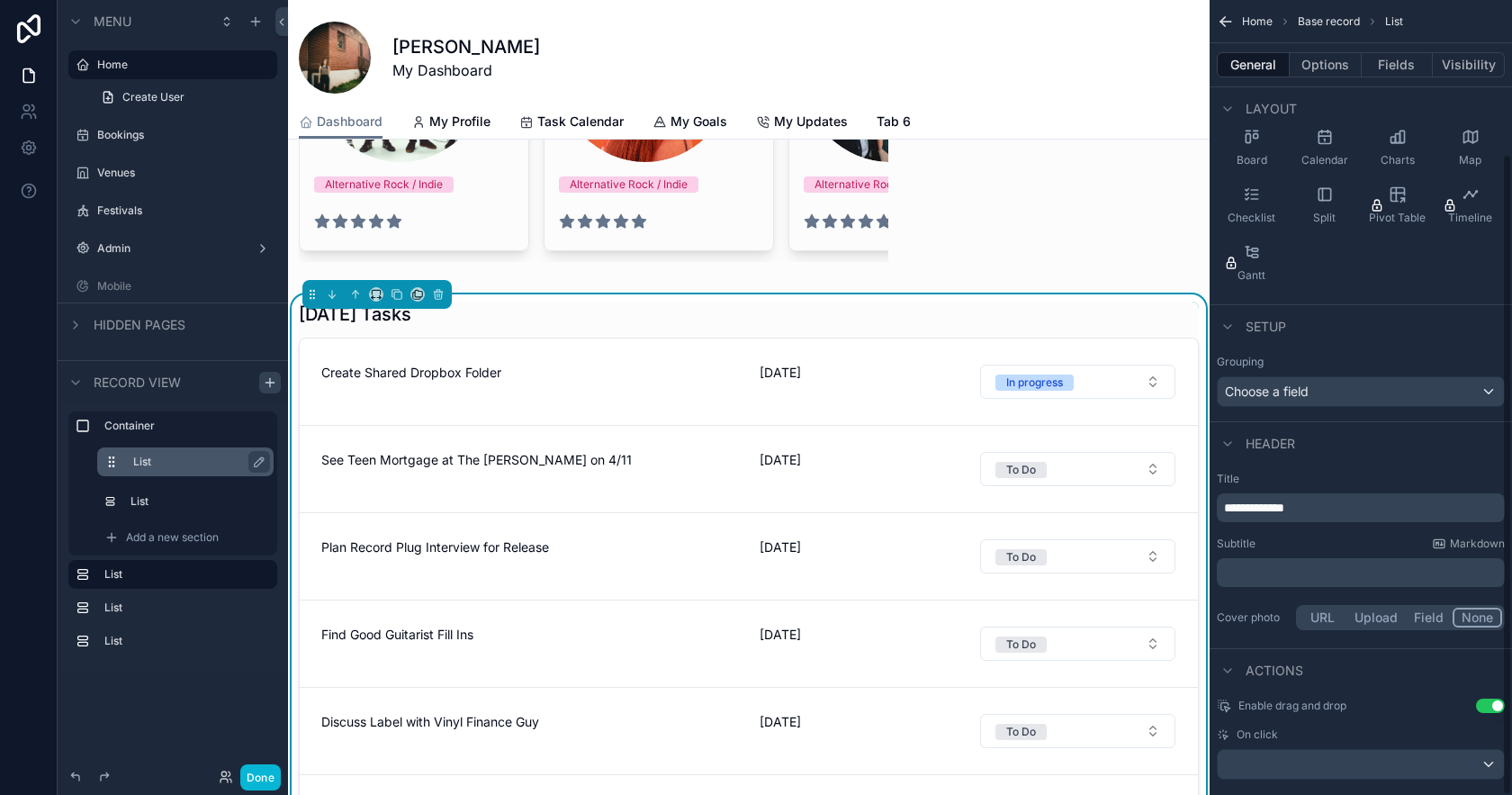
scroll to position [191, 0]
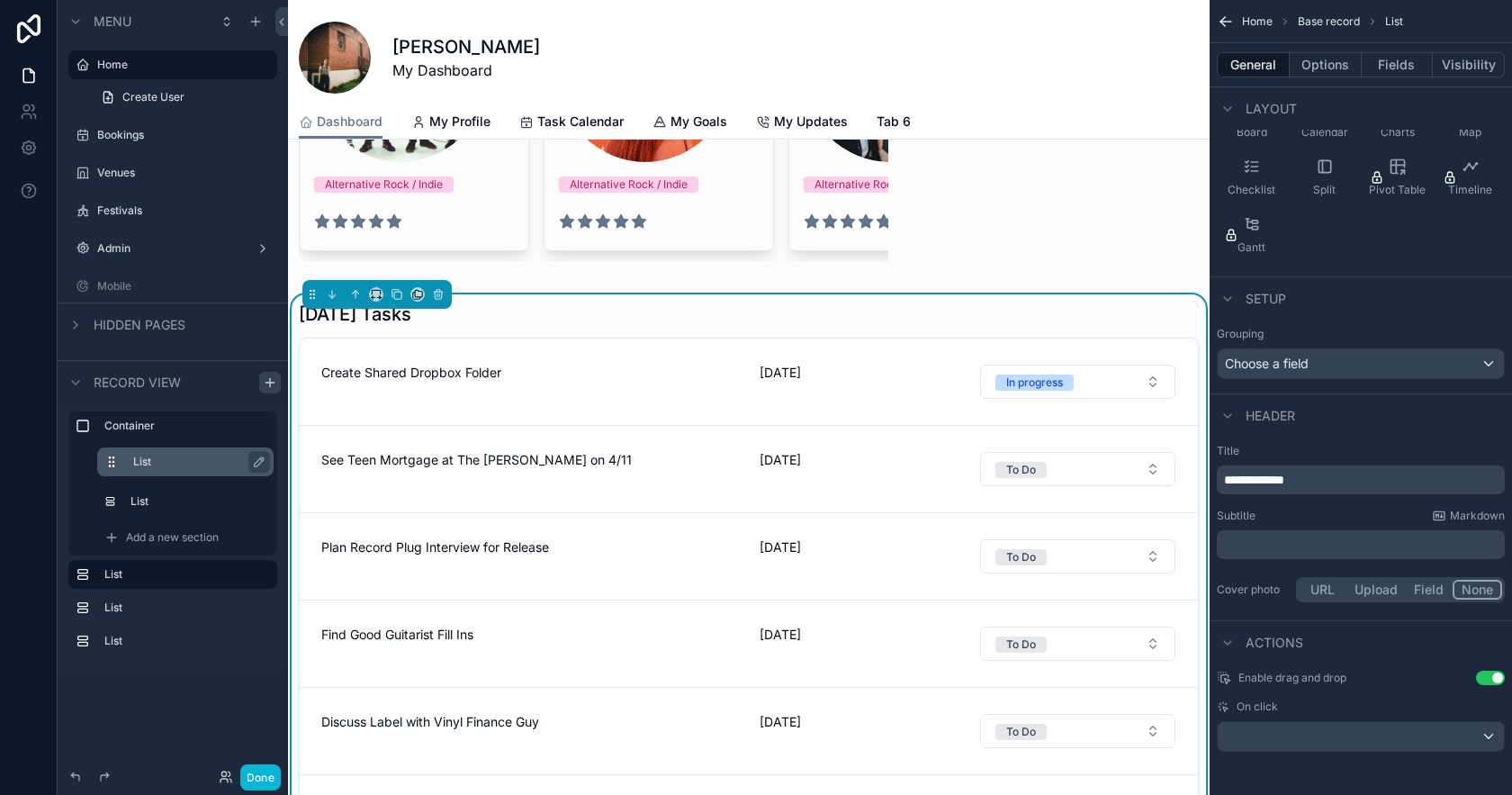
click at [1421, 587] on button "Field" at bounding box center [1430, 590] width 48 height 20
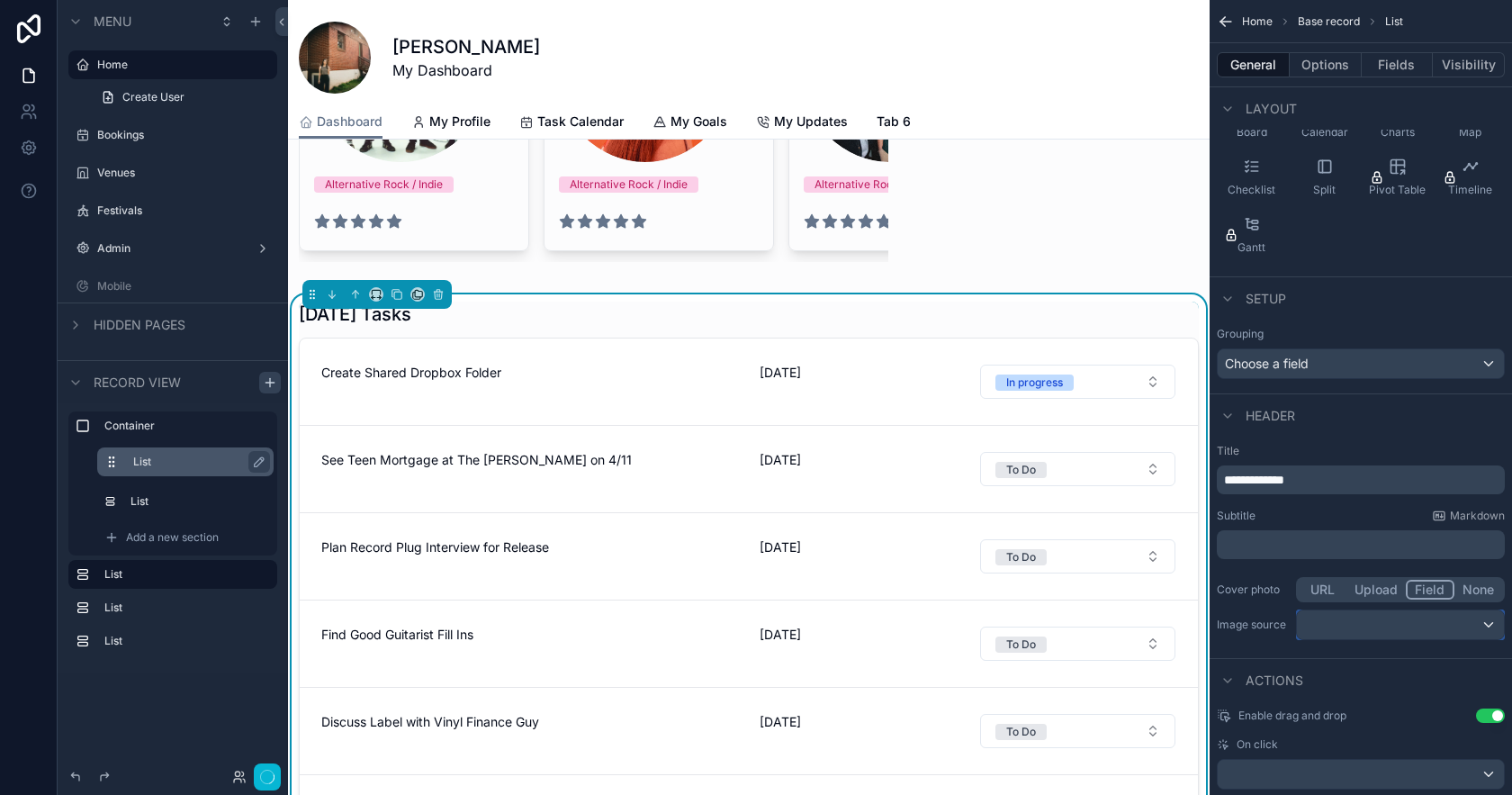
click at [1411, 626] on div "scrollable content" at bounding box center [1400, 624] width 207 height 28
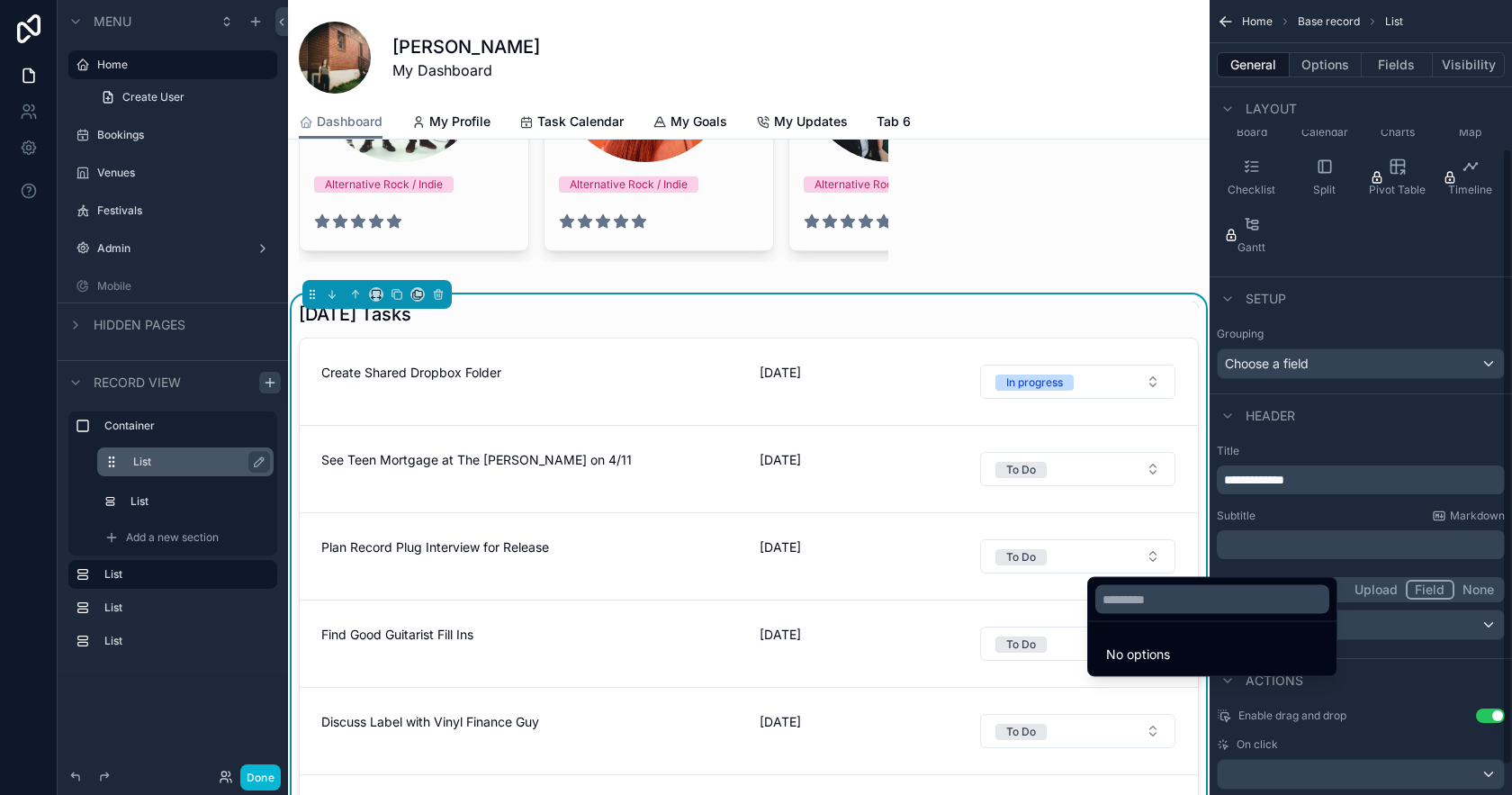
click at [1481, 625] on div "scrollable content" at bounding box center [756, 398] width 1512 height 795
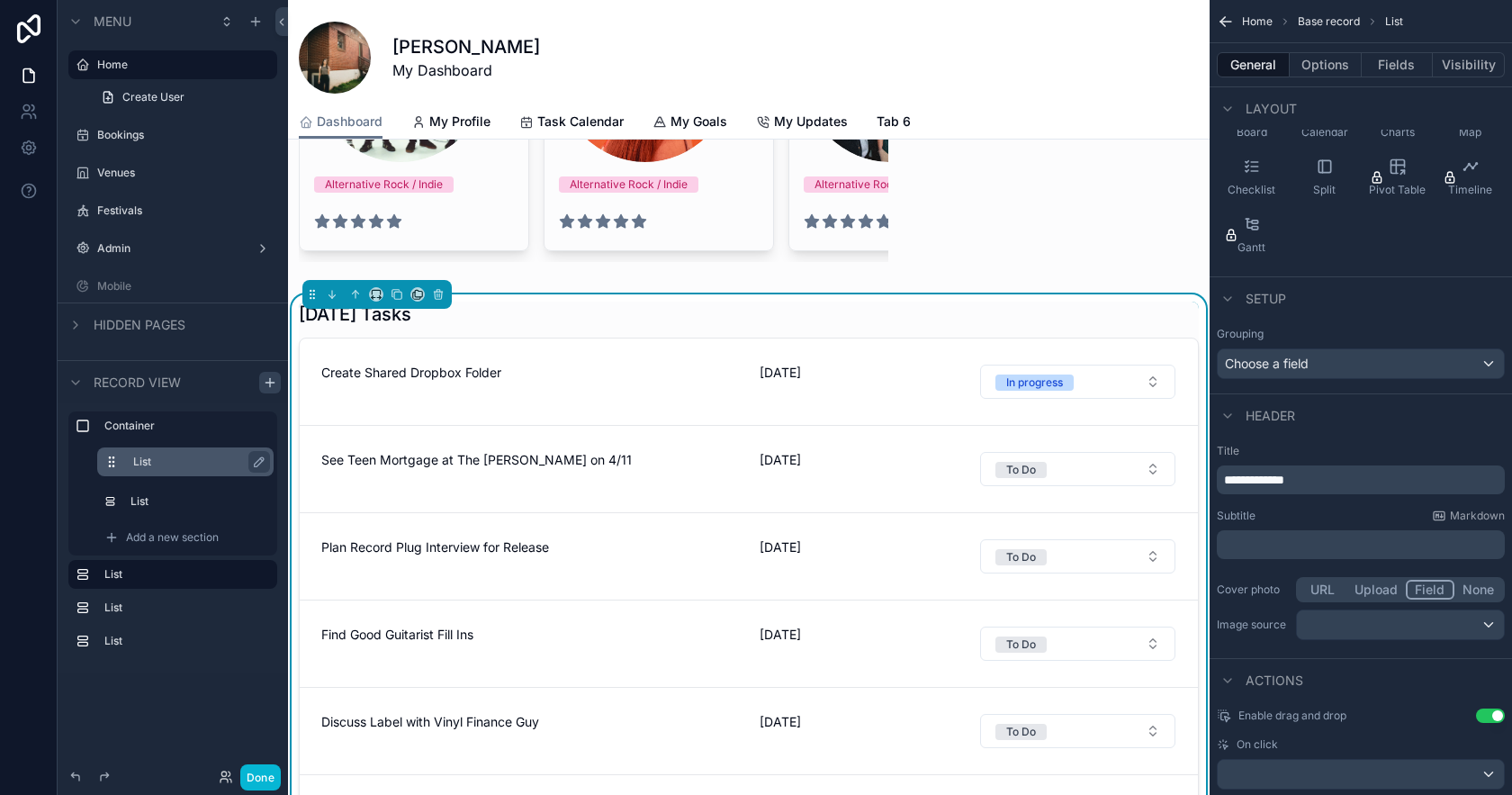
click at [1334, 591] on button "URL" at bounding box center [1322, 590] width 48 height 20
click at [1365, 584] on button "Upload" at bounding box center [1377, 590] width 60 height 20
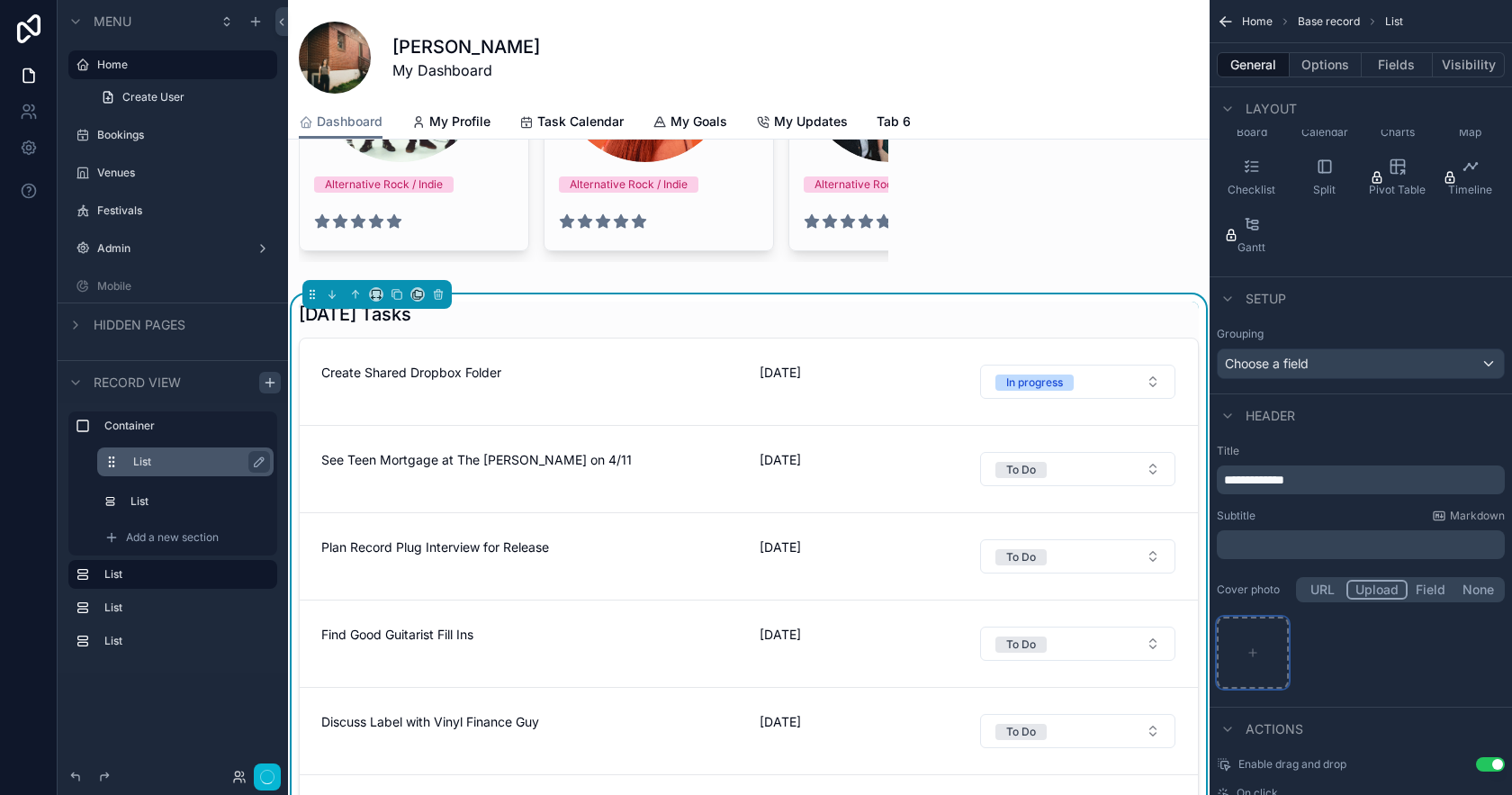
click at [1267, 652] on div "scrollable content" at bounding box center [1253, 652] width 72 height 72
type input "**********"
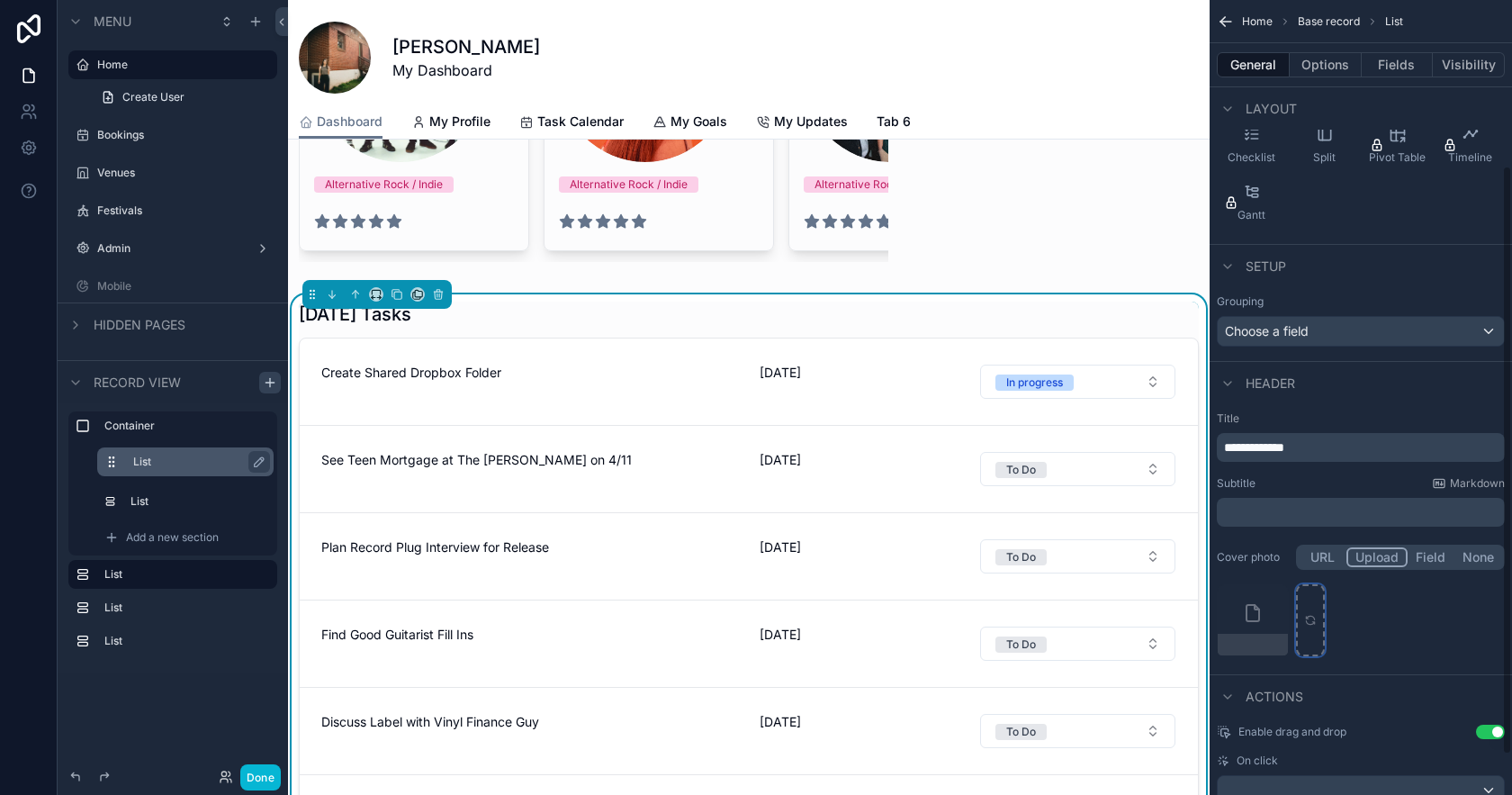
scroll to position [278, 0]
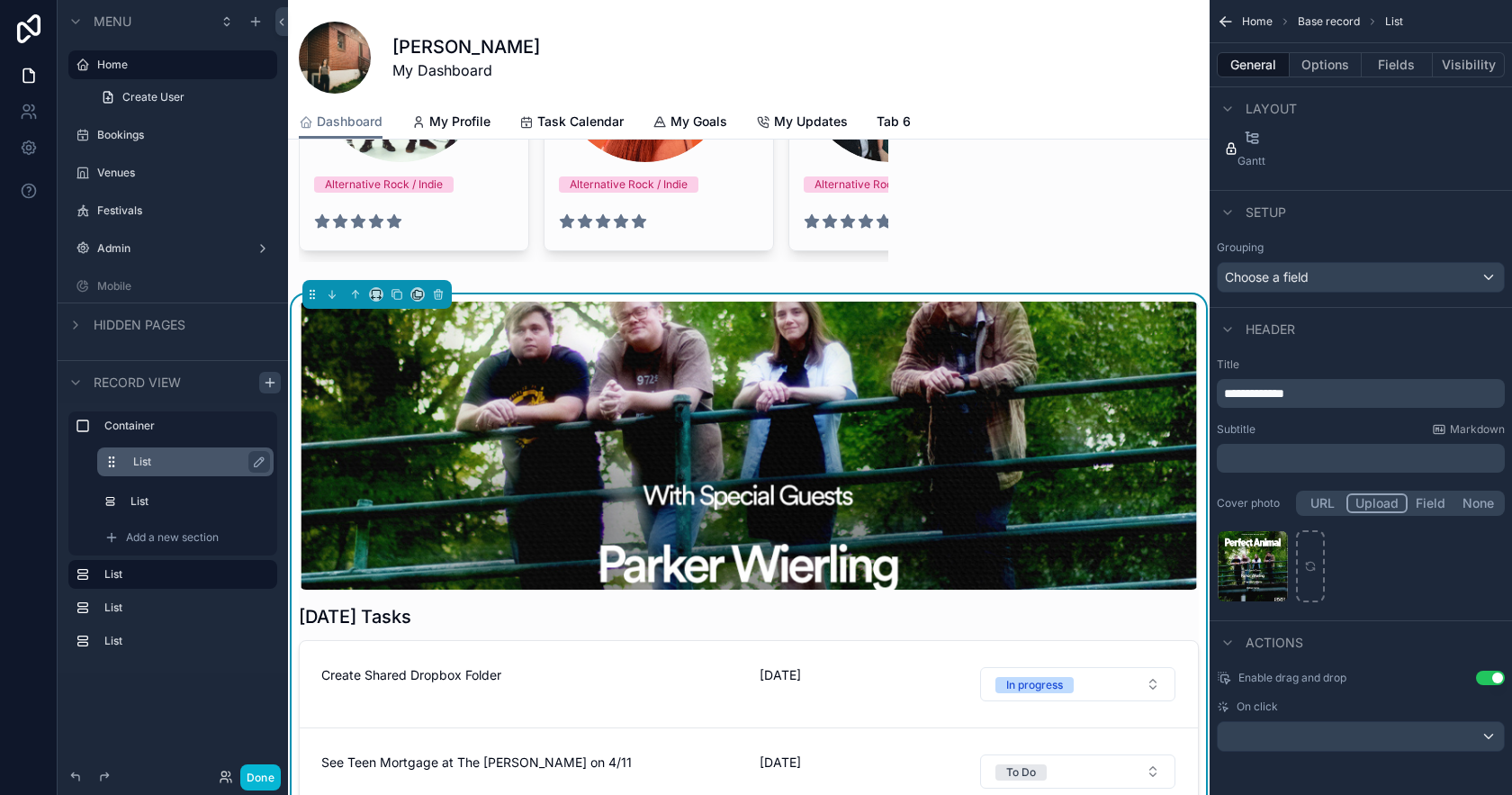
click at [1474, 494] on div "**********" at bounding box center [1361, 481] width 302 height 263
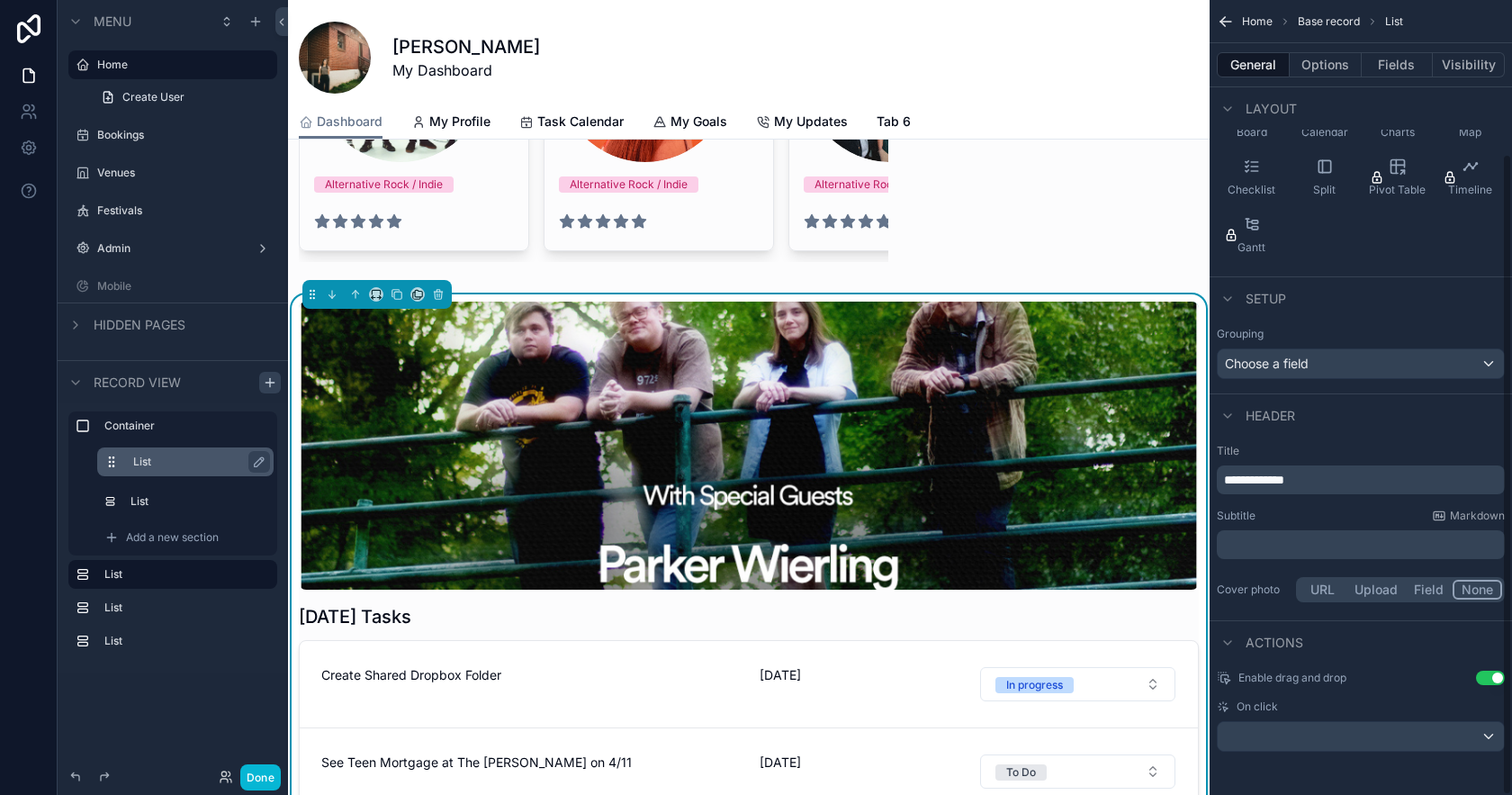
scroll to position [191, 0]
click at [1376, 586] on button "Upload" at bounding box center [1376, 590] width 60 height 20
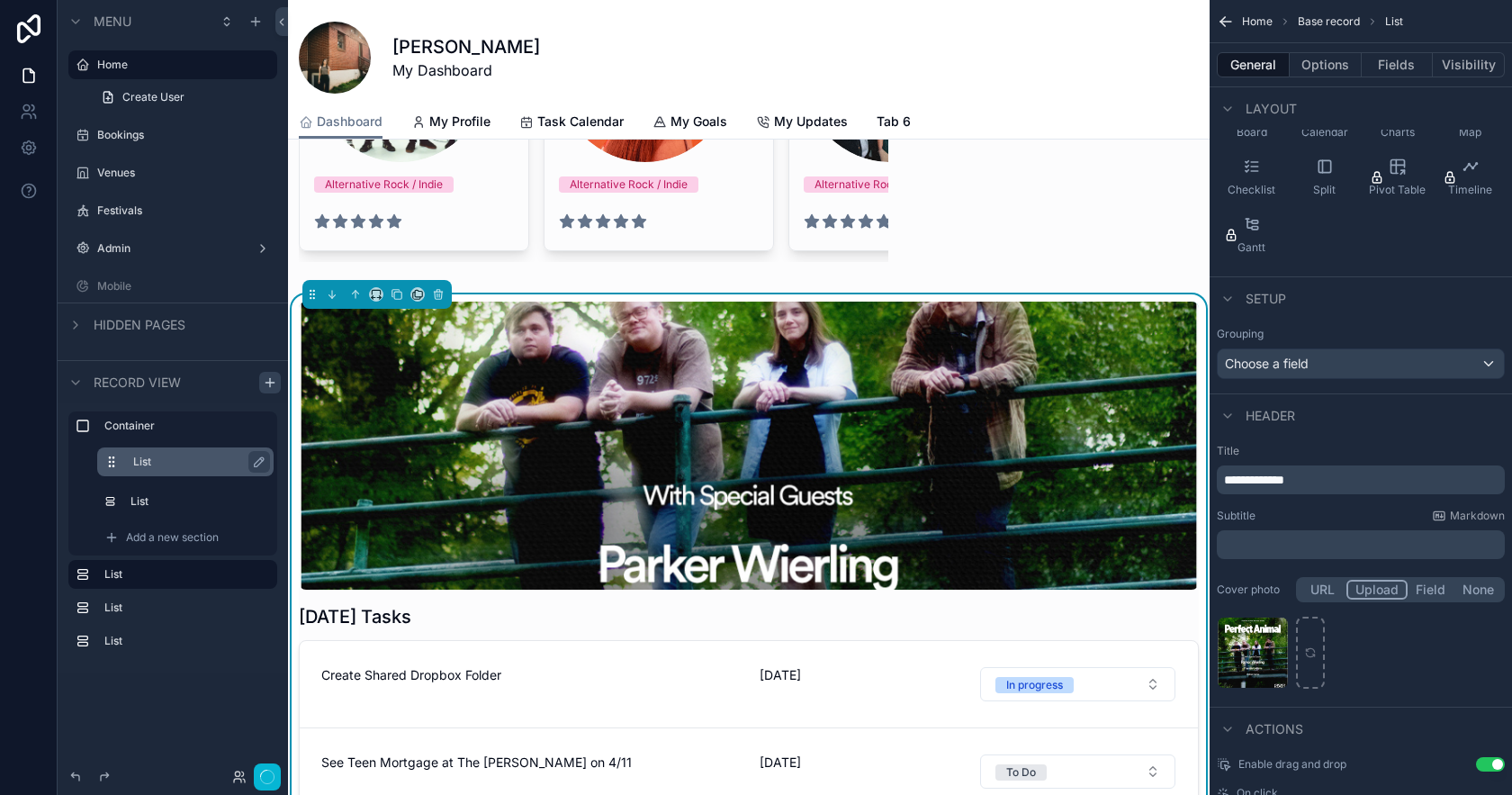
click at [1464, 589] on button "None" at bounding box center [1478, 590] width 48 height 20
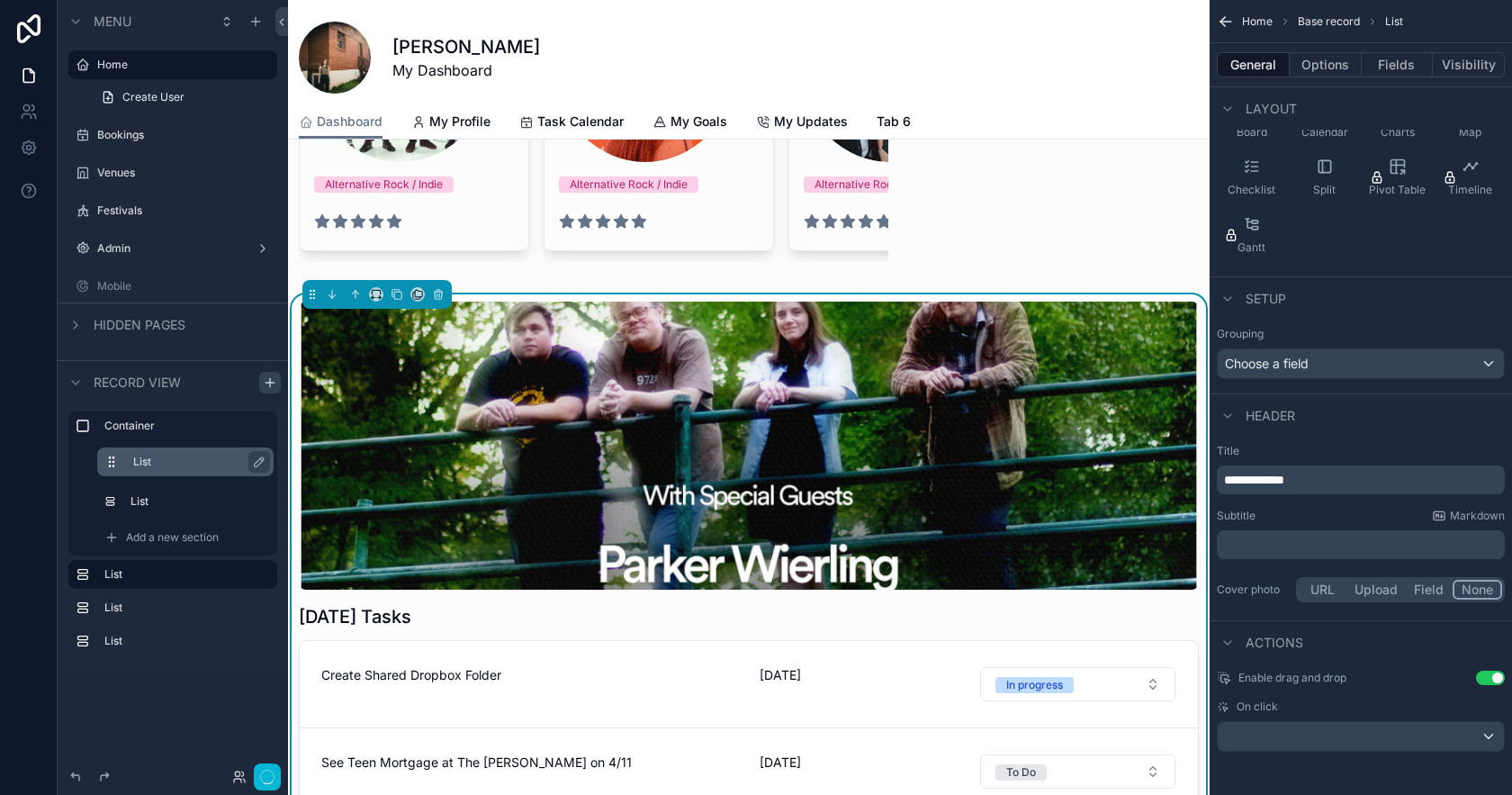
click at [1365, 589] on button "Upload" at bounding box center [1376, 590] width 60 height 20
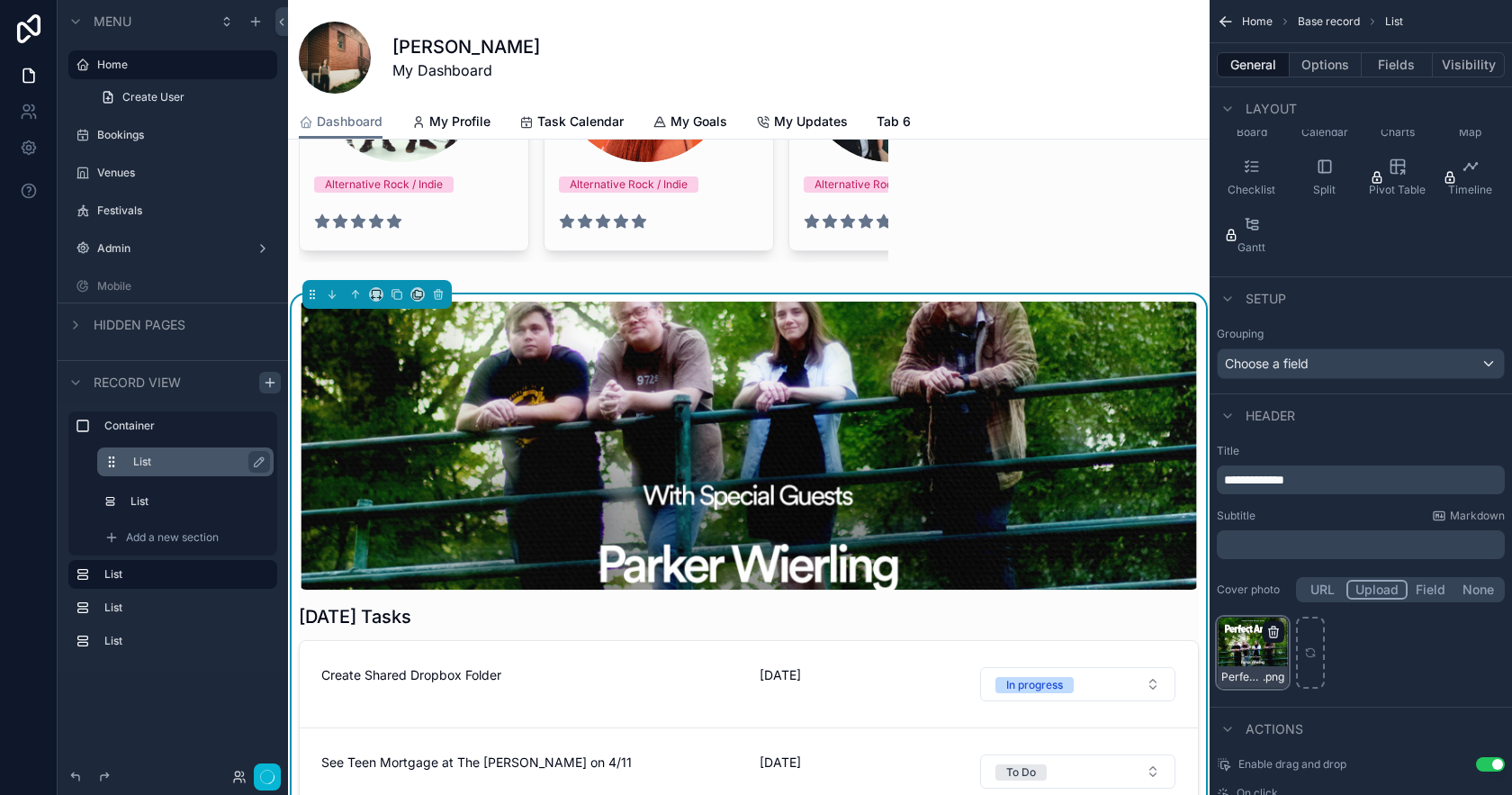
click at [1278, 634] on icon "scrollable content" at bounding box center [1273, 633] width 8 height 8
click at [1311, 601] on icon "button" at bounding box center [1311, 601] width 0 height 4
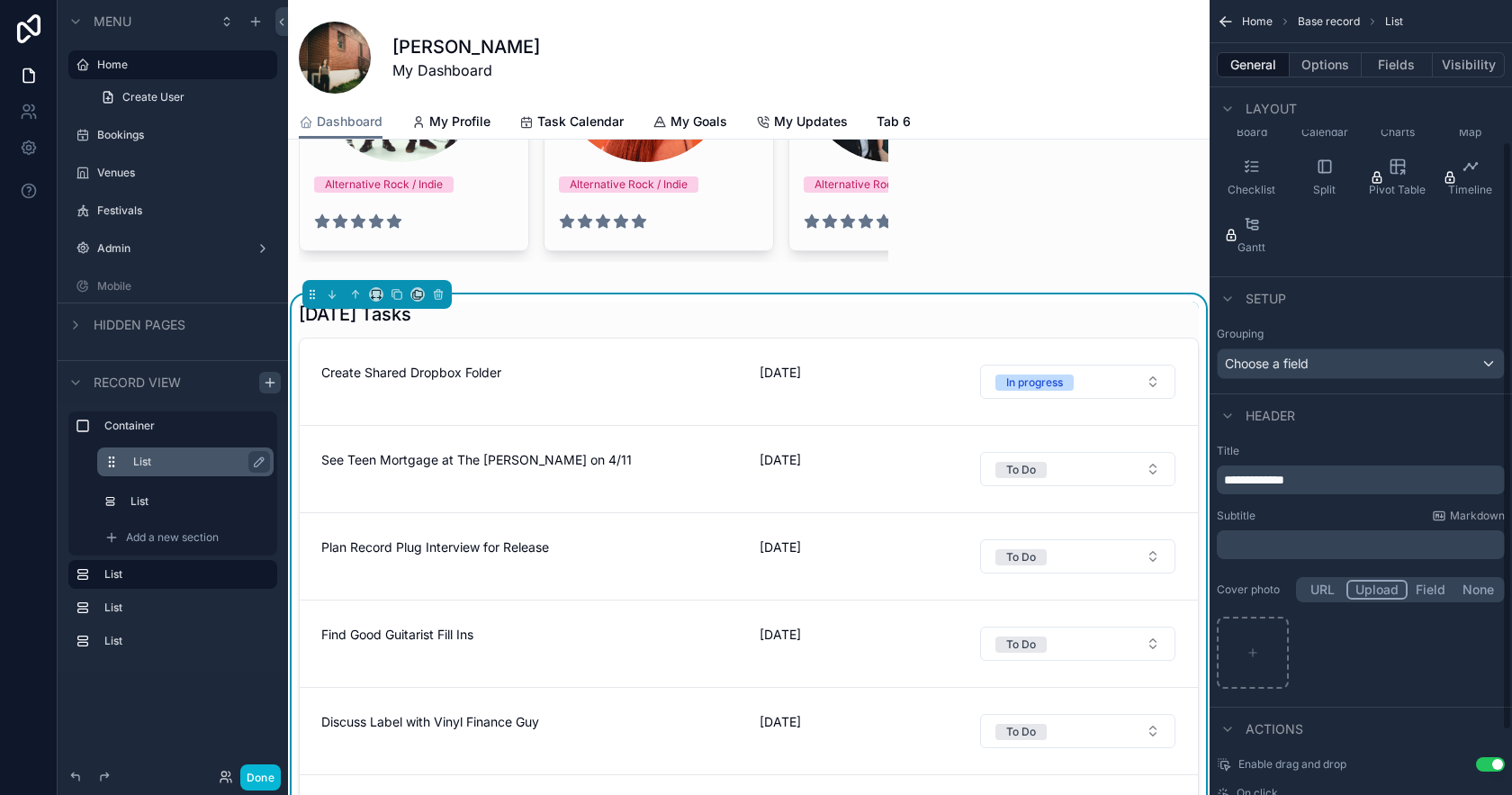
click at [1488, 587] on button "None" at bounding box center [1478, 590] width 48 height 20
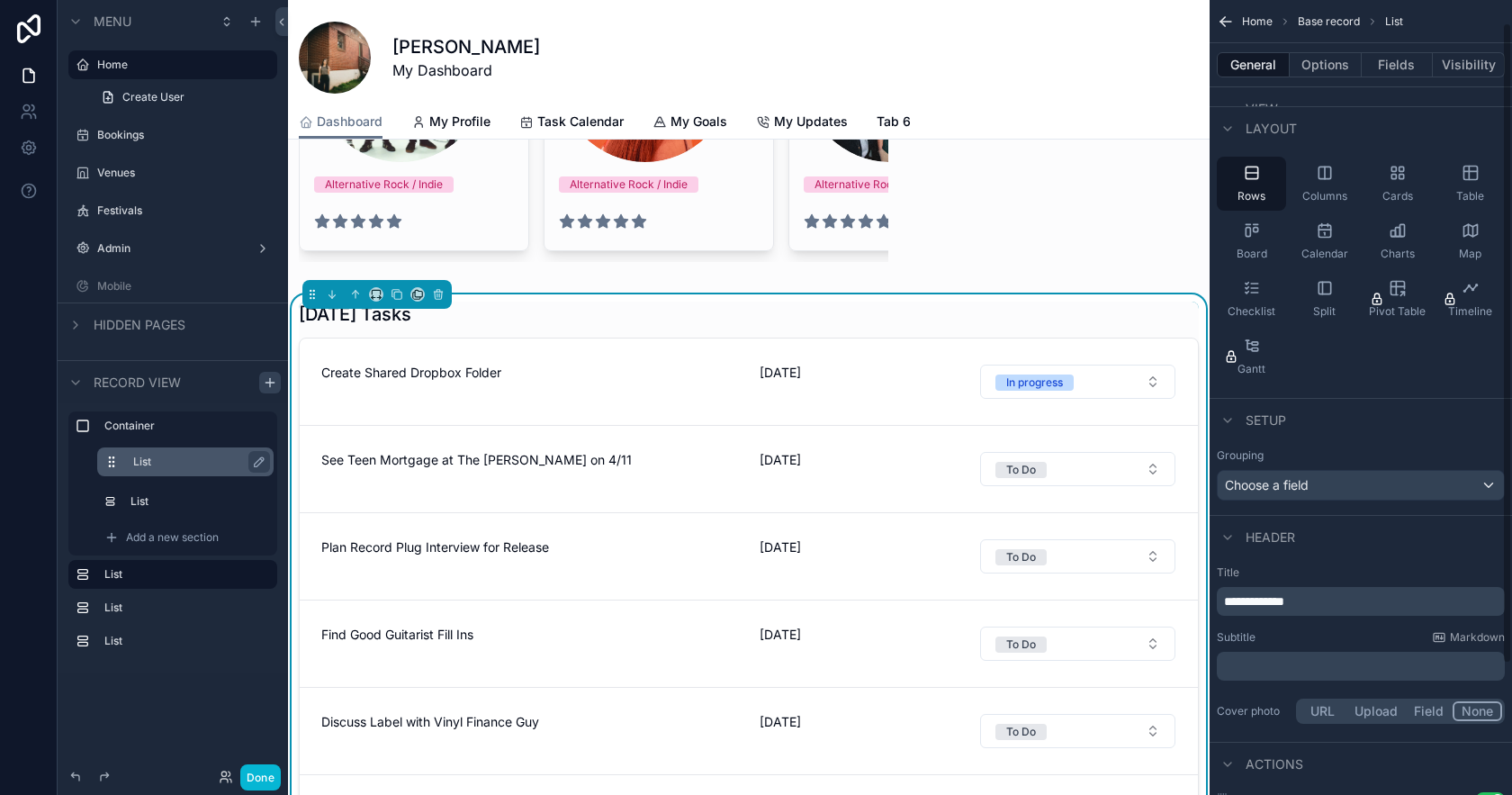
scroll to position [0, 0]
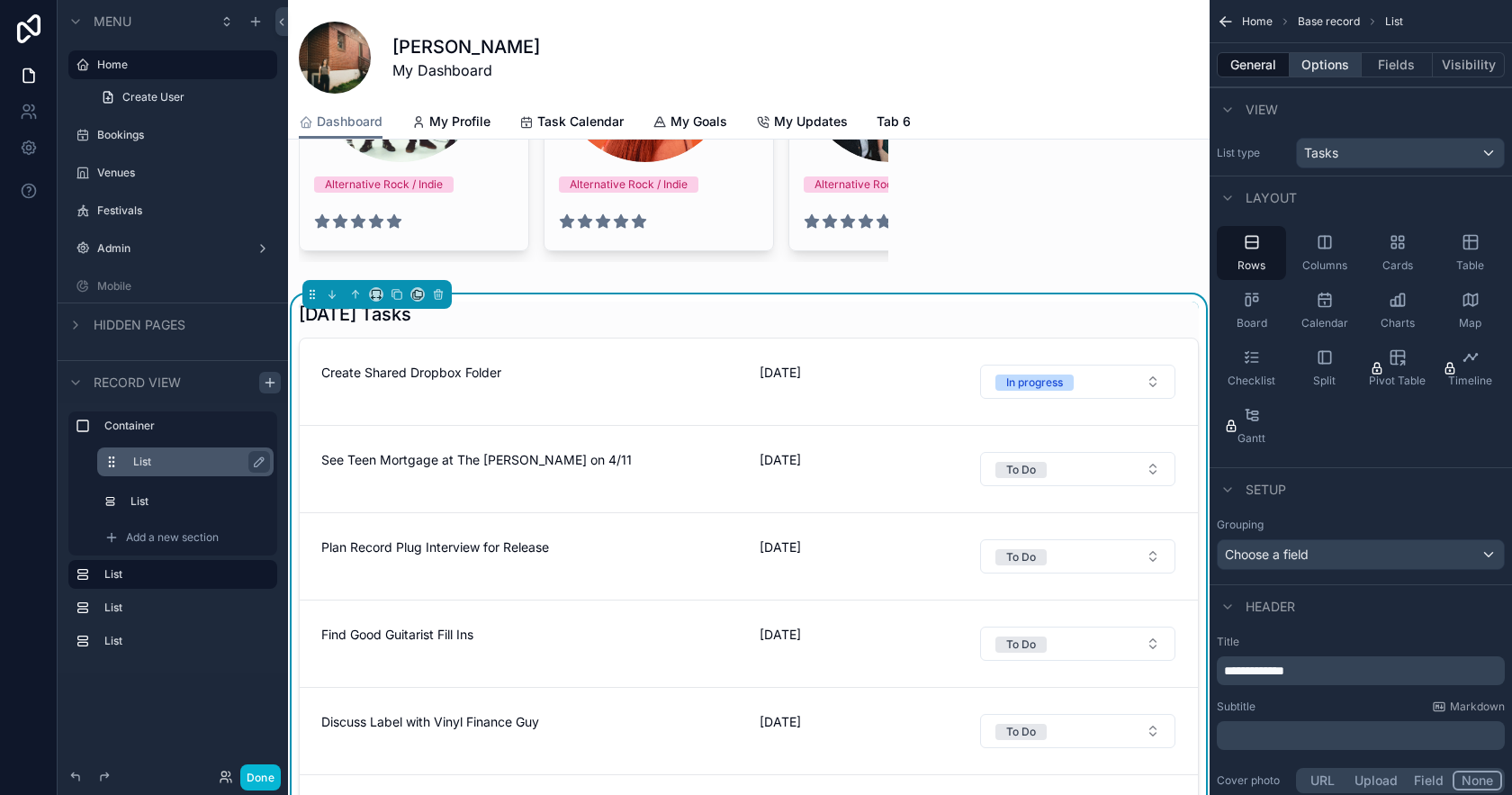
click at [1343, 63] on button "Options" at bounding box center [1326, 65] width 72 height 26
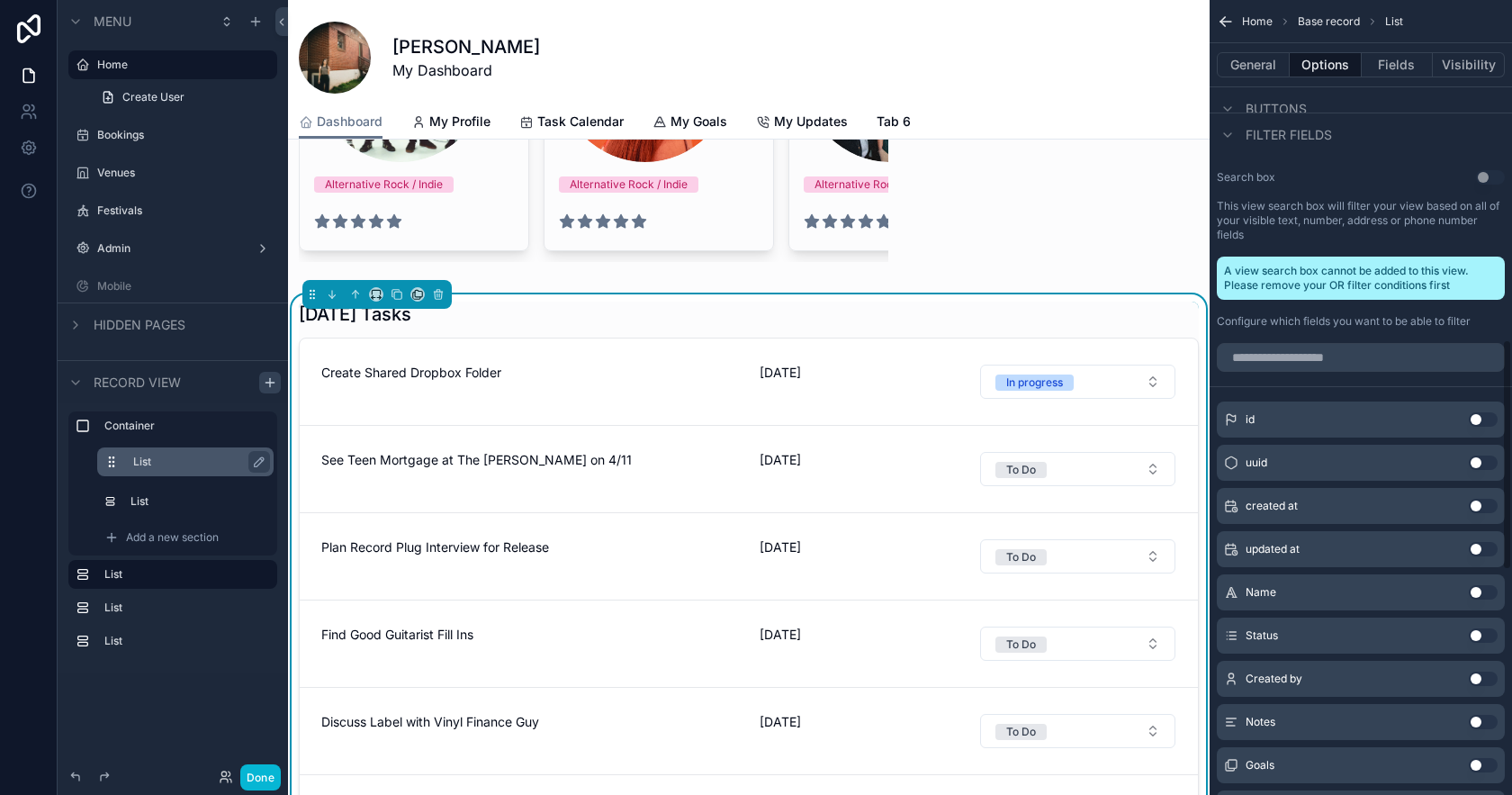
scroll to position [1171, 0]
click at [1399, 64] on button "Fields" at bounding box center [1398, 65] width 72 height 26
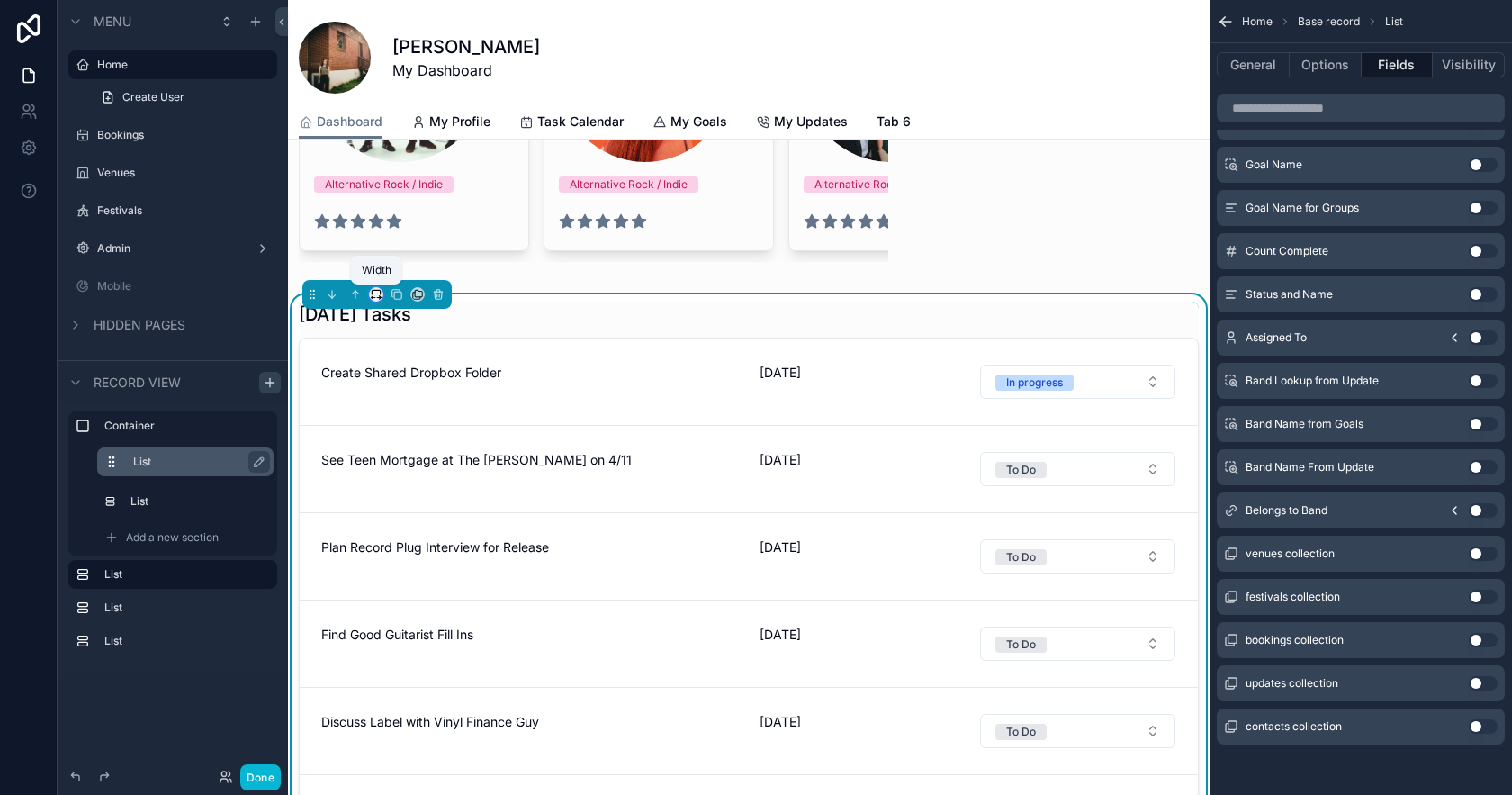
click at [377, 291] on icon "scrollable content" at bounding box center [376, 295] width 13 height 13
click at [397, 525] on span "Full width" at bounding box center [412, 533] width 56 height 22
click at [419, 291] on icon "scrollable content" at bounding box center [418, 295] width 13 height 13
click at [419, 292] on div "scrollable content" at bounding box center [756, 398] width 1512 height 795
click at [259, 770] on button "Done" at bounding box center [260, 777] width 40 height 27
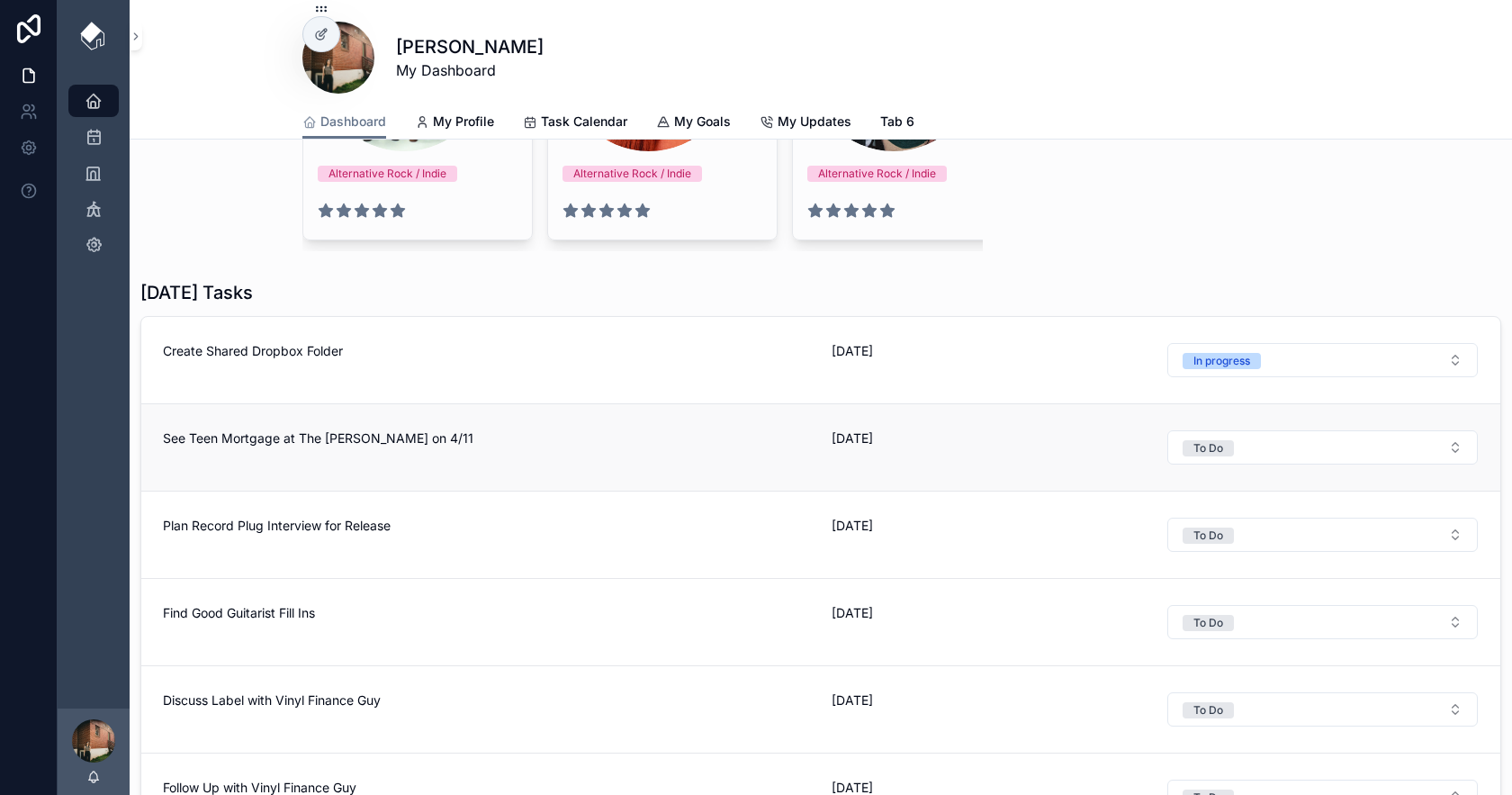
scroll to position [279, 0]
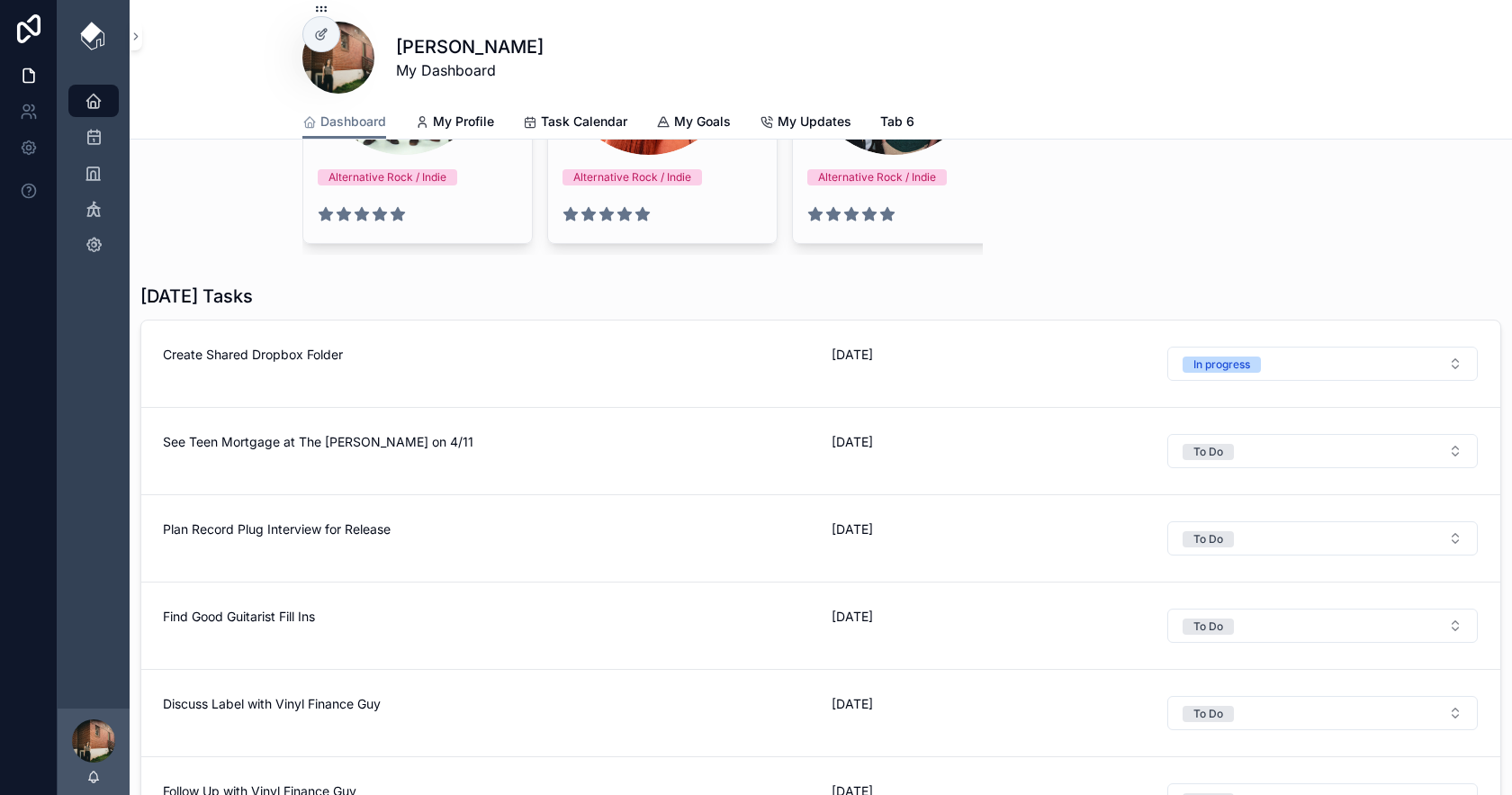
click at [92, 747] on div "scrollable content" at bounding box center [93, 740] width 43 height 43
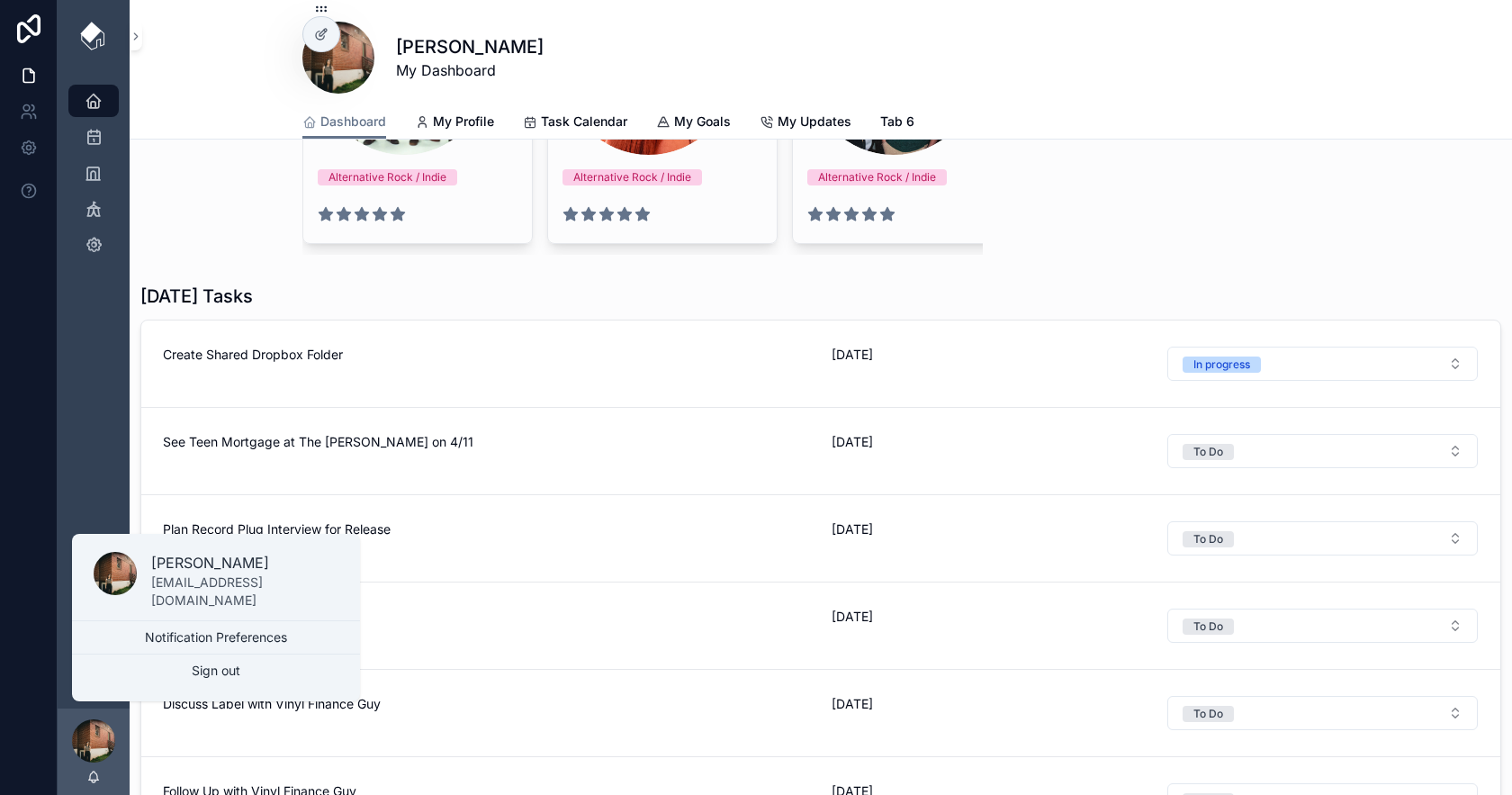
click at [93, 747] on div "scrollable content" at bounding box center [93, 740] width 43 height 43
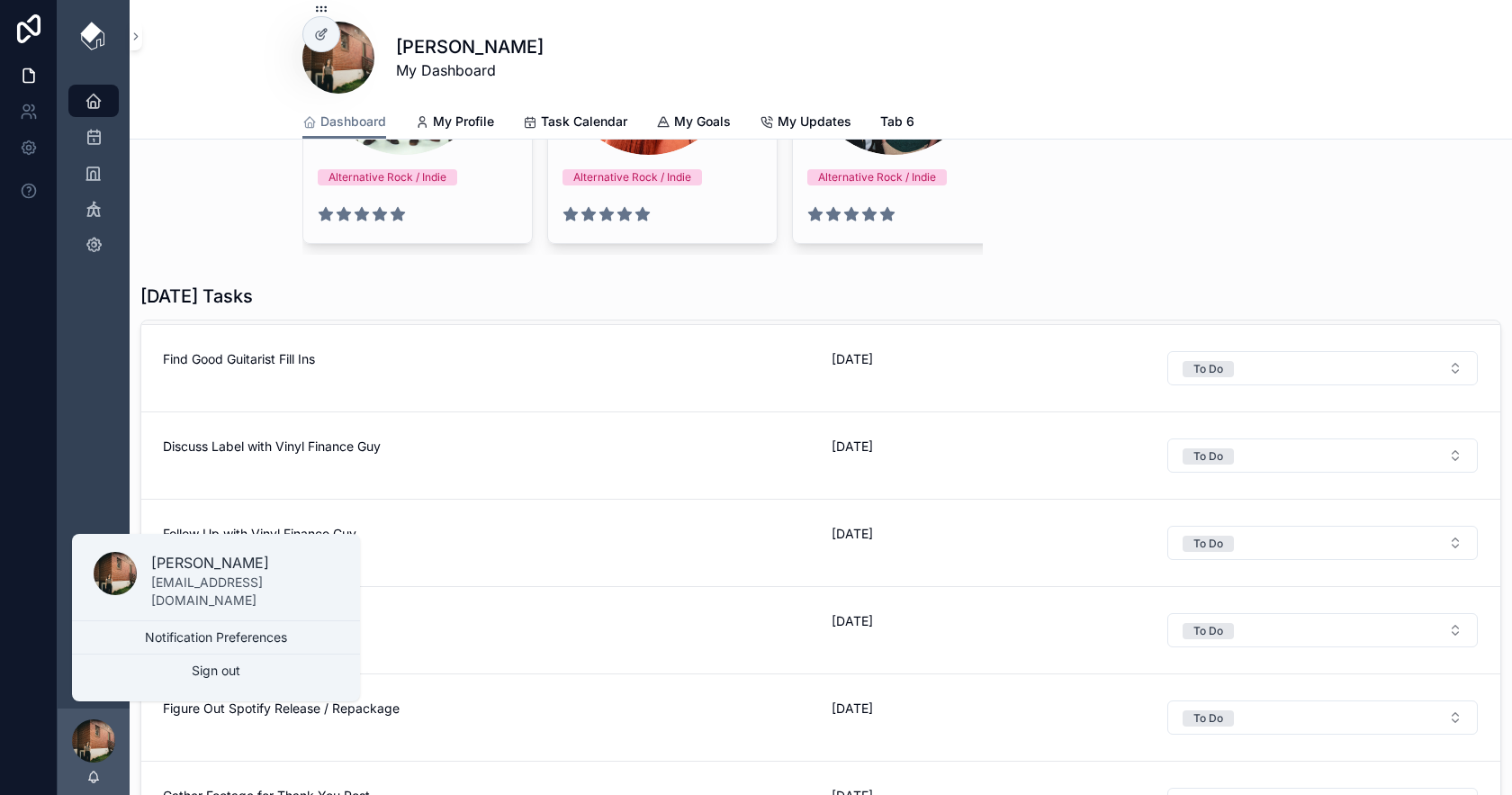
scroll to position [278, 0]
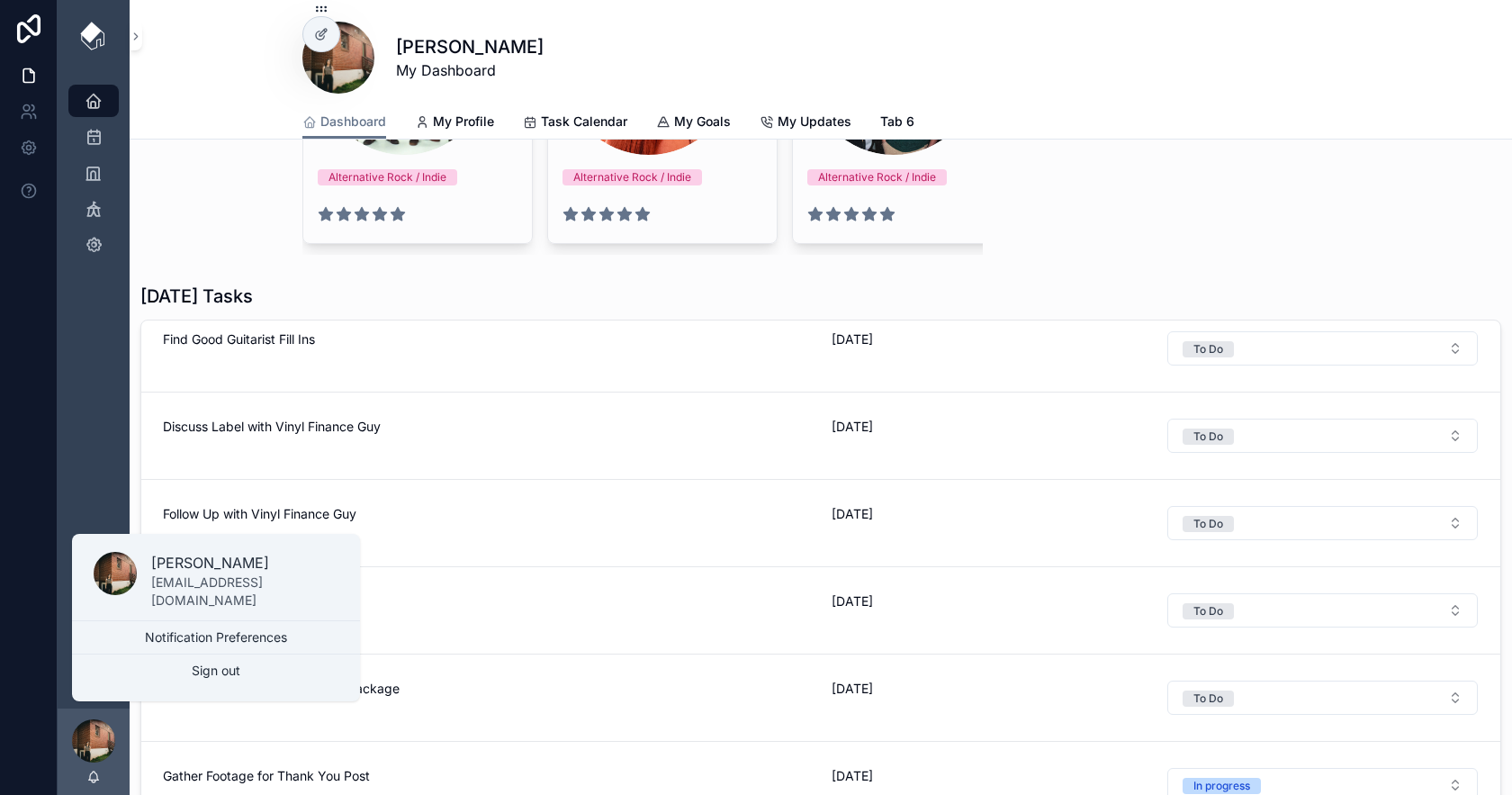
click at [209, 299] on h1 "[DATE] Tasks" at bounding box center [196, 297] width 113 height 26
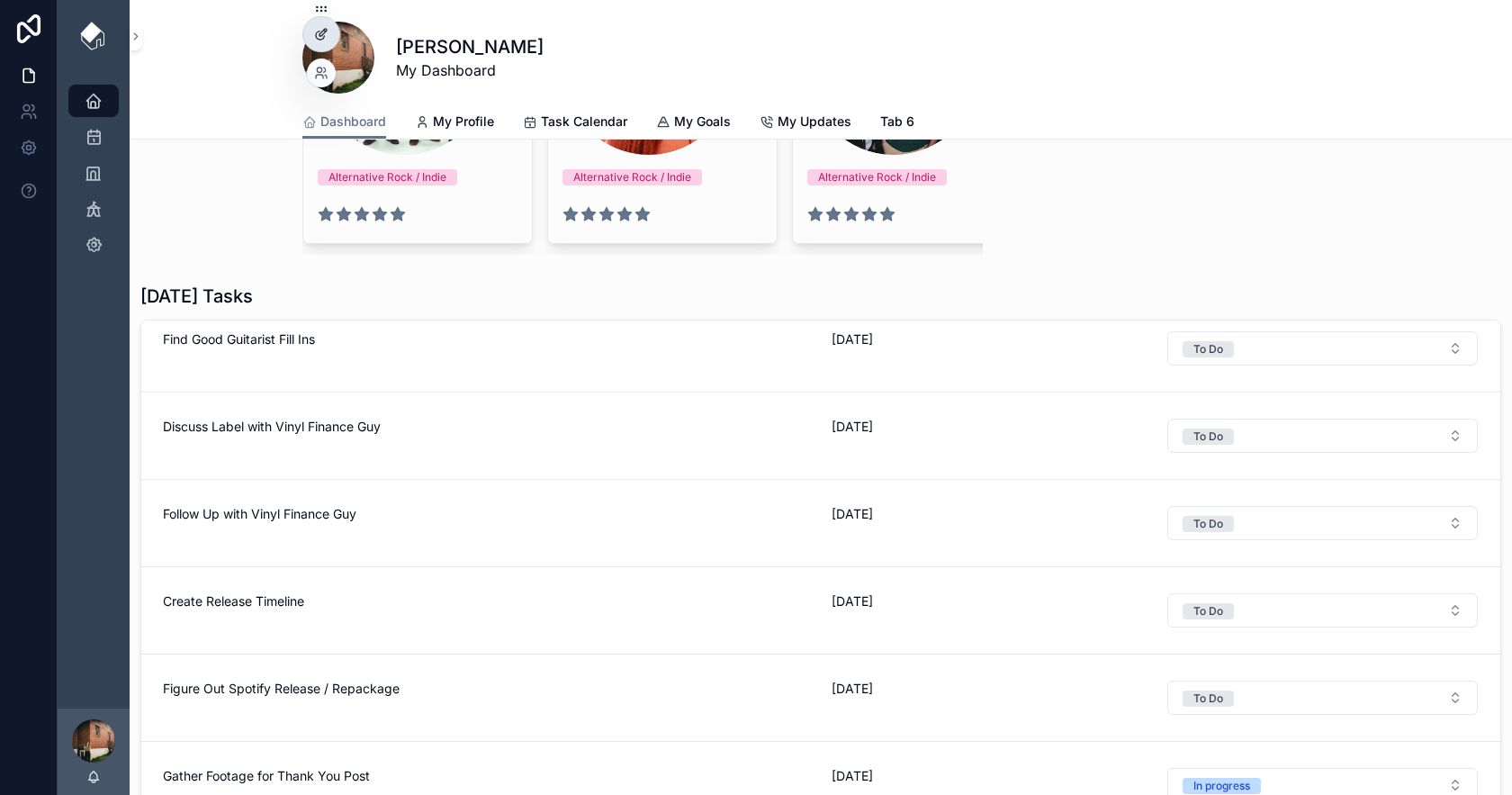
click at [314, 32] on icon at bounding box center [321, 34] width 15 height 15
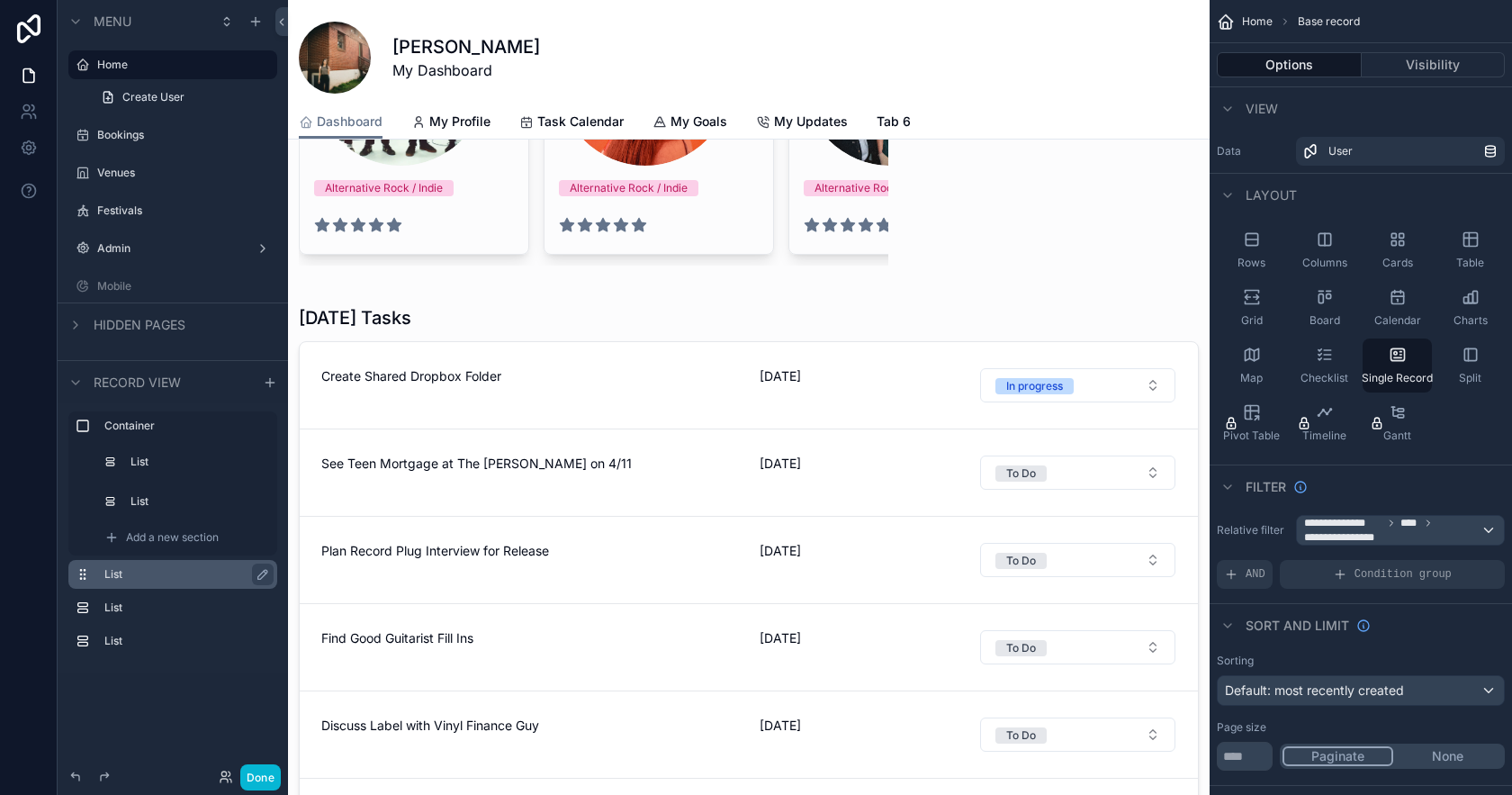
click at [153, 567] on label "List" at bounding box center [183, 574] width 158 height 15
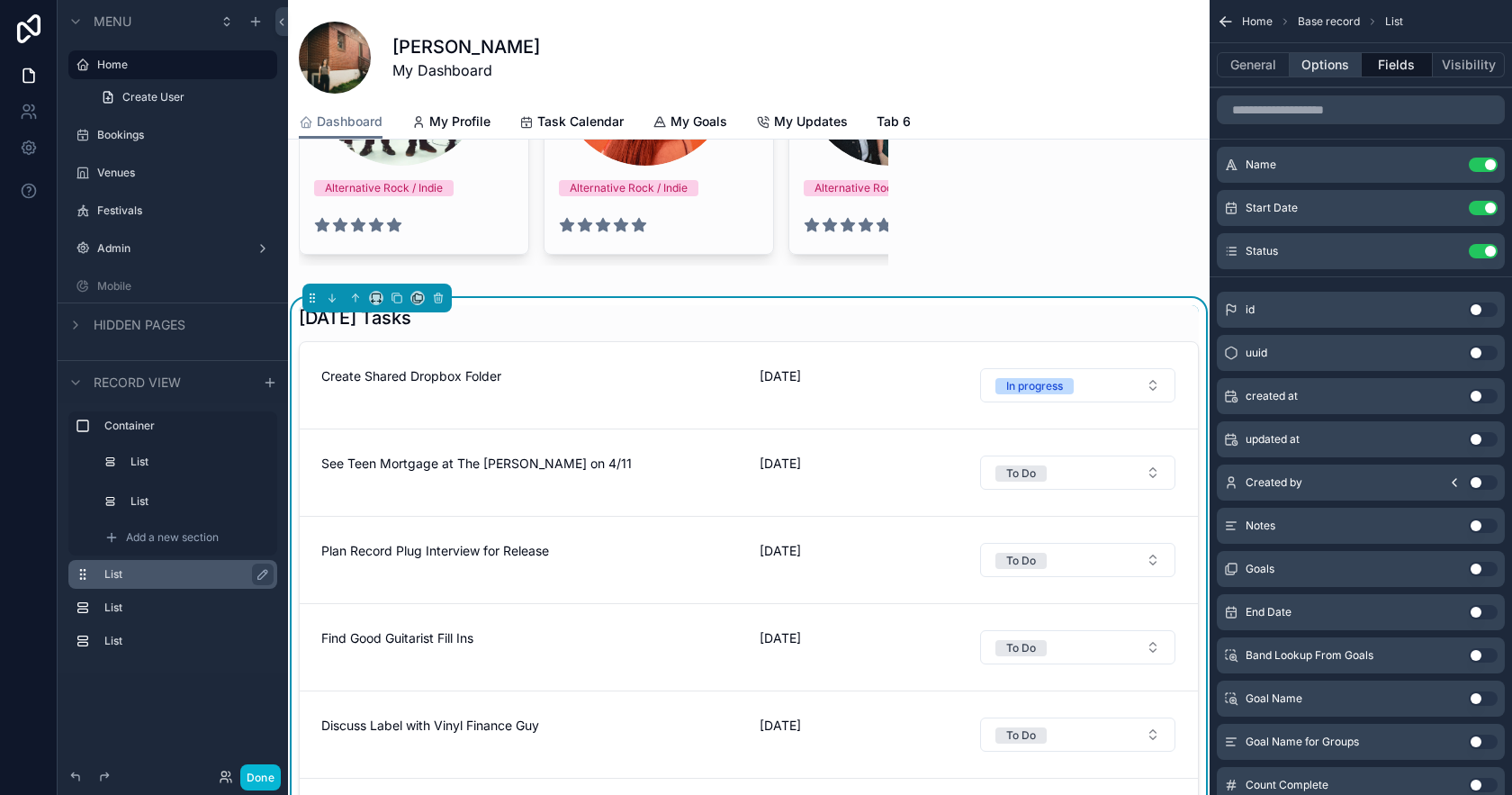
click at [1331, 70] on button "Options" at bounding box center [1326, 65] width 72 height 26
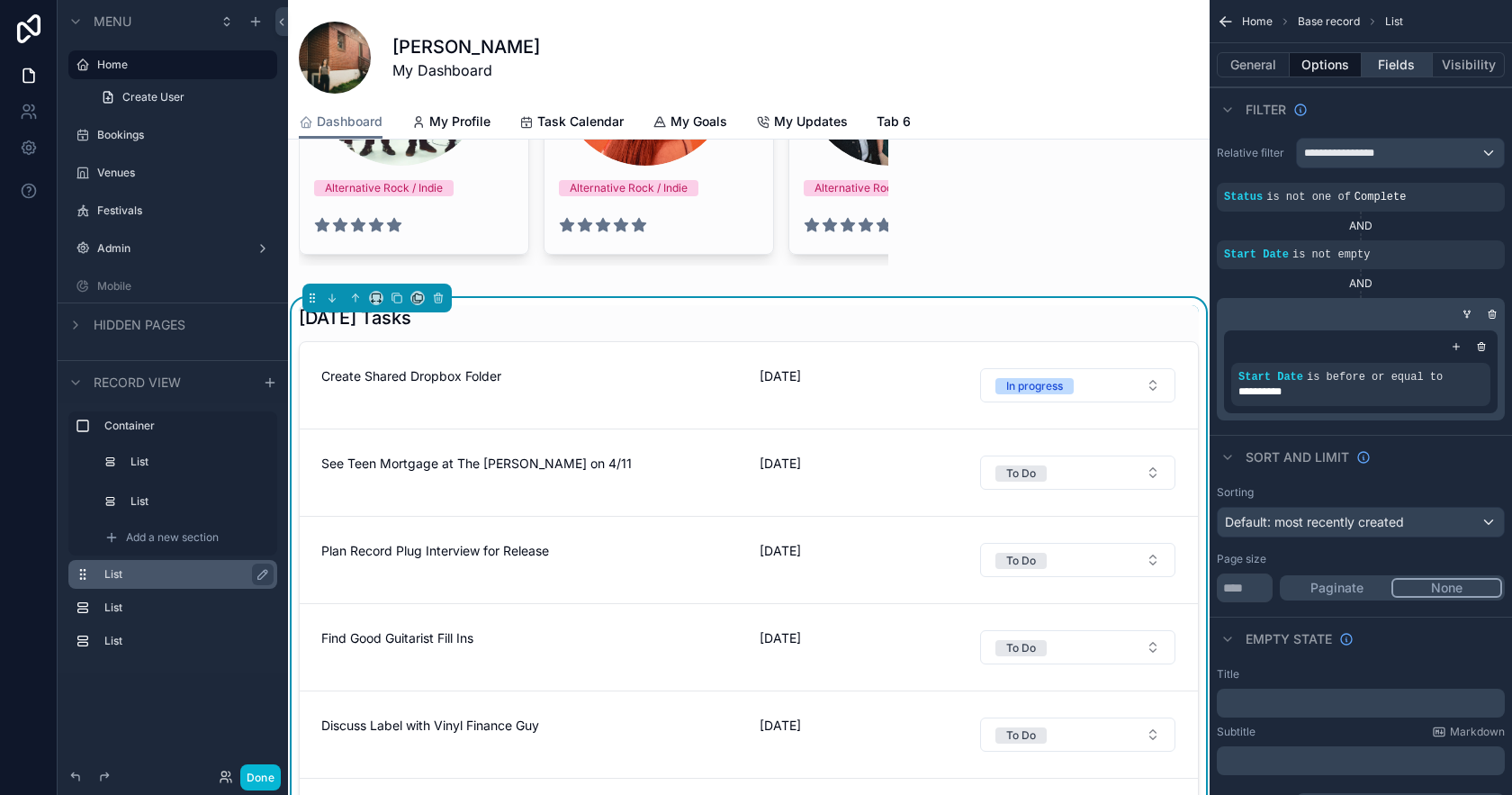
click at [1407, 61] on button "Fields" at bounding box center [1398, 65] width 72 height 26
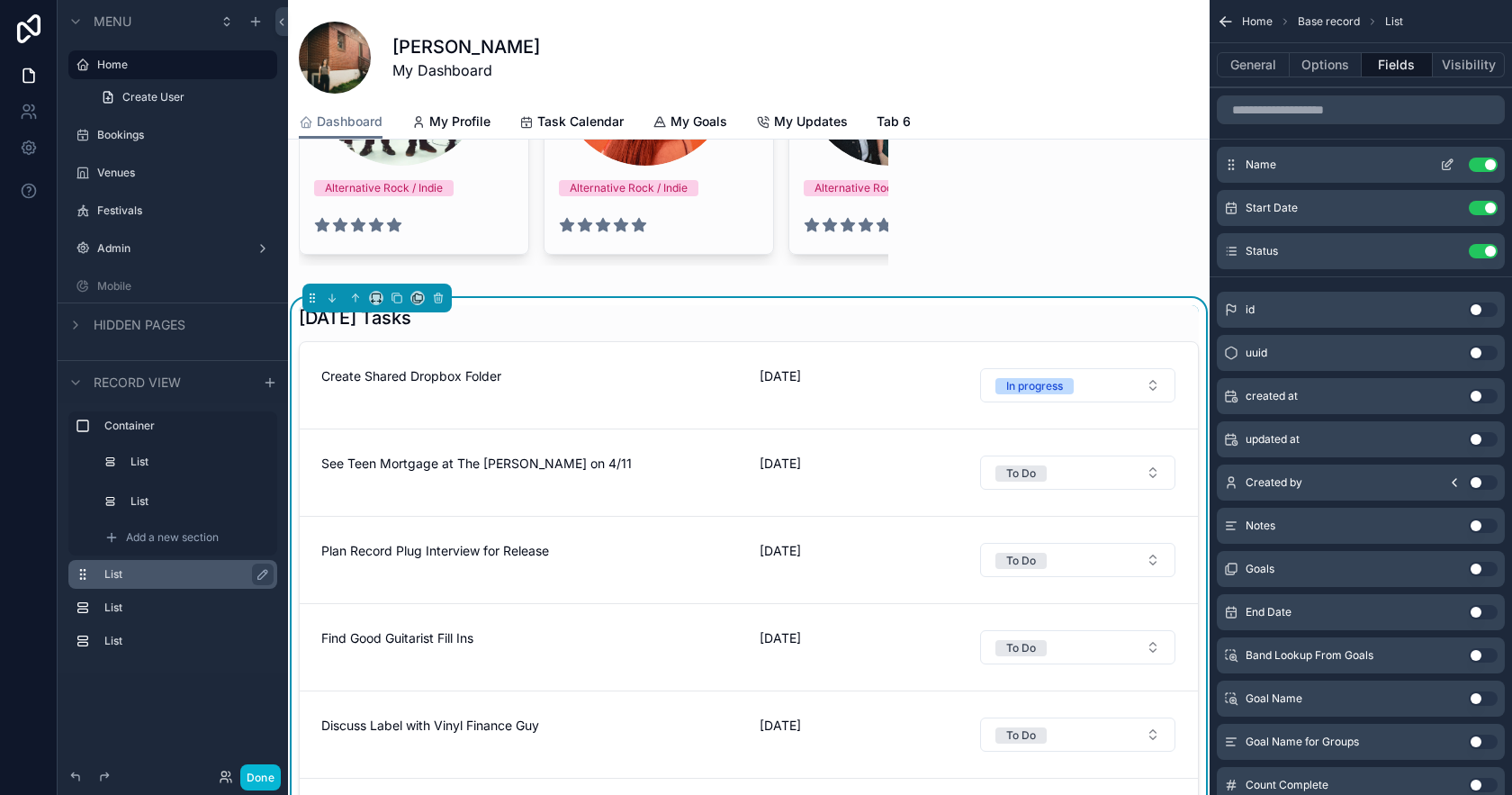
click at [1441, 163] on icon "scrollable content" at bounding box center [1448, 165] width 15 height 15
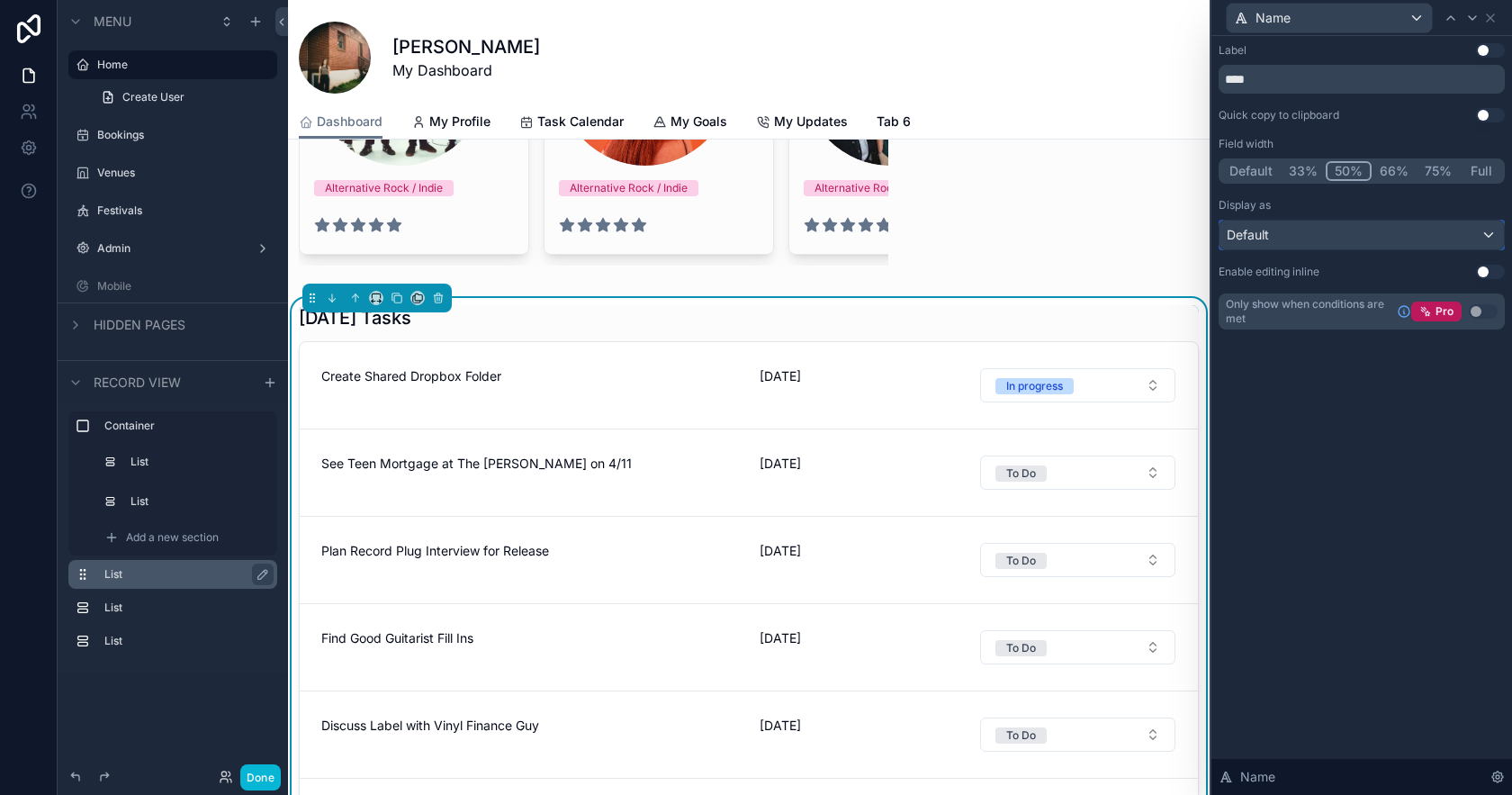
click at [1380, 238] on div "Default" at bounding box center [1362, 234] width 285 height 28
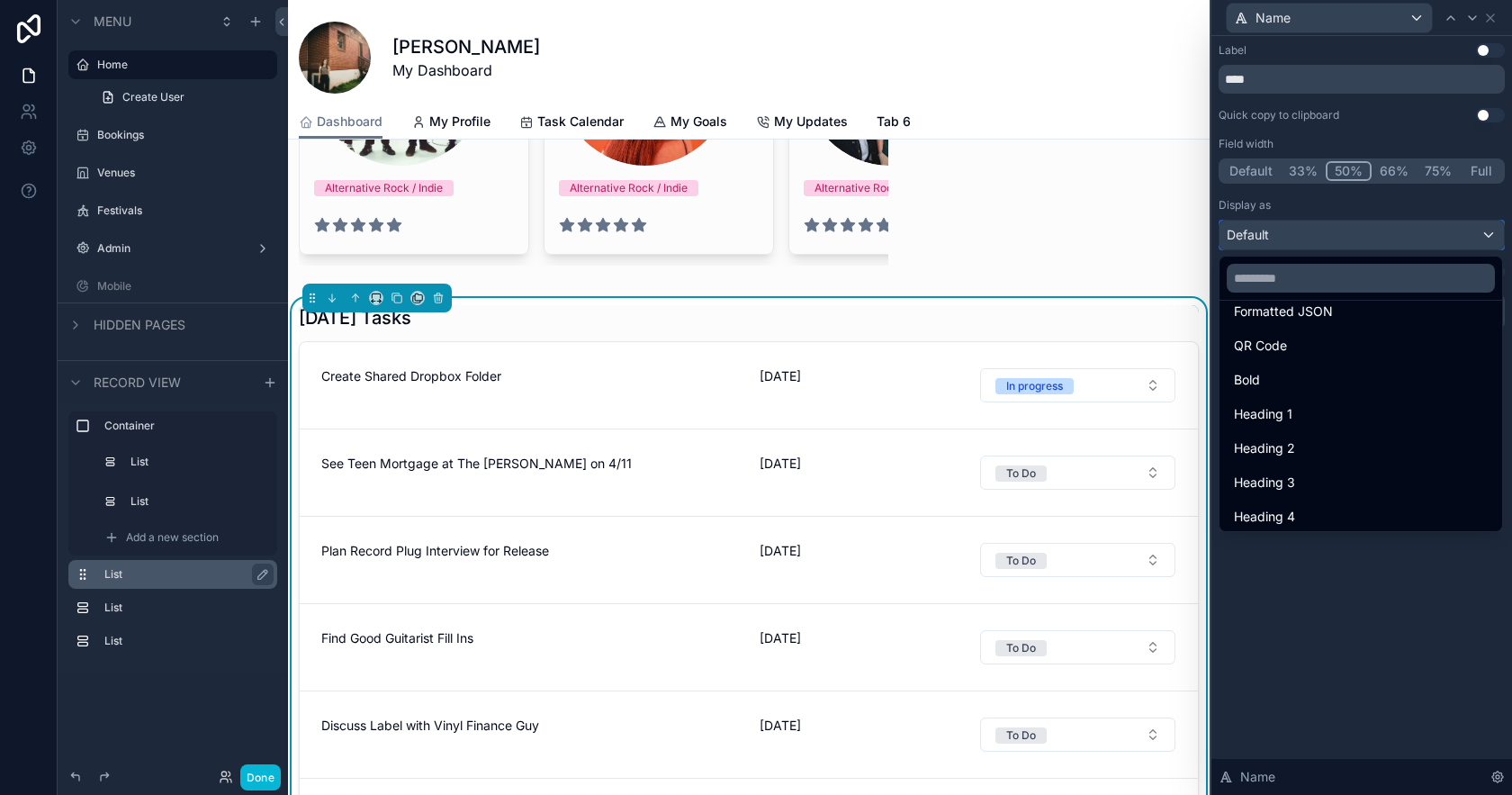
scroll to position [155, 0]
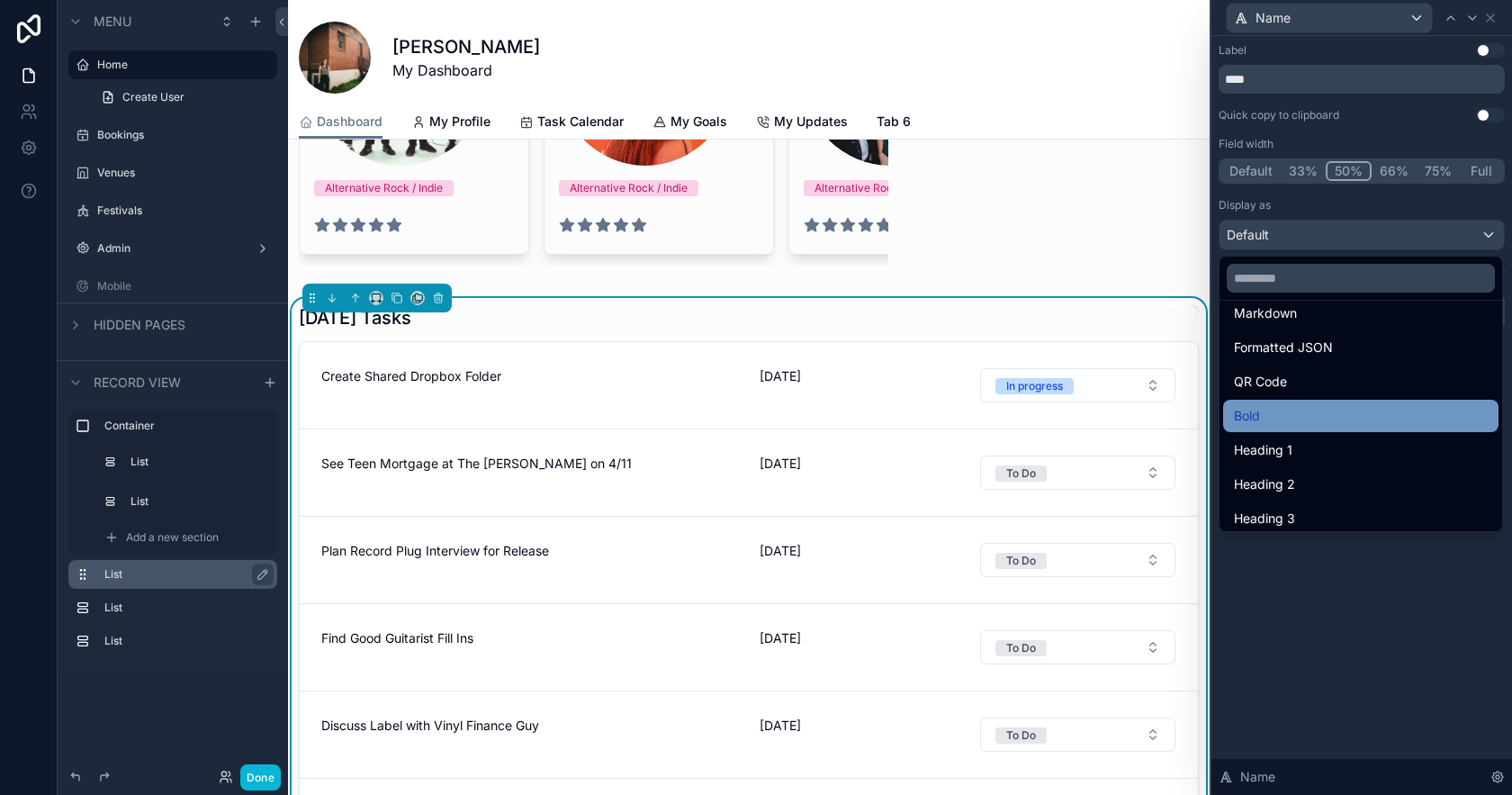
click at [1286, 419] on div "Bold" at bounding box center [1361, 416] width 254 height 22
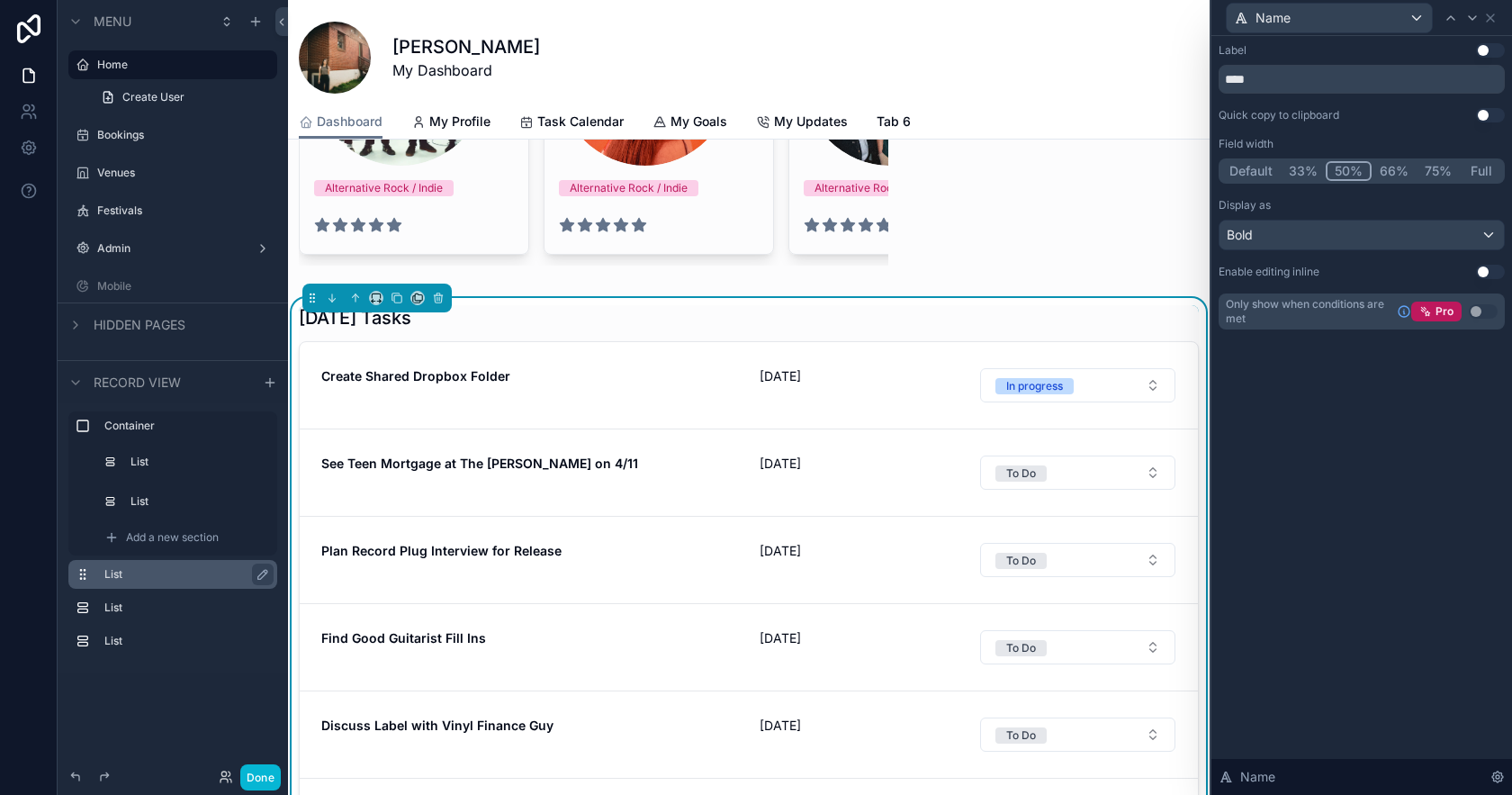
click at [1388, 175] on button "66%" at bounding box center [1394, 171] width 45 height 20
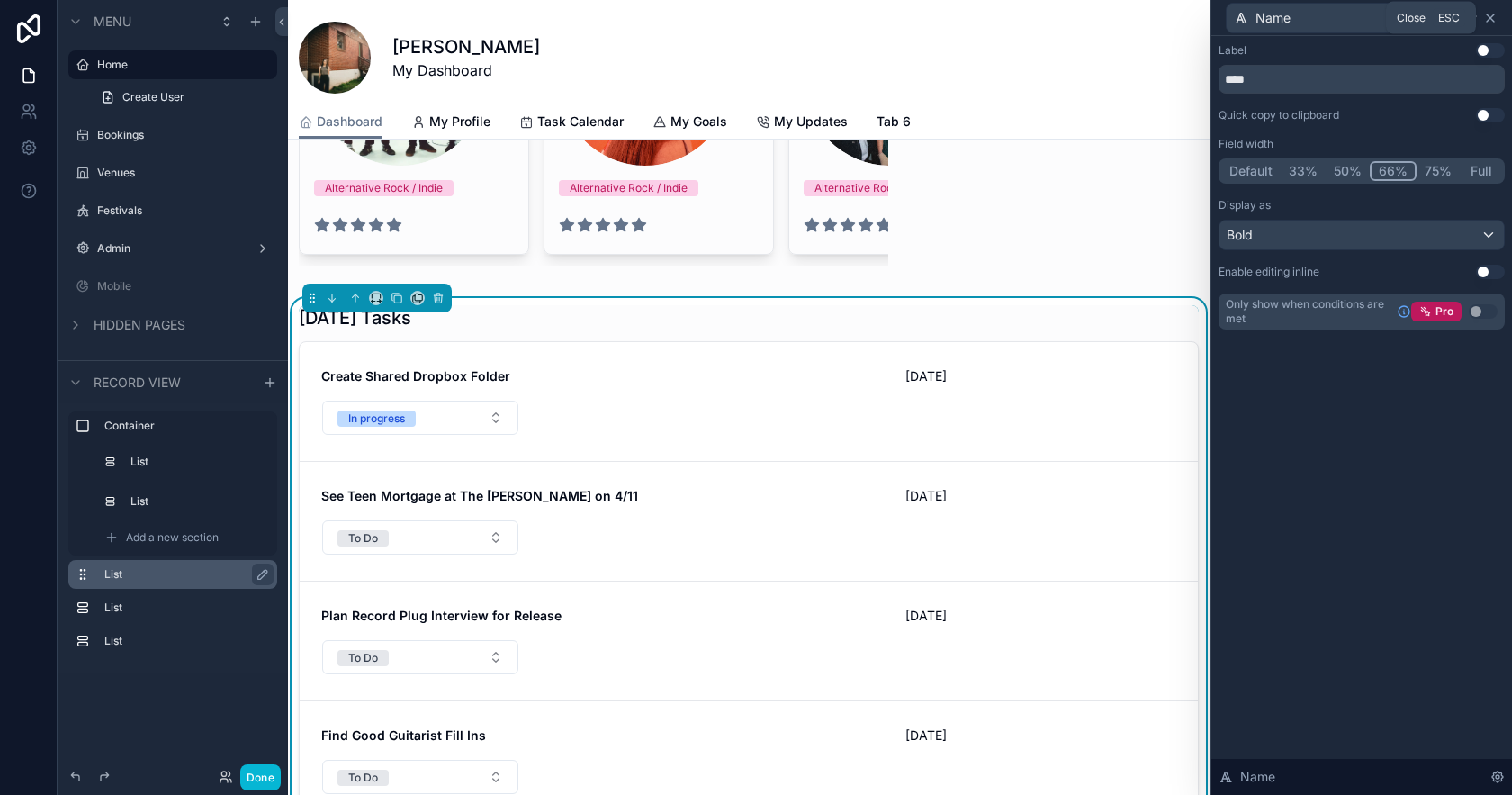
click at [1495, 18] on icon at bounding box center [1491, 18] width 15 height 15
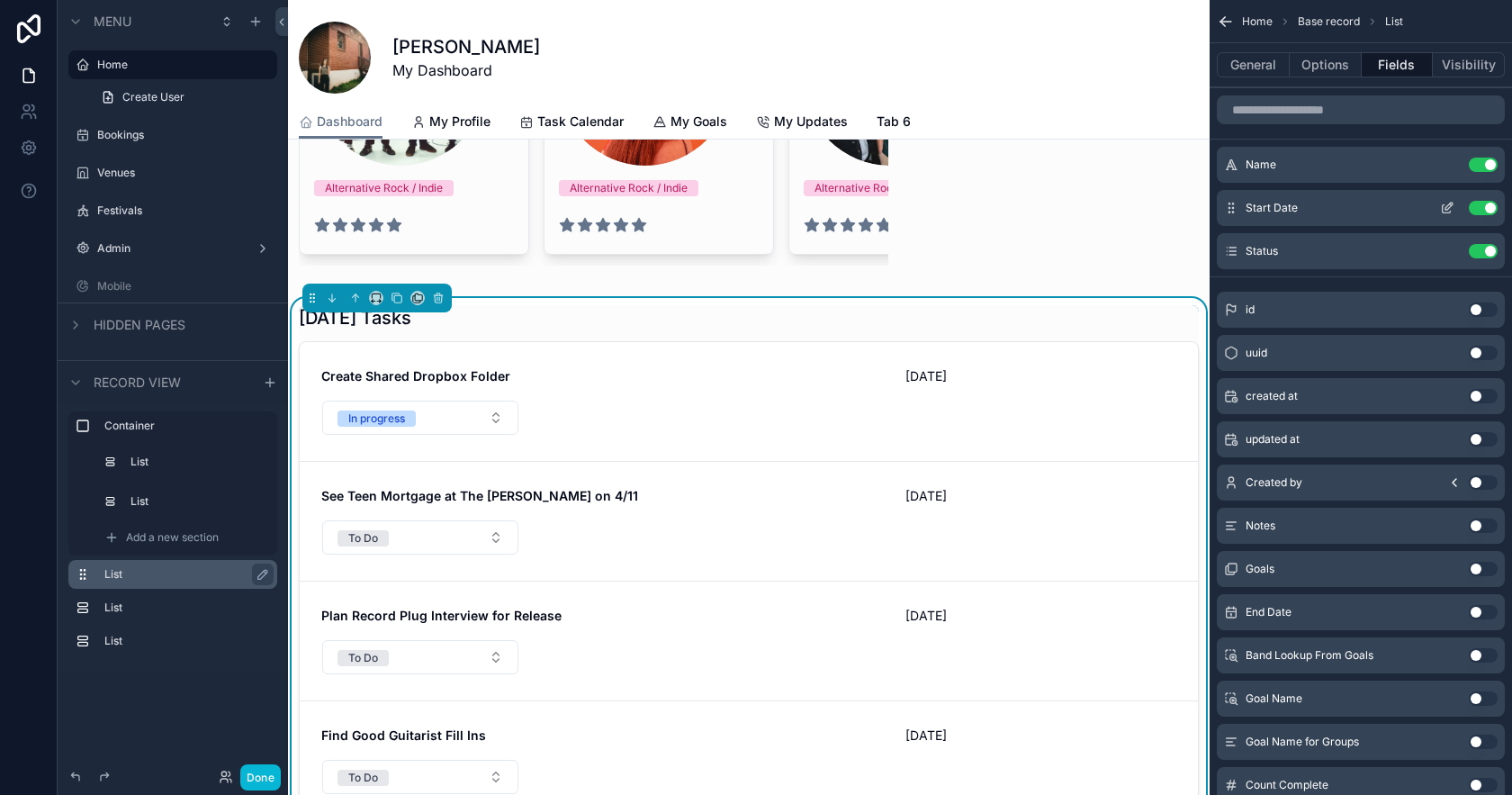
click at [1444, 207] on icon "scrollable content" at bounding box center [1448, 208] width 15 height 15
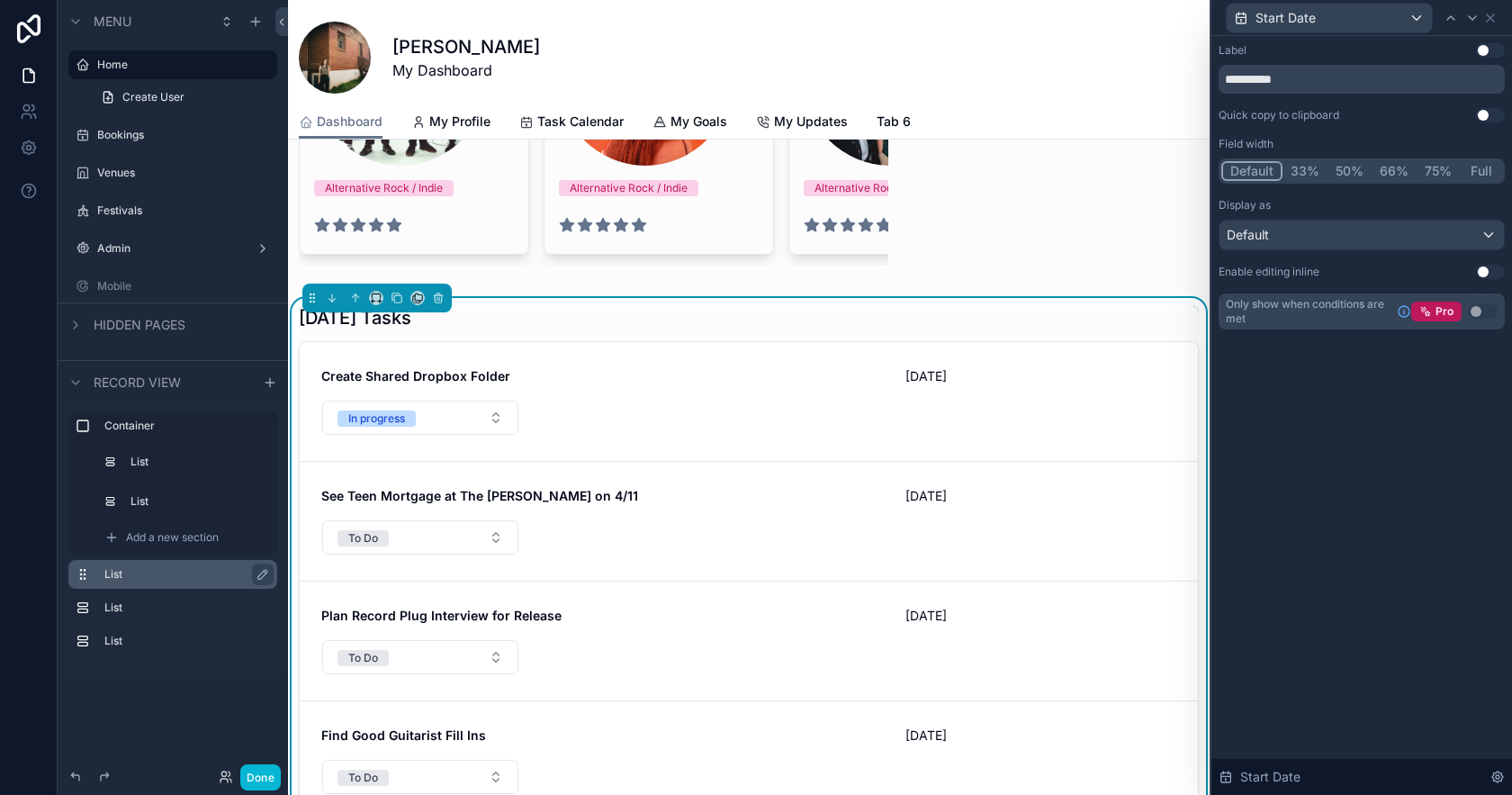
click at [1308, 164] on button "33%" at bounding box center [1305, 171] width 45 height 20
click at [1494, 17] on icon at bounding box center [1491, 18] width 15 height 15
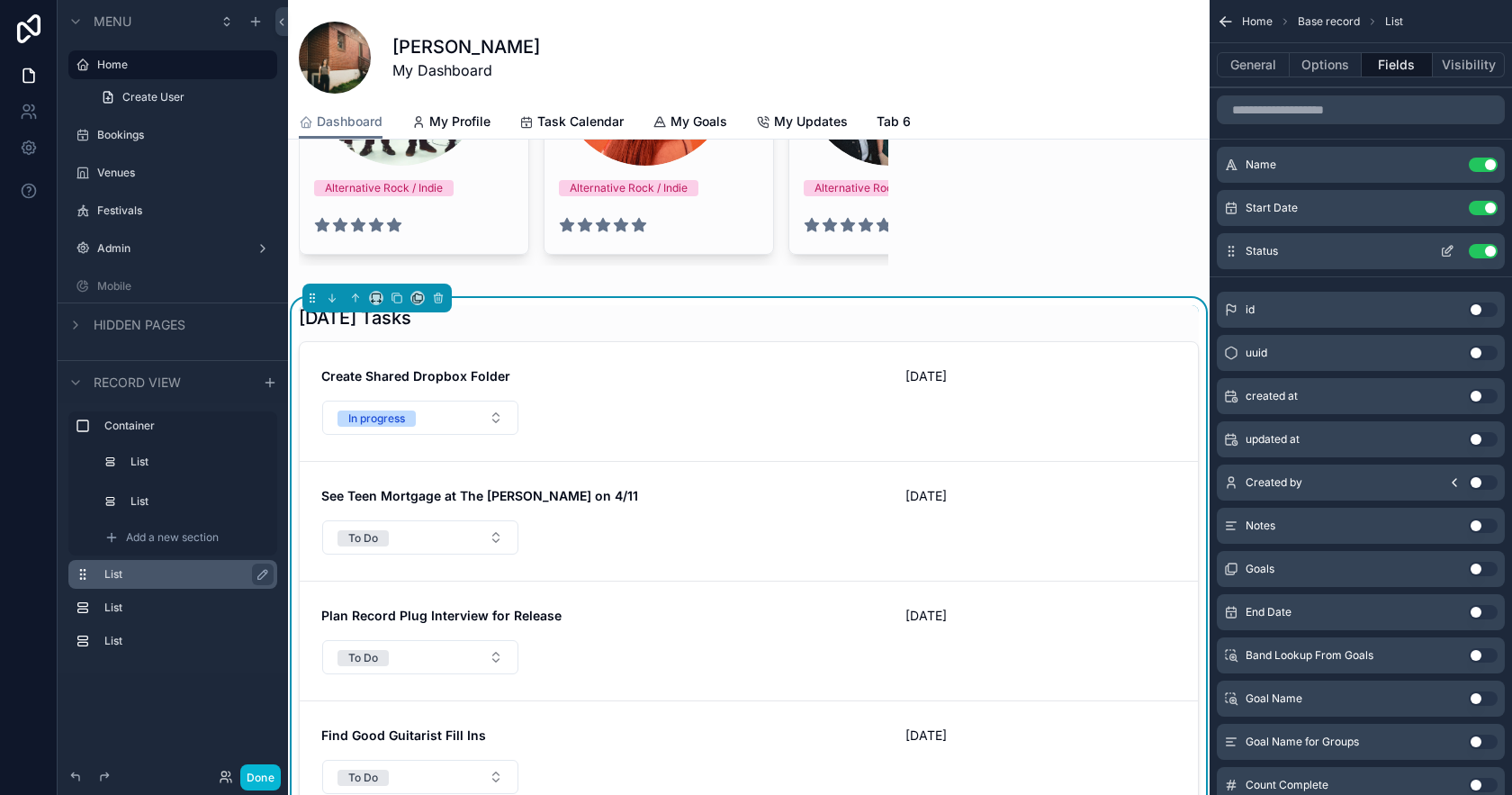
click at [1445, 250] on icon "scrollable content" at bounding box center [1448, 251] width 15 height 15
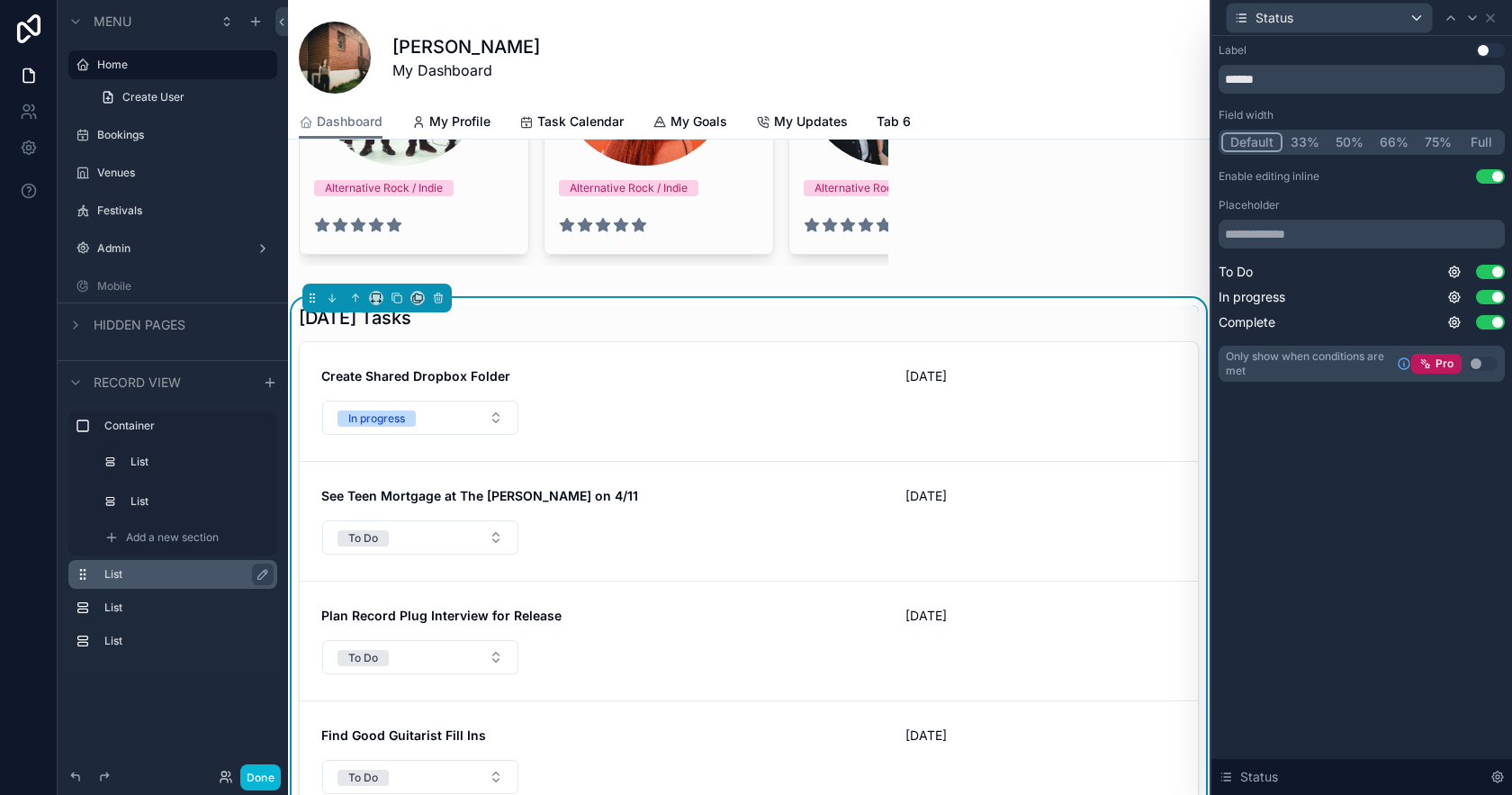
click at [1490, 173] on button "Use setting" at bounding box center [1490, 177] width 28 height 15
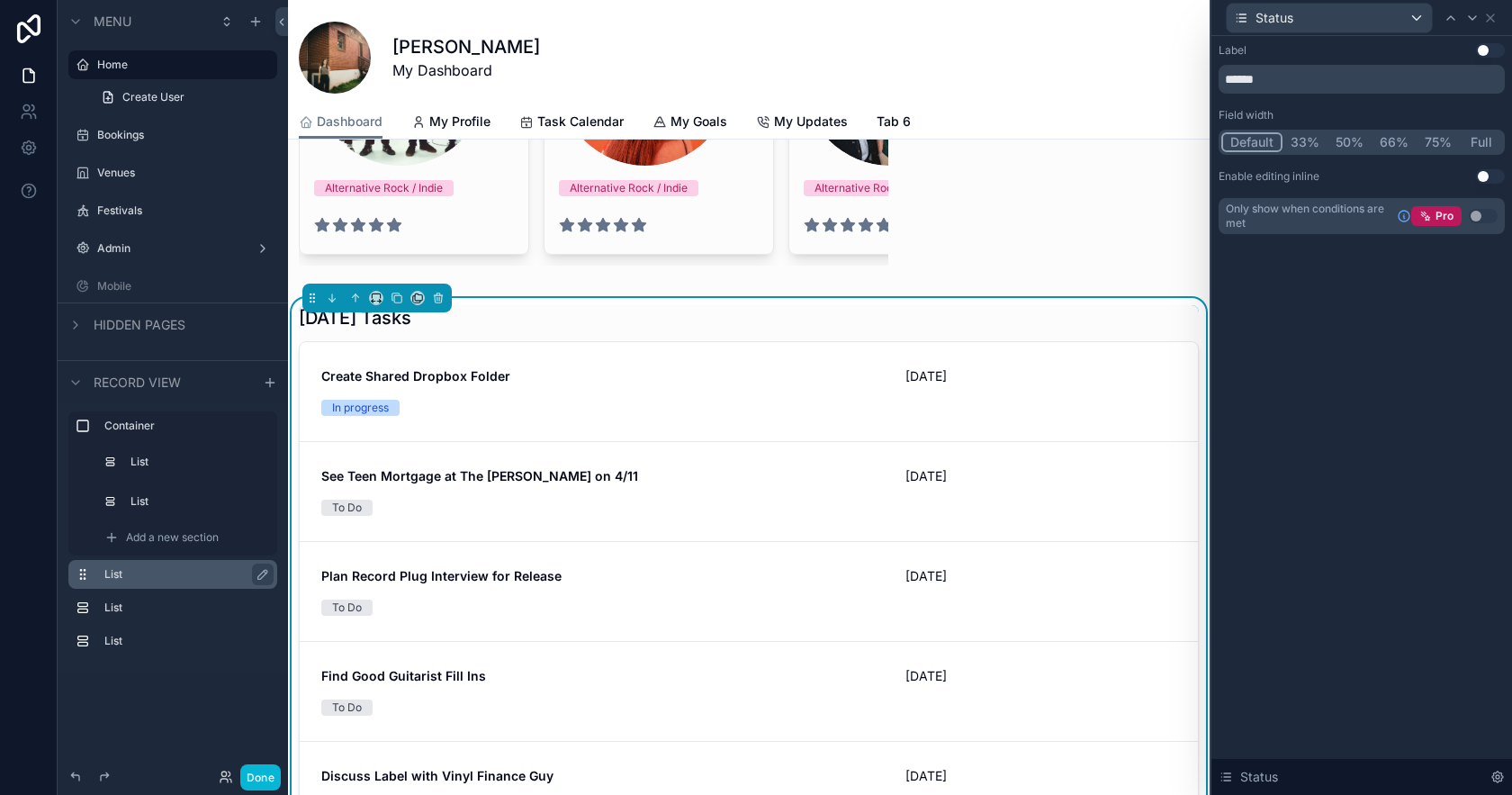
click at [1488, 140] on button "Full" at bounding box center [1481, 142] width 42 height 20
click at [257, 766] on button "Done" at bounding box center [260, 777] width 40 height 27
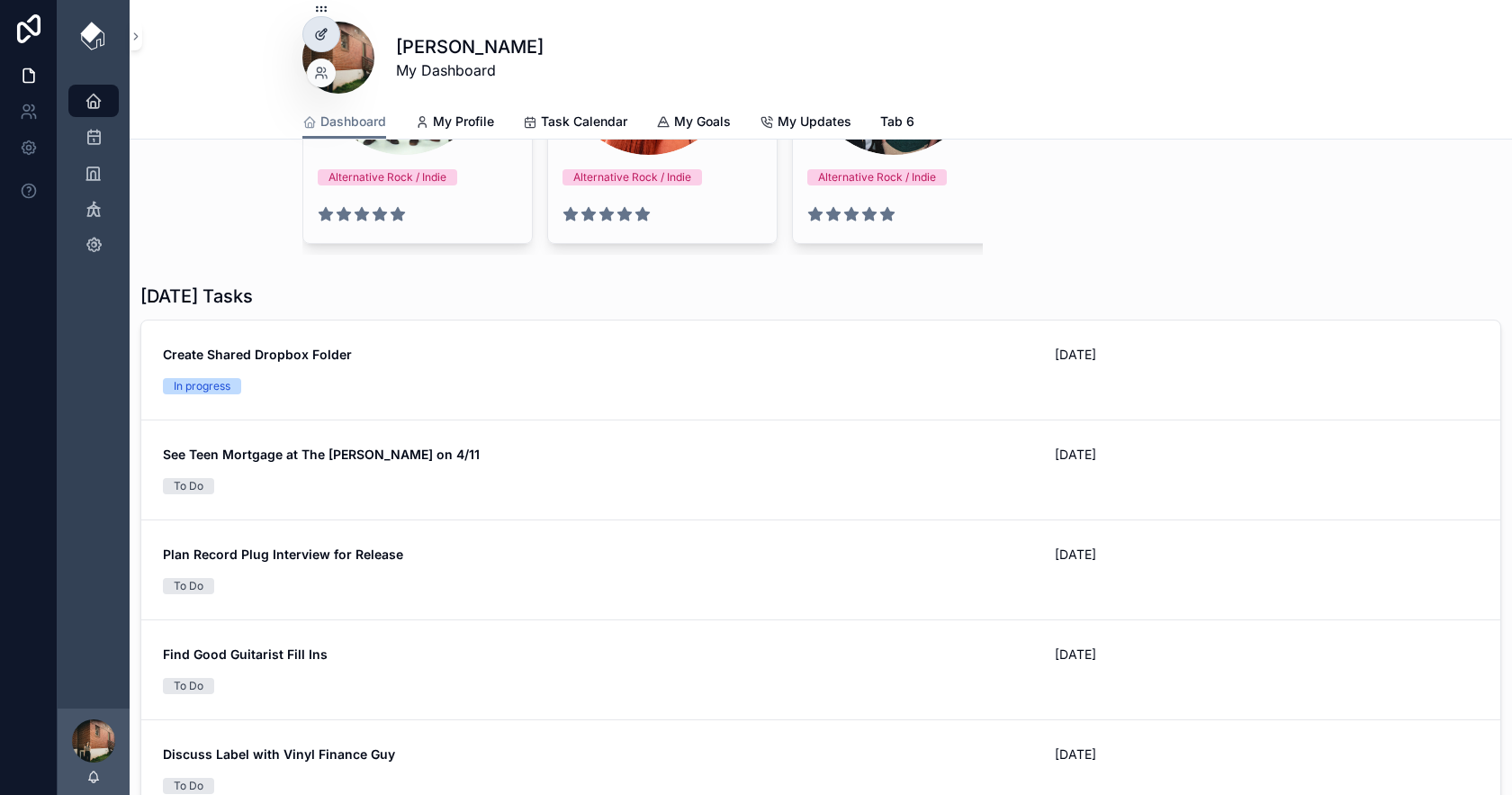
click at [323, 27] on div at bounding box center [321, 34] width 36 height 34
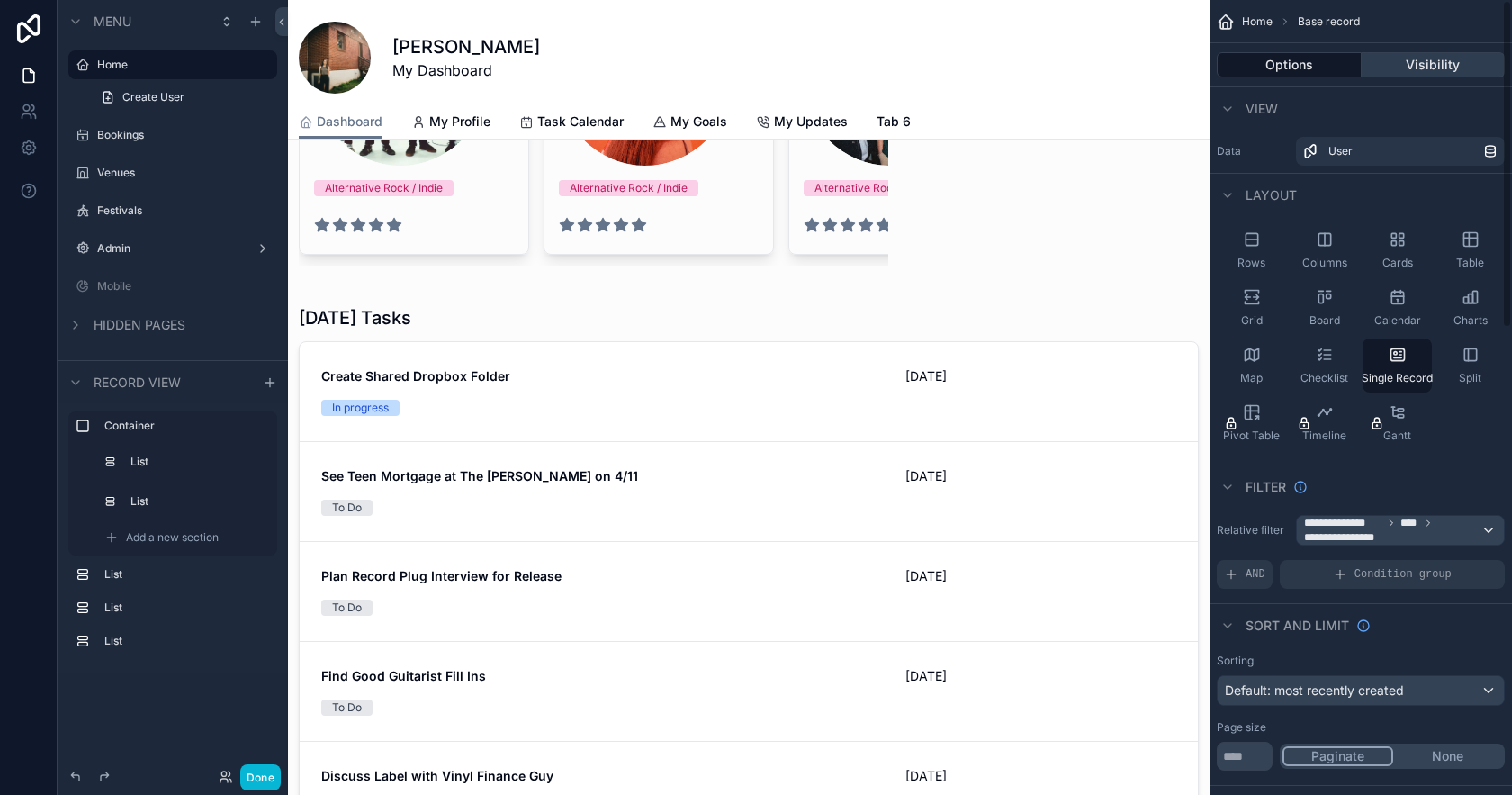
click at [1444, 58] on button "Visibility" at bounding box center [1433, 65] width 144 height 26
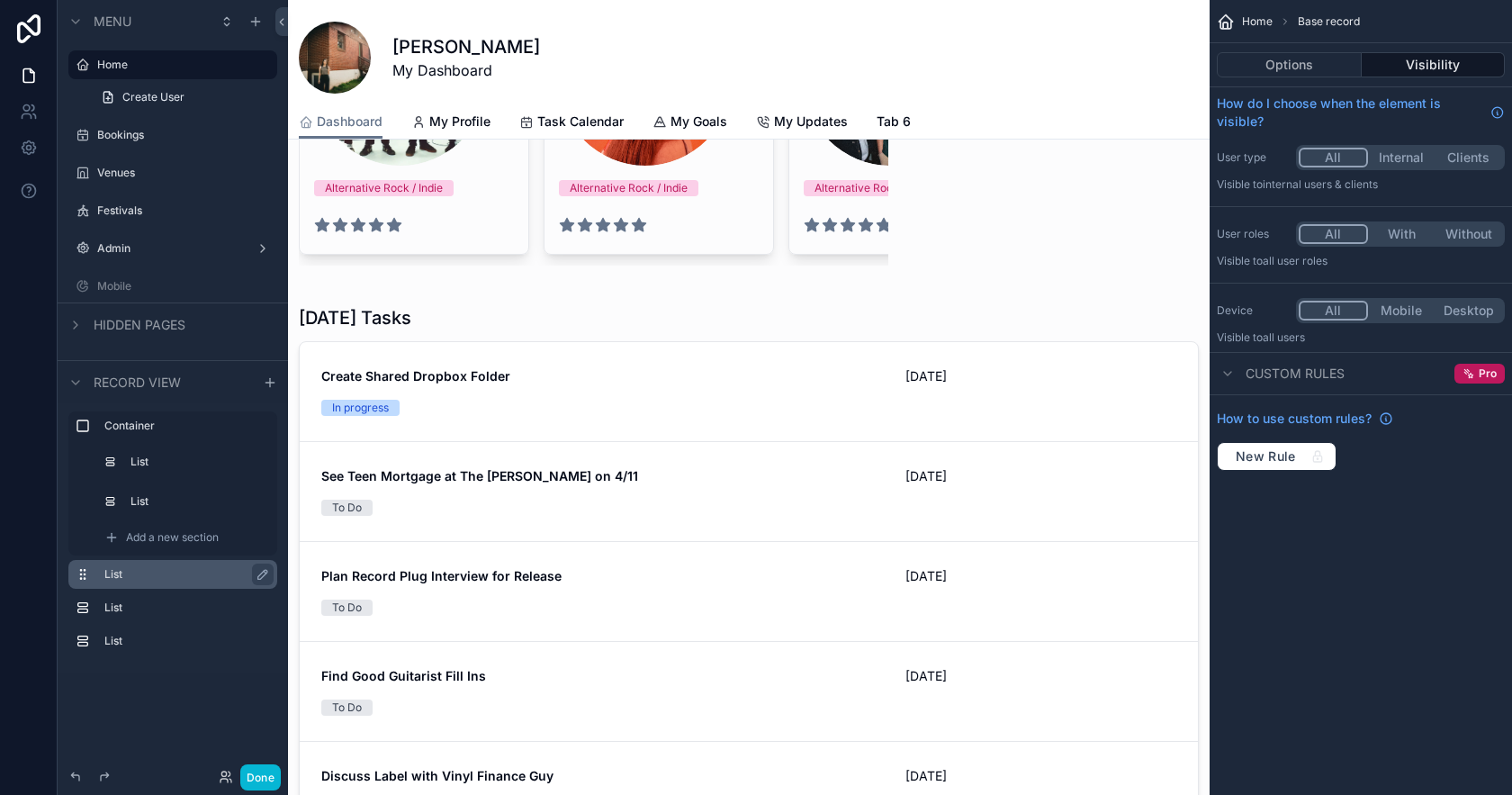
click at [125, 578] on label "List" at bounding box center [183, 574] width 158 height 15
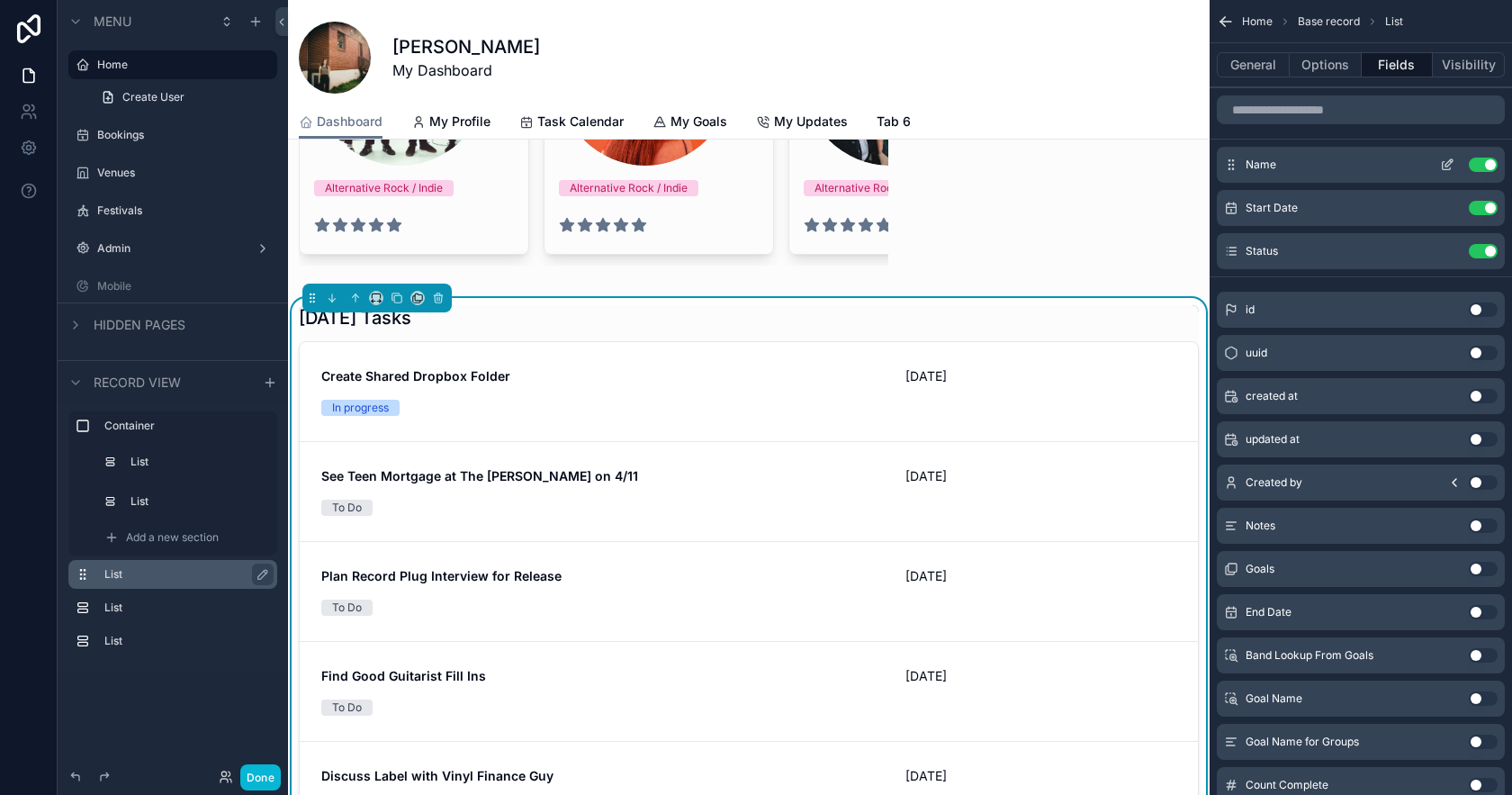
click at [1447, 169] on icon "scrollable content" at bounding box center [1447, 166] width 8 height 8
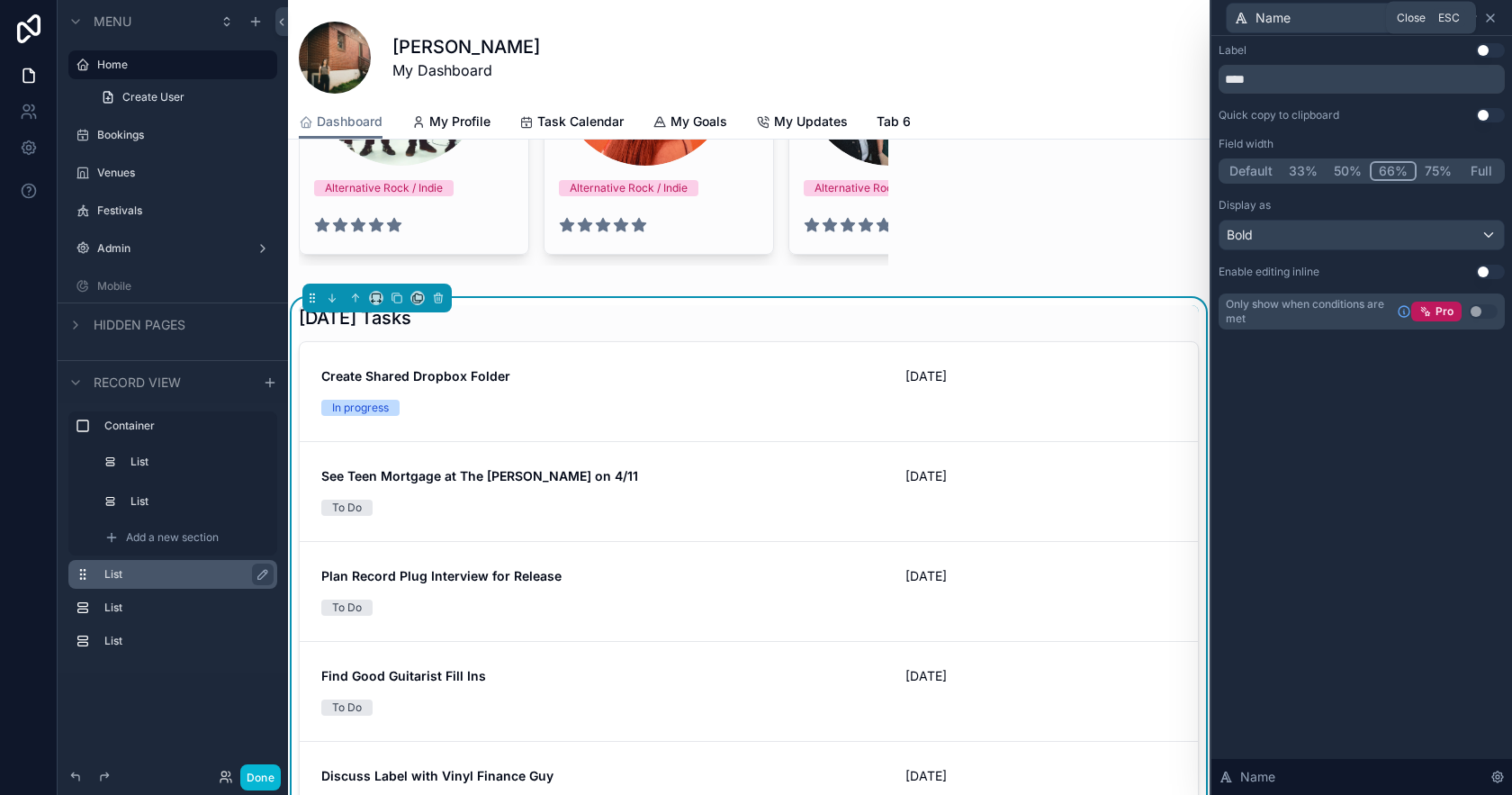
click at [1495, 17] on icon at bounding box center [1491, 18] width 15 height 15
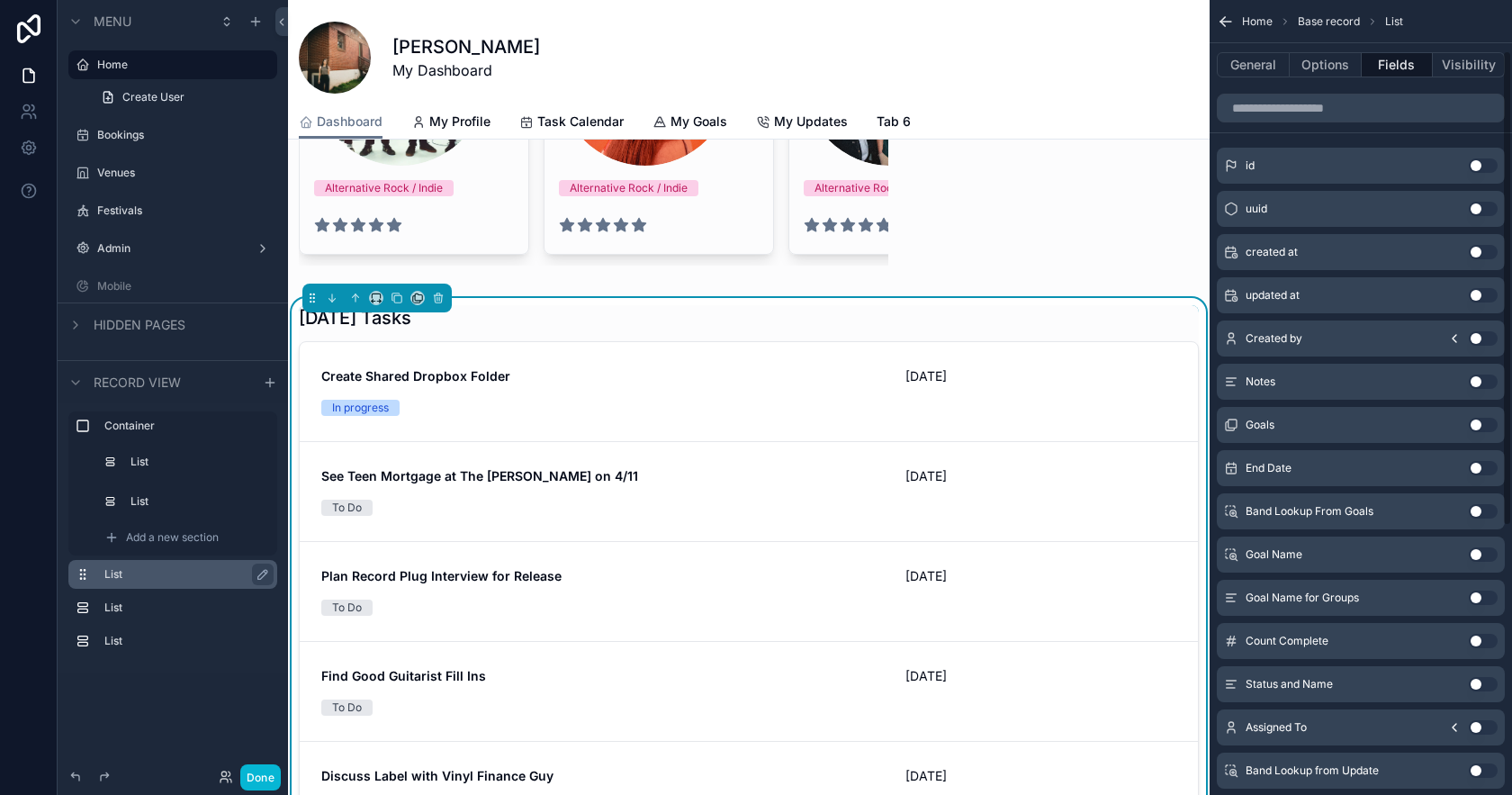
scroll to position [0, 0]
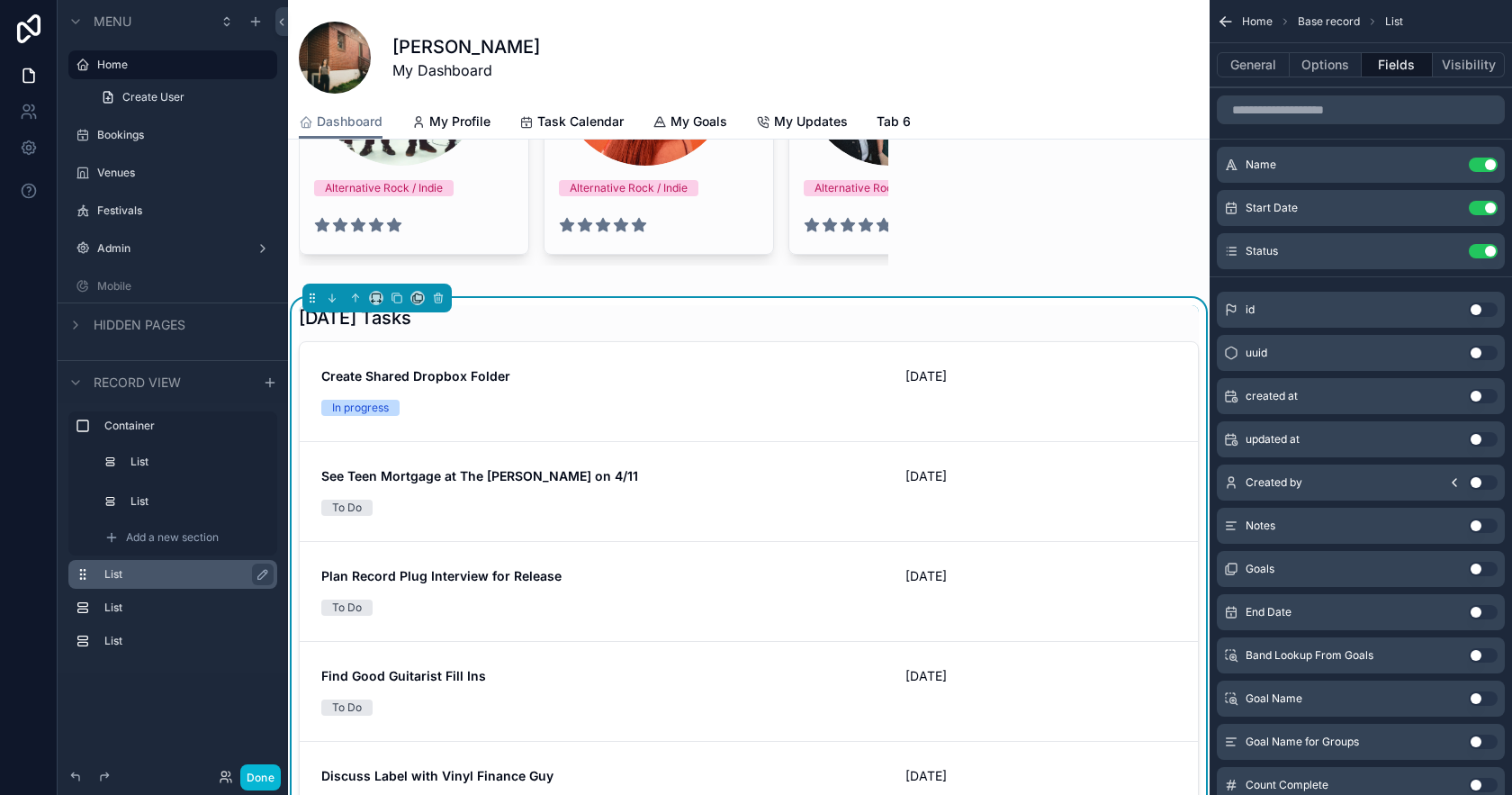
click at [1224, 25] on icon "scrollable content" at bounding box center [1223, 24] width 5 height 5
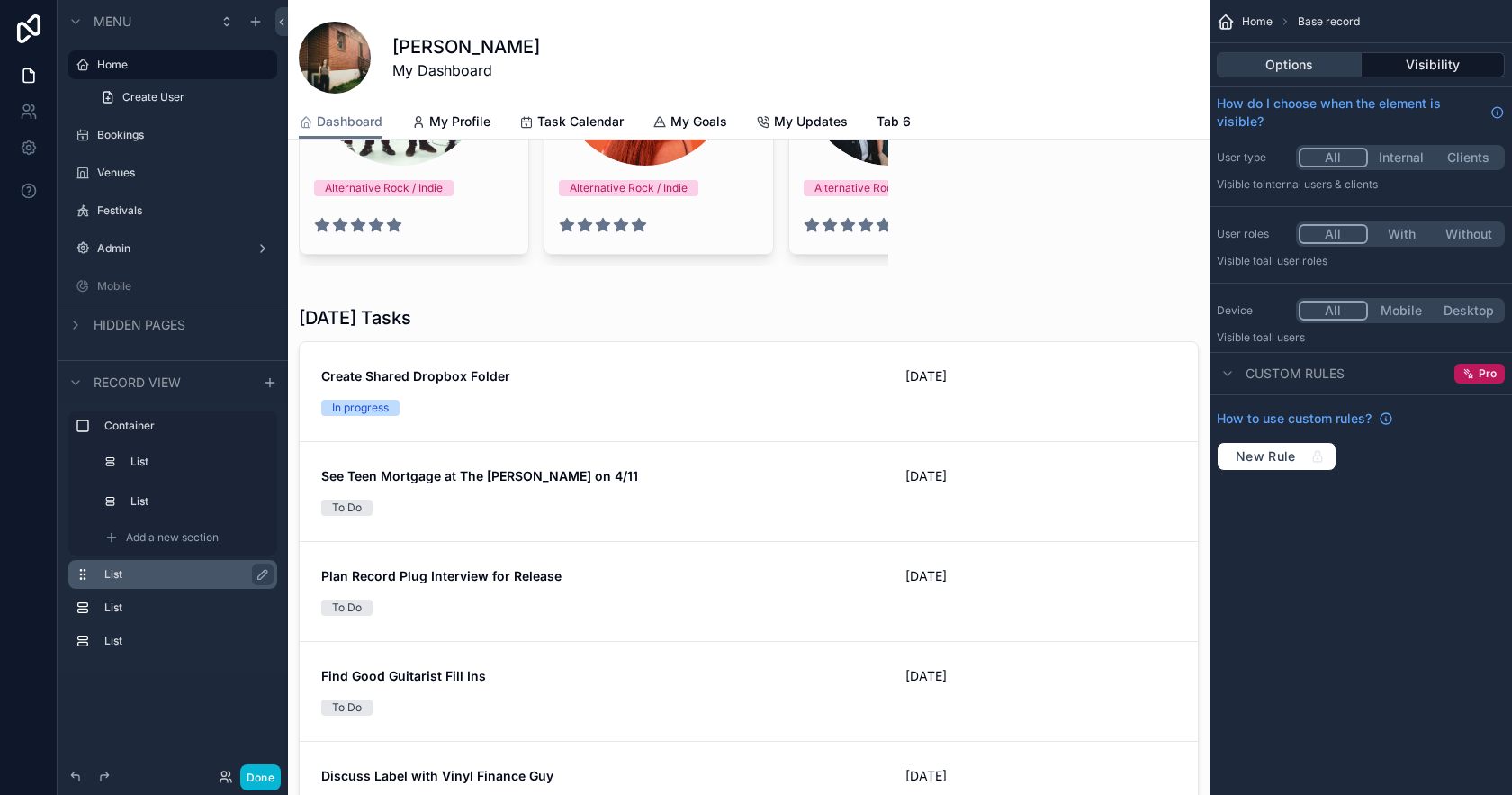
click at [1289, 61] on button "Options" at bounding box center [1289, 65] width 145 height 26
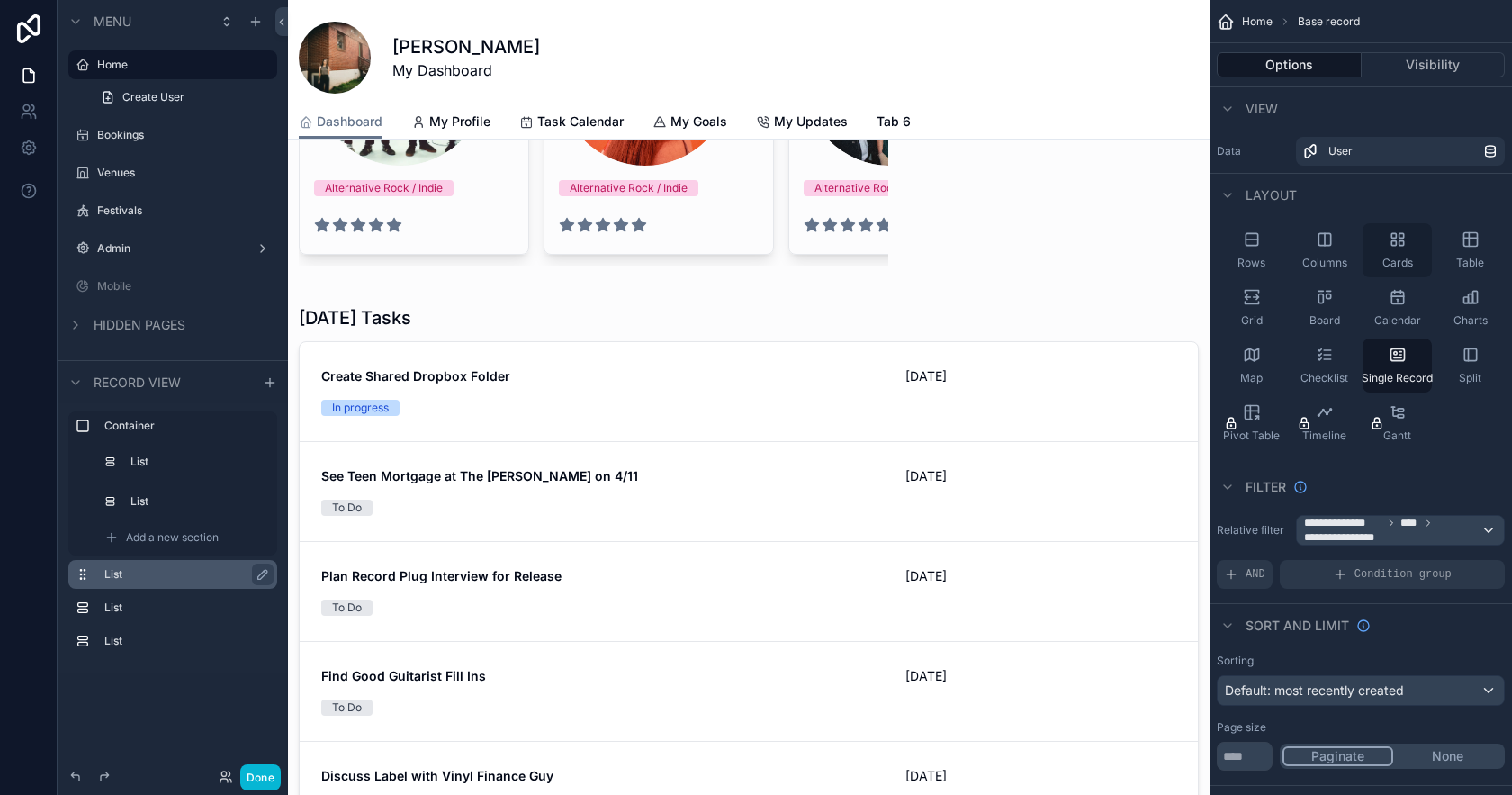
click at [1403, 248] on div "Cards" at bounding box center [1398, 250] width 70 height 54
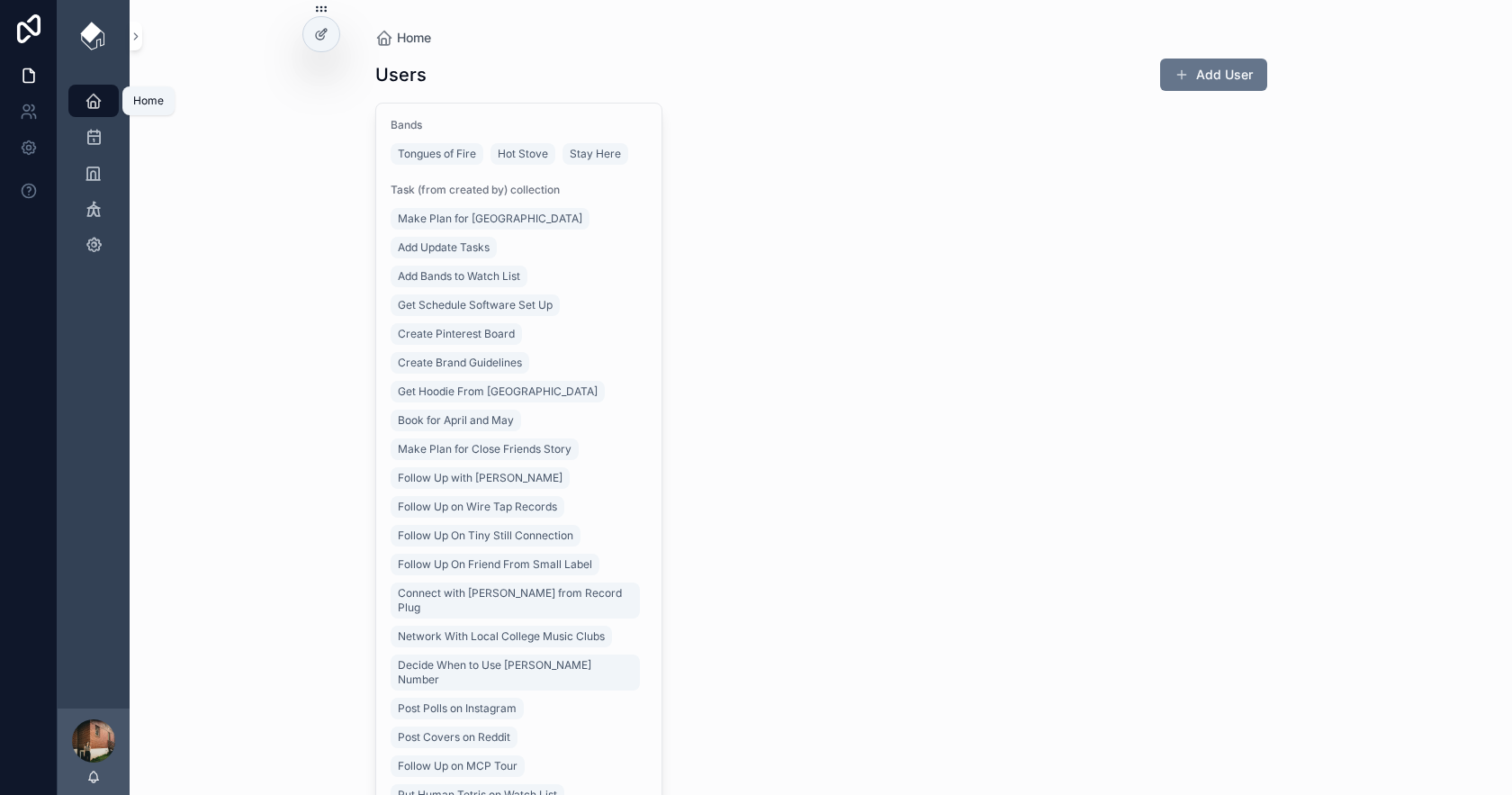
click at [97, 108] on icon "scrollable content" at bounding box center [93, 101] width 18 height 18
click at [330, 32] on div at bounding box center [321, 34] width 36 height 34
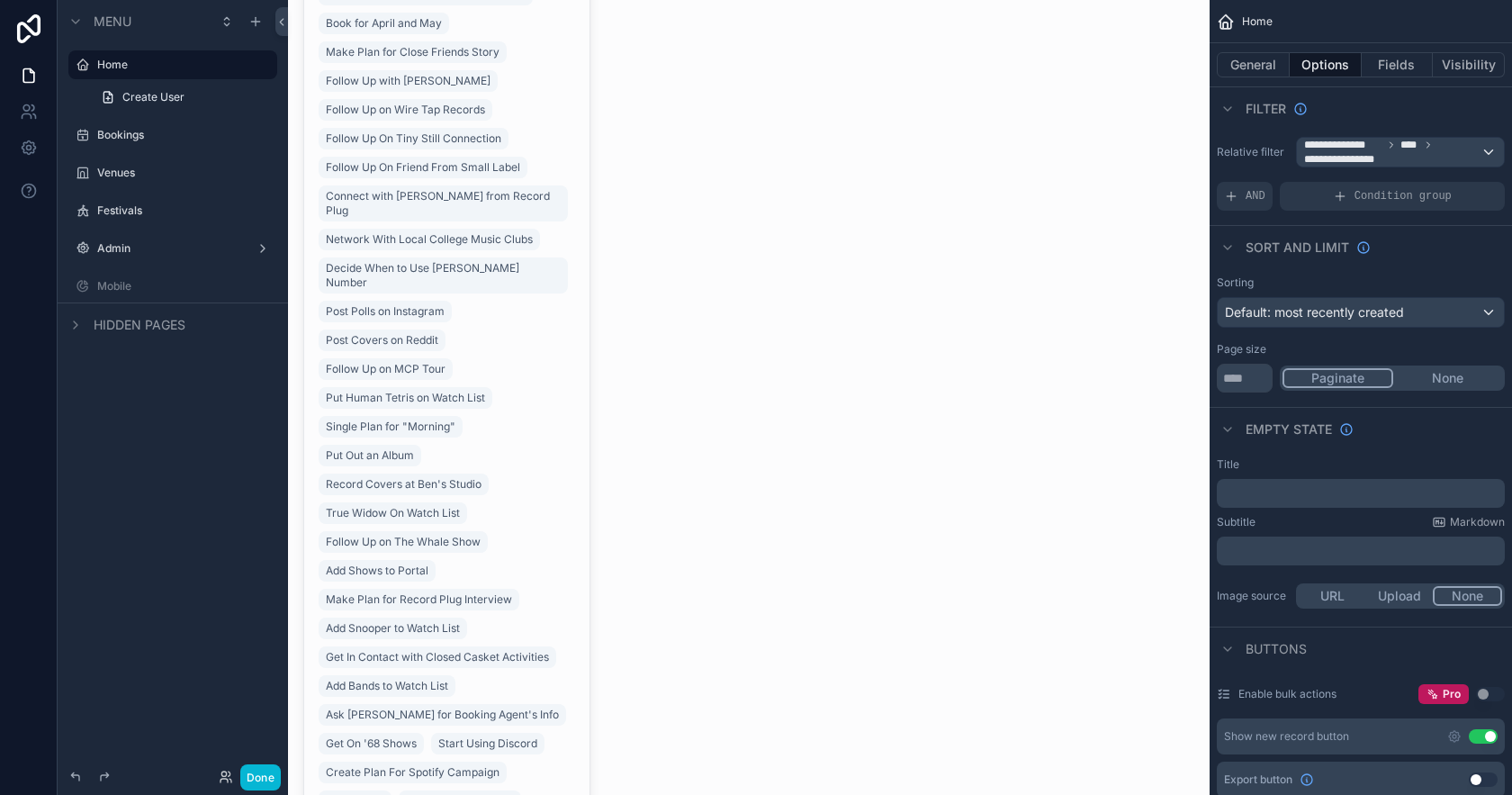
scroll to position [641, 0]
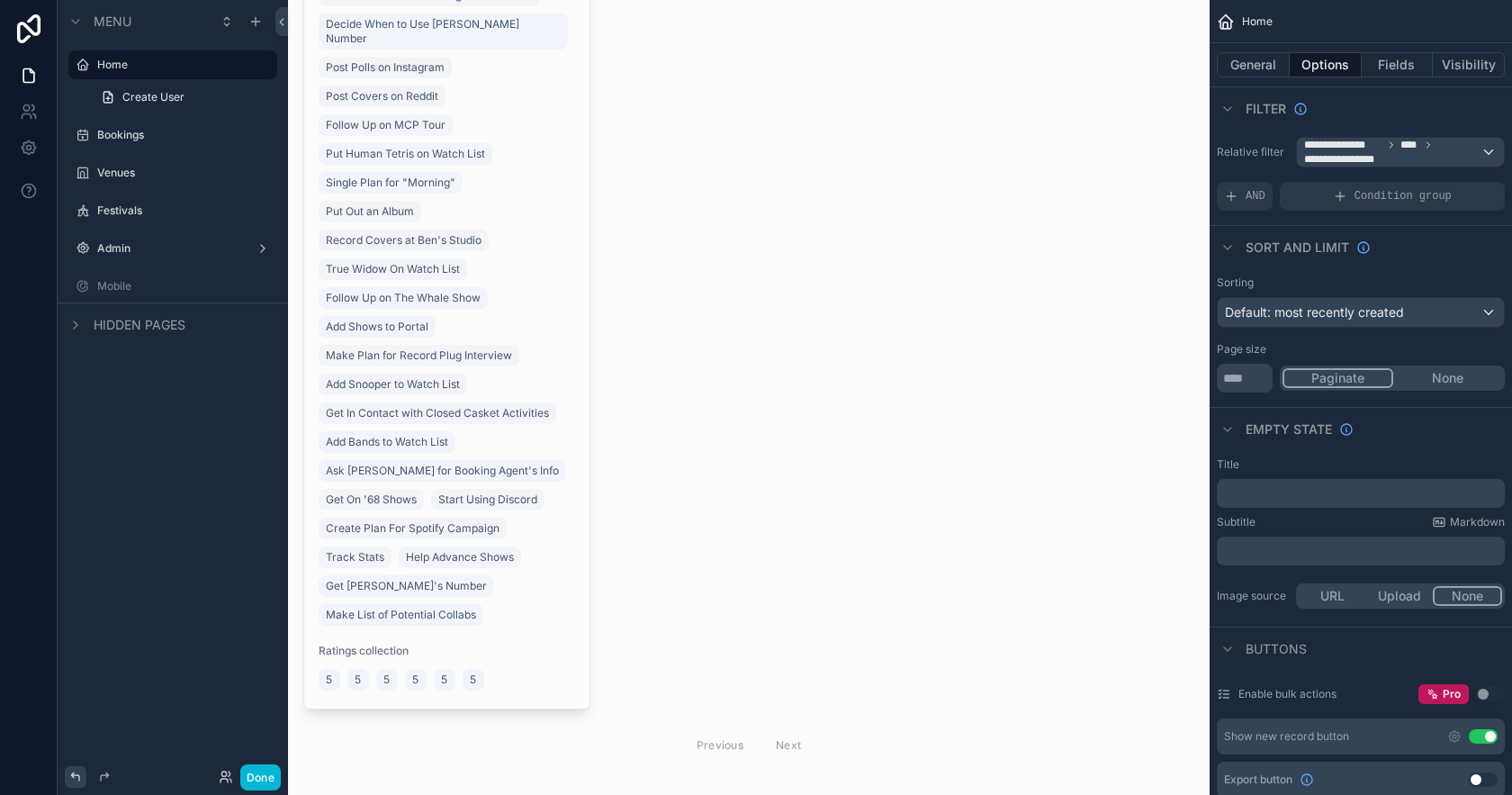
click at [75, 778] on icon at bounding box center [76, 777] width 15 height 15
click at [76, 778] on icon at bounding box center [76, 777] width 15 height 15
click at [79, 776] on icon at bounding box center [76, 777] width 15 height 15
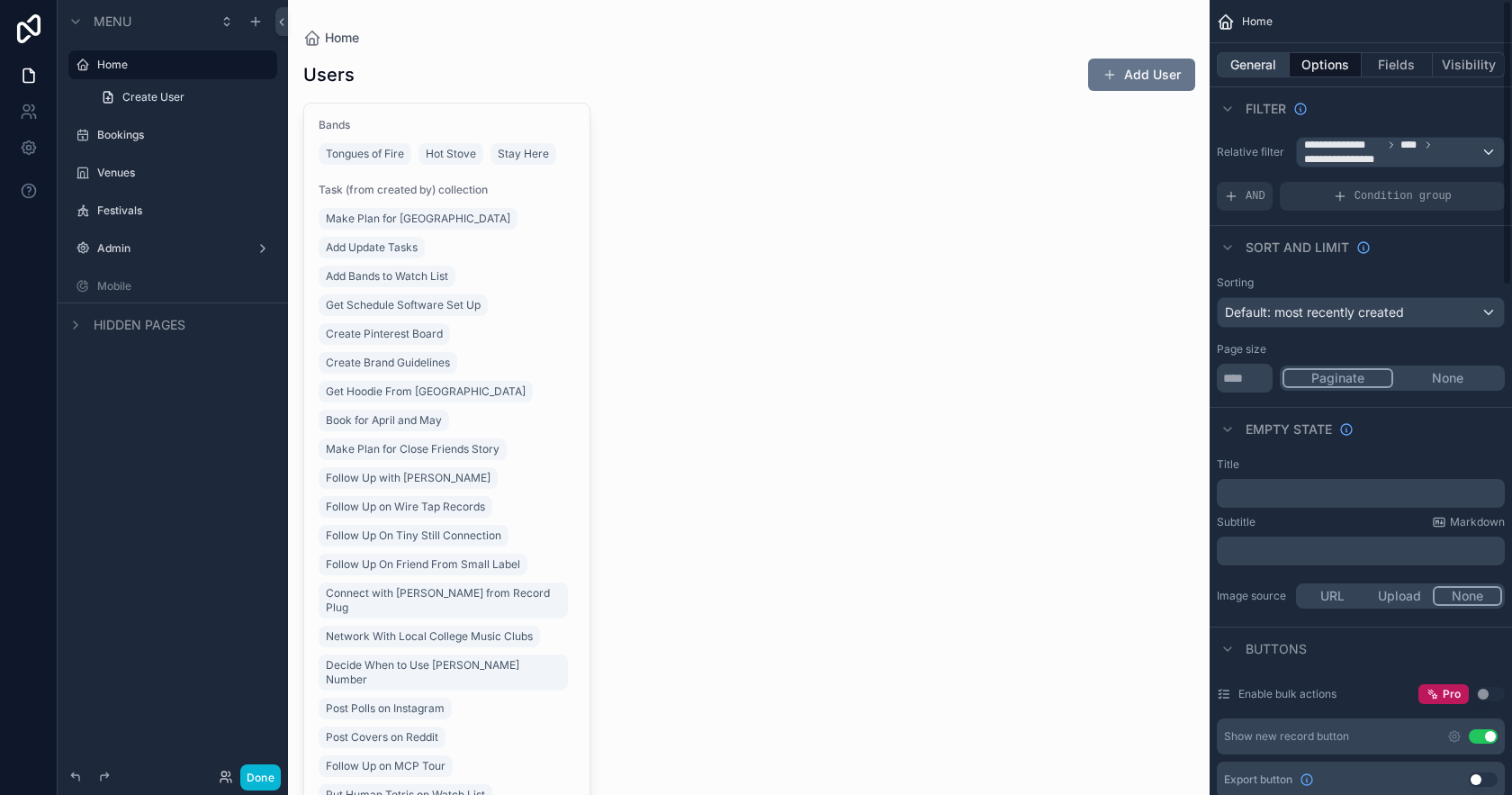
click at [1272, 61] on button "General" at bounding box center [1254, 65] width 73 height 26
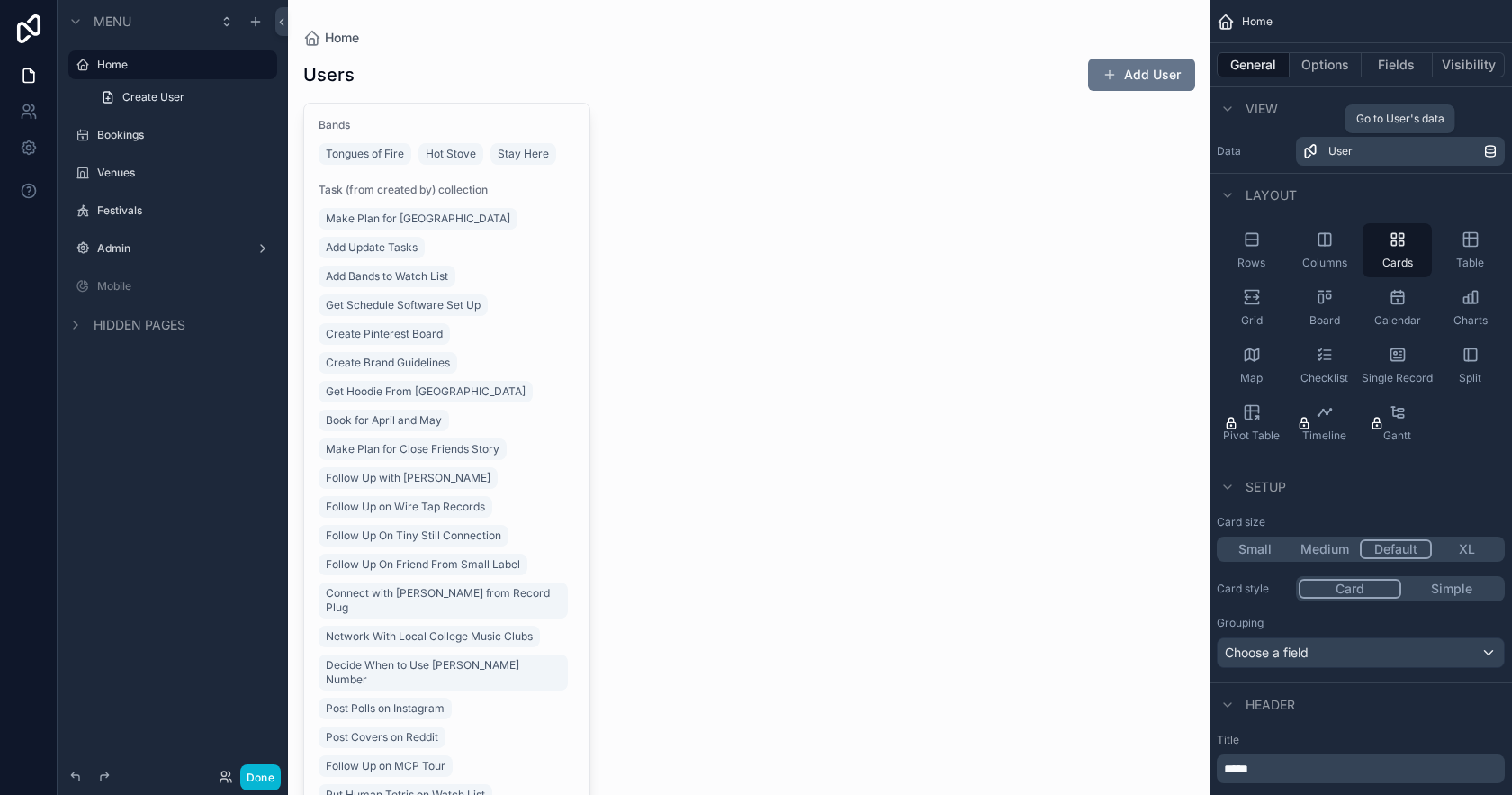
click at [1365, 151] on div "User" at bounding box center [1406, 151] width 155 height 15
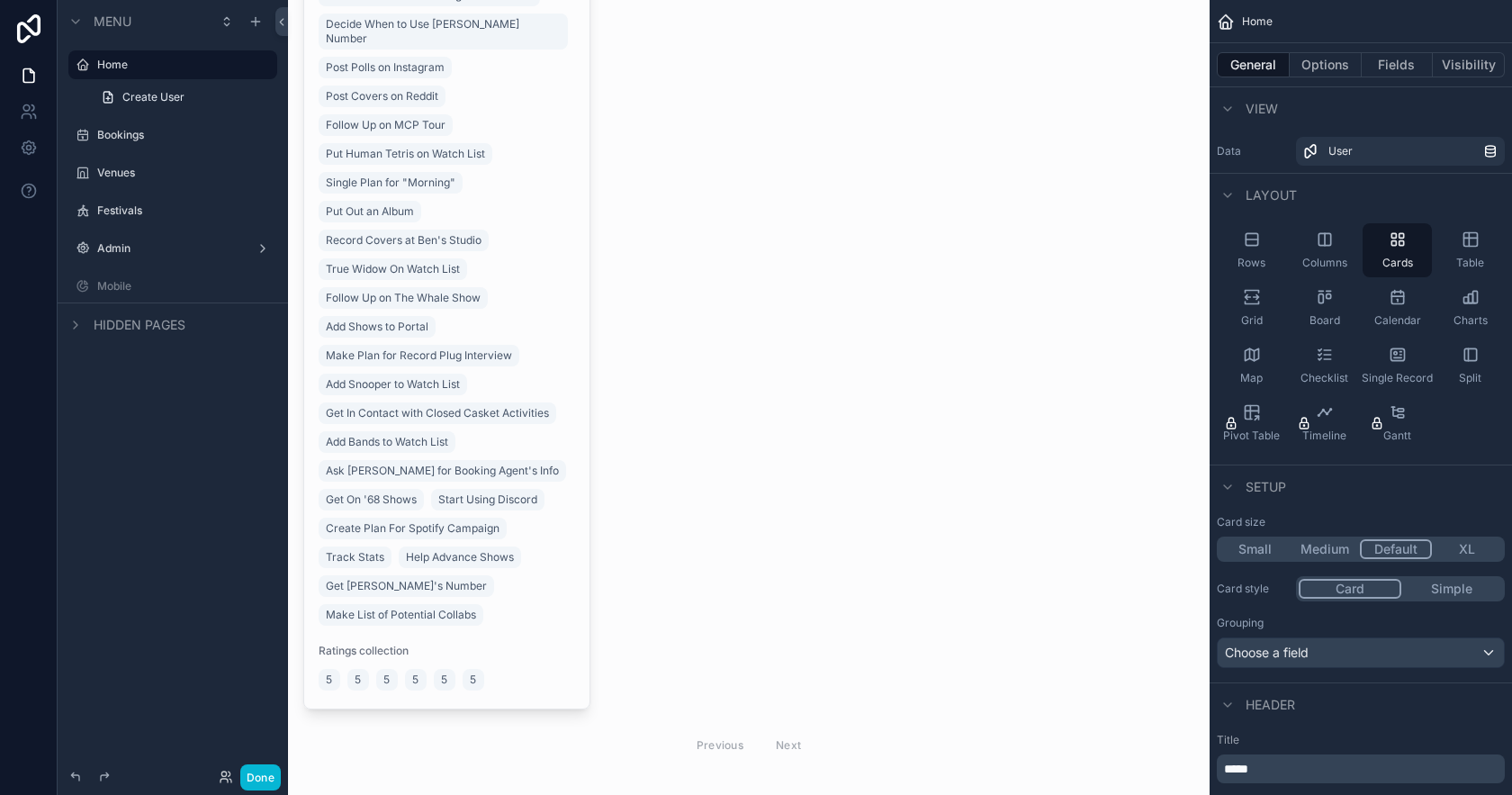
scroll to position [630, 0]
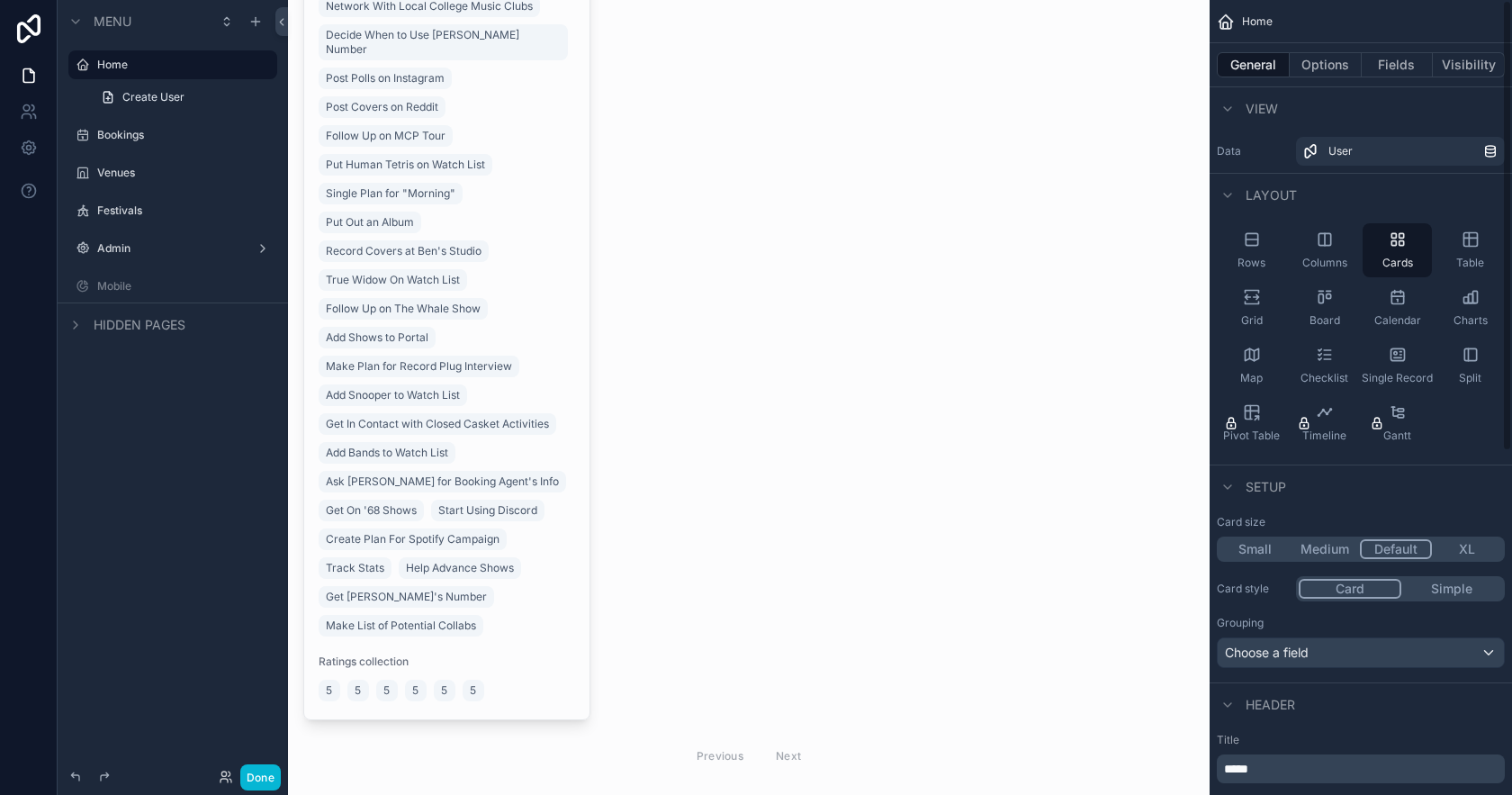
click at [1455, 585] on button "Simple" at bounding box center [1452, 589] width 101 height 20
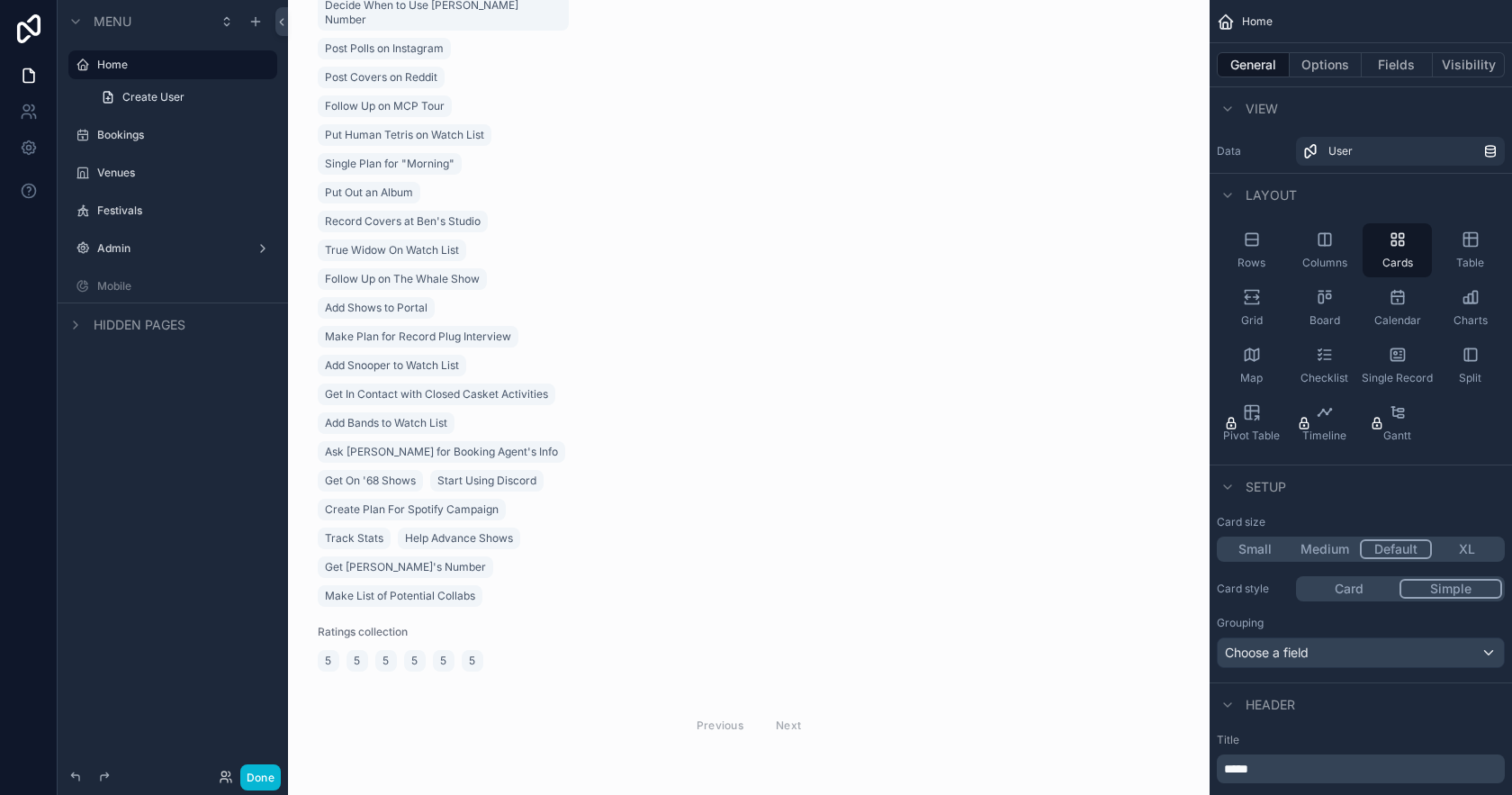
click at [1406, 595] on button "Simple" at bounding box center [1451, 589] width 103 height 20
click at [1387, 593] on button "Card" at bounding box center [1349, 589] width 101 height 20
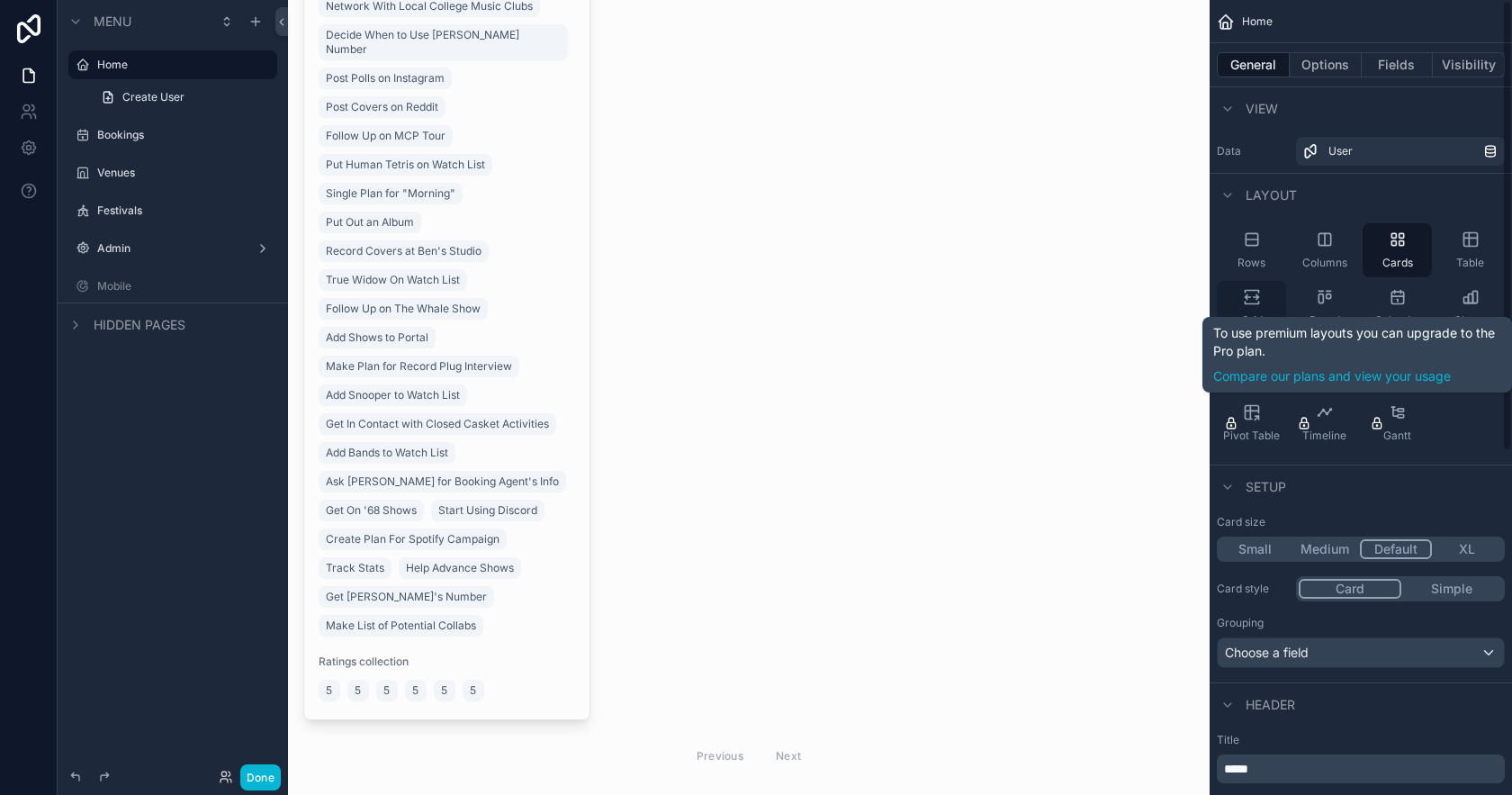
click at [1255, 299] on icon "scrollable content" at bounding box center [1252, 298] width 18 height 18
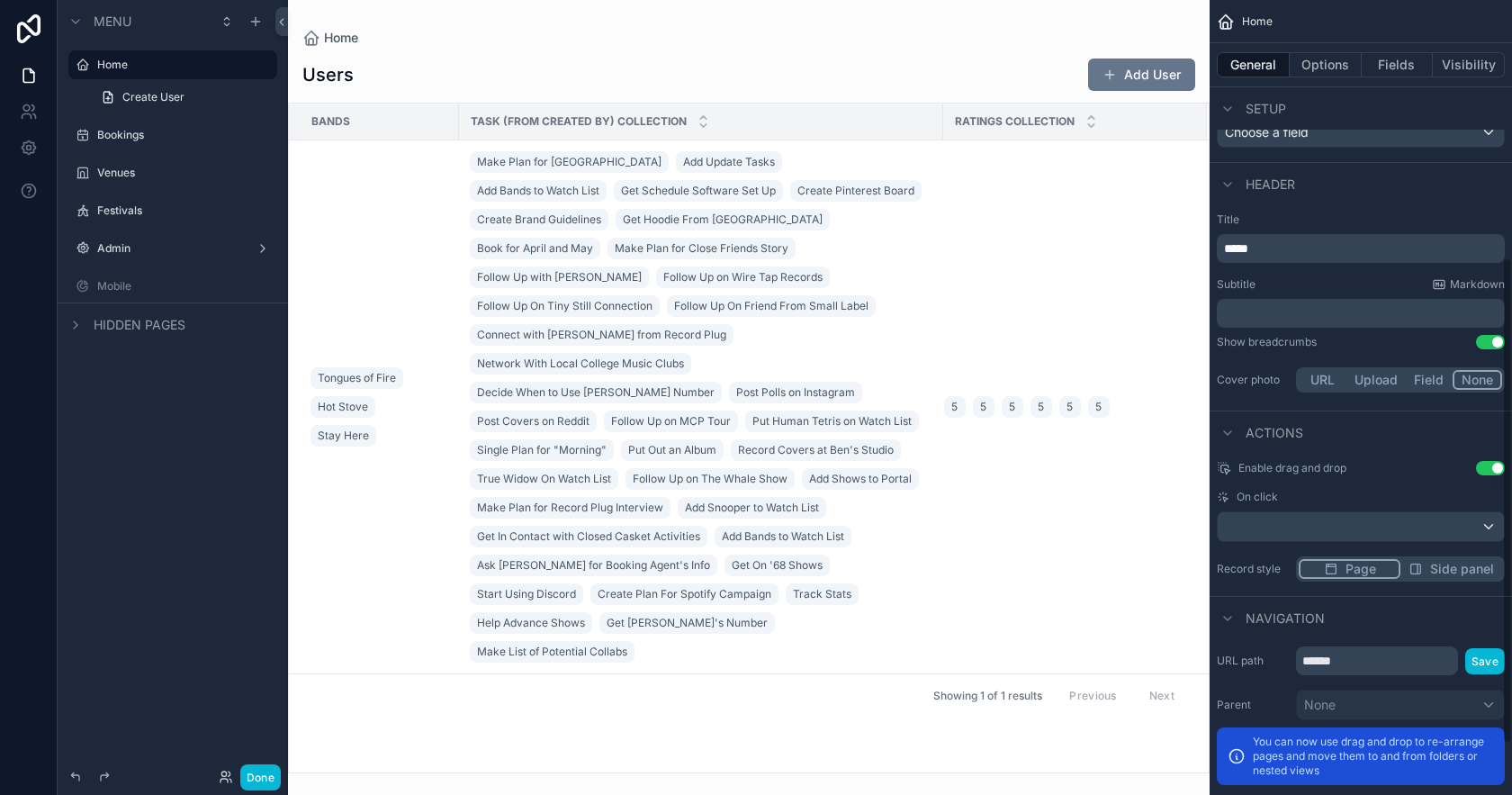
scroll to position [420, 0]
click at [1440, 571] on span "Side panel" at bounding box center [1463, 568] width 64 height 18
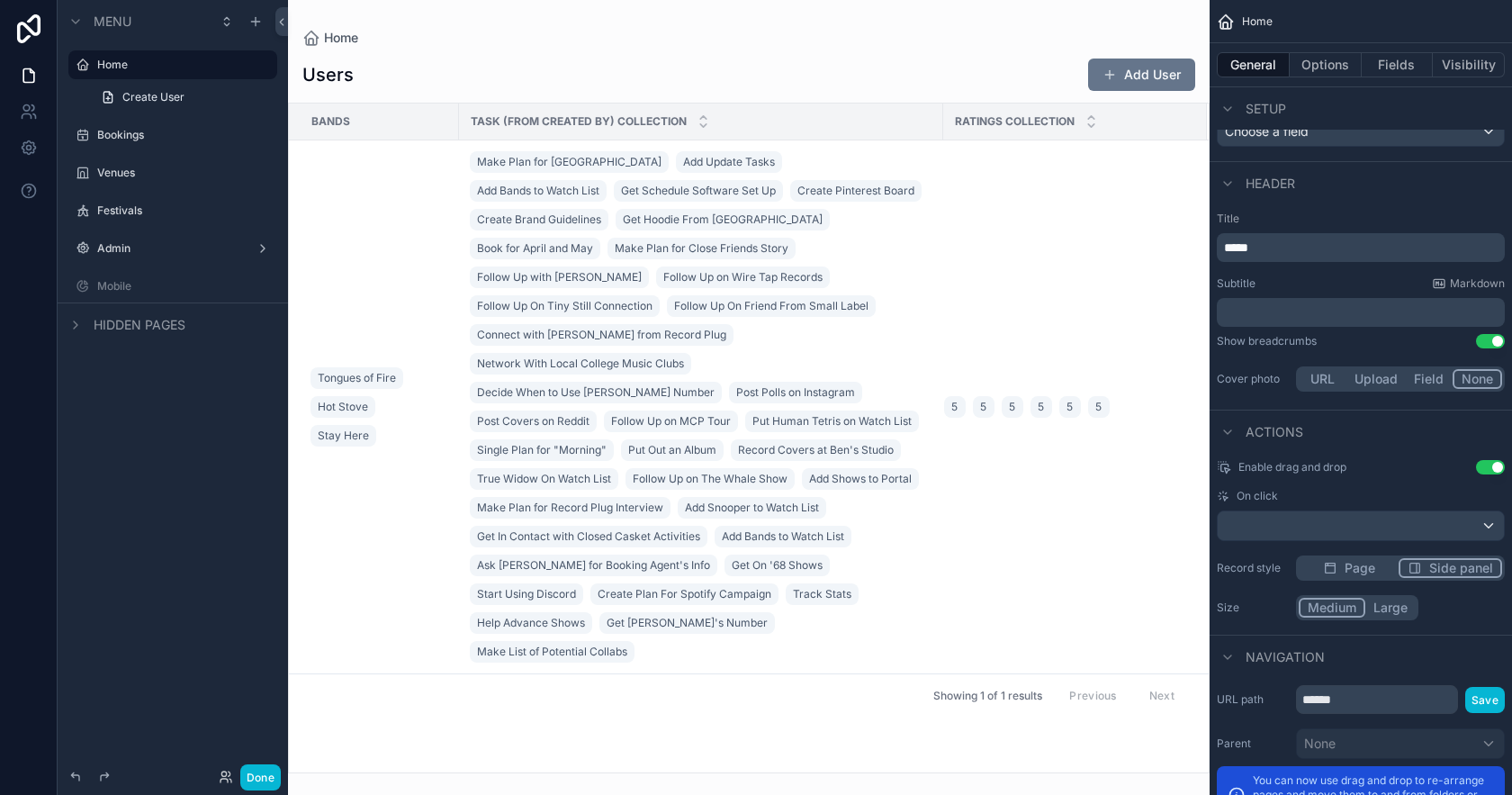
click at [1367, 571] on span "Page" at bounding box center [1359, 568] width 30 height 18
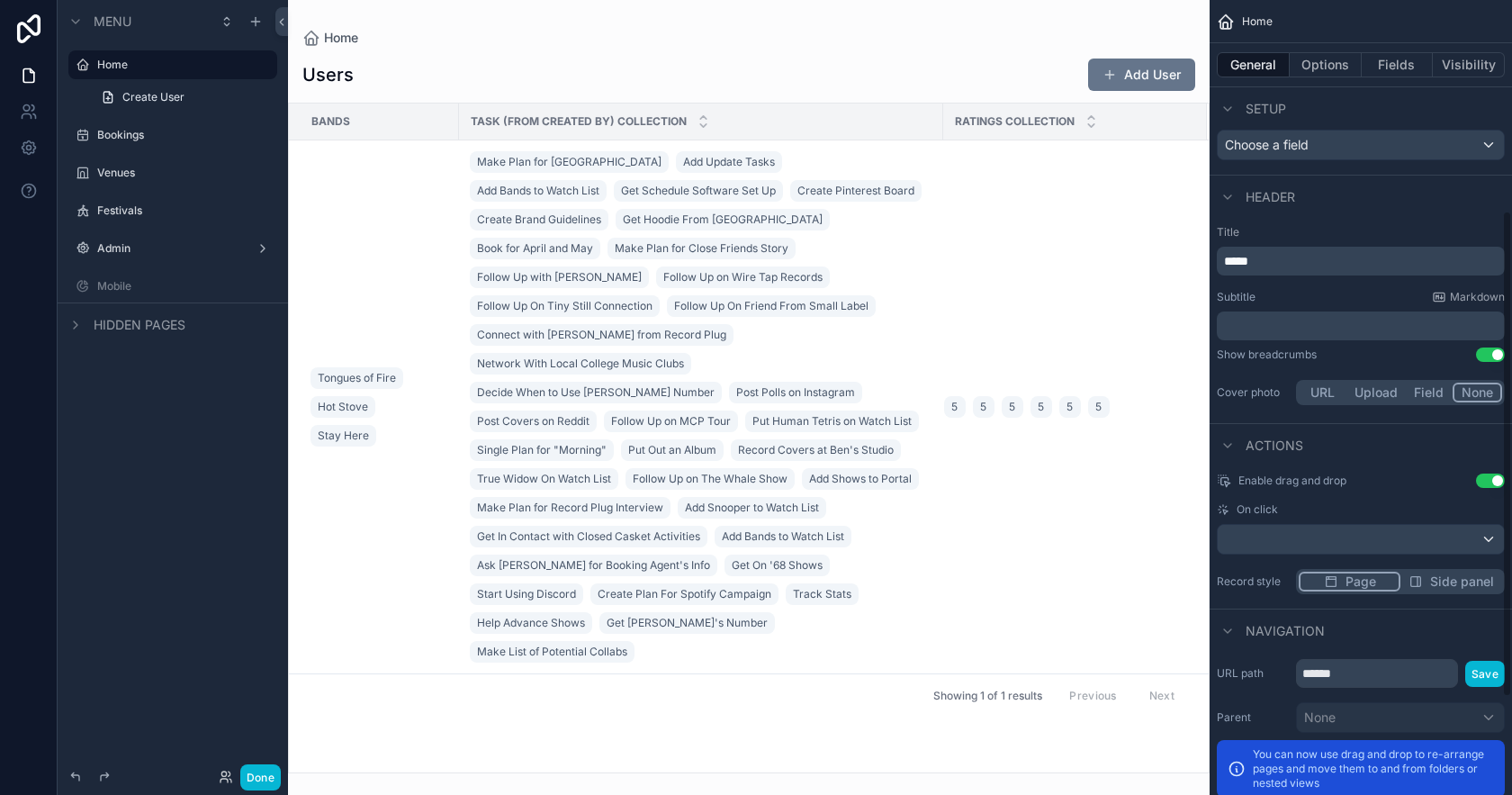
scroll to position [0, 0]
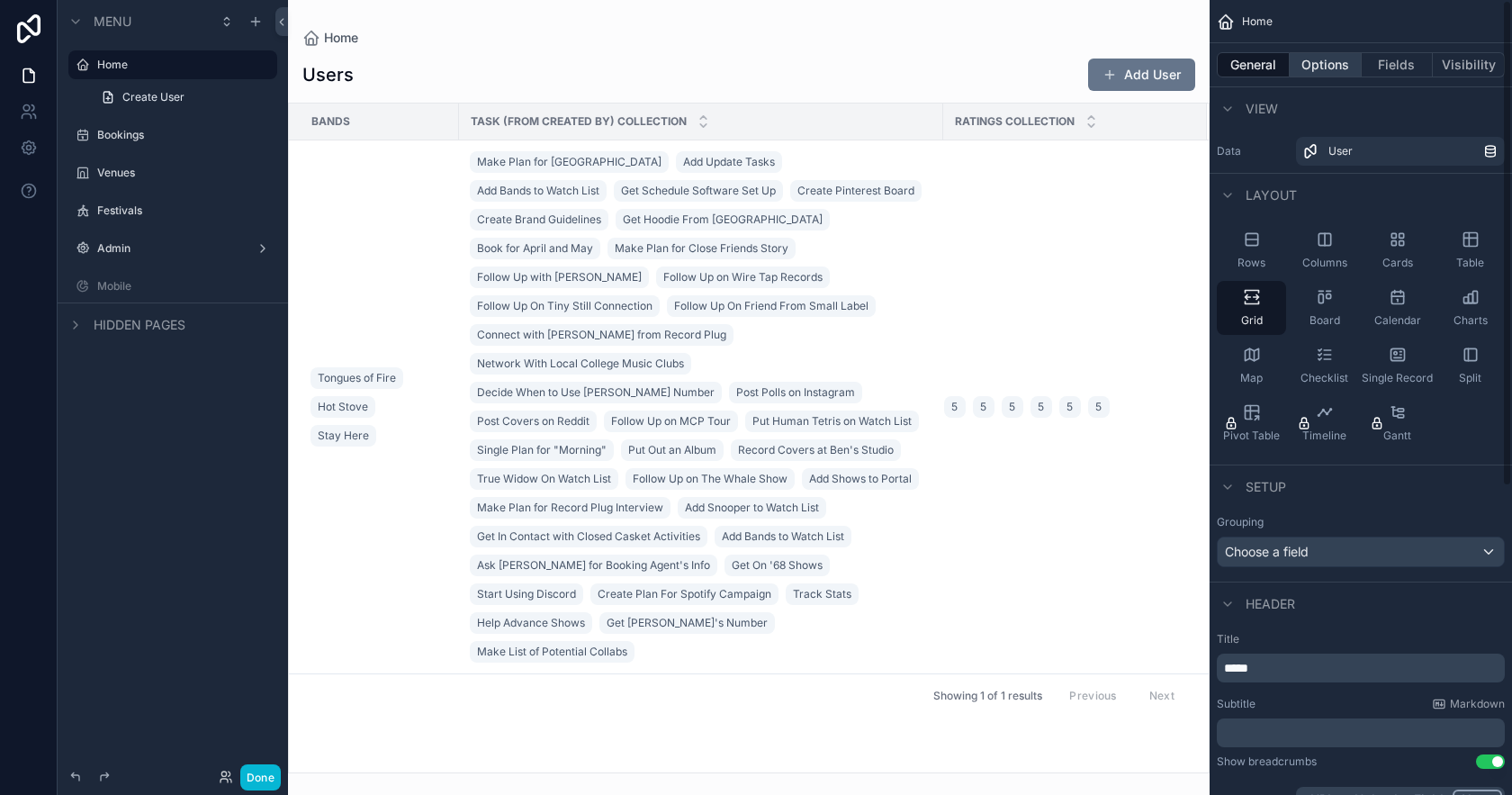
click at [1333, 64] on button "Options" at bounding box center [1326, 65] width 72 height 26
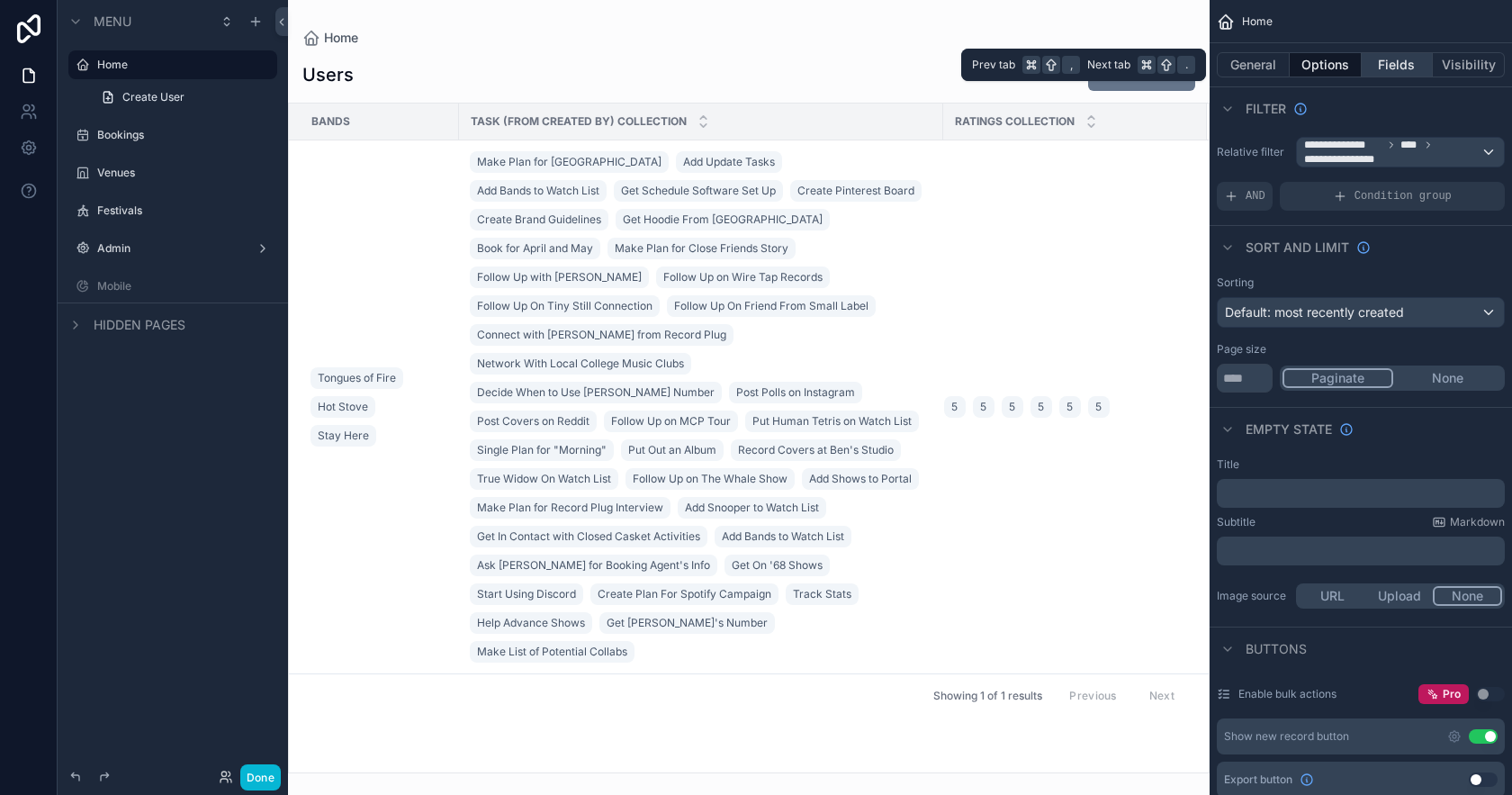
click at [1407, 60] on button "Fields" at bounding box center [1398, 65] width 72 height 26
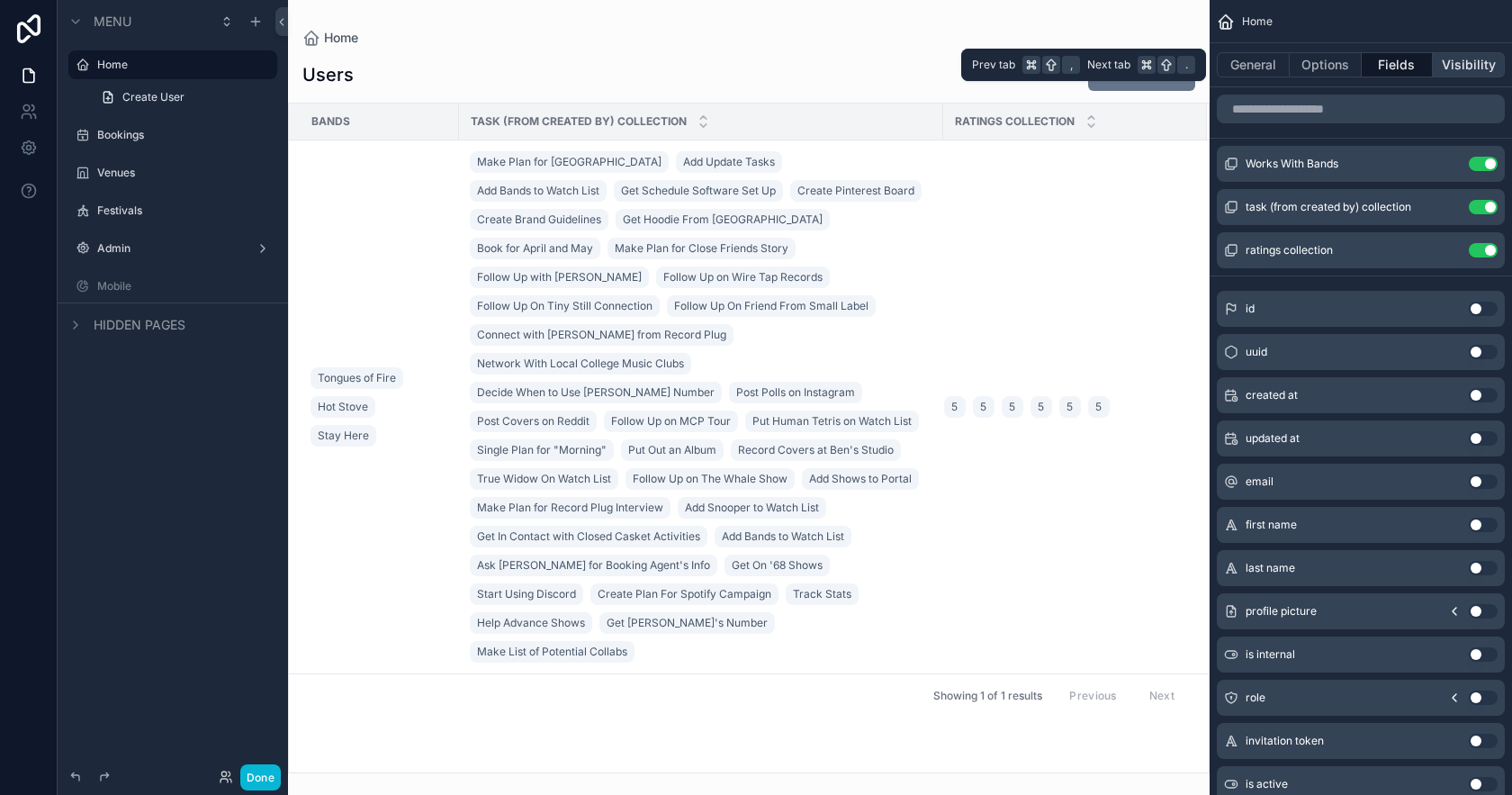
click at [1457, 71] on button "Visibility" at bounding box center [1469, 65] width 72 height 26
